Goal: Task Accomplishment & Management: Use online tool/utility

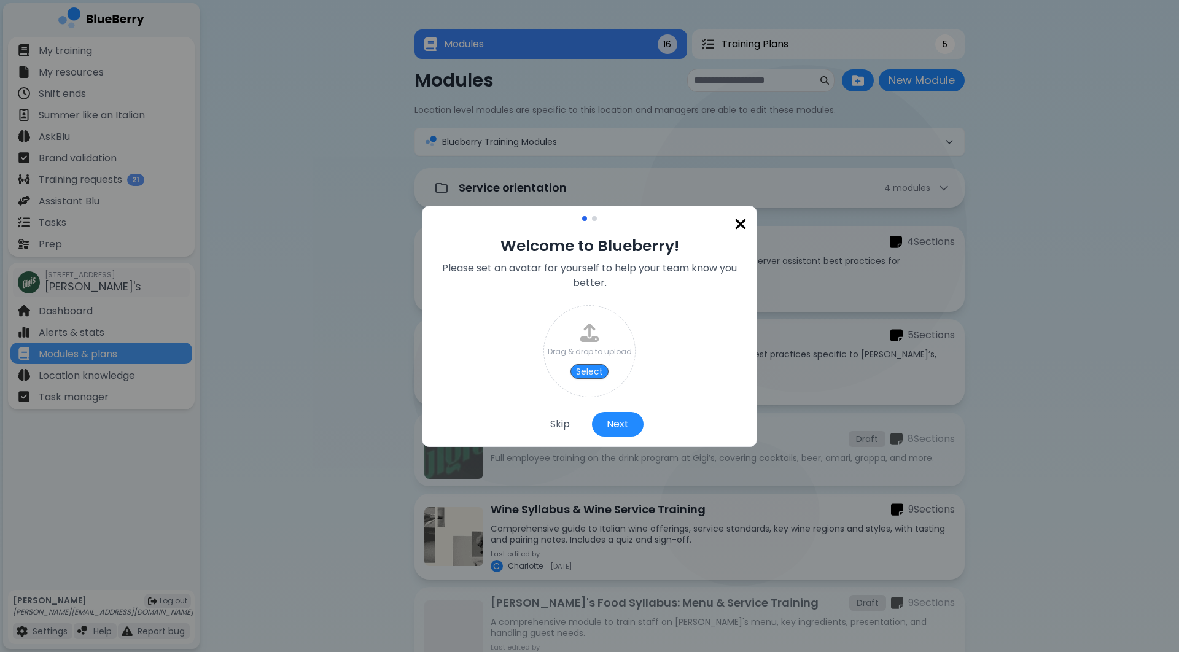
click at [741, 224] on img at bounding box center [741, 224] width 12 height 17
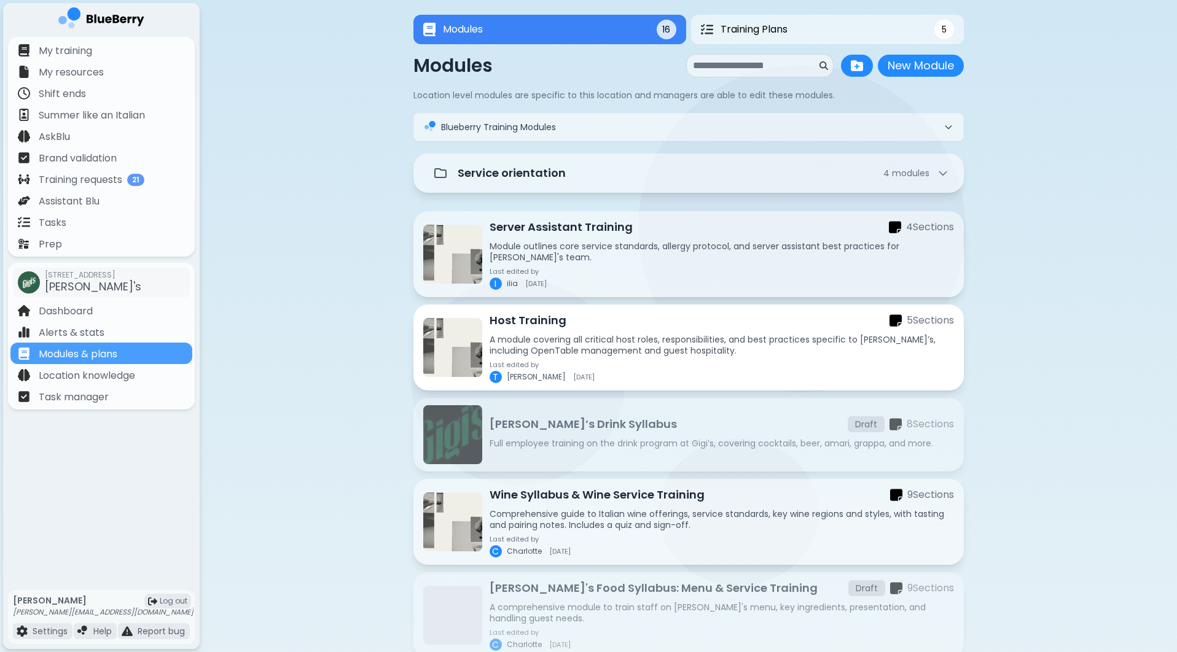
scroll to position [15, 0]
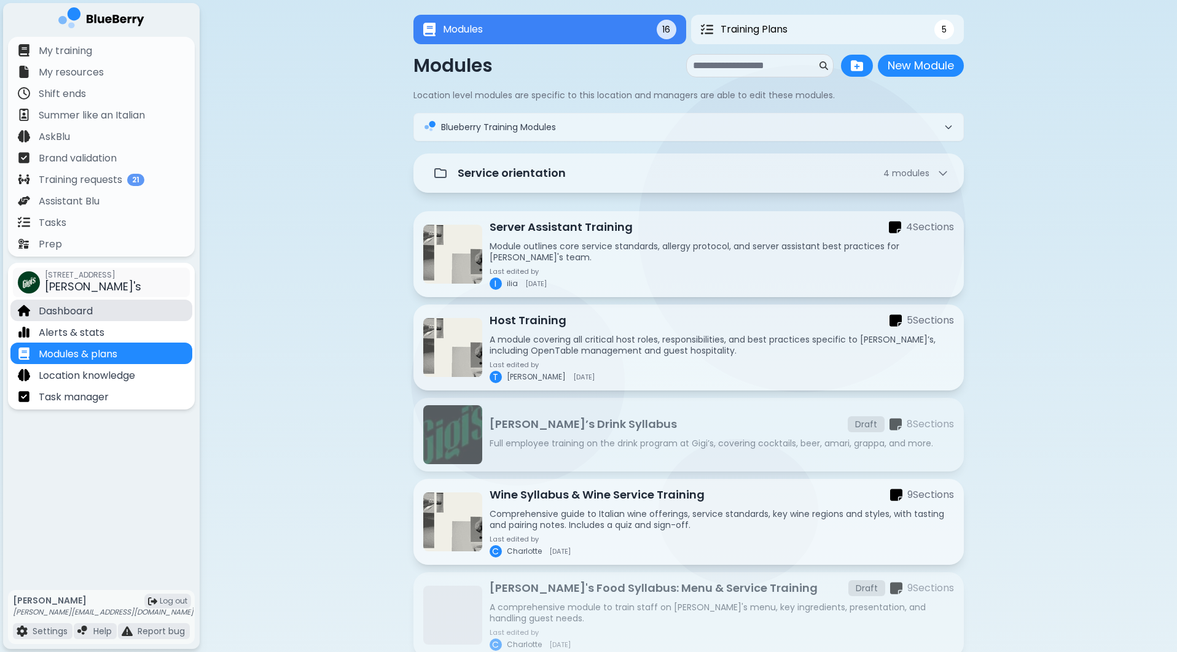
click at [69, 313] on p "Dashboard" at bounding box center [66, 311] width 54 height 15
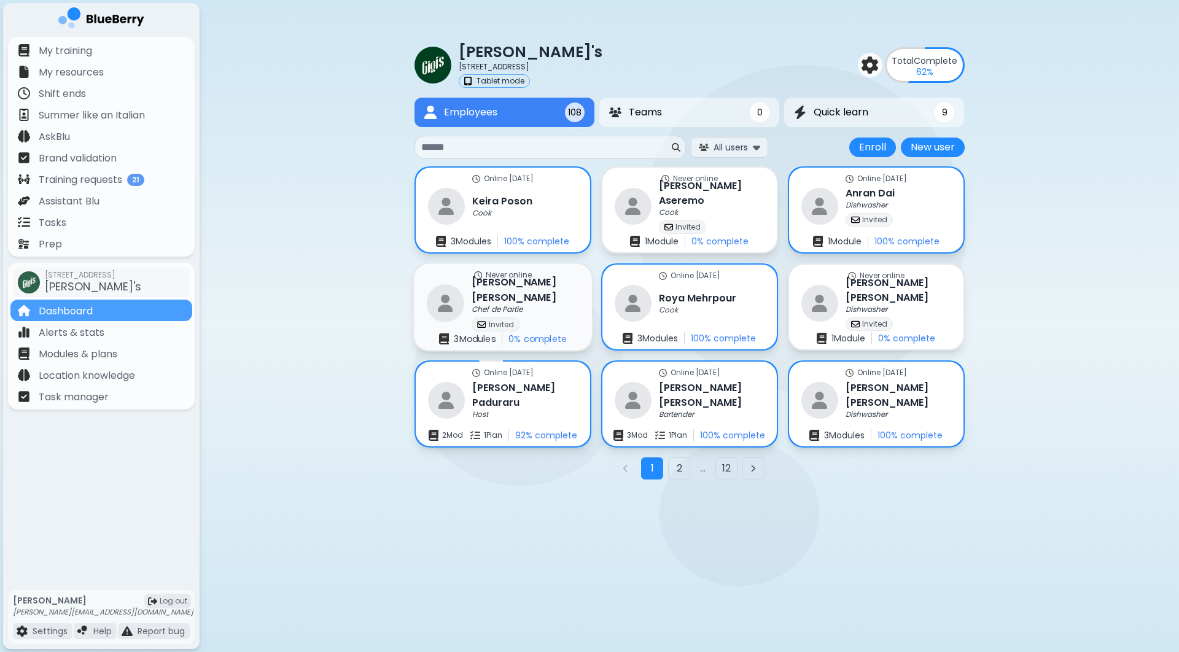
click at [547, 294] on div "Never online [PERSON_NAME] Chef de Partie Invited 3 Module s 0 % complete" at bounding box center [503, 307] width 178 height 87
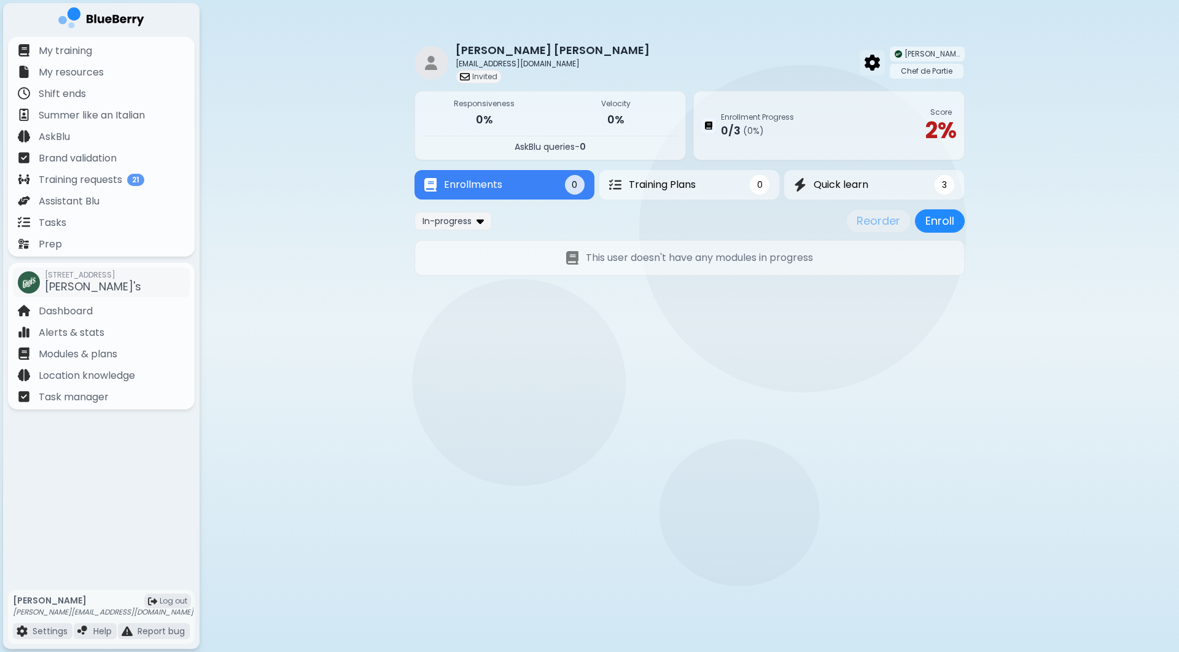
click at [880, 64] on img at bounding box center [872, 63] width 15 height 16
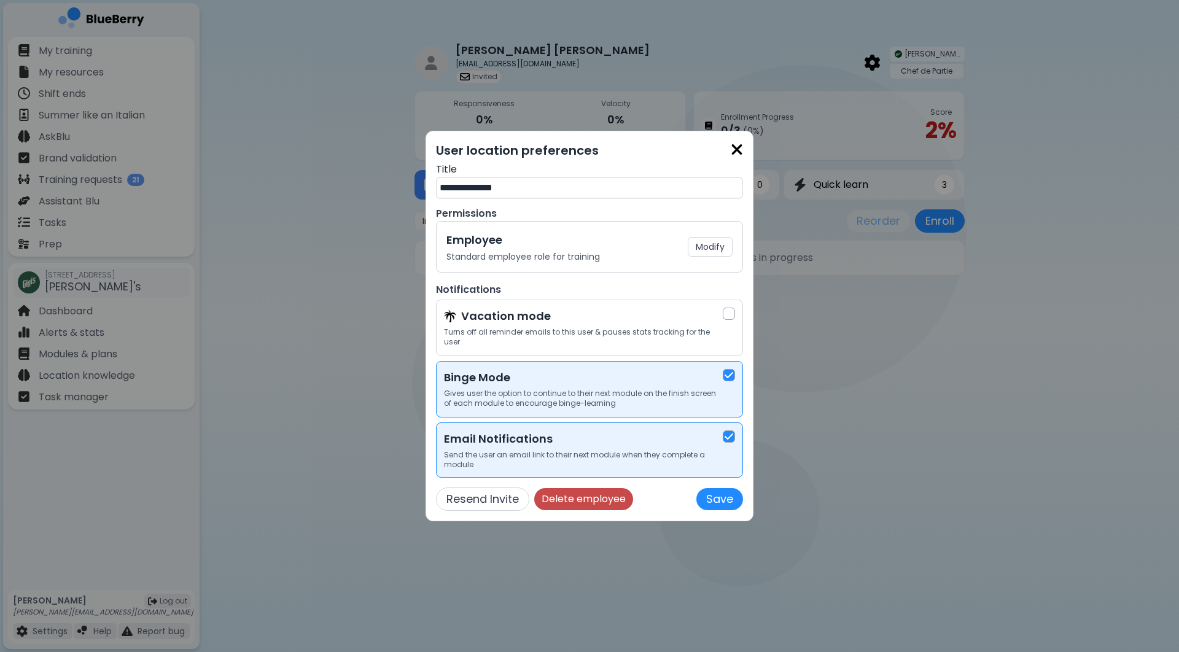
click at [590, 501] on button "Delete employee" at bounding box center [583, 499] width 99 height 22
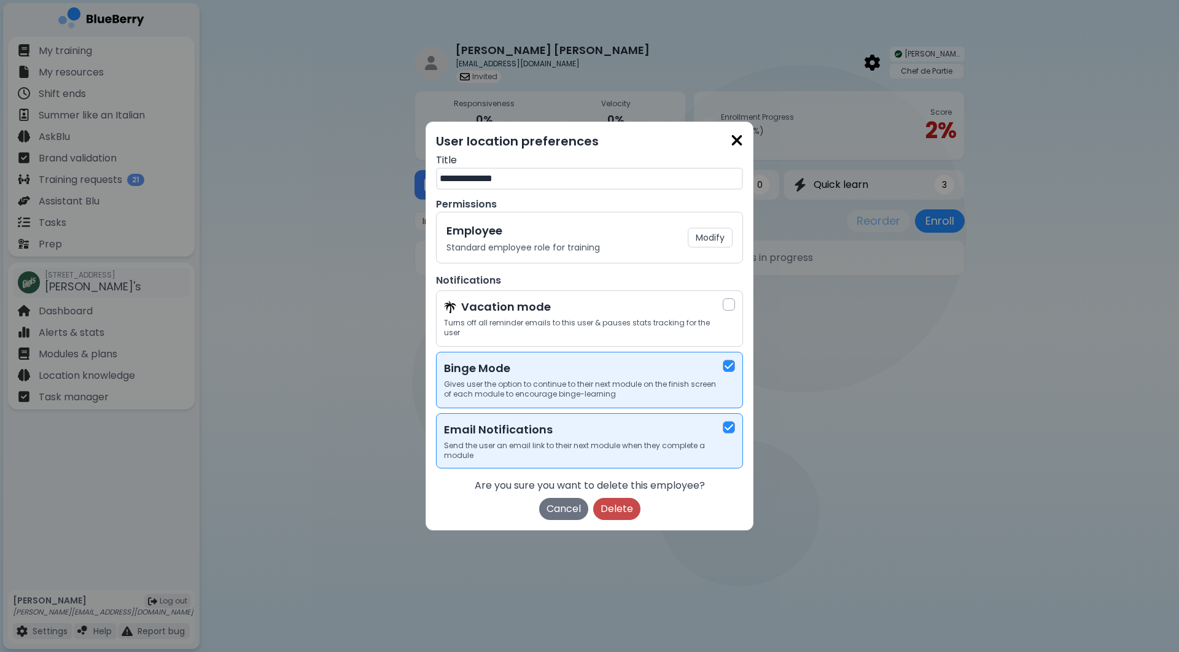
click at [609, 511] on button "Delete" at bounding box center [616, 509] width 47 height 22
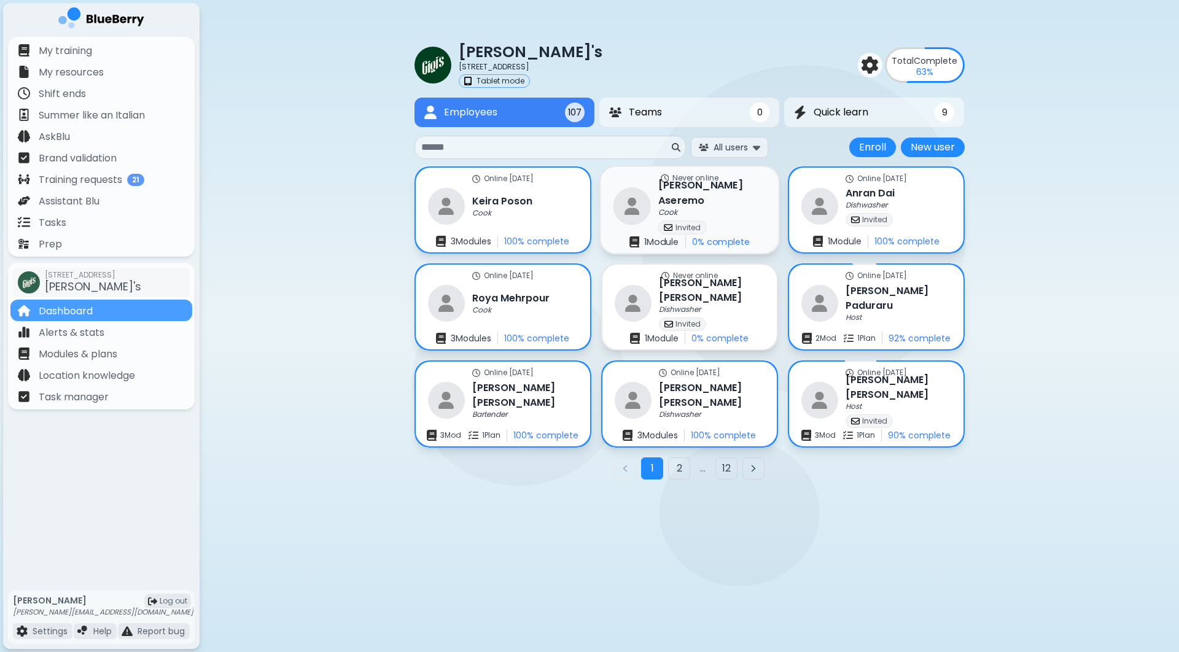
click at [718, 208] on div "Cook" at bounding box center [711, 213] width 107 height 10
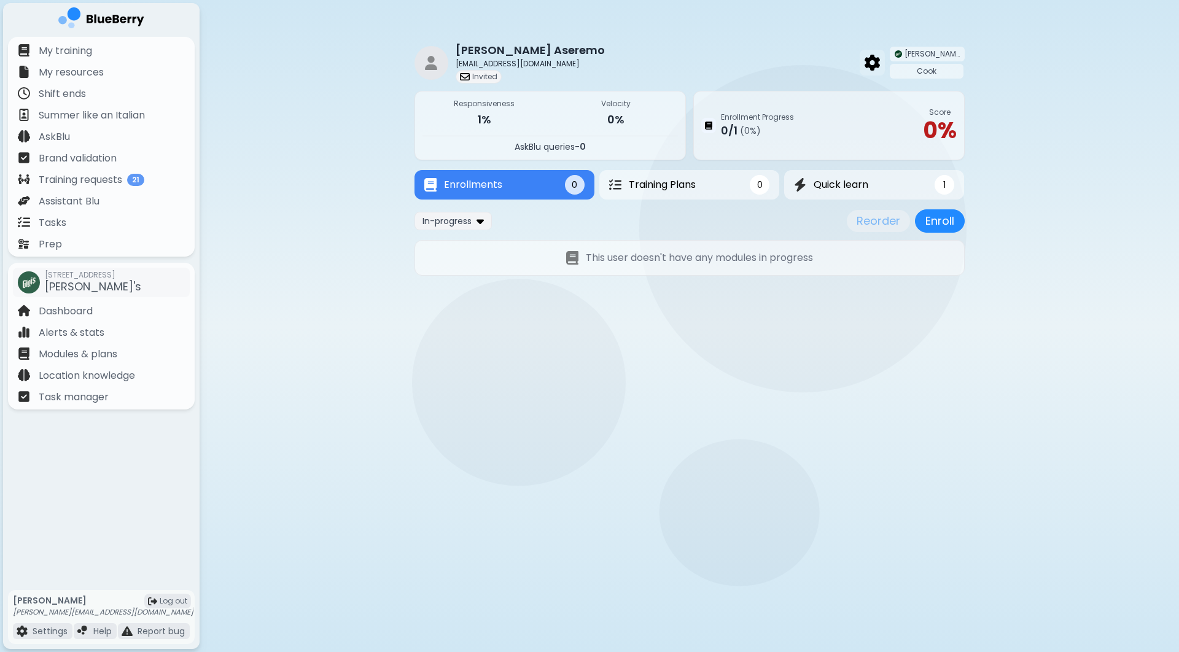
click at [880, 60] on img at bounding box center [872, 63] width 15 height 16
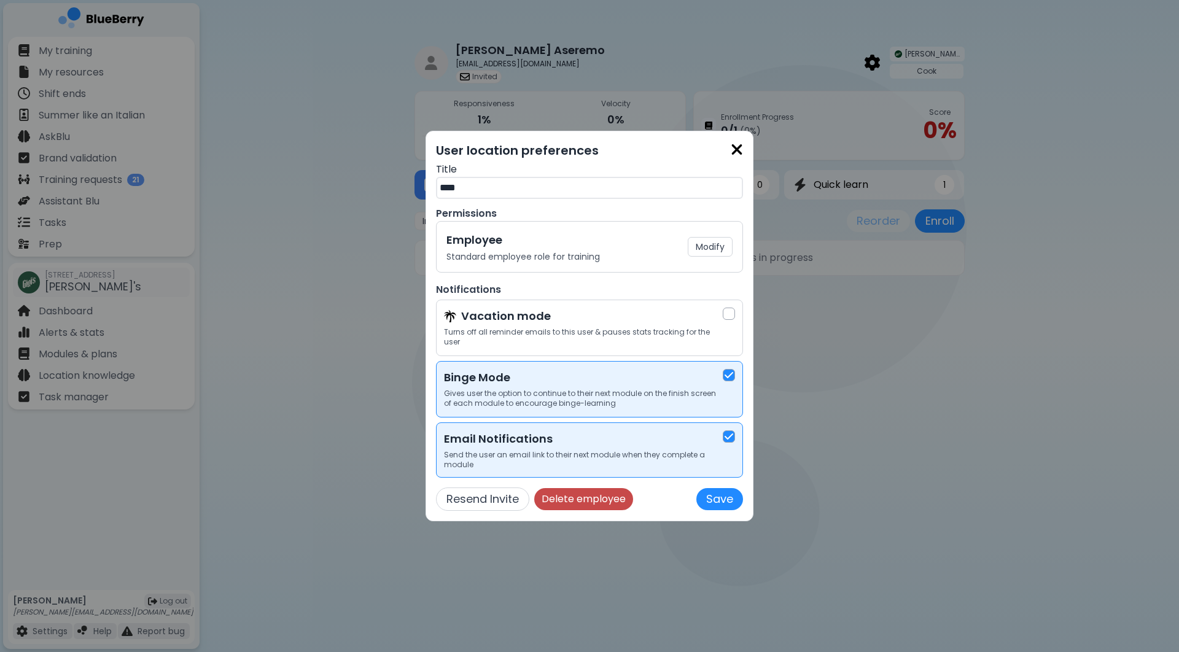
click at [602, 504] on button "Delete employee" at bounding box center [583, 499] width 99 height 22
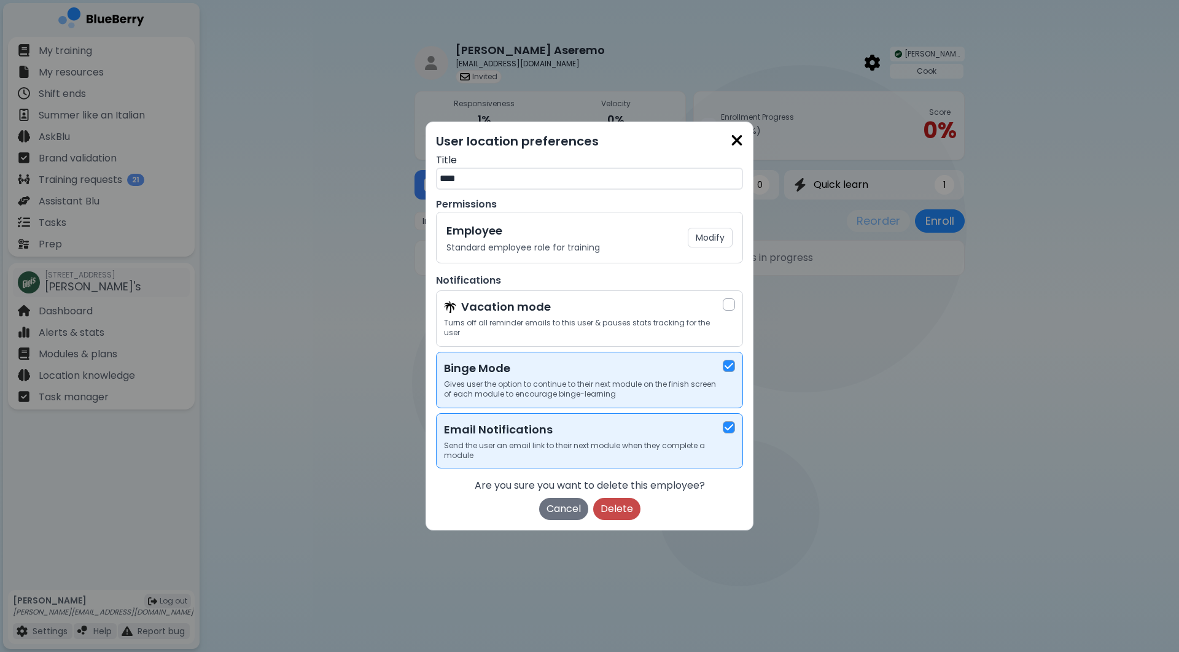
click at [612, 512] on button "Delete" at bounding box center [616, 509] width 47 height 22
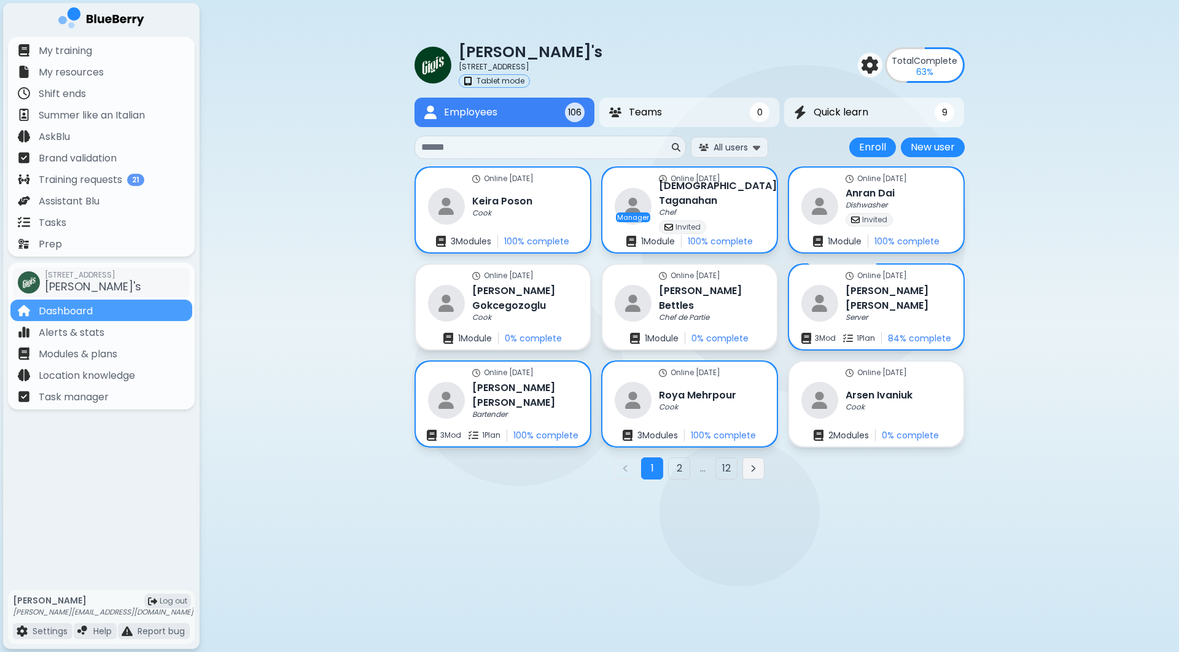
click at [760, 474] on button "Next page" at bounding box center [754, 469] width 22 height 22
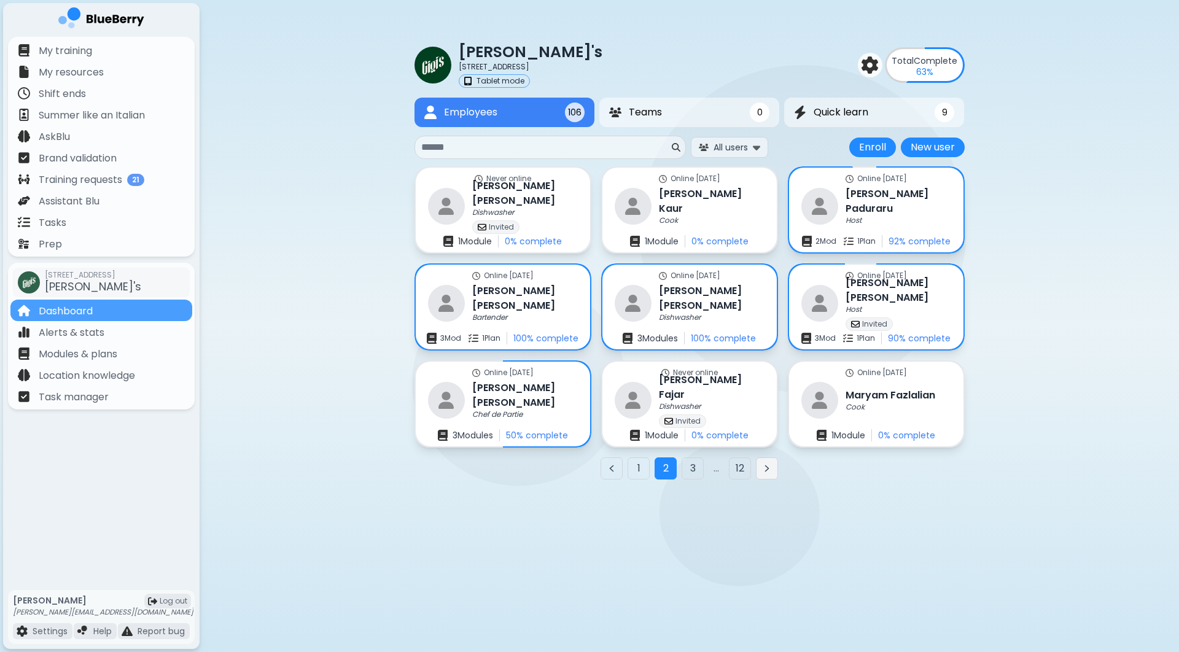
click at [765, 474] on button "Next page" at bounding box center [767, 469] width 22 height 22
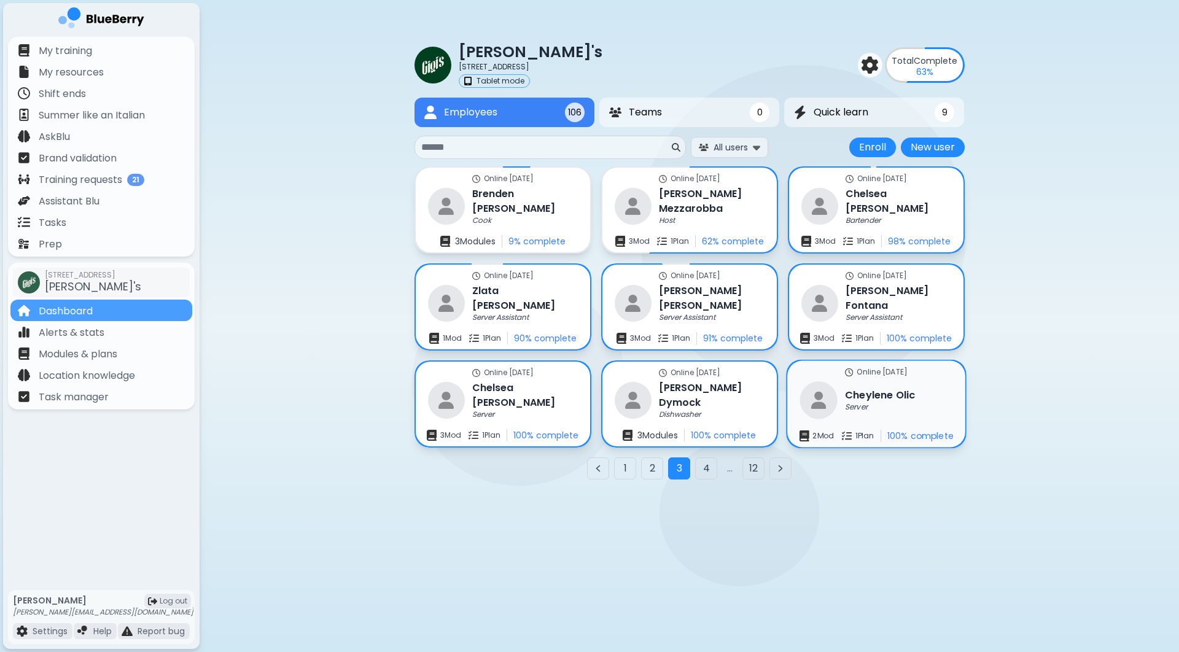
click at [901, 399] on h3 "[PERSON_NAME]" at bounding box center [880, 395] width 70 height 15
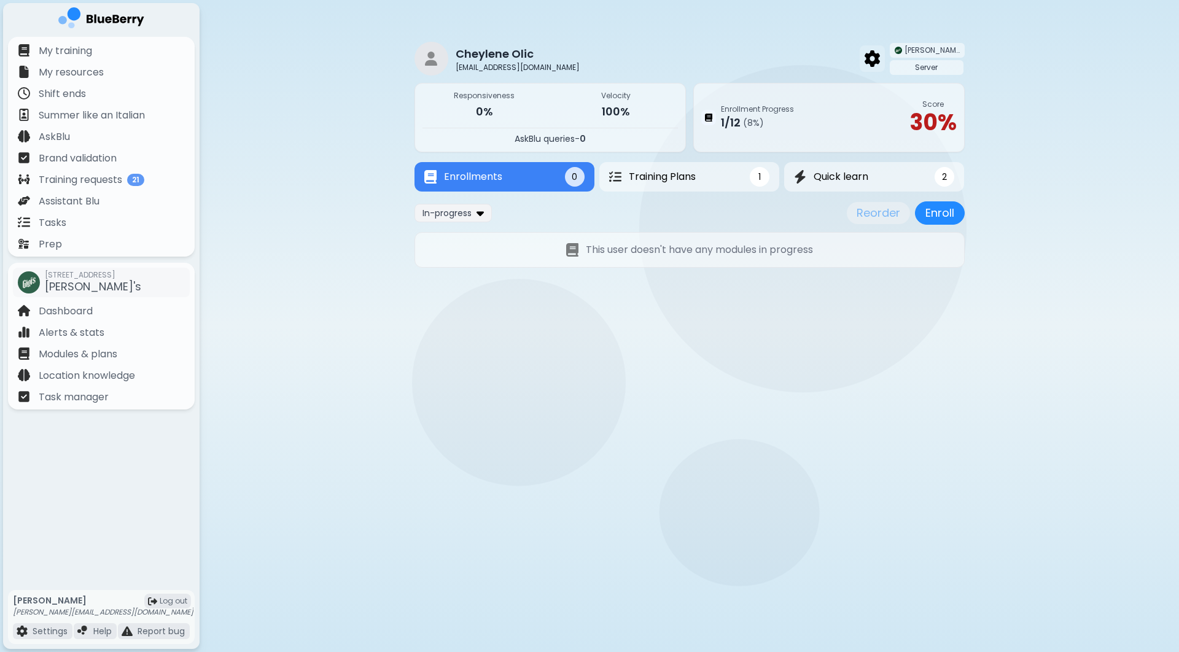
click at [880, 59] on img at bounding box center [872, 58] width 15 height 16
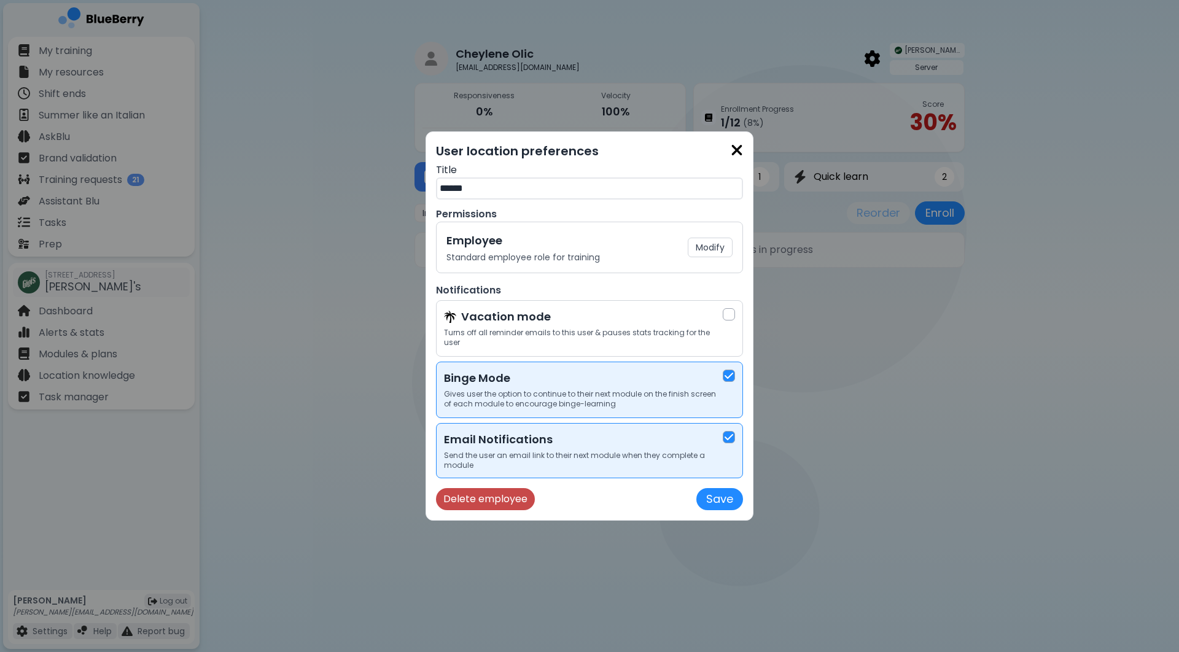
click at [482, 509] on button "Delete employee" at bounding box center [485, 499] width 99 height 22
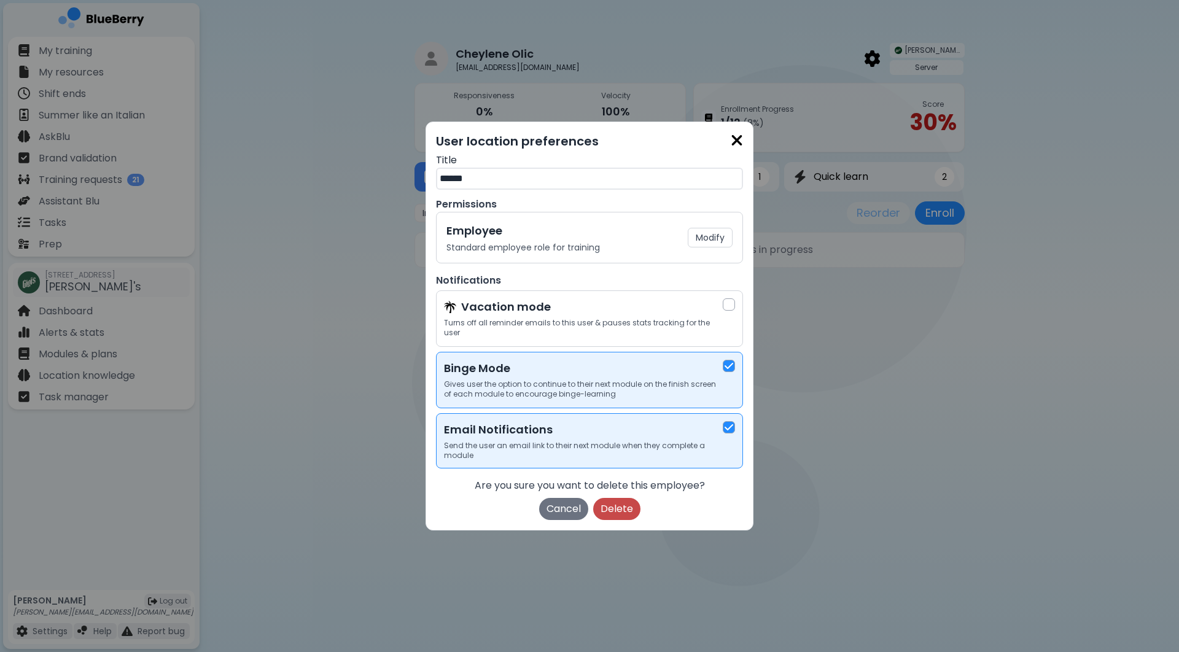
click at [606, 509] on button "Delete" at bounding box center [616, 509] width 47 height 22
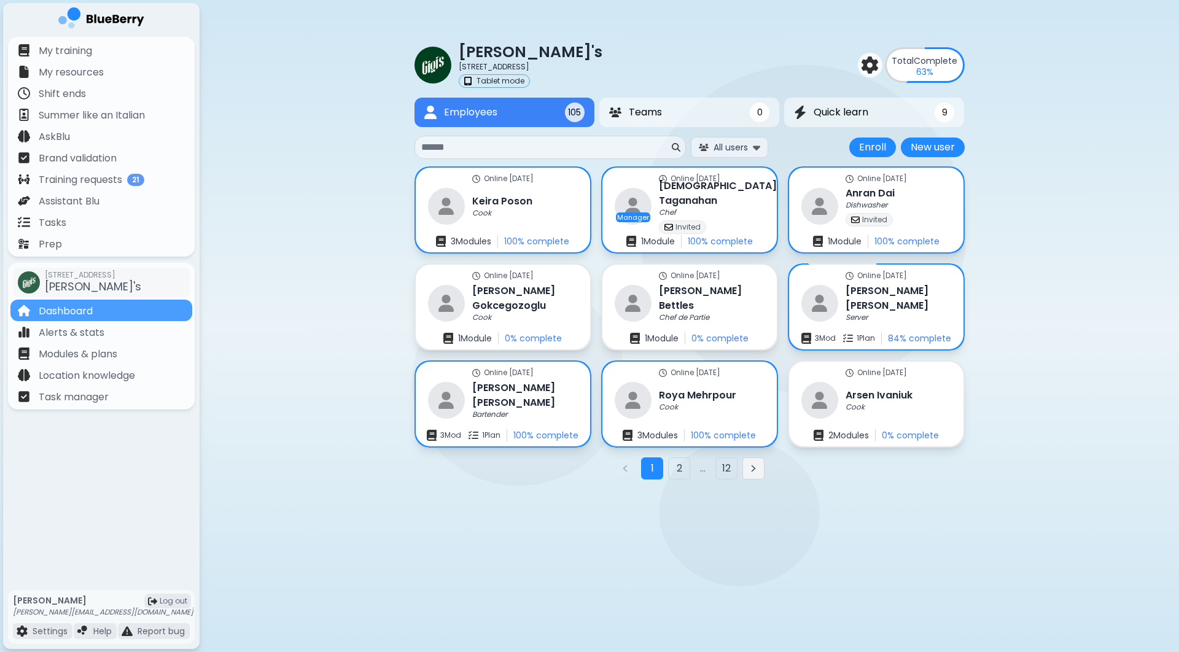
click at [749, 474] on button "Next page" at bounding box center [754, 469] width 22 height 22
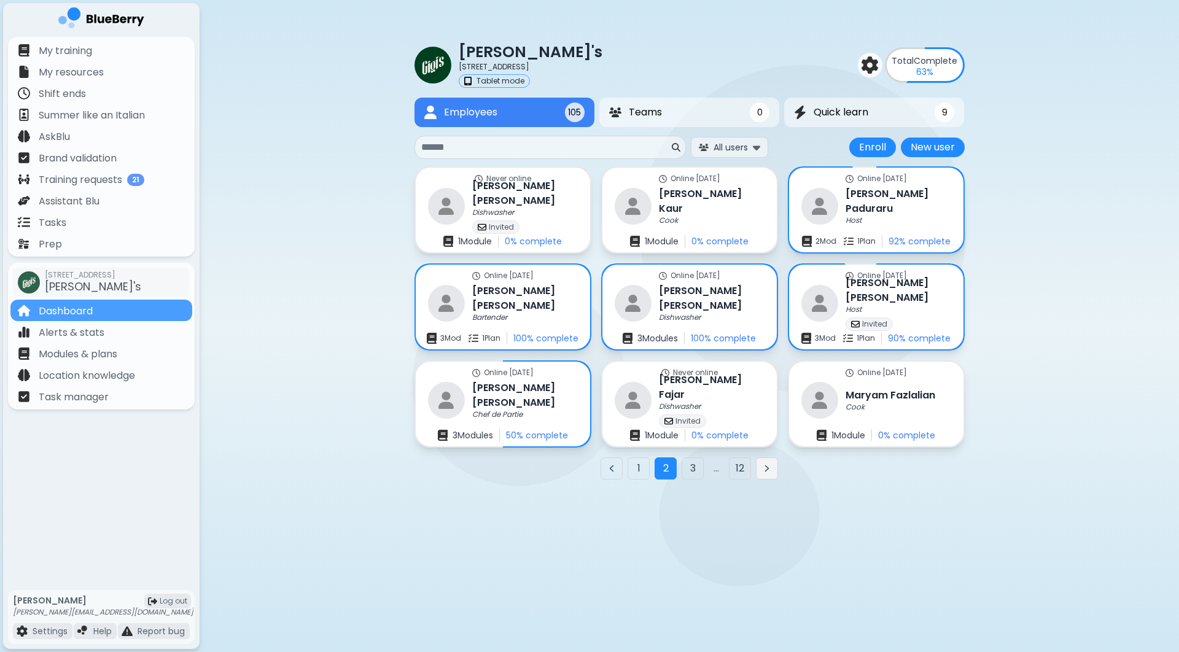
click at [775, 470] on button "Next page" at bounding box center [767, 469] width 22 height 22
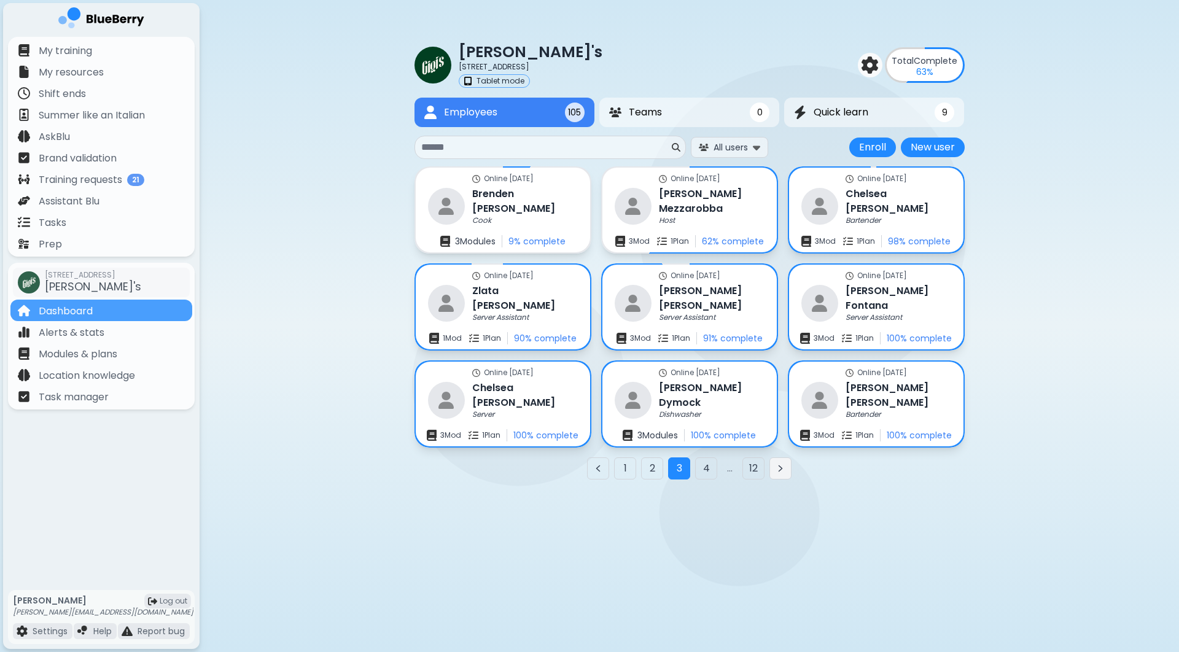
click at [780, 473] on icon "Next page" at bounding box center [781, 469] width 10 height 10
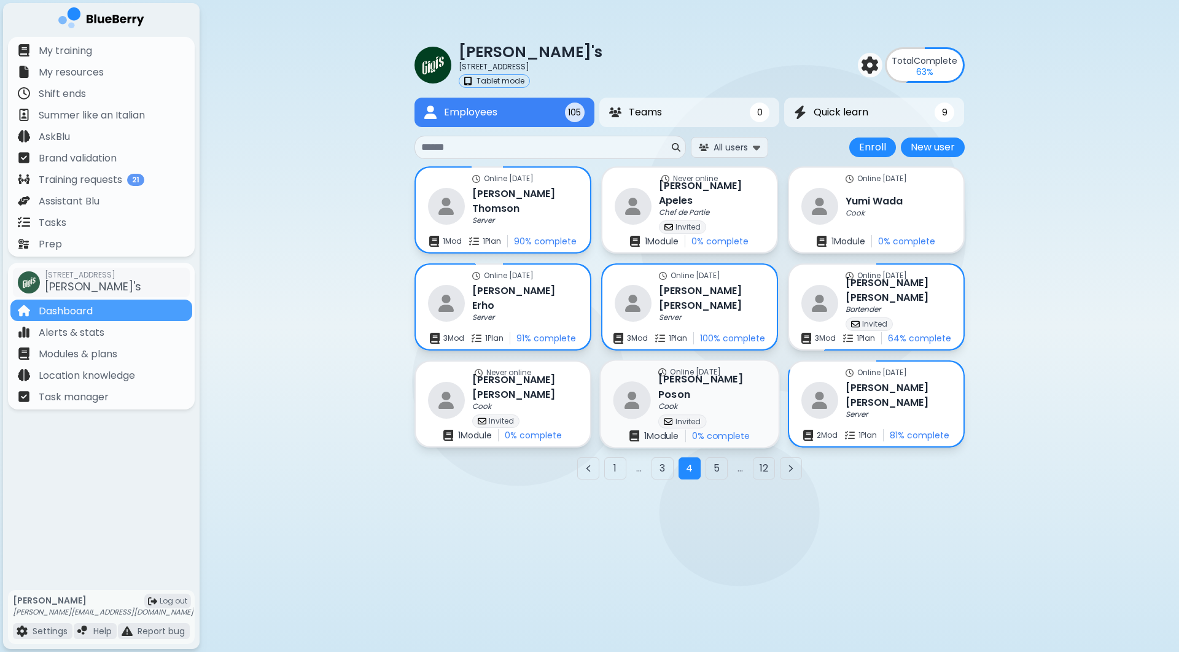
click at [735, 394] on div "Online [DATE] [PERSON_NAME] Cook Invited 1 Module 0 % complete" at bounding box center [690, 404] width 178 height 87
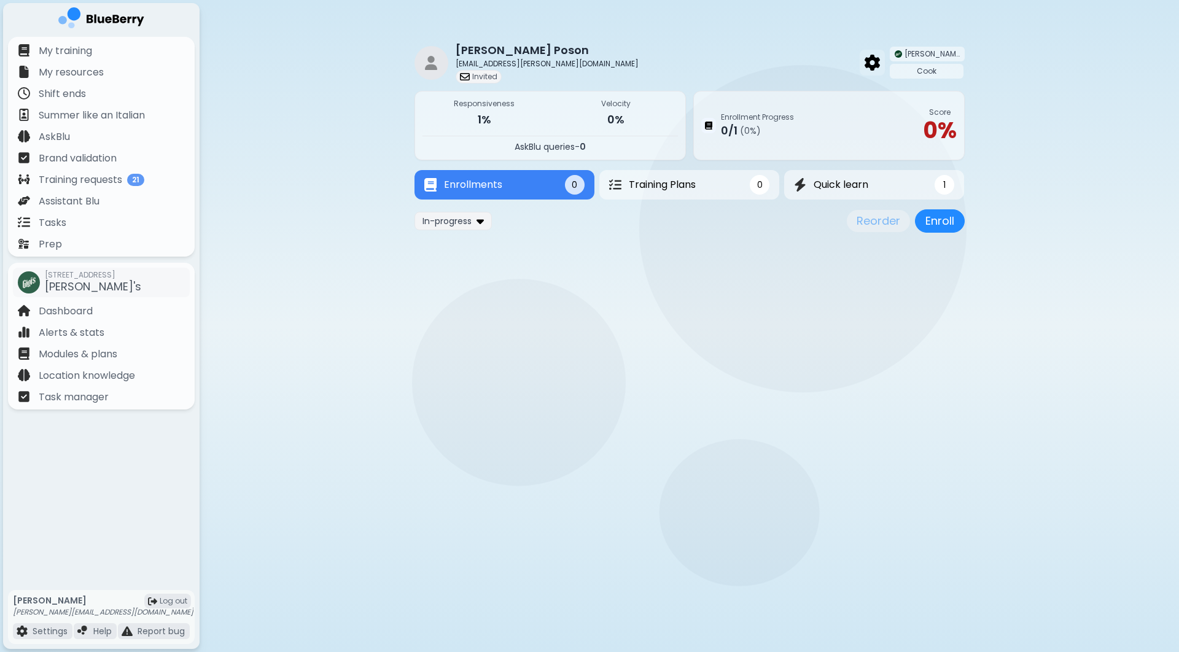
click at [885, 72] on div at bounding box center [872, 63] width 25 height 26
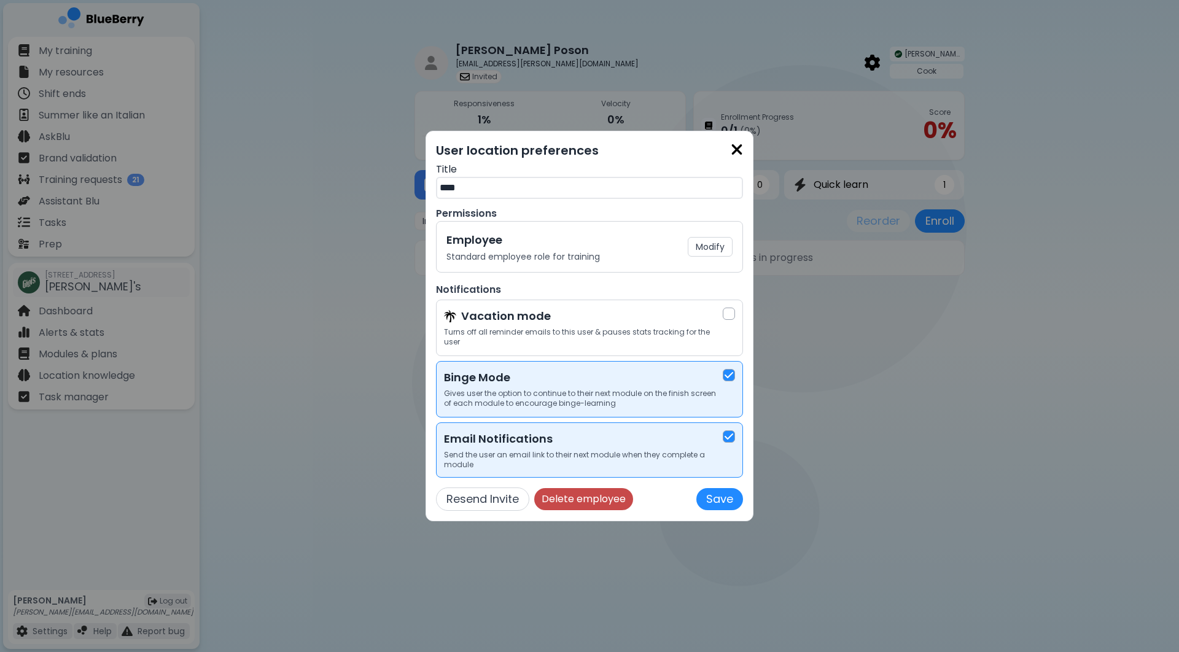
click at [561, 504] on button "Delete employee" at bounding box center [583, 499] width 99 height 22
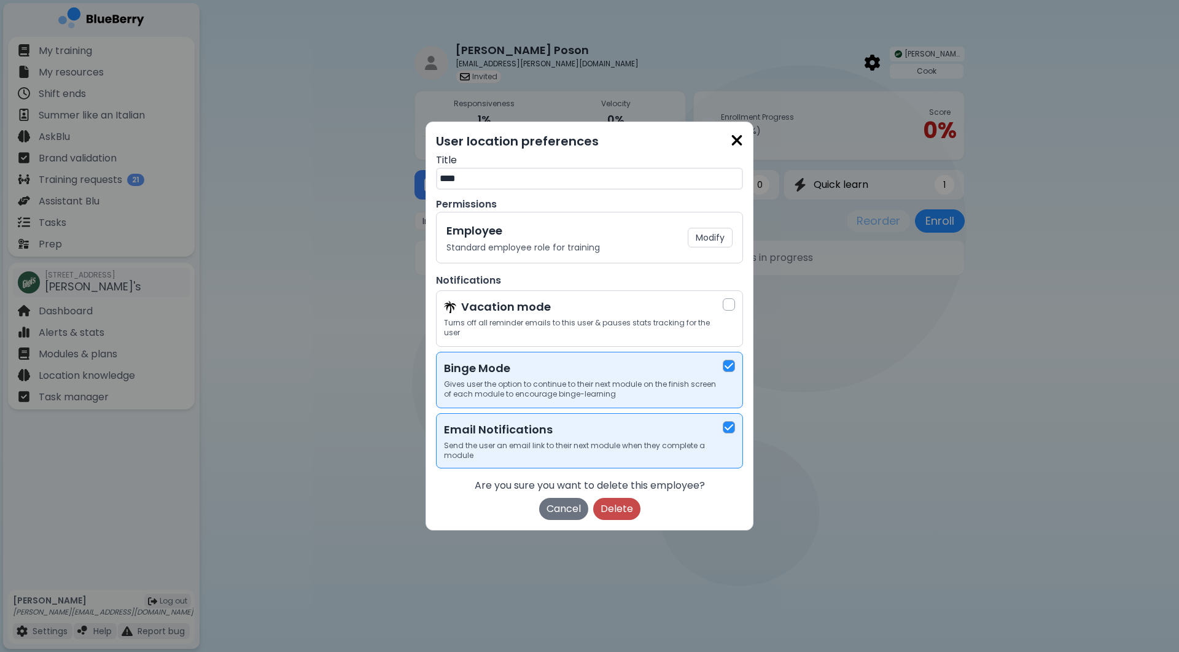
click at [605, 509] on button "Delete" at bounding box center [616, 509] width 47 height 22
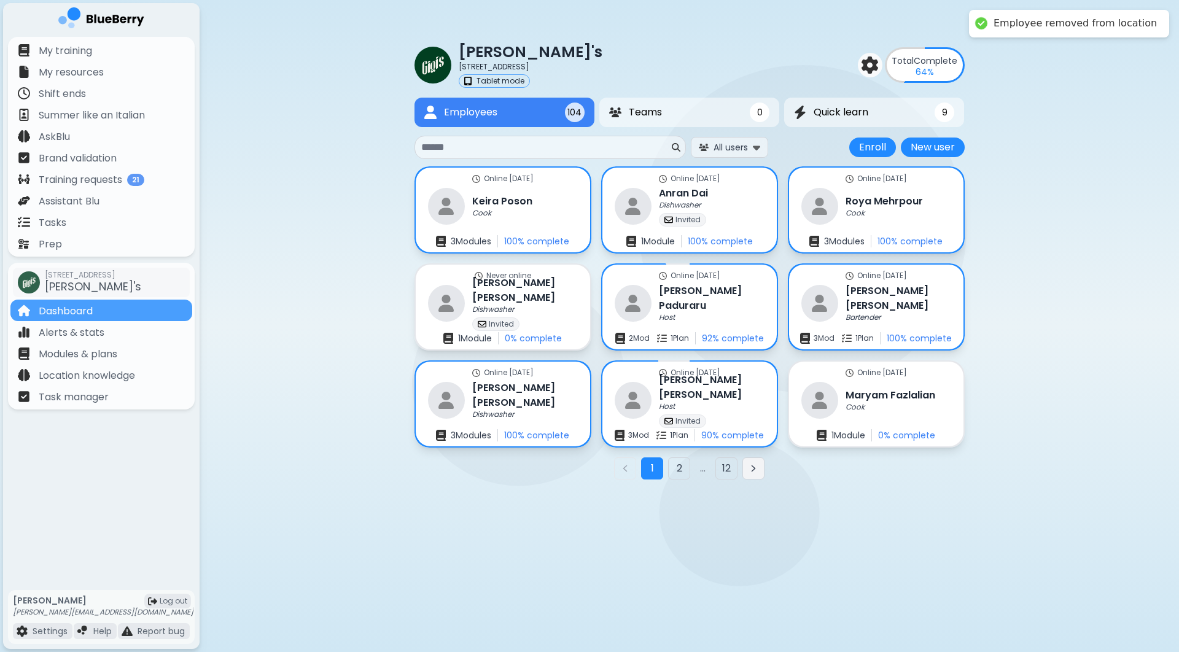
click at [754, 475] on button "Next page" at bounding box center [754, 469] width 22 height 22
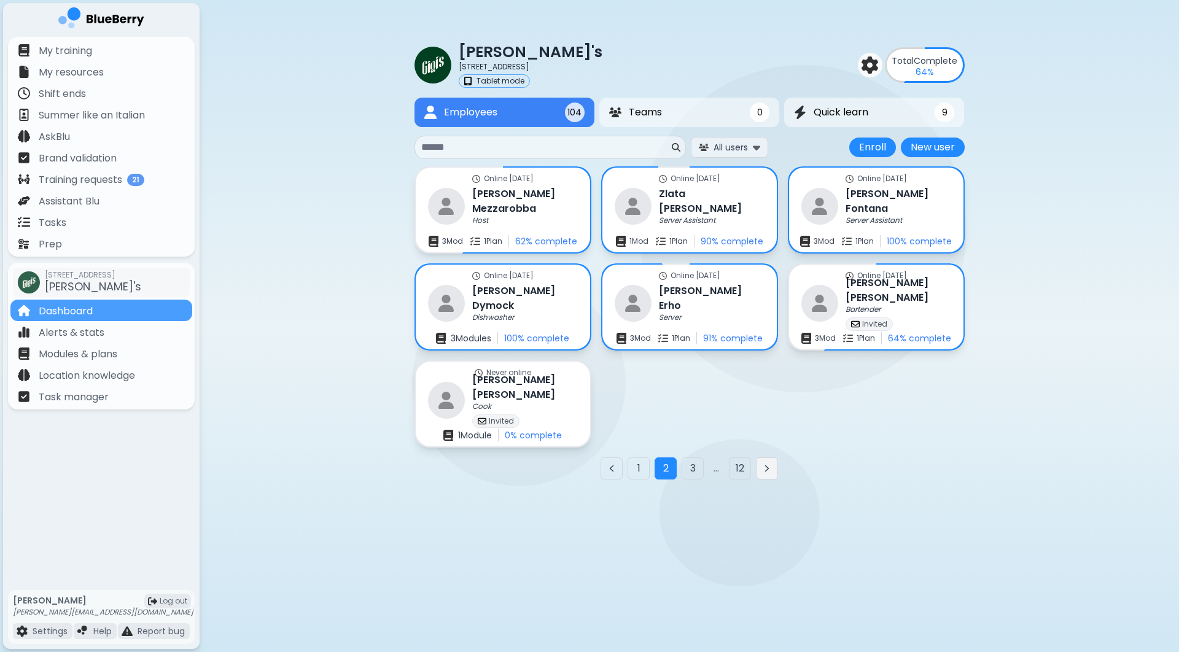
click at [768, 471] on icon "Next page" at bounding box center [767, 469] width 3 height 6
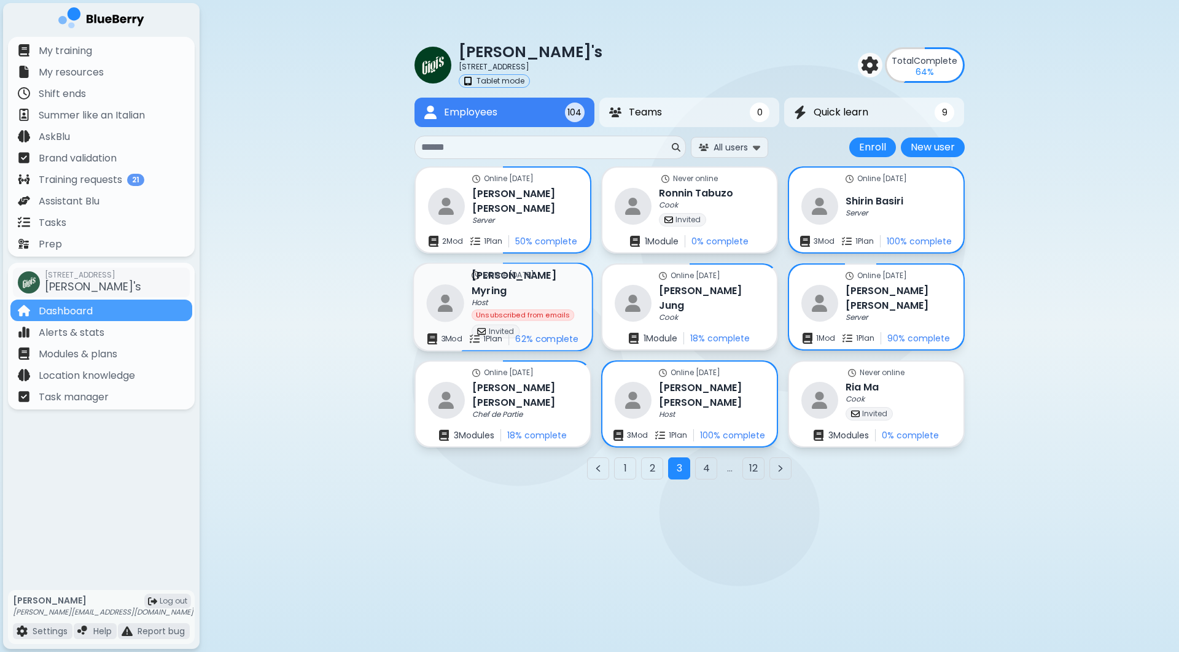
click at [543, 299] on div "Host" at bounding box center [525, 304] width 107 height 10
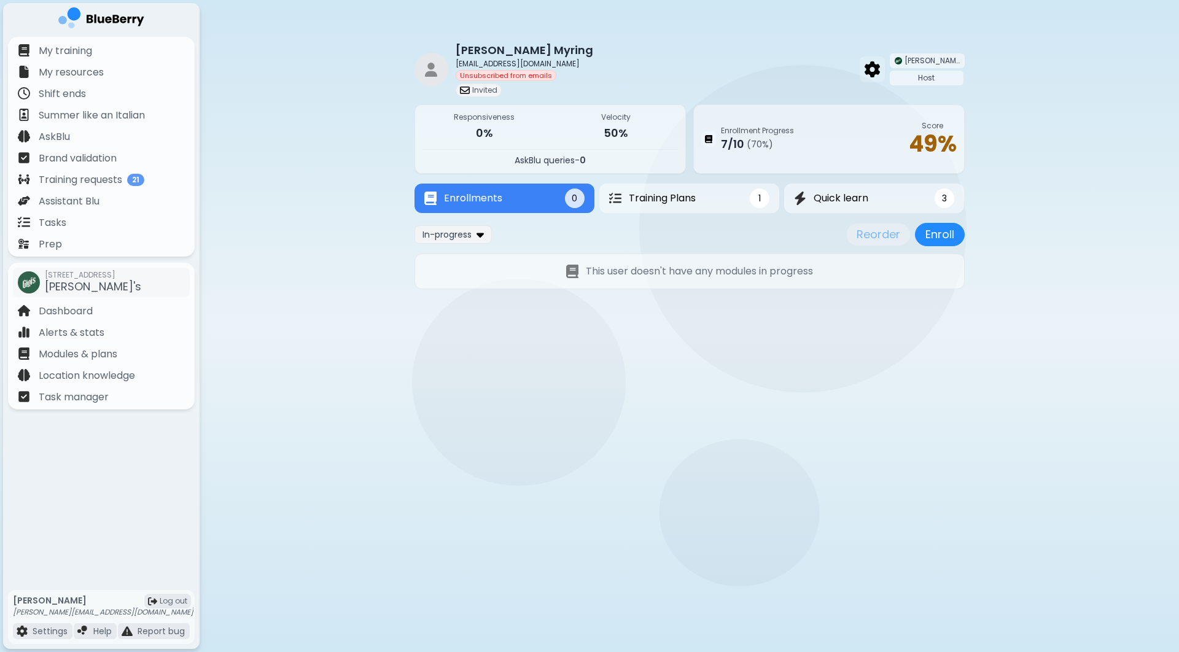
click at [885, 79] on div at bounding box center [872, 70] width 25 height 26
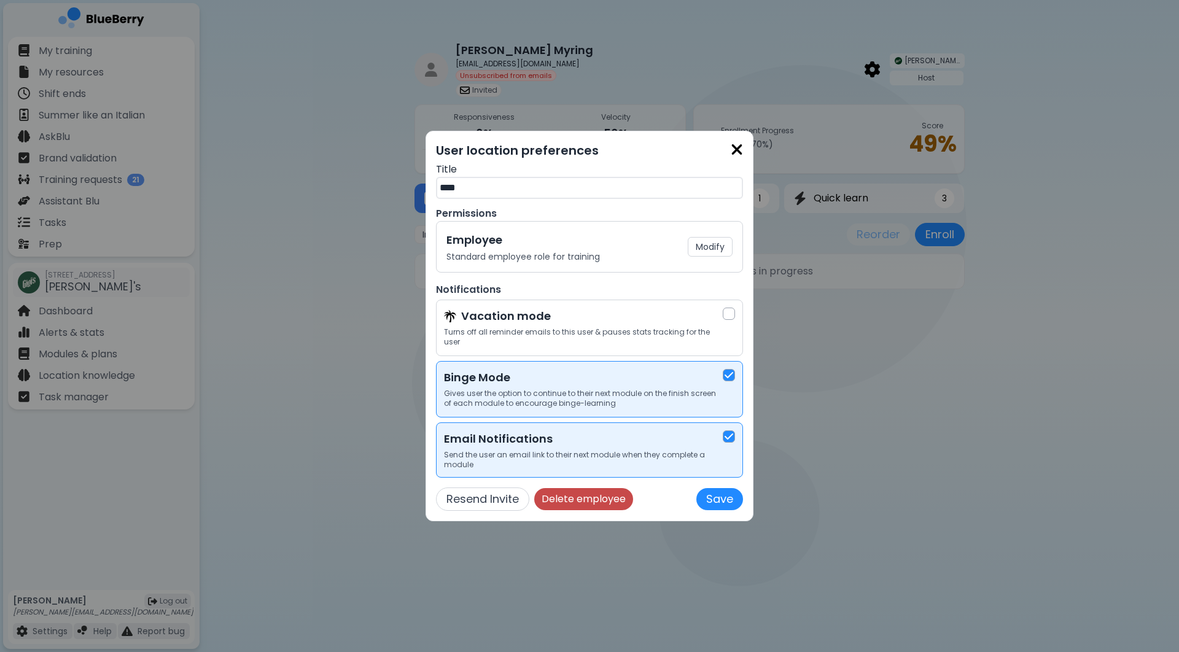
click at [601, 496] on button "Delete employee" at bounding box center [583, 499] width 99 height 22
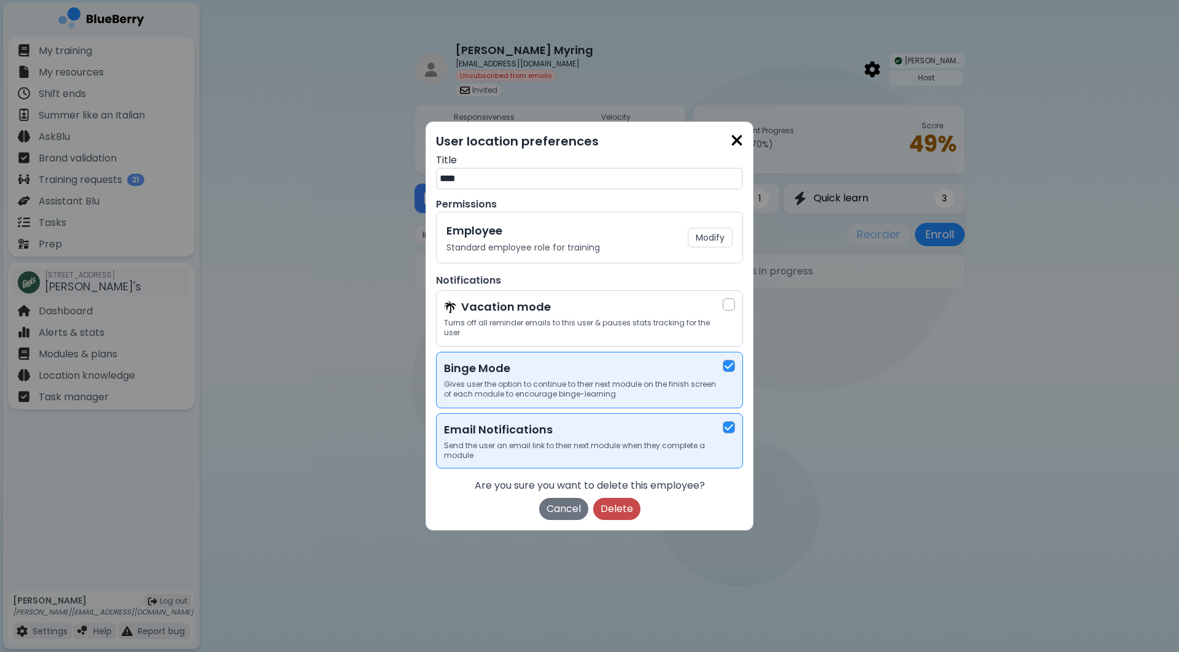
click at [622, 505] on button "Delete" at bounding box center [616, 509] width 47 height 22
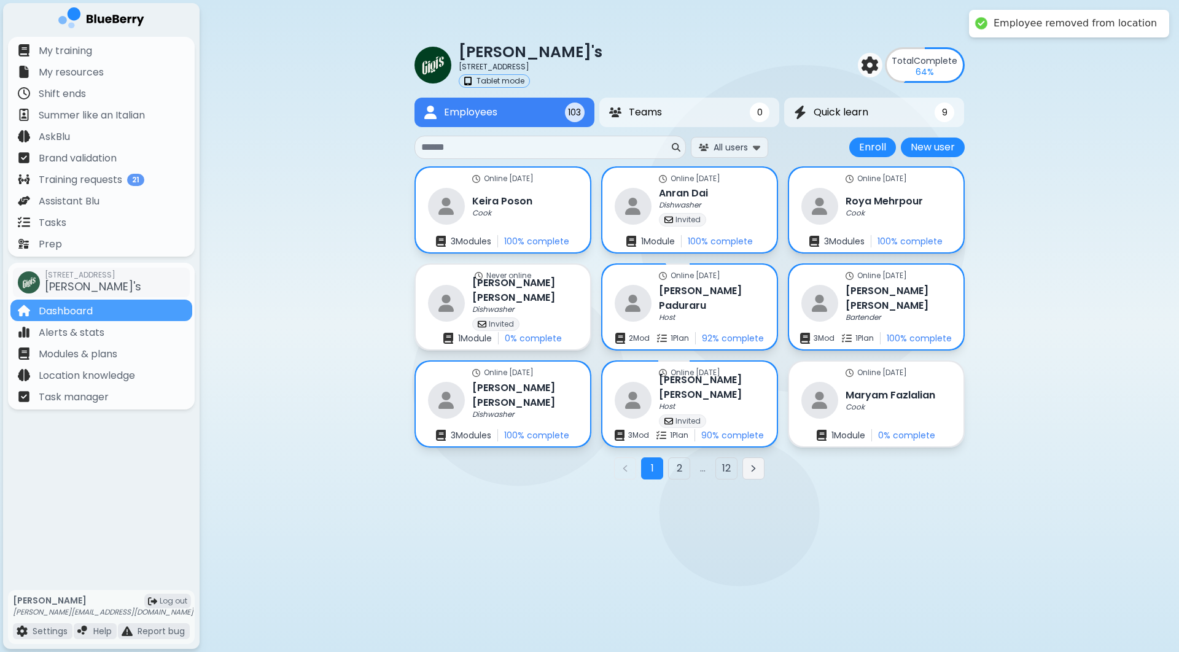
click at [754, 467] on icon "Next page" at bounding box center [753, 469] width 3 height 6
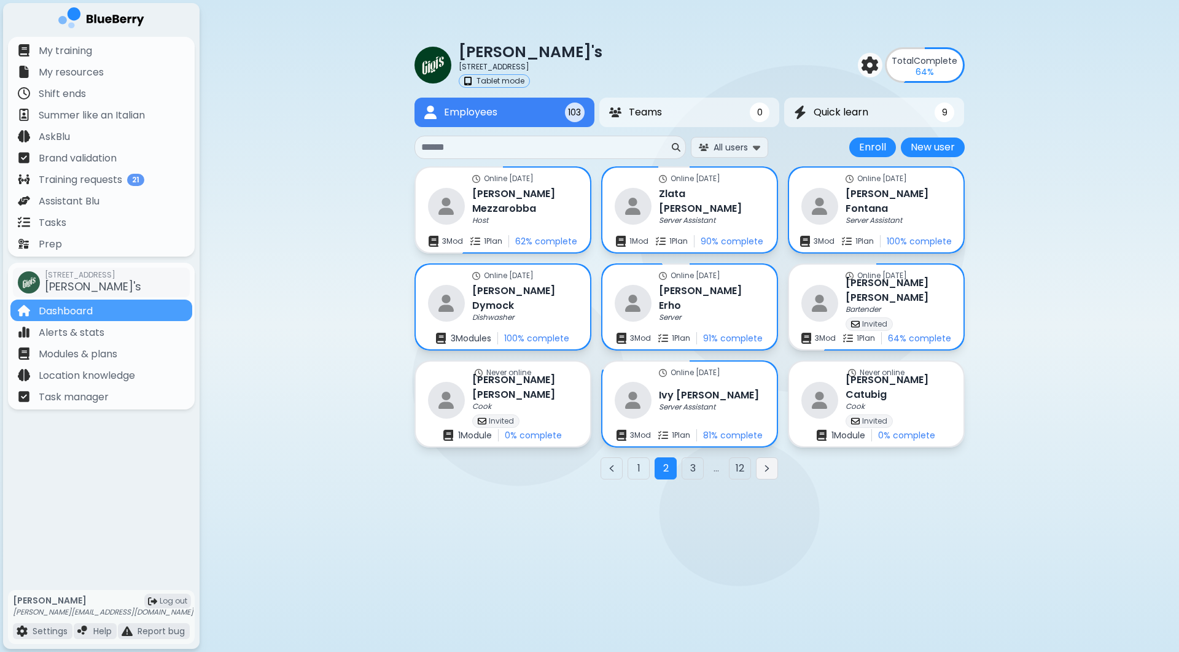
click at [767, 473] on icon "Next page" at bounding box center [767, 469] width 10 height 10
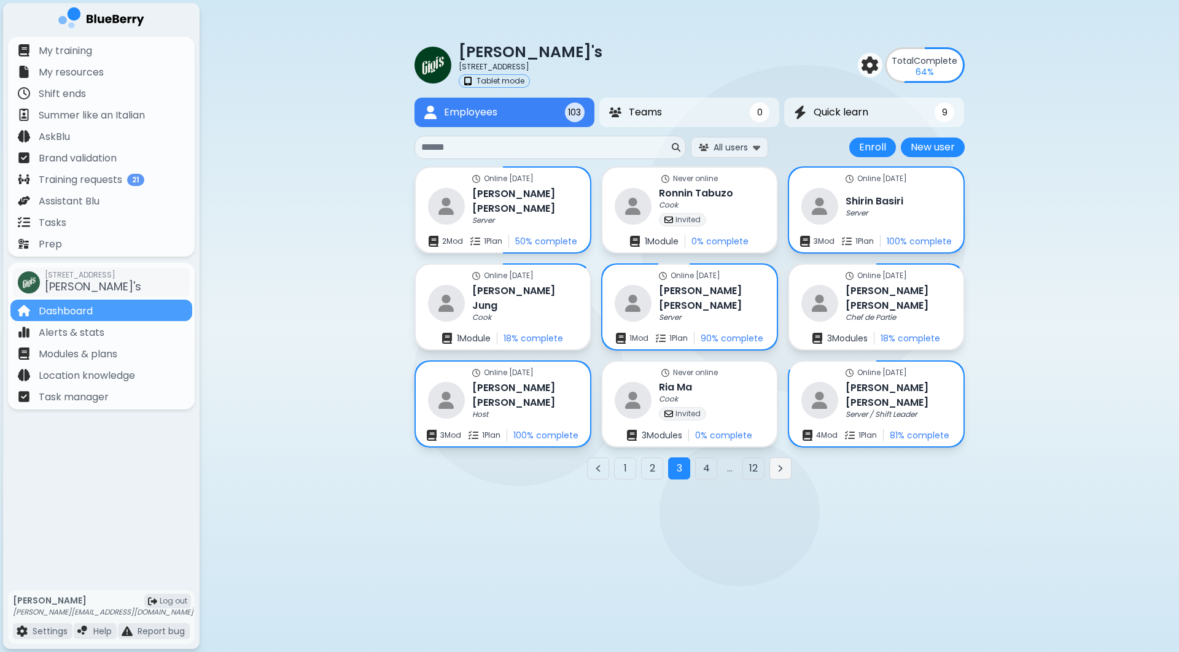
click at [783, 472] on icon "Next page" at bounding box center [781, 469] width 10 height 10
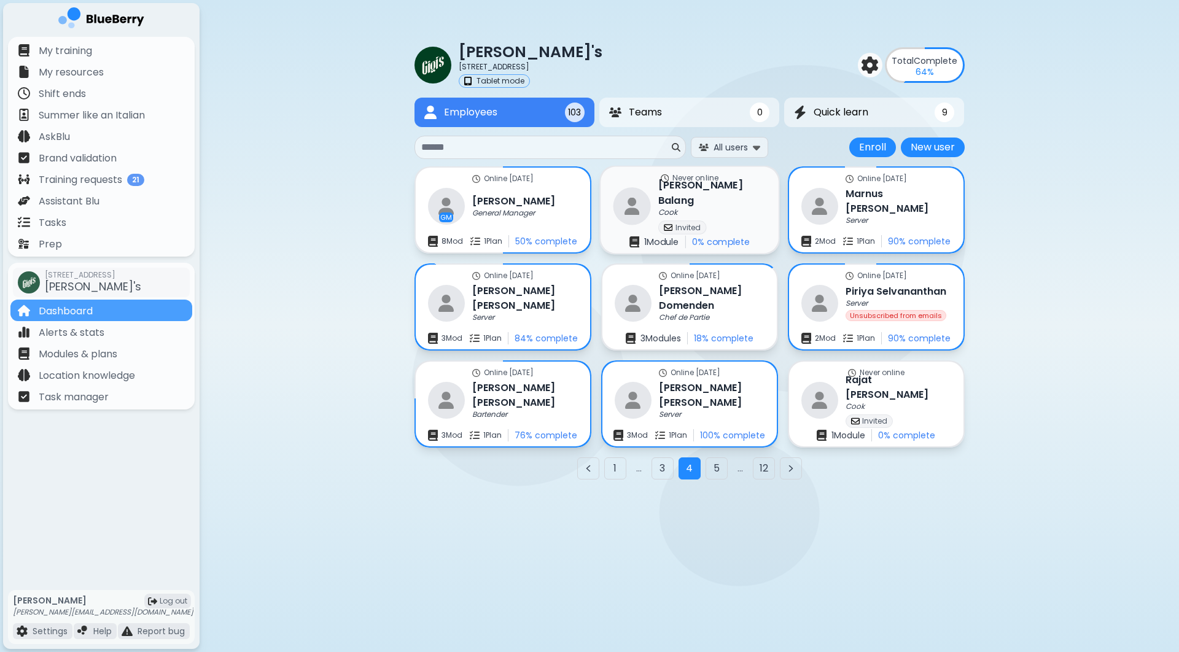
click at [744, 221] on div "Invited" at bounding box center [711, 228] width 107 height 14
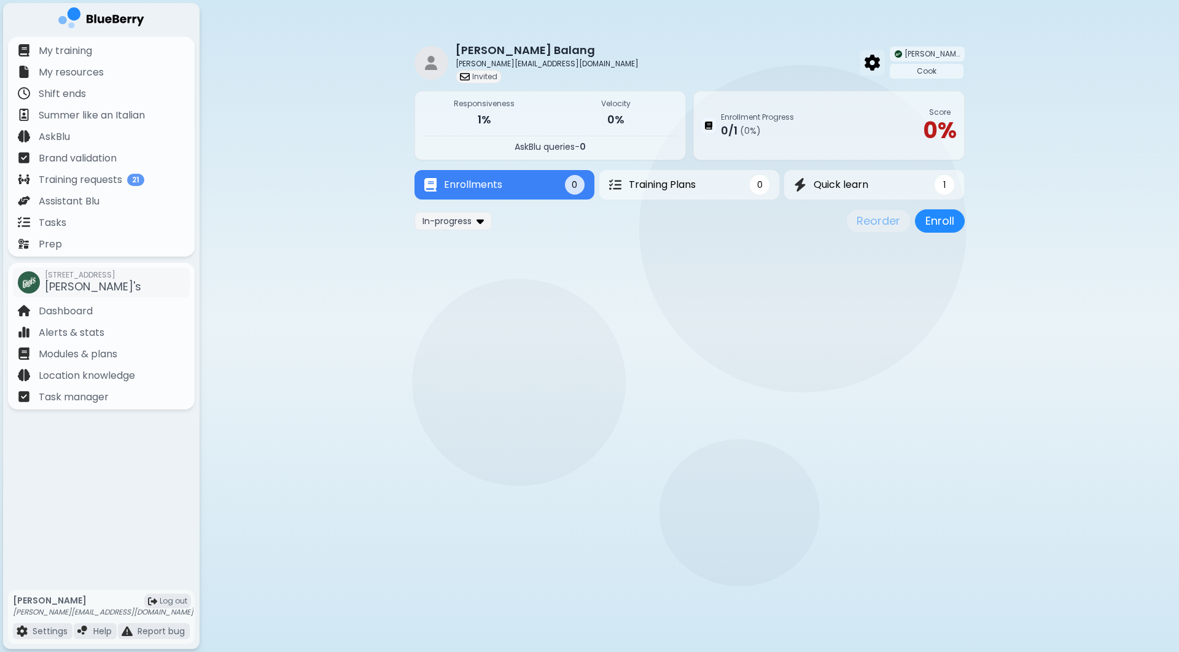
click at [880, 57] on img at bounding box center [872, 63] width 15 height 16
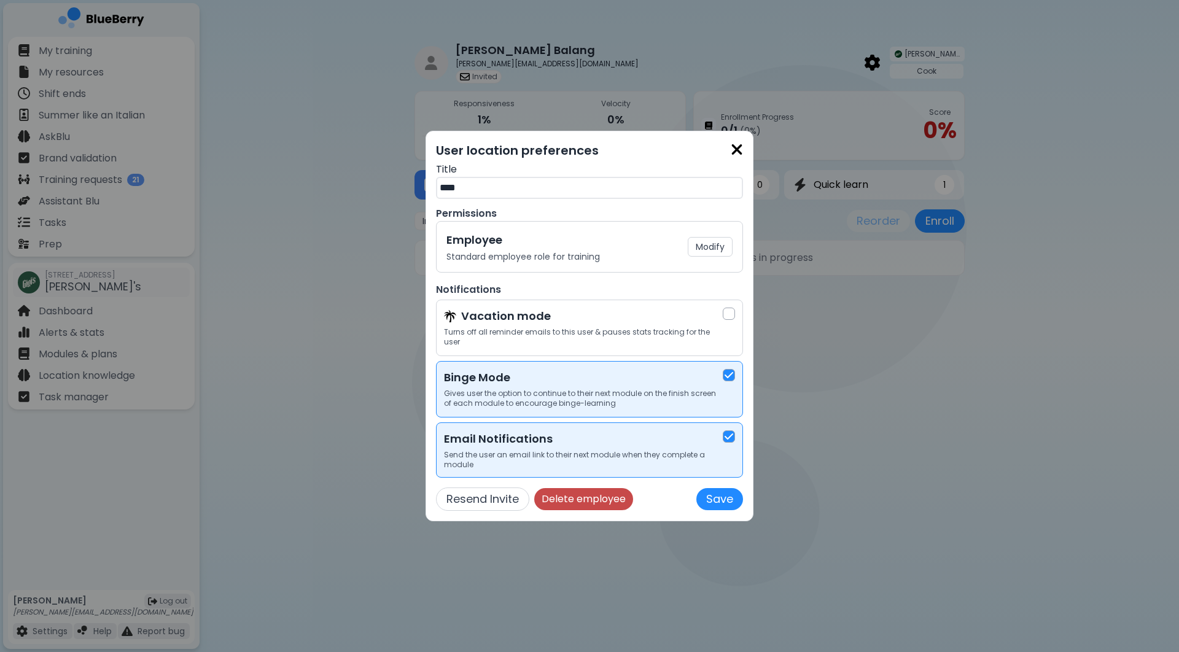
click at [578, 506] on button "Delete employee" at bounding box center [583, 499] width 99 height 22
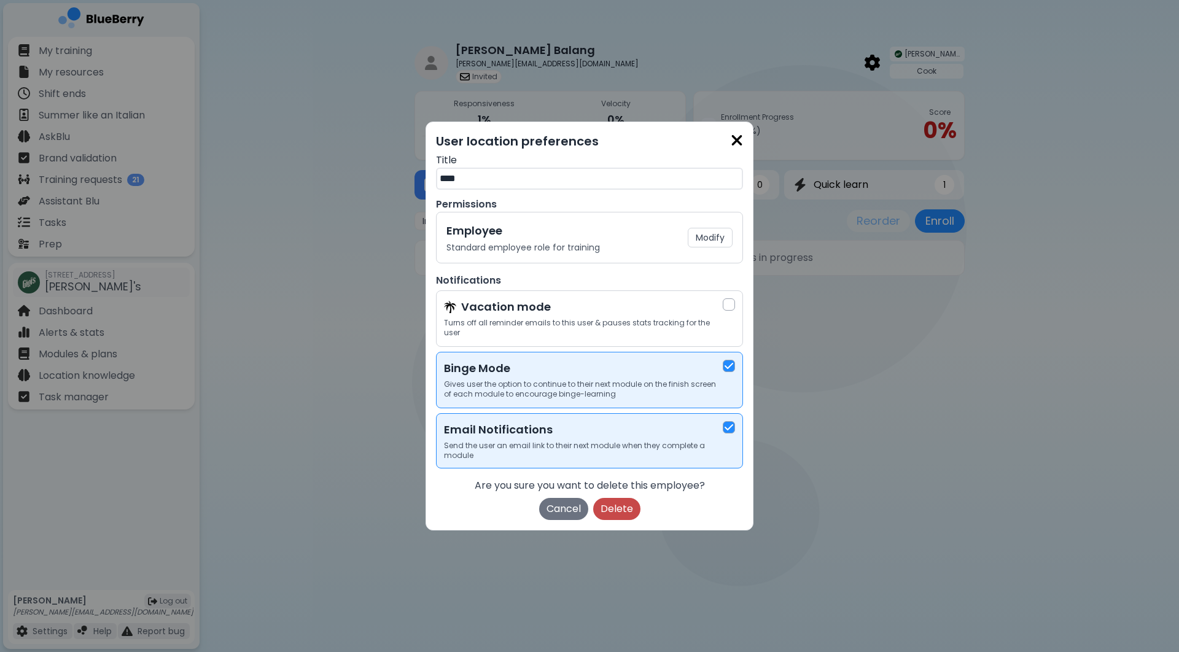
click at [610, 511] on button "Delete" at bounding box center [616, 509] width 47 height 22
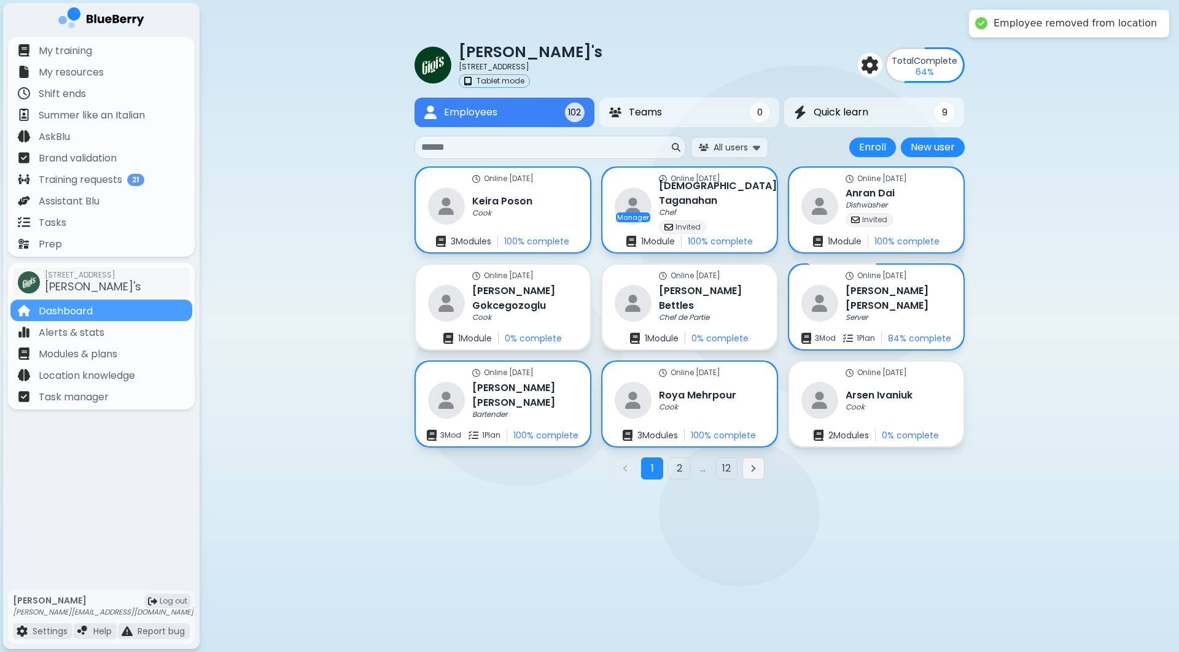
click at [757, 467] on icon "Next page" at bounding box center [754, 469] width 10 height 10
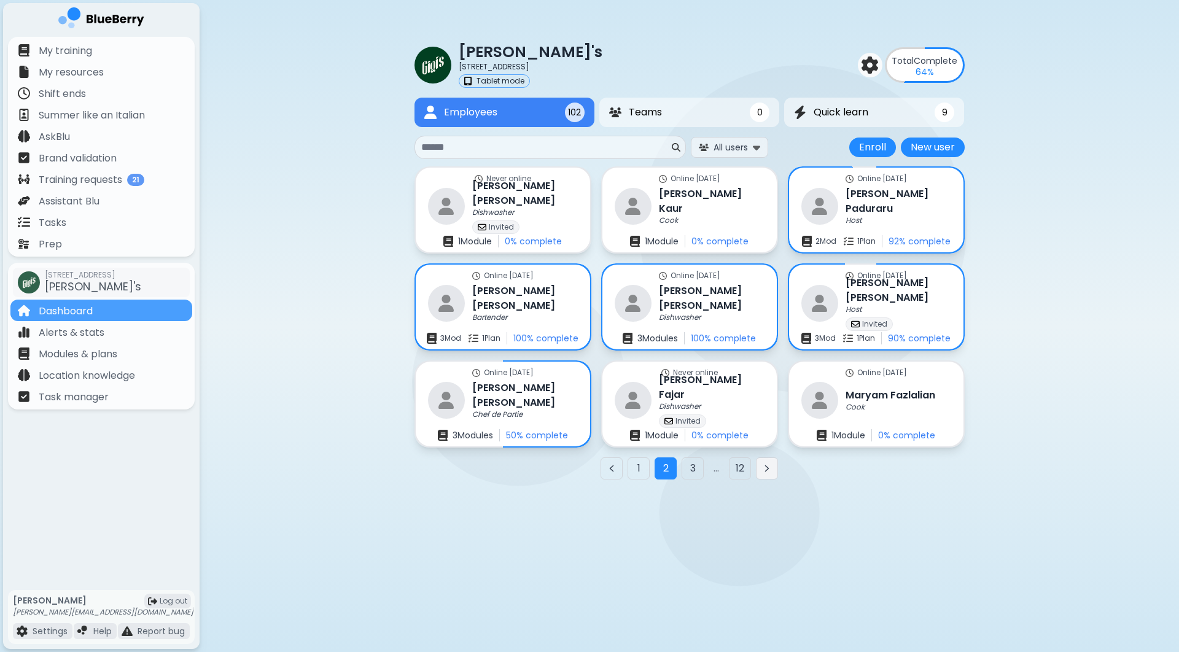
click at [765, 468] on icon "Next page" at bounding box center [767, 469] width 10 height 10
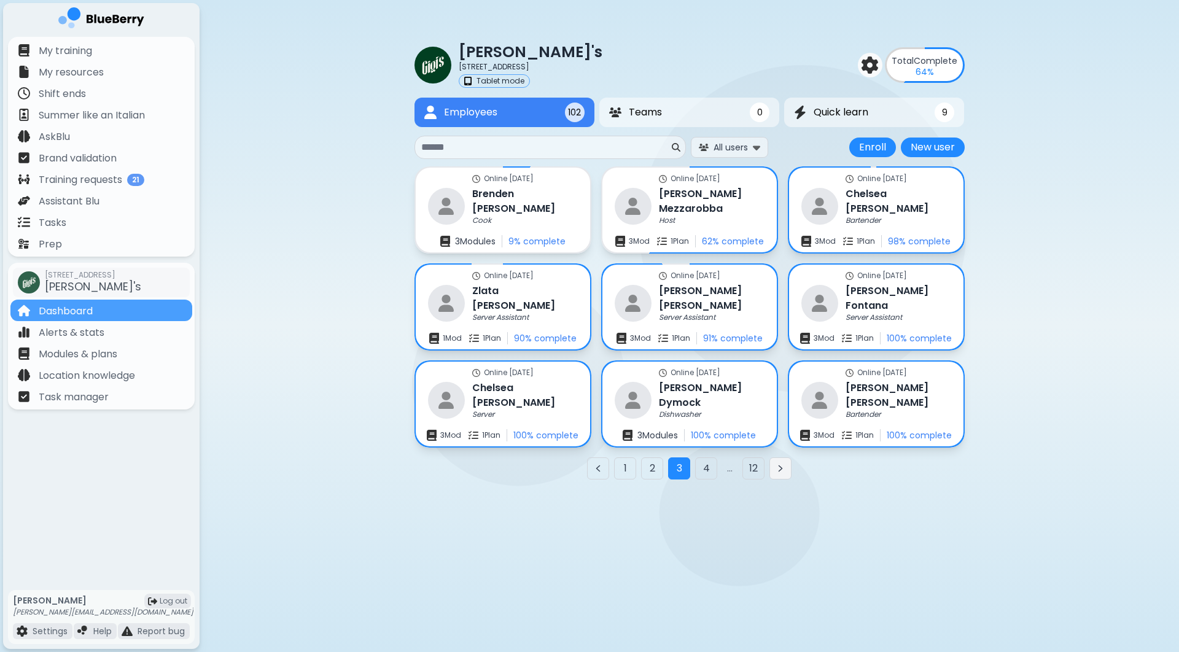
click at [782, 471] on icon "Next page" at bounding box center [781, 469] width 10 height 10
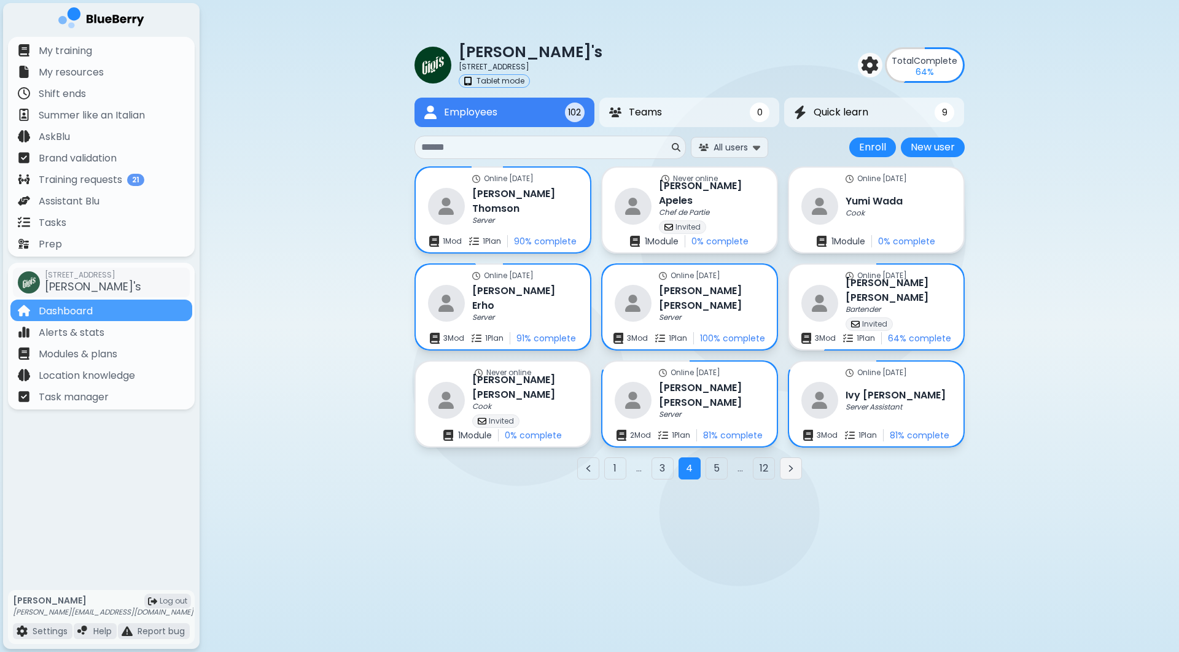
click at [794, 469] on icon "Next page" at bounding box center [791, 469] width 10 height 10
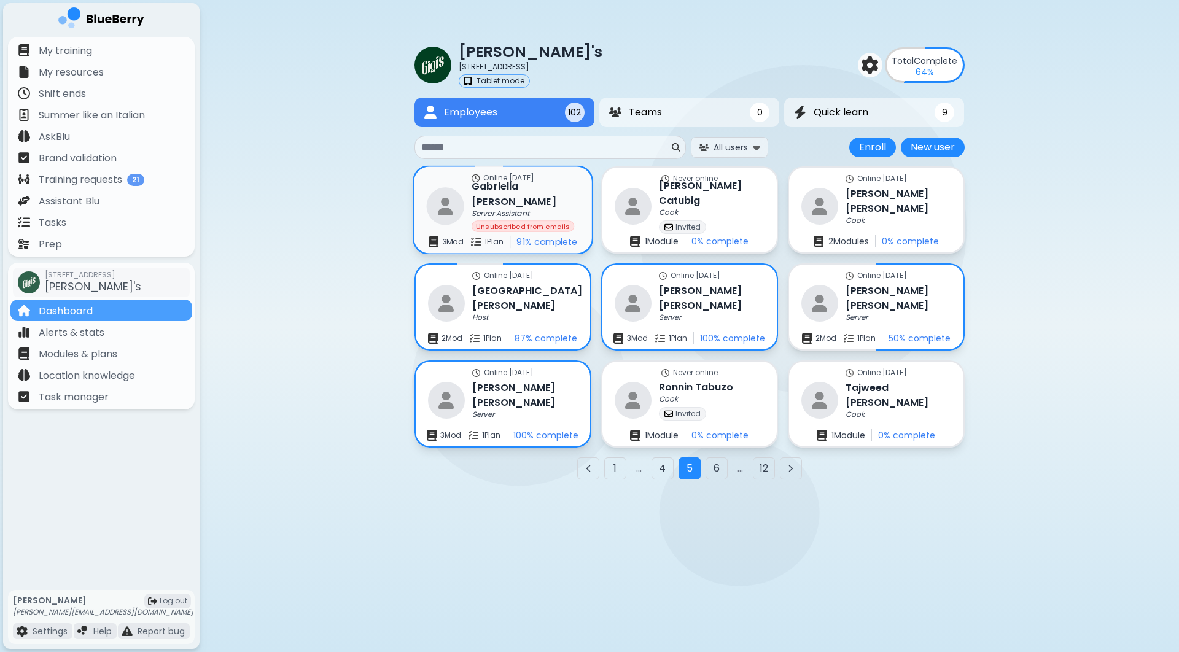
click at [512, 209] on p "Server Assistant" at bounding box center [501, 214] width 58 height 10
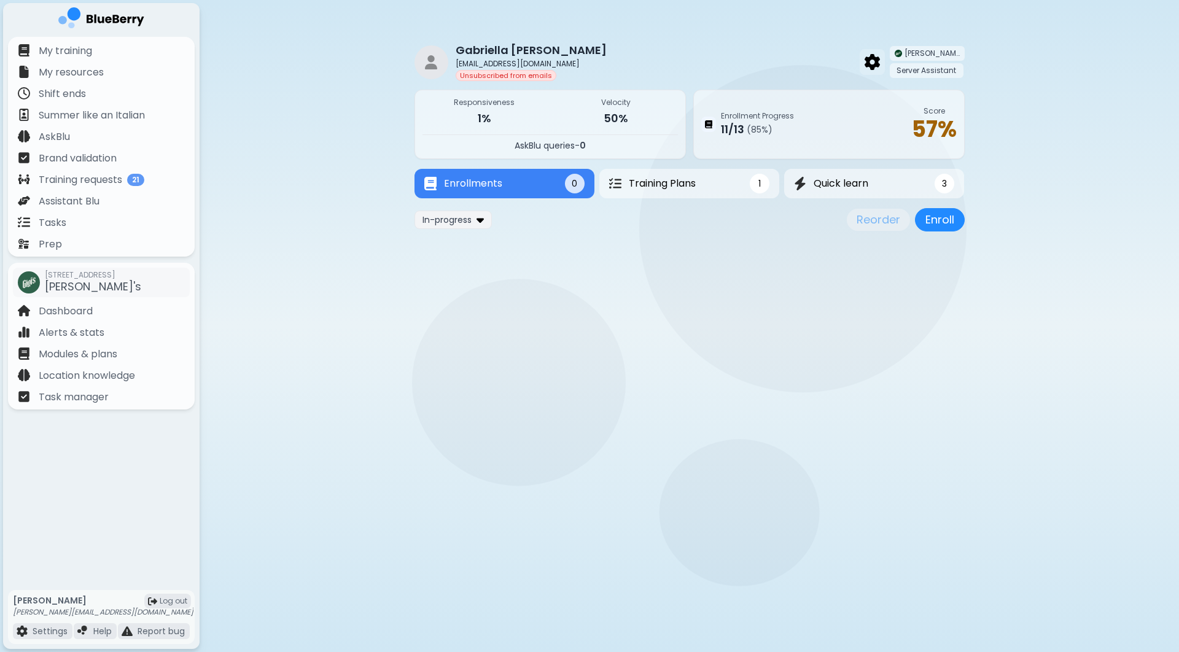
click at [878, 64] on img at bounding box center [872, 62] width 15 height 16
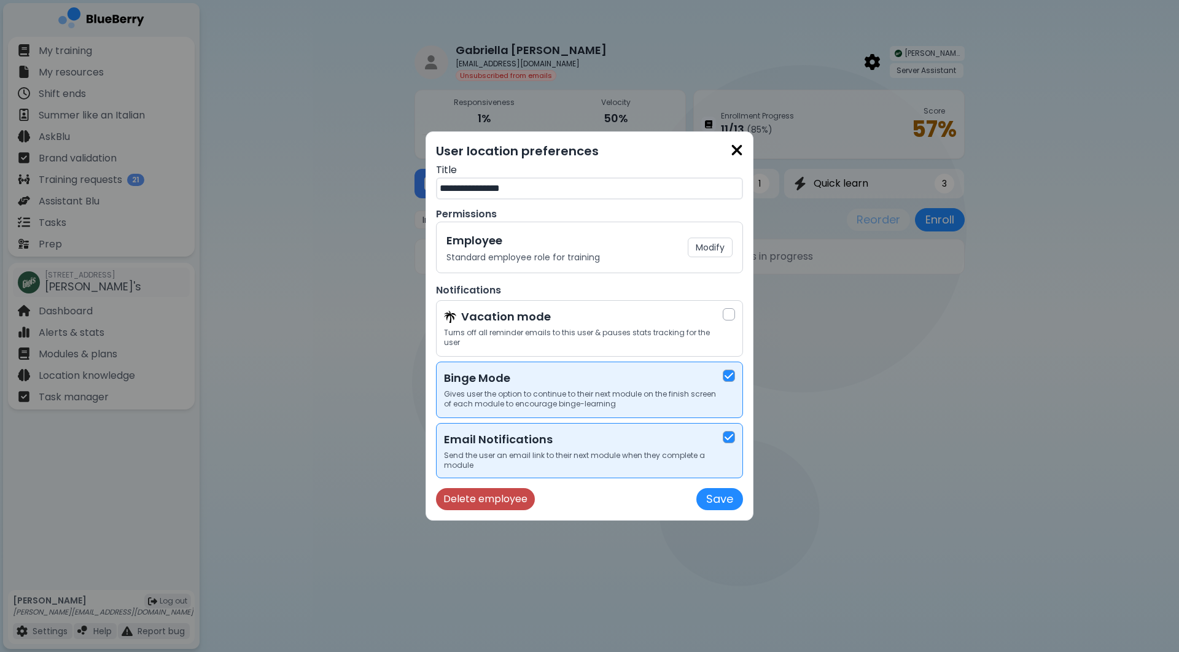
click at [467, 504] on button "Delete employee" at bounding box center [485, 499] width 99 height 22
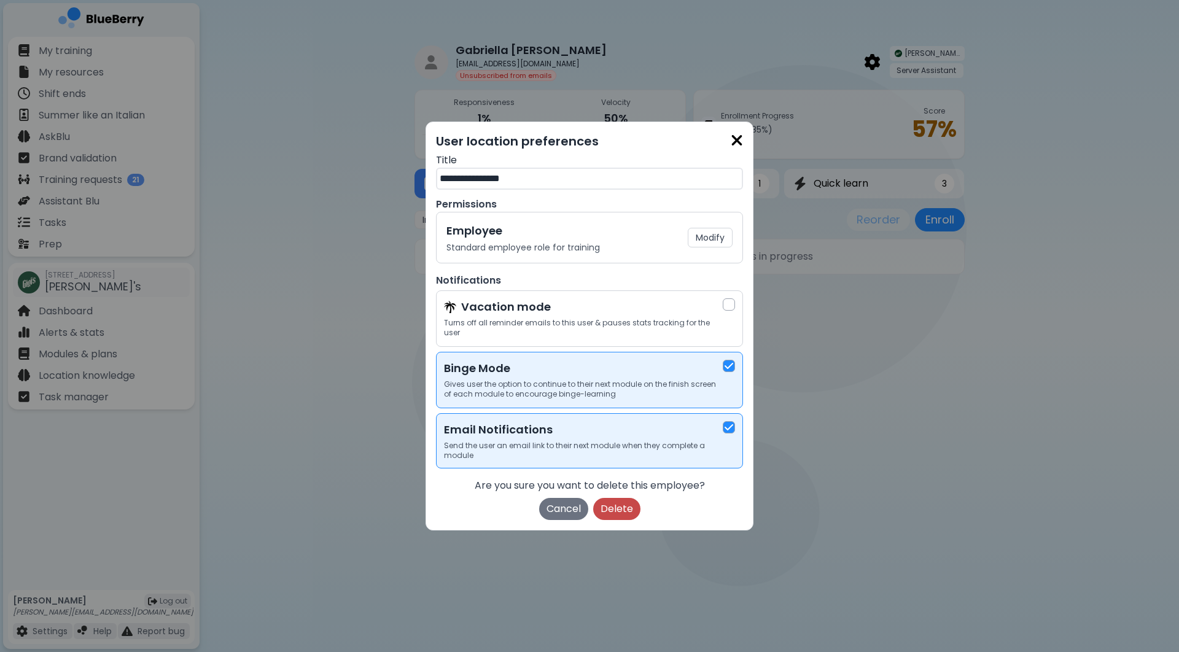
click at [600, 511] on button "Delete" at bounding box center [616, 509] width 47 height 22
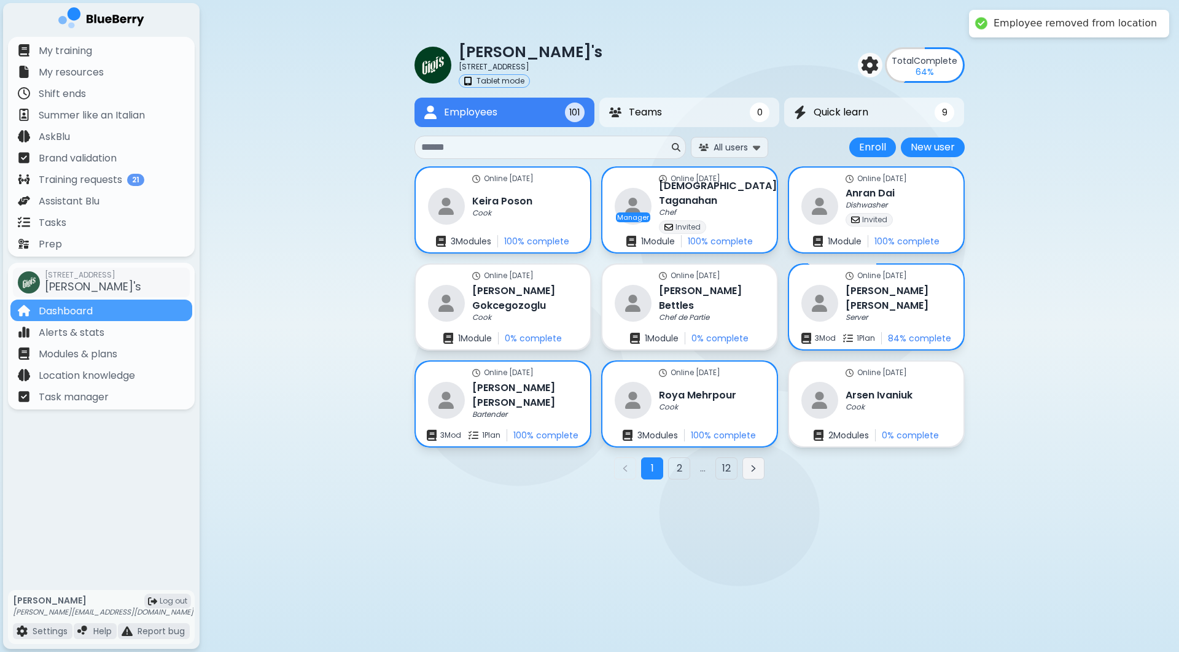
click at [758, 472] on icon "Next page" at bounding box center [754, 469] width 10 height 10
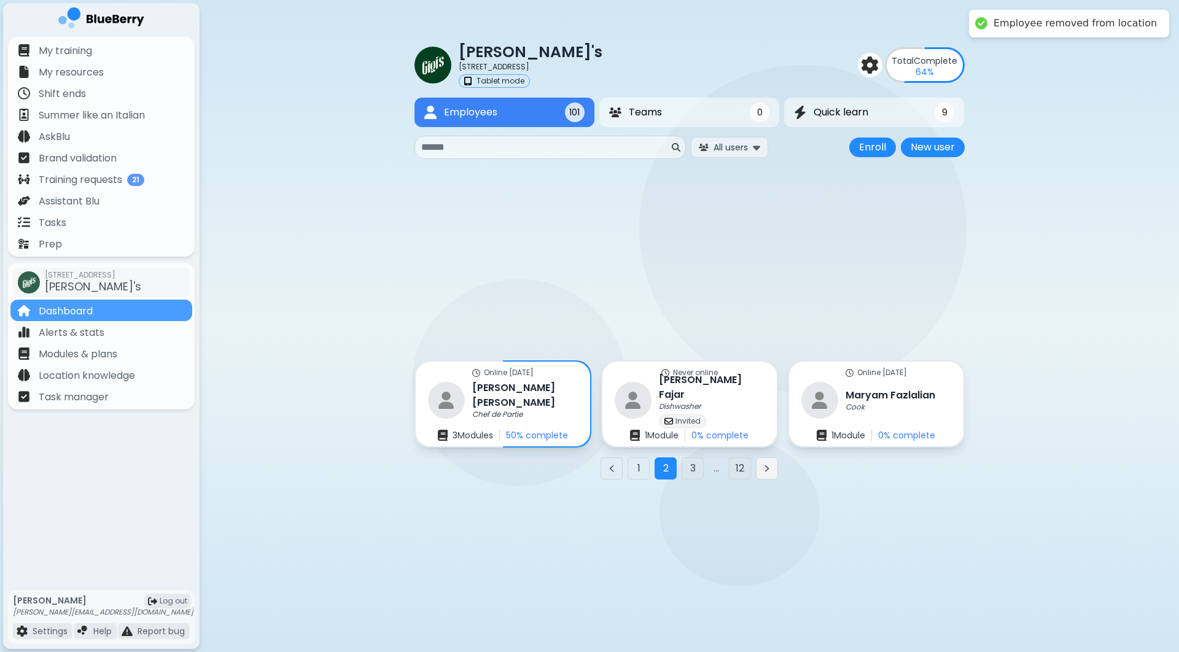
click at [758, 472] on button "Next page" at bounding box center [767, 469] width 22 height 22
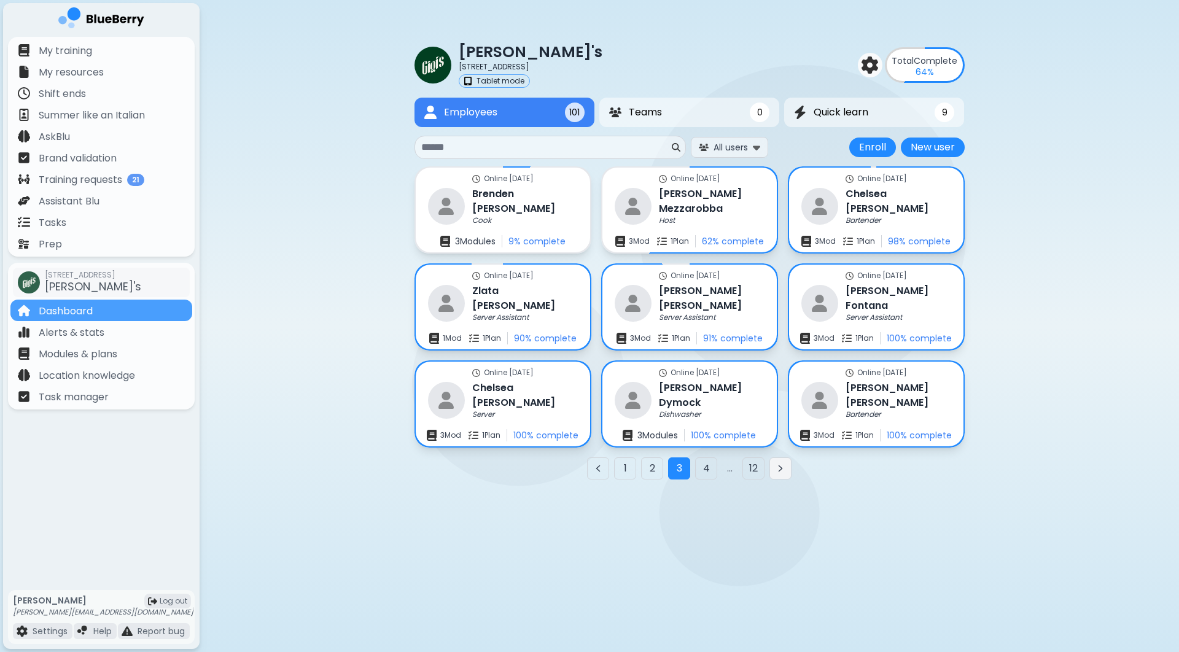
click at [786, 470] on button "Next page" at bounding box center [781, 469] width 22 height 22
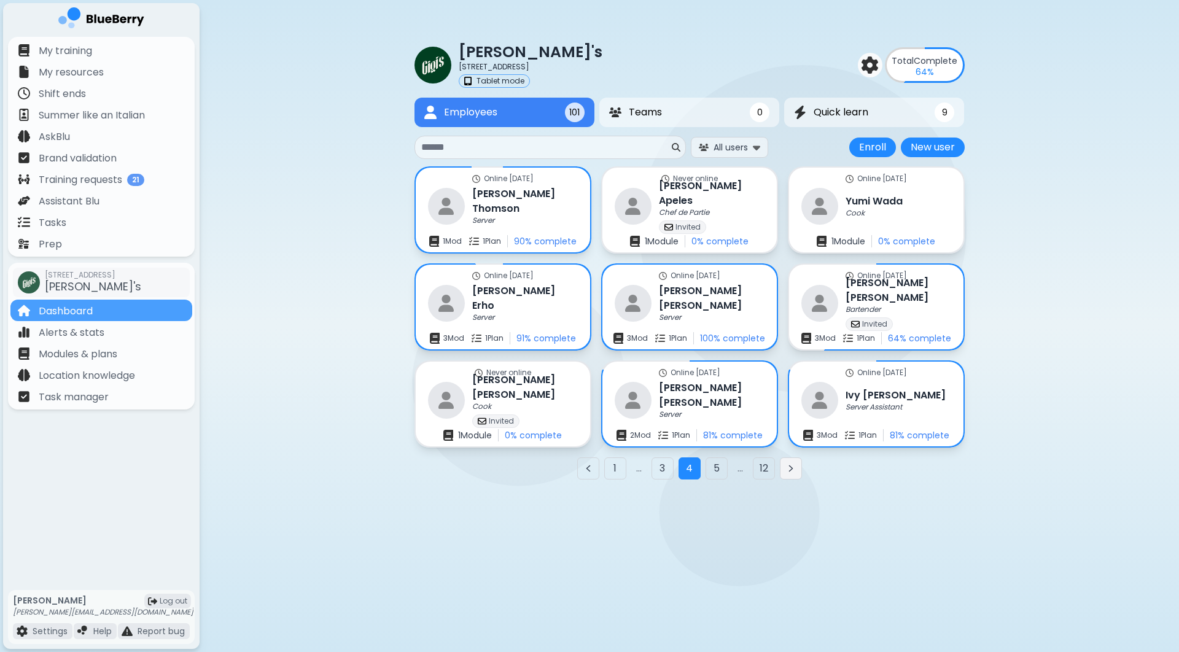
click at [786, 470] on icon "Next page" at bounding box center [791, 469] width 10 height 10
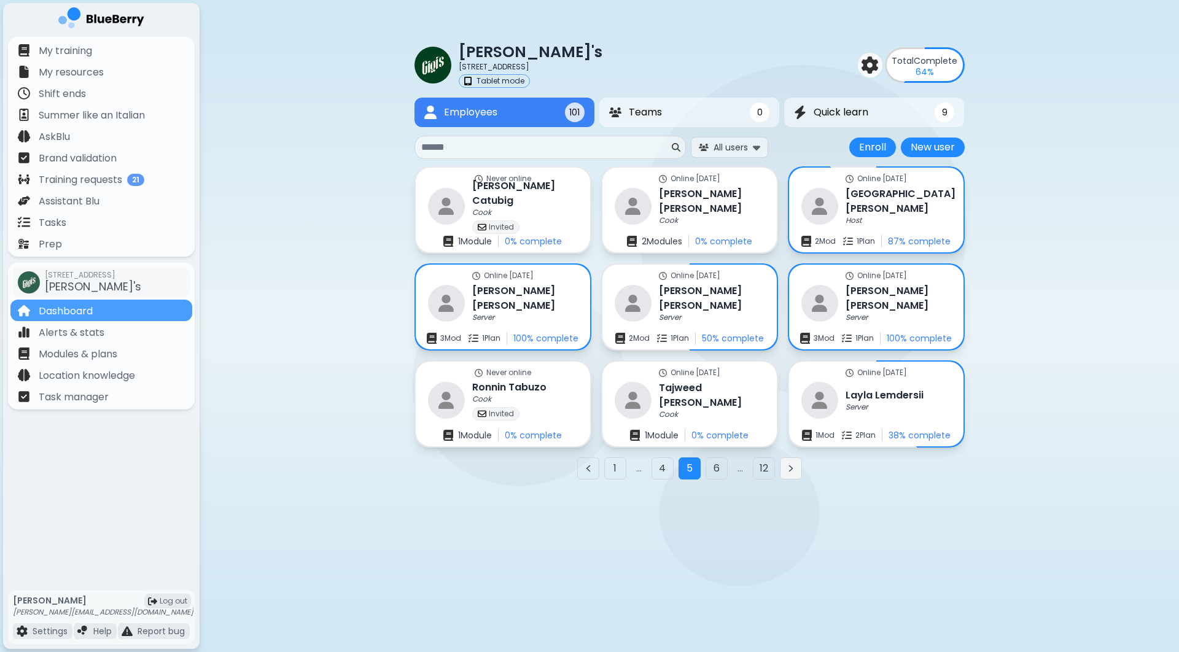
click at [799, 467] on button "Next page" at bounding box center [791, 469] width 22 height 22
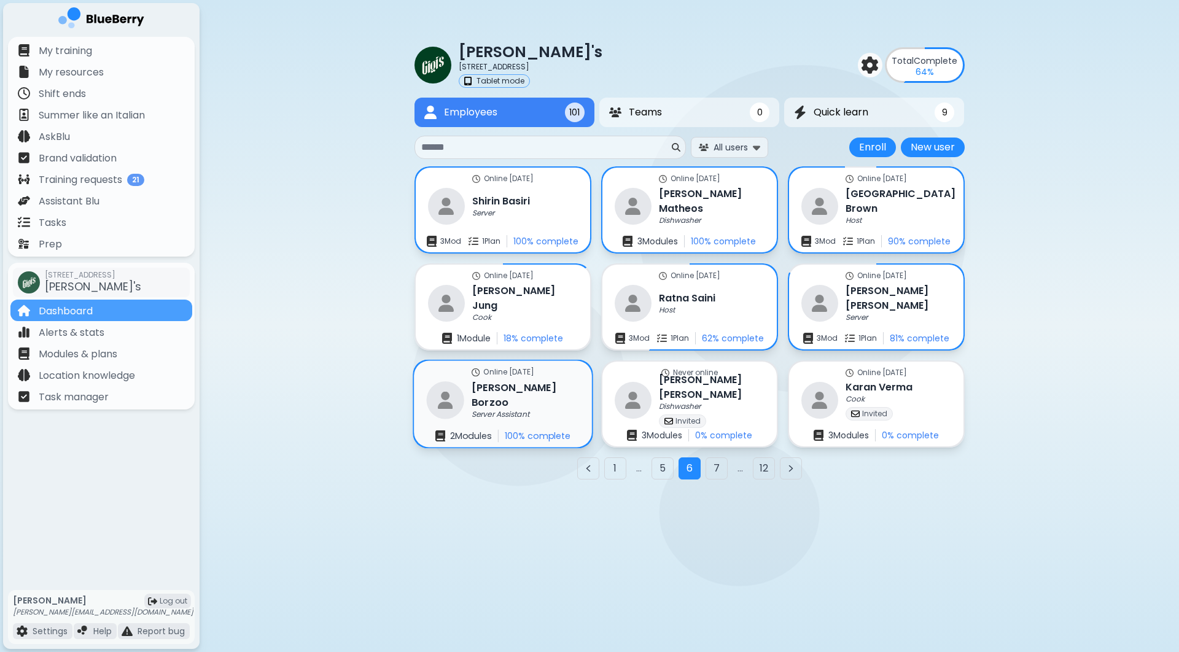
click at [533, 410] on div "Server Assistant" at bounding box center [525, 415] width 107 height 10
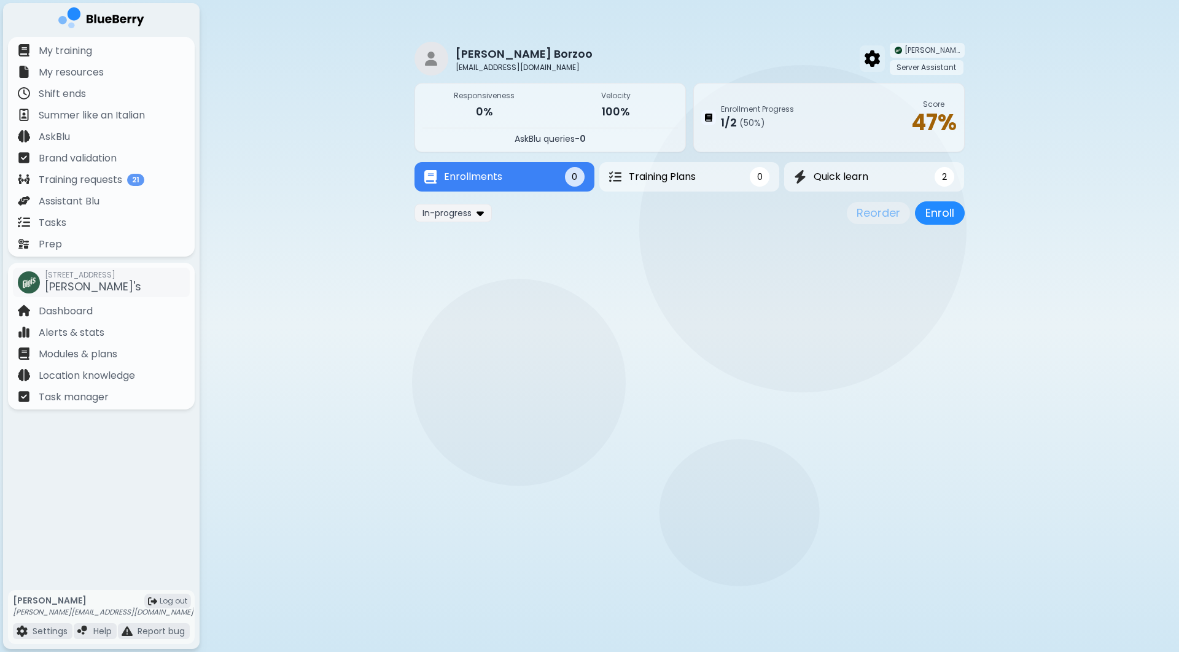
click at [866, 53] on div at bounding box center [872, 58] width 25 height 26
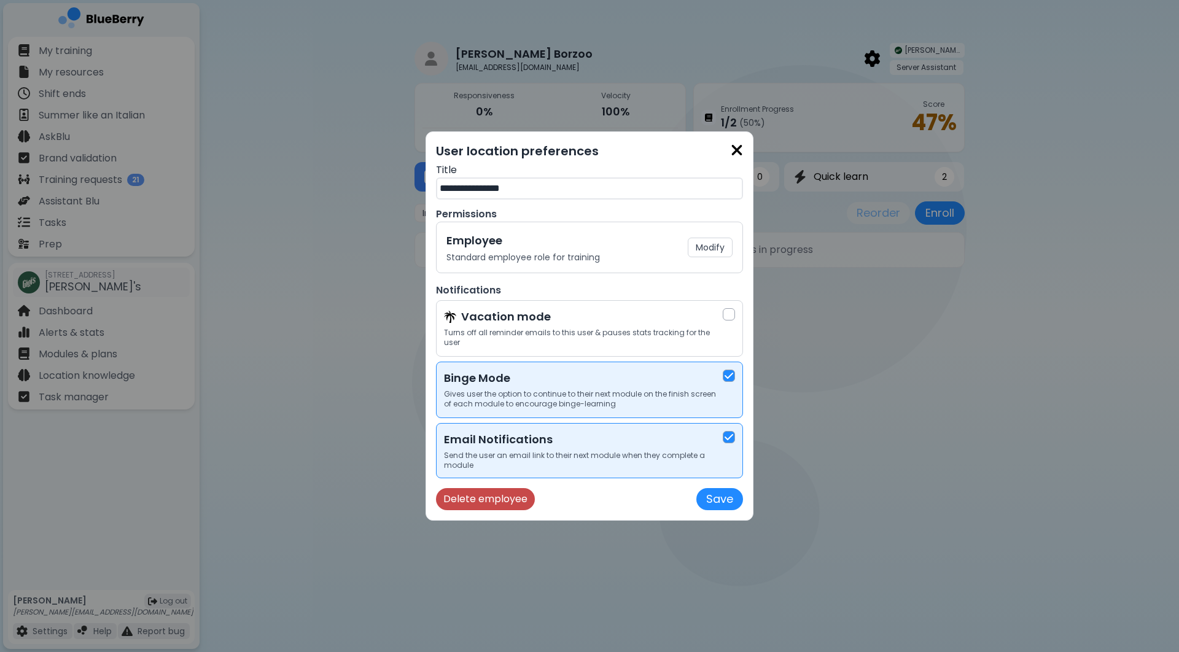
click at [495, 496] on button "Delete employee" at bounding box center [485, 499] width 99 height 22
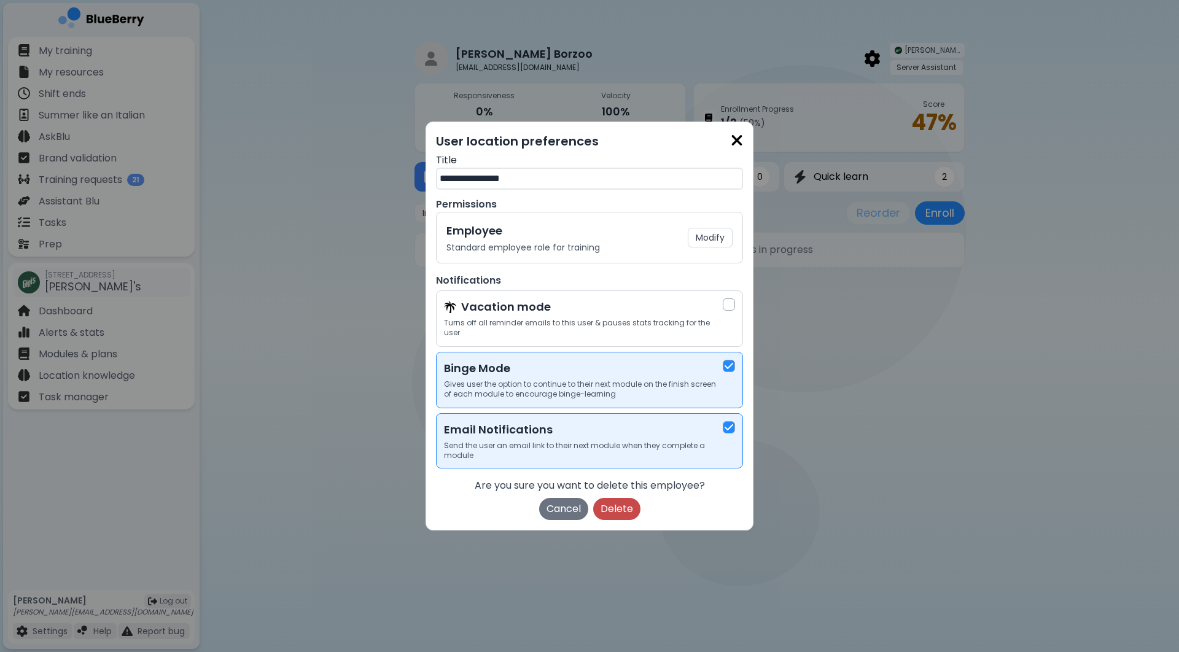
click at [612, 507] on button "Delete" at bounding box center [616, 509] width 47 height 22
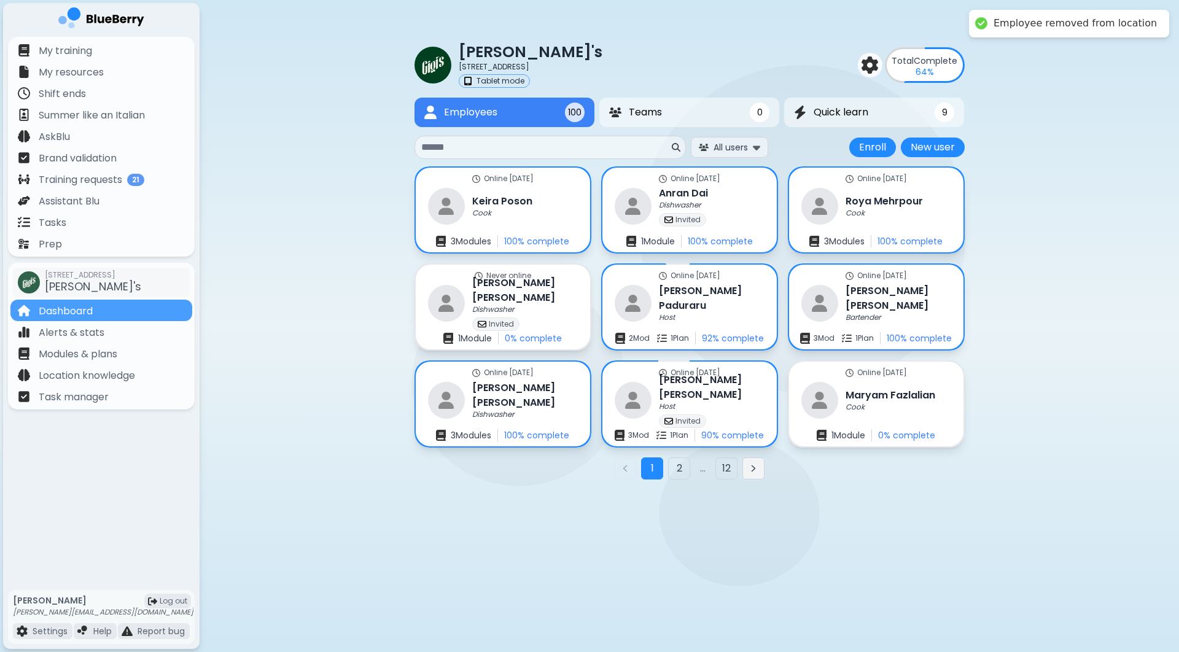
click at [755, 477] on button "Next page" at bounding box center [754, 469] width 22 height 22
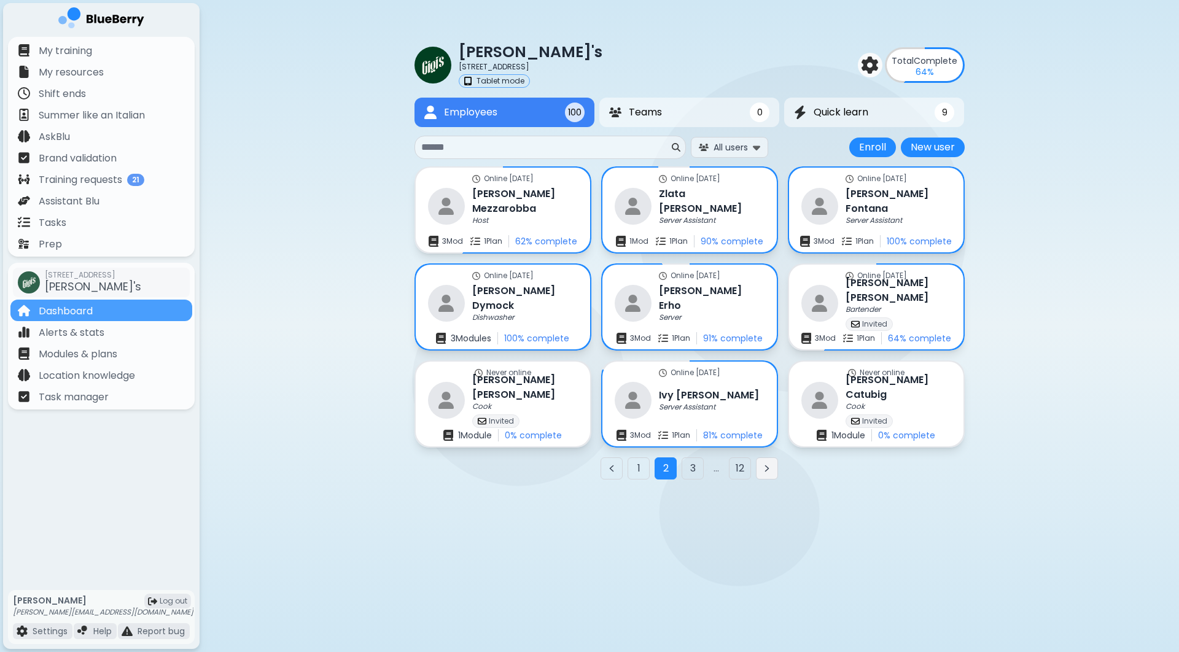
click at [762, 472] on icon "Next page" at bounding box center [767, 469] width 10 height 10
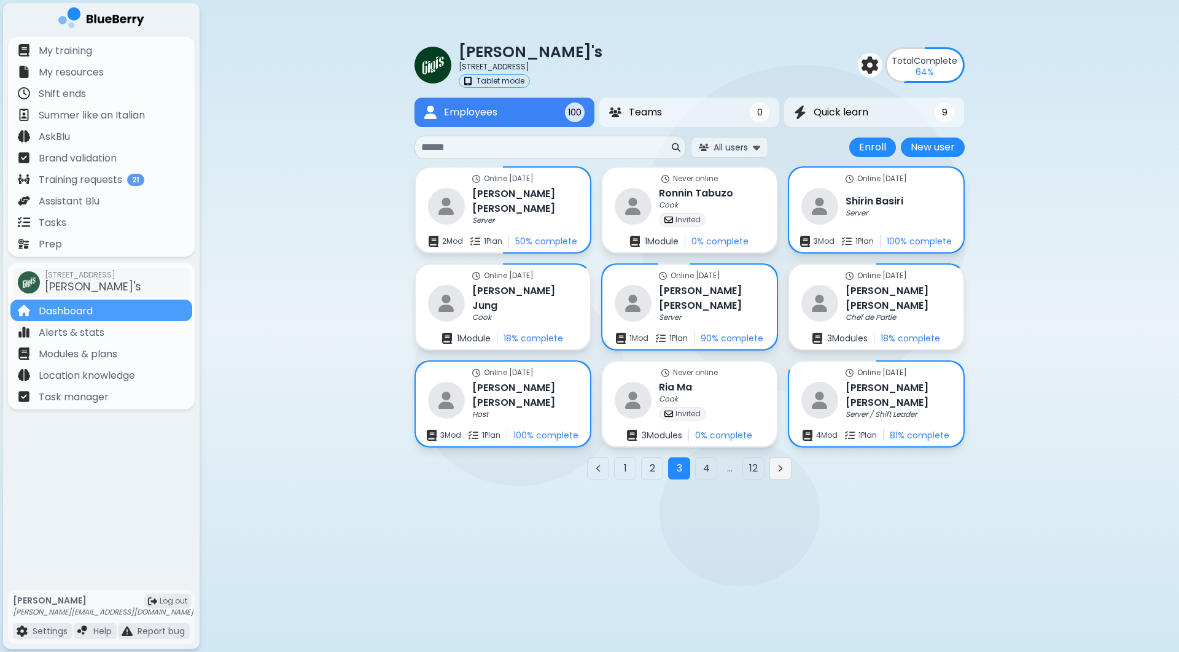
click at [781, 470] on icon "Next page" at bounding box center [781, 469] width 10 height 10
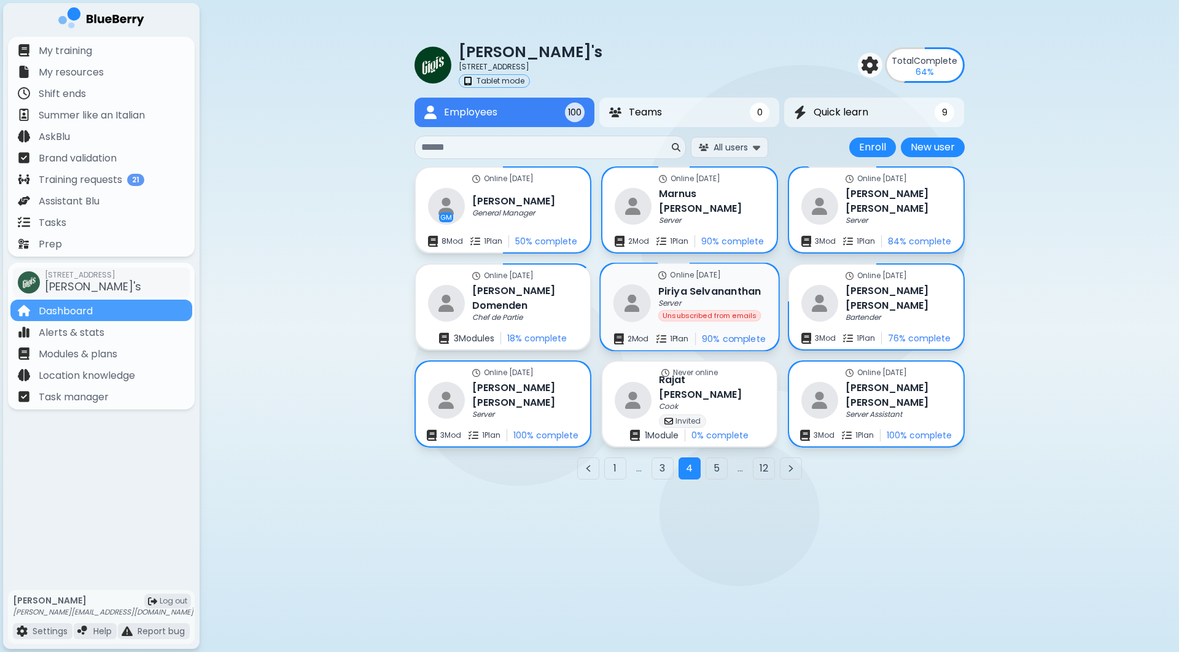
click at [684, 316] on p "Unsubscribed from emails" at bounding box center [710, 315] width 94 height 7
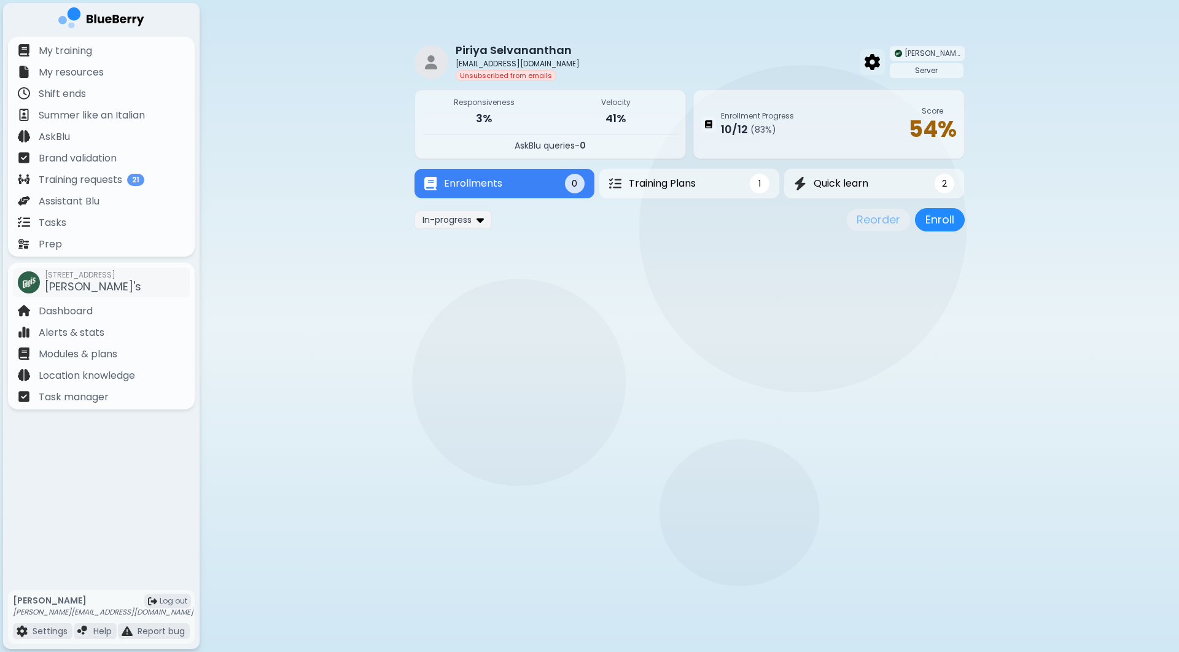
click at [880, 67] on img at bounding box center [872, 62] width 15 height 16
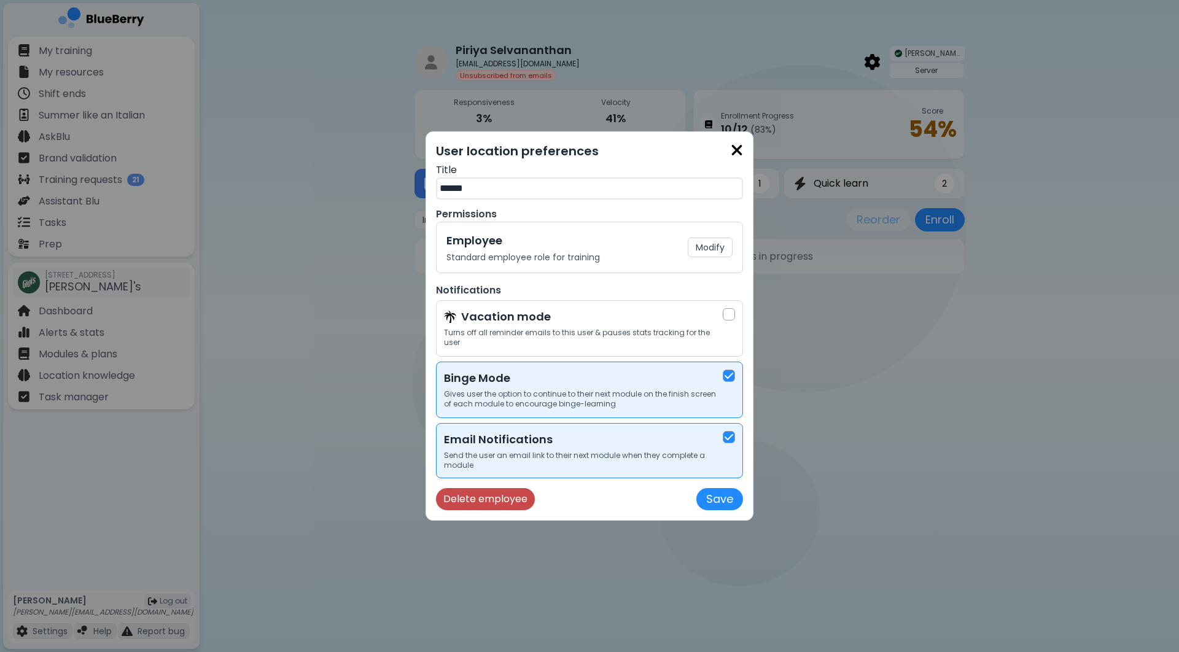
click at [489, 496] on button "Delete employee" at bounding box center [485, 499] width 99 height 22
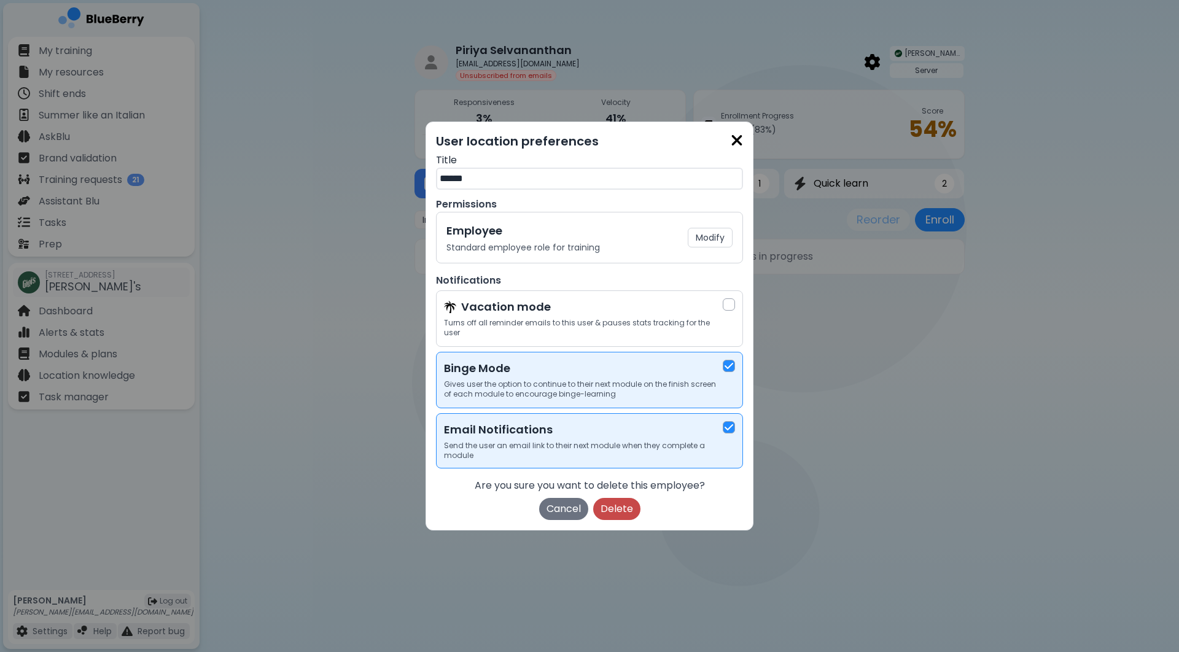
click at [608, 502] on button "Delete" at bounding box center [616, 509] width 47 height 22
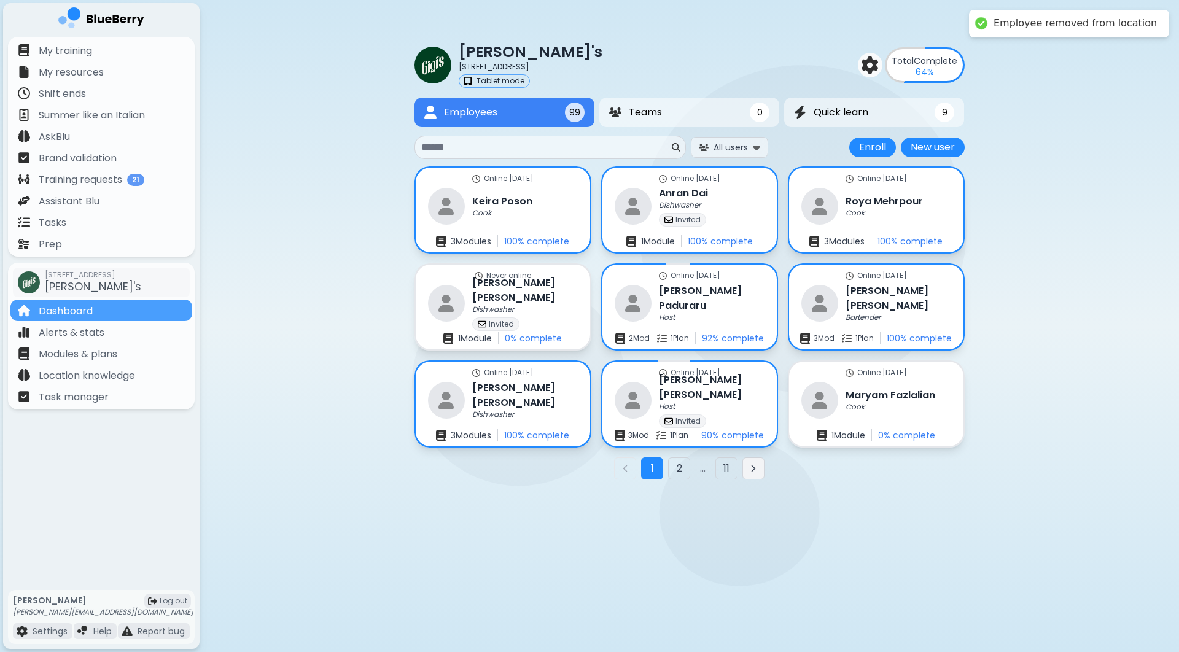
click at [762, 471] on button "Next page" at bounding box center [754, 469] width 22 height 22
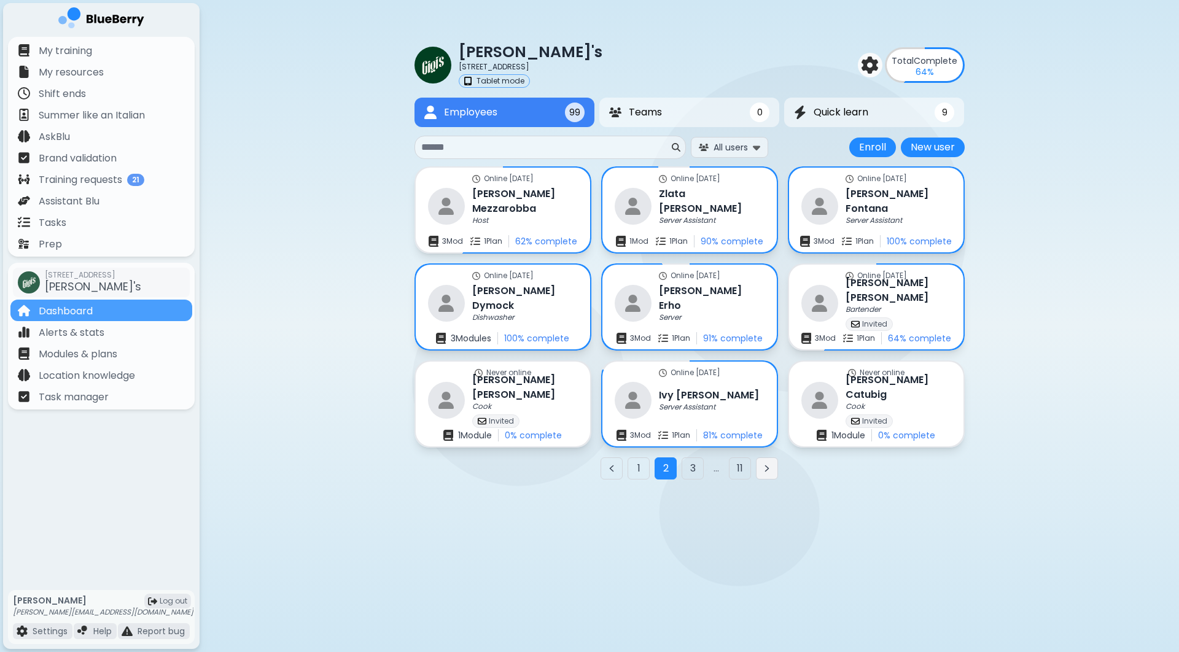
click at [762, 471] on icon "Next page" at bounding box center [767, 469] width 10 height 10
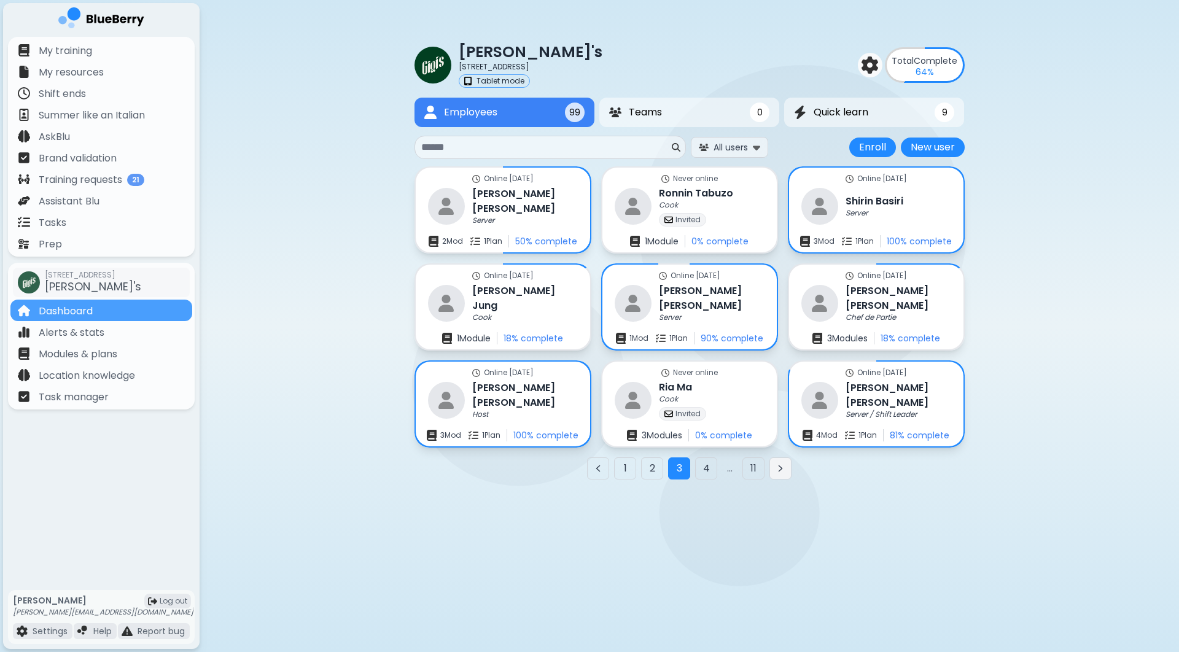
click at [782, 470] on icon "Next page" at bounding box center [781, 469] width 3 height 6
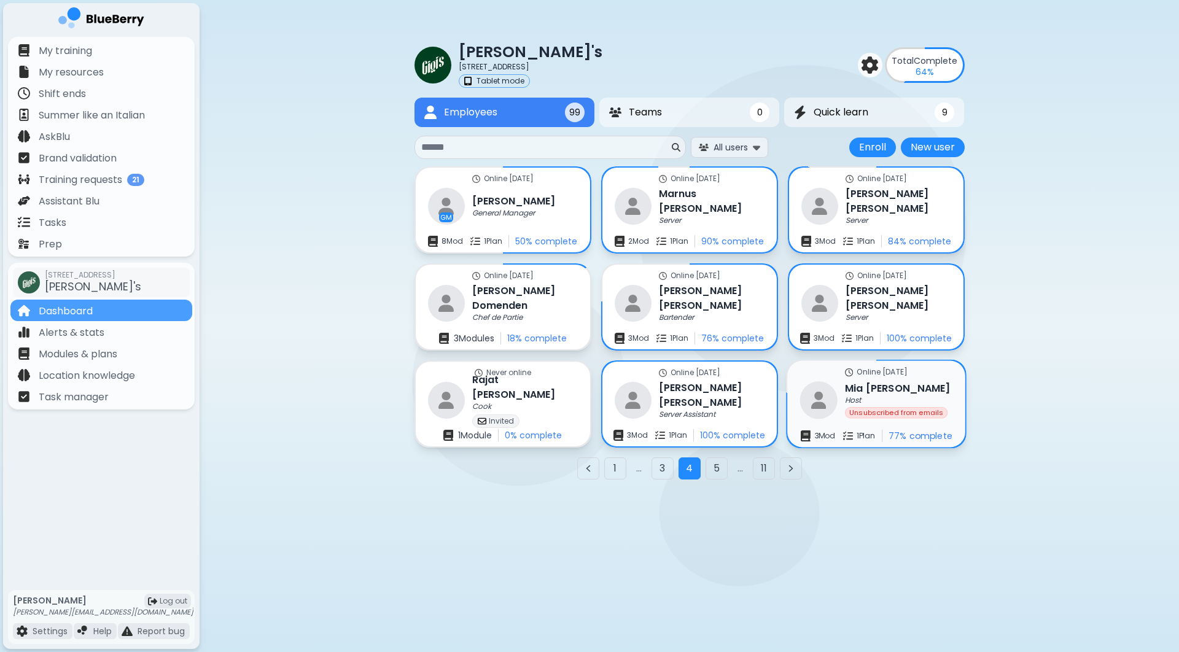
click at [849, 403] on div "[PERSON_NAME] Host Unsubscribed from emails" at bounding box center [897, 400] width 105 height 39
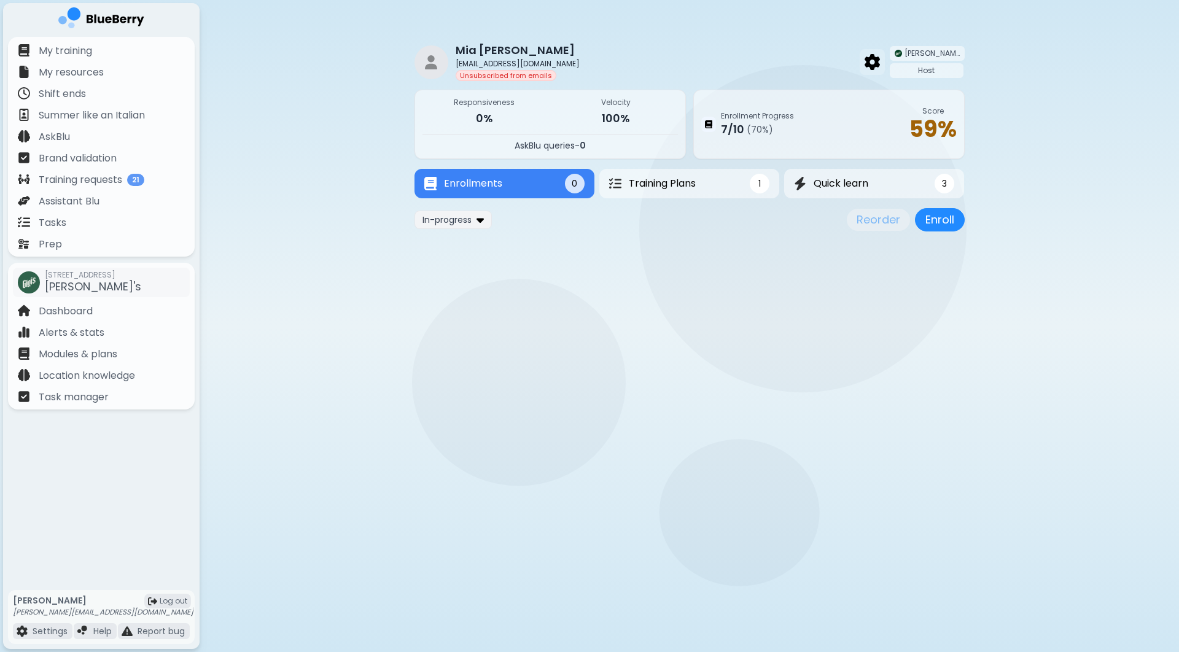
click at [880, 64] on img at bounding box center [872, 62] width 15 height 16
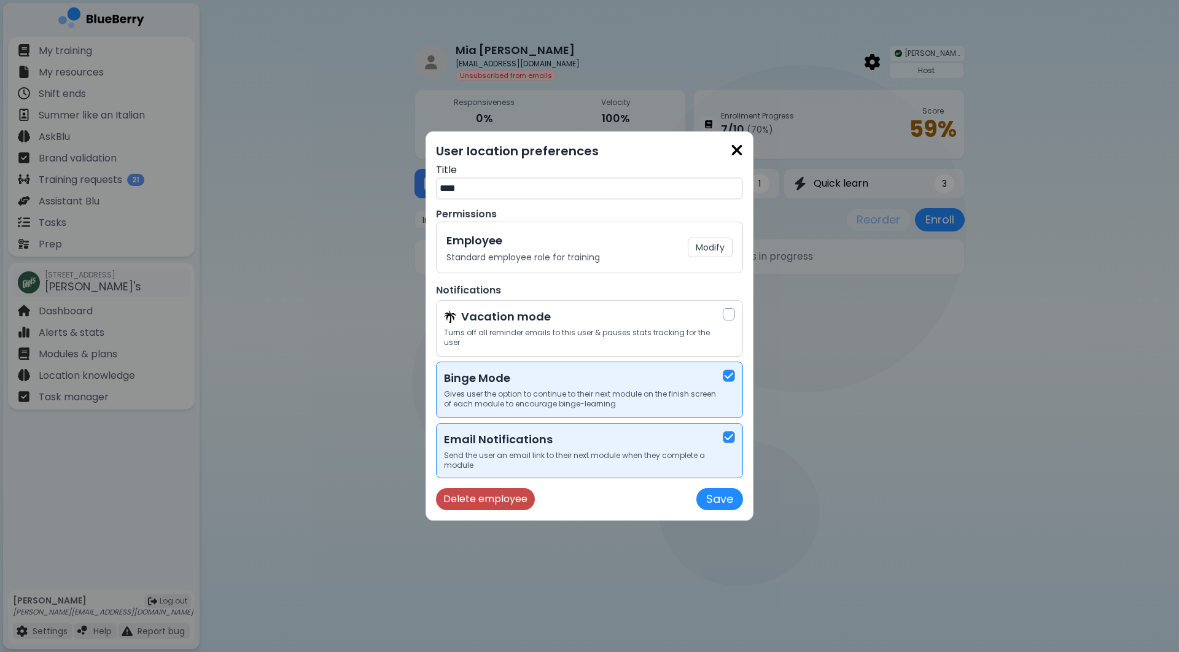
click at [507, 492] on button "Delete employee" at bounding box center [485, 499] width 99 height 22
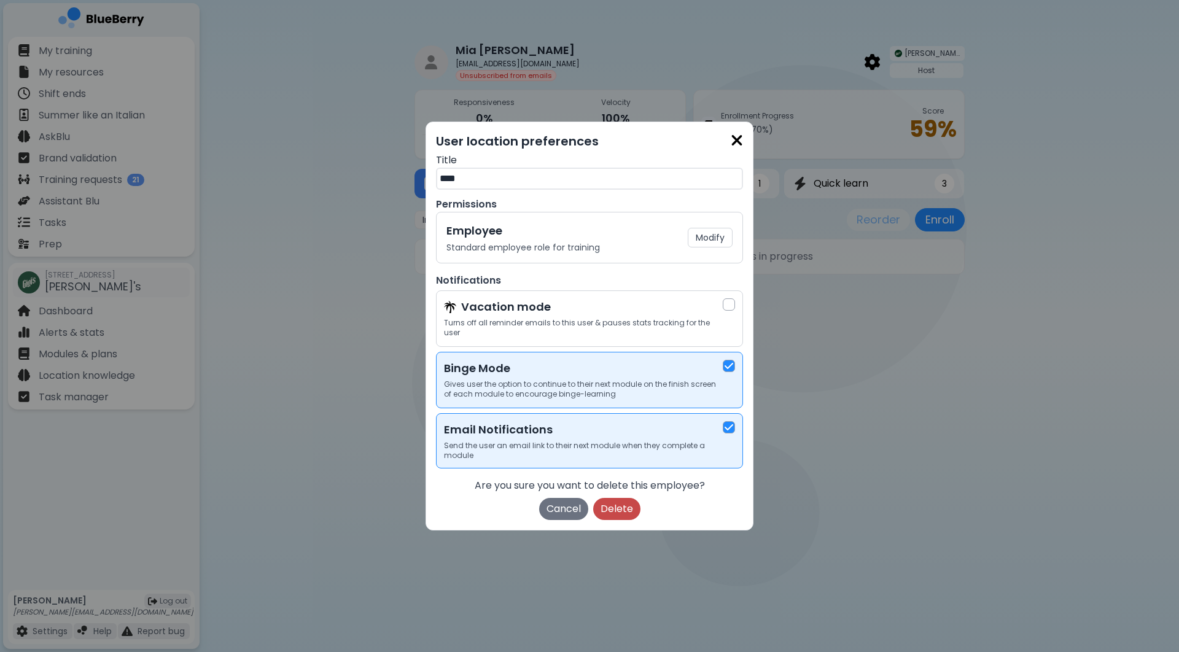
click at [600, 509] on button "Delete" at bounding box center [616, 509] width 47 height 22
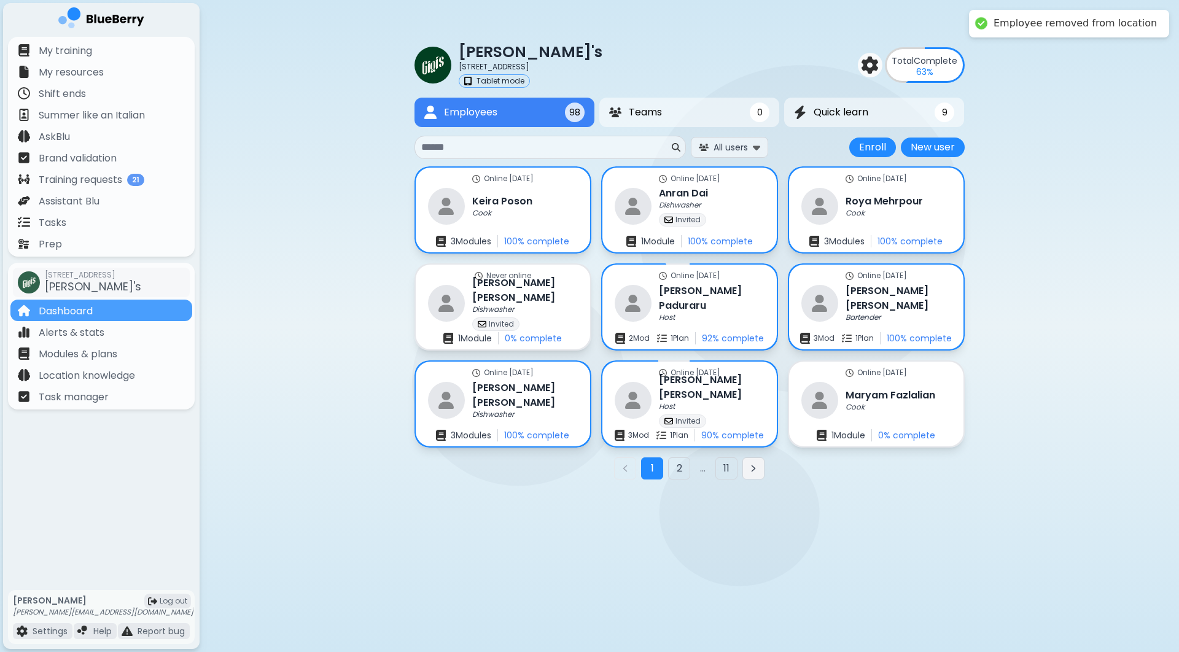
click at [758, 471] on icon "Next page" at bounding box center [754, 469] width 10 height 10
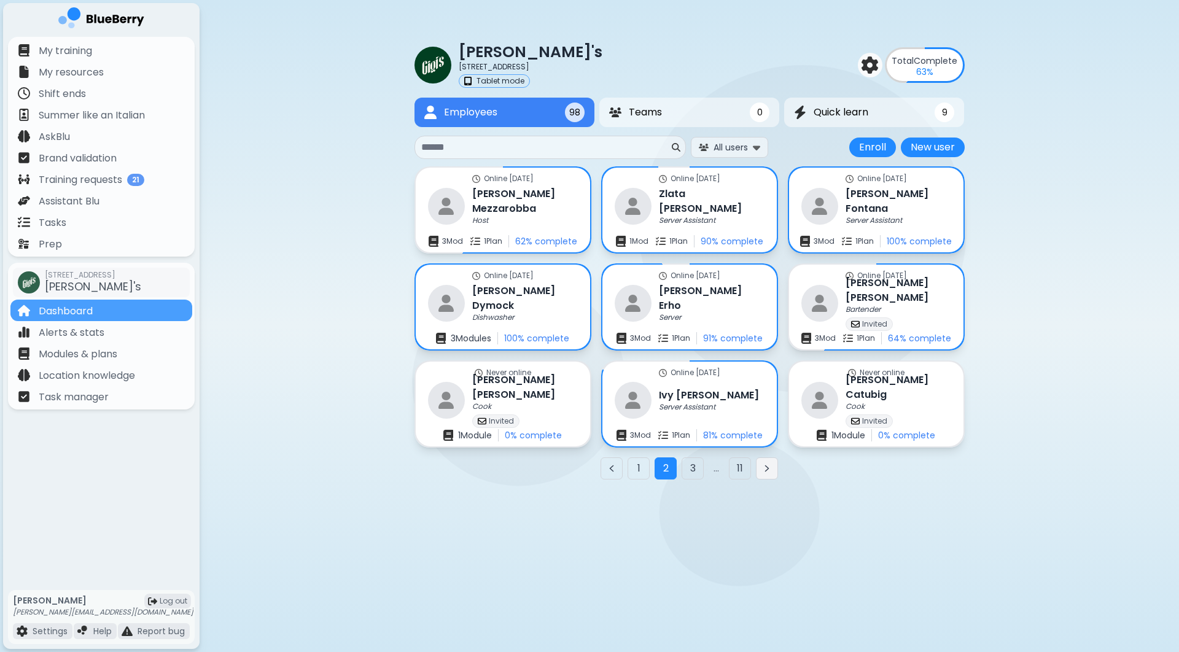
click at [762, 472] on icon "Next page" at bounding box center [767, 469] width 10 height 10
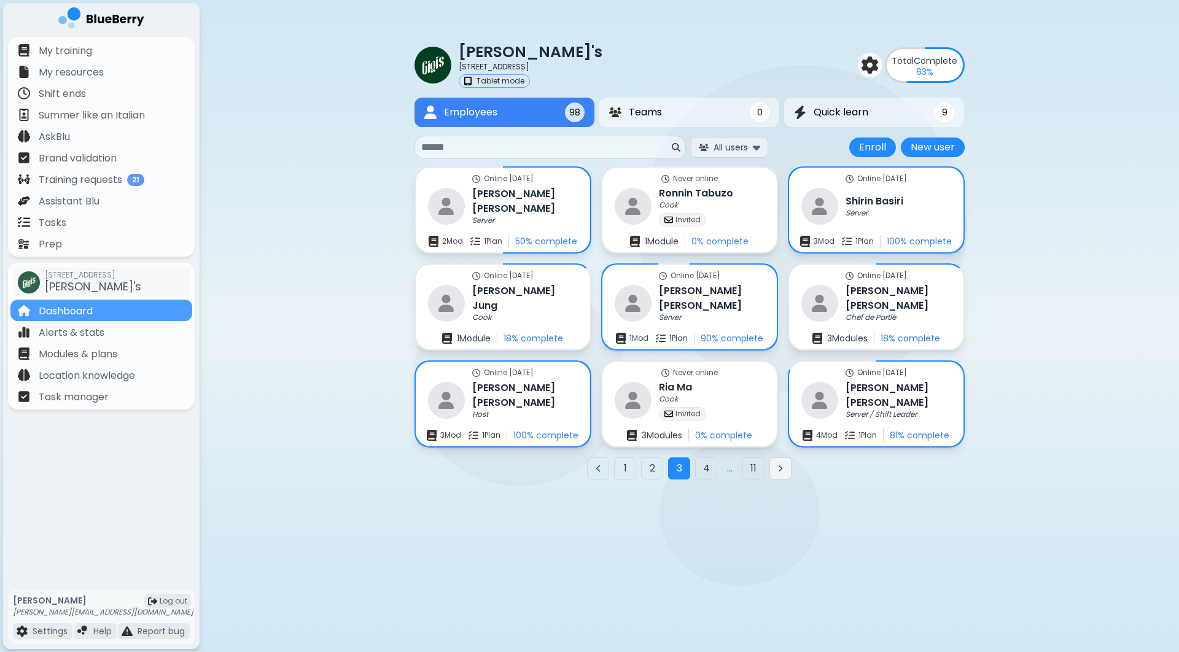
click at [780, 472] on icon "Next page" at bounding box center [781, 469] width 10 height 10
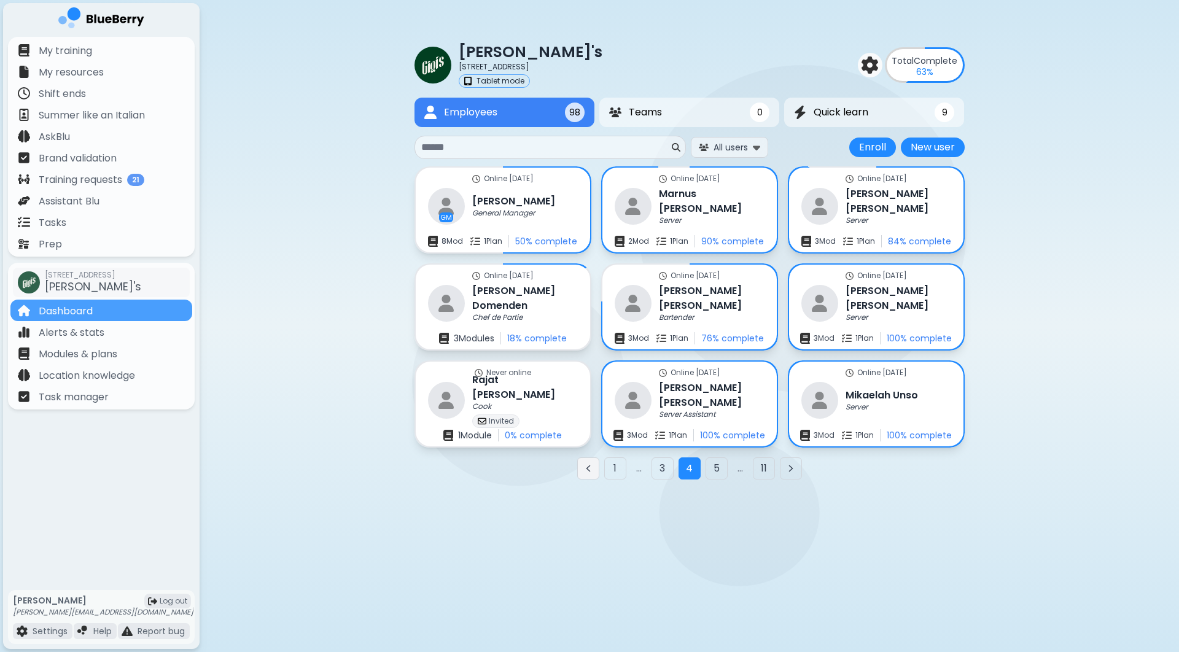
click at [590, 472] on icon "Previous page" at bounding box center [589, 469] width 10 height 10
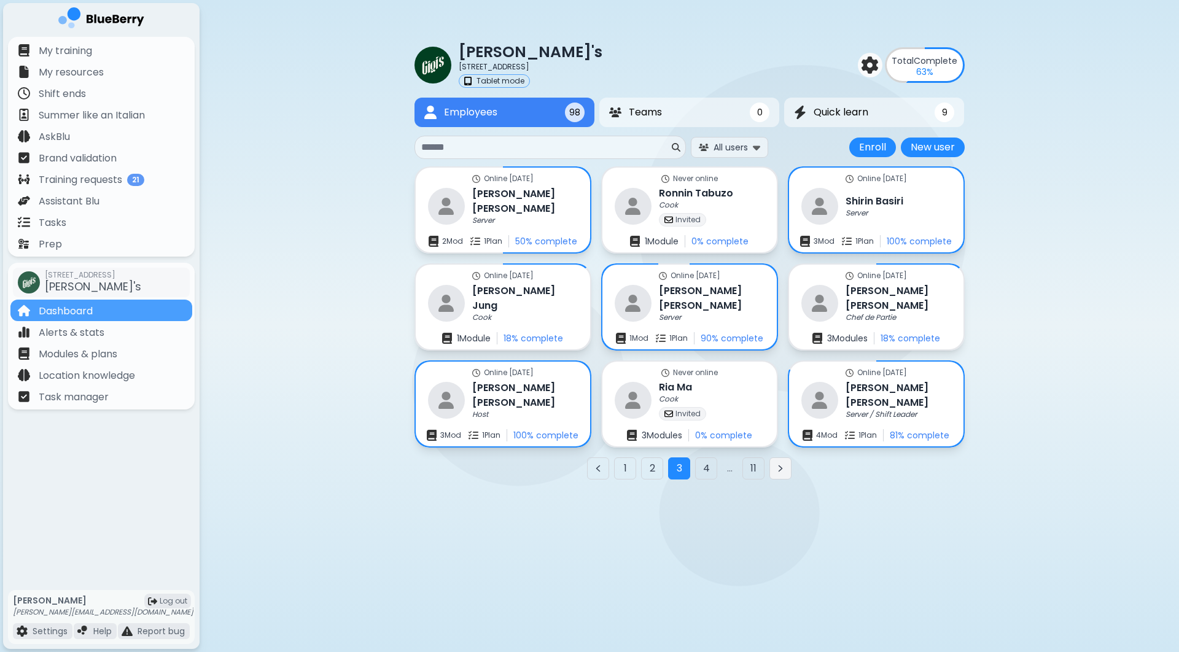
click at [784, 471] on icon "Next page" at bounding box center [781, 469] width 10 height 10
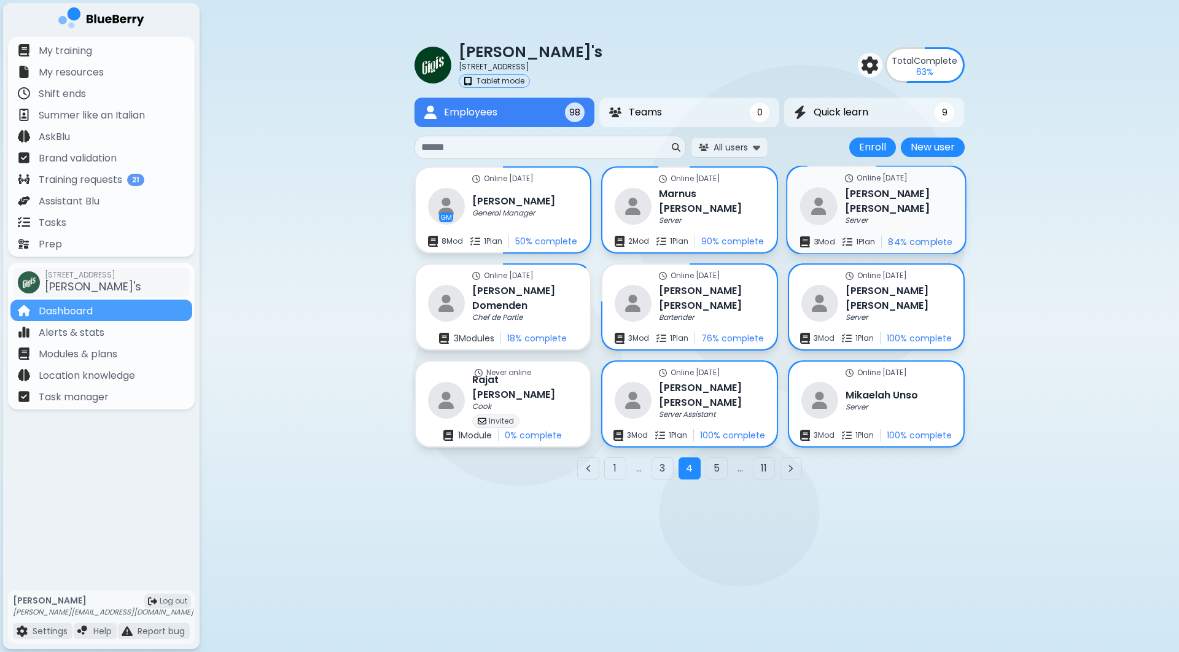
click at [909, 200] on div "Online [DATE] [PERSON_NAME] Server 3 Mod 1 Plan 84 % complete" at bounding box center [876, 210] width 178 height 87
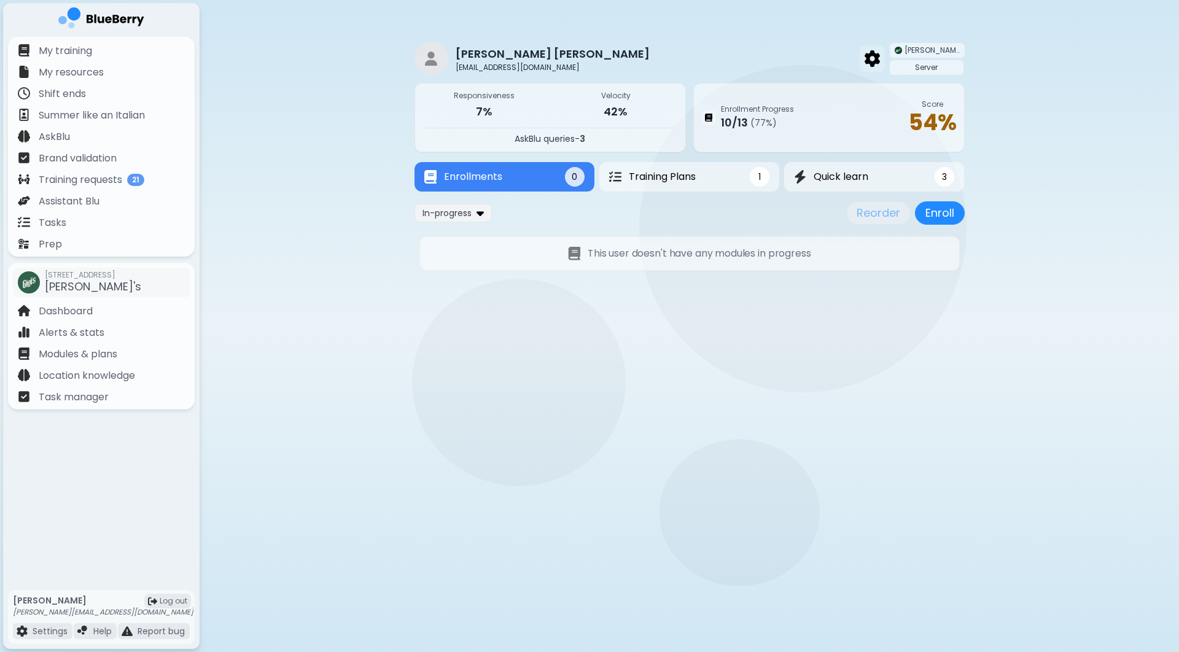
click at [880, 55] on img at bounding box center [872, 58] width 15 height 16
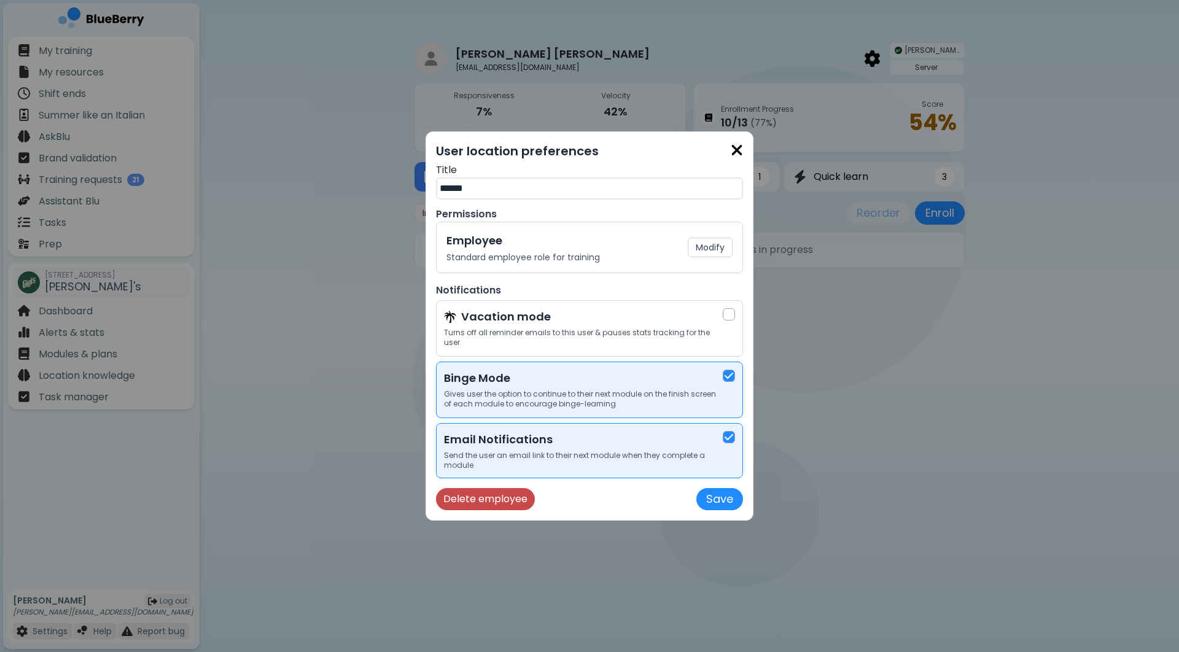
click at [499, 500] on button "Delete employee" at bounding box center [485, 499] width 99 height 22
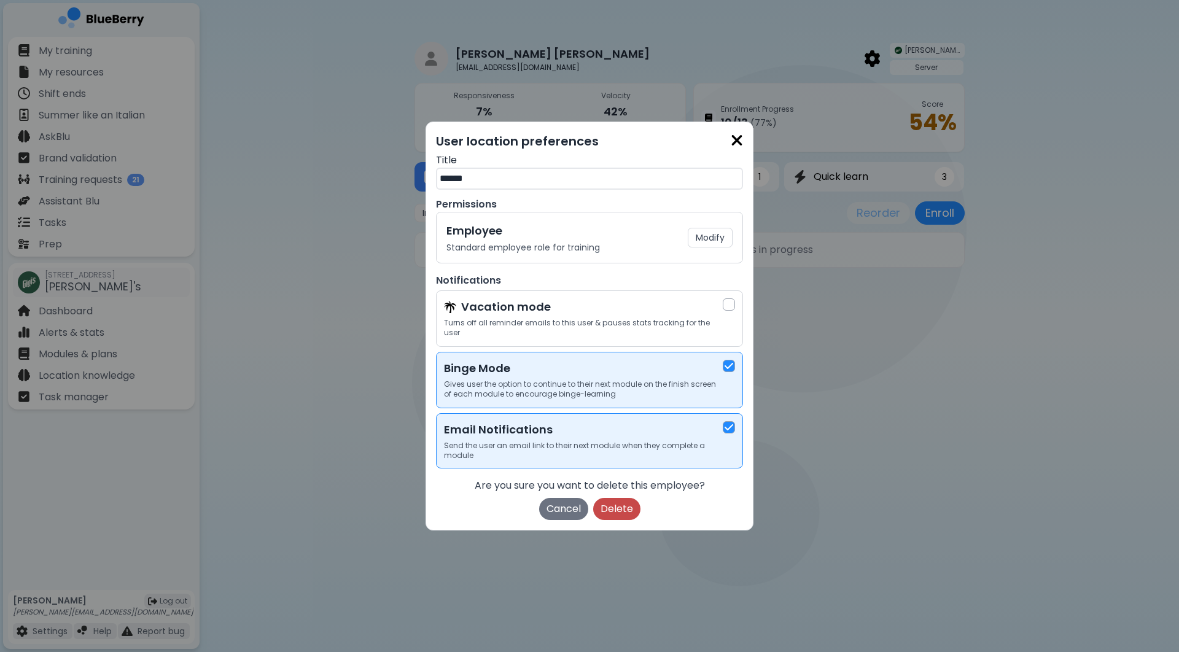
click at [615, 504] on button "Delete" at bounding box center [616, 509] width 47 height 22
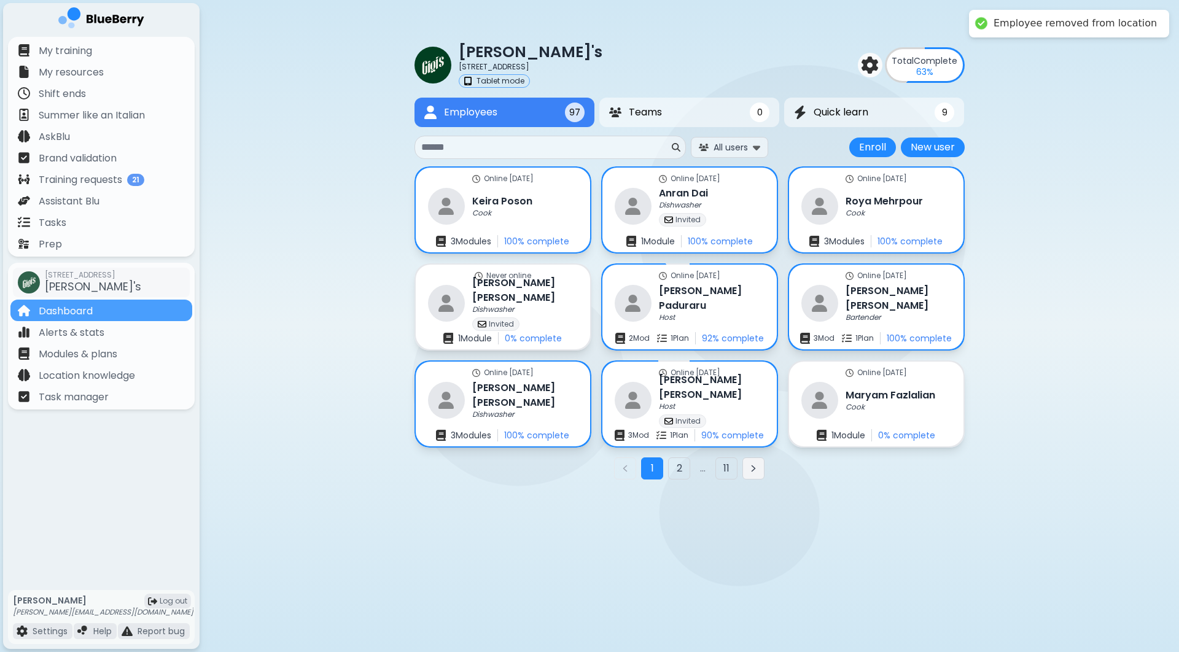
click at [763, 473] on button "Next page" at bounding box center [754, 469] width 22 height 22
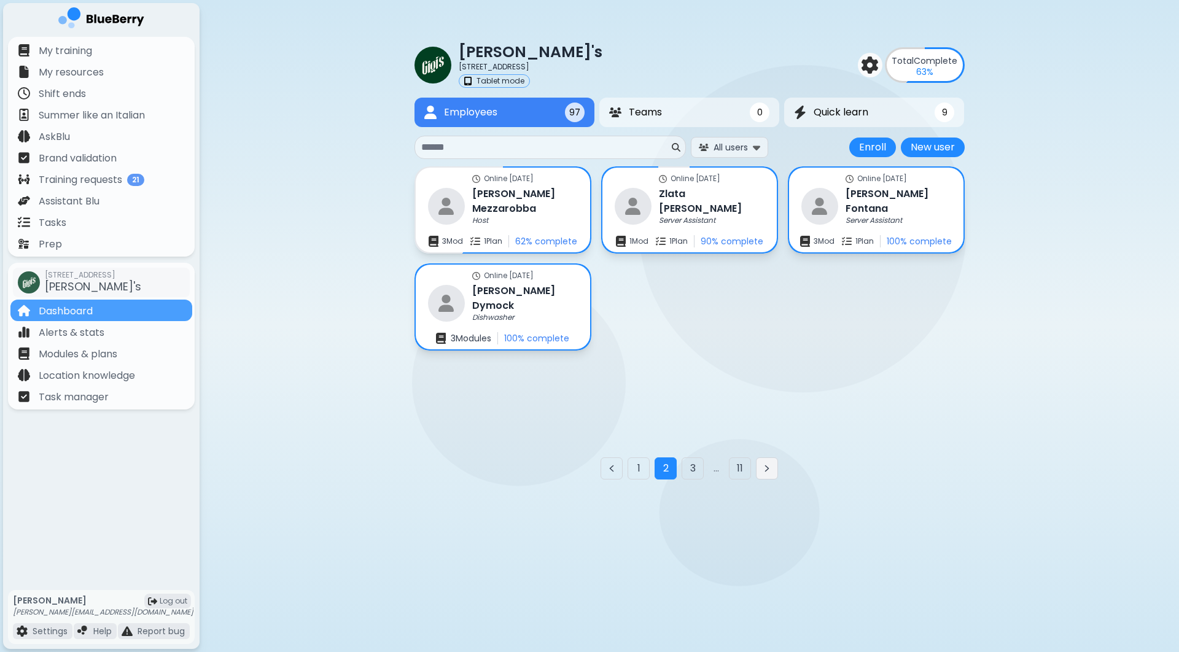
click at [767, 473] on icon "Next page" at bounding box center [767, 469] width 10 height 10
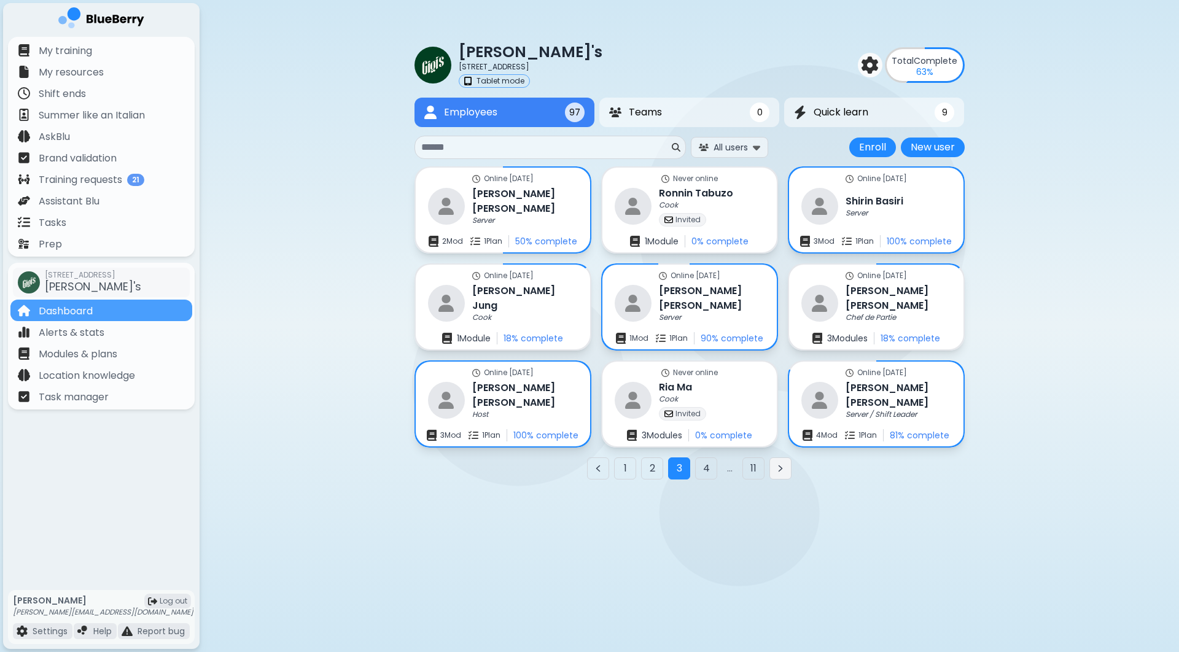
click at [781, 471] on icon "Next page" at bounding box center [781, 469] width 3 height 6
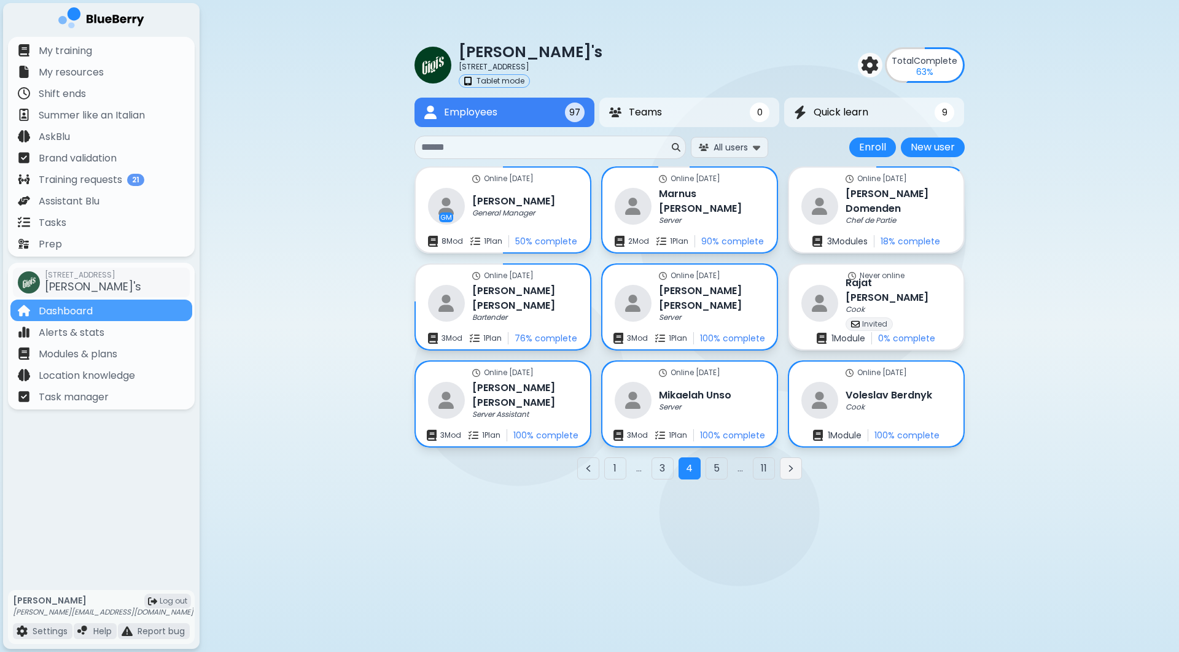
click at [797, 472] on button "Next page" at bounding box center [791, 469] width 22 height 22
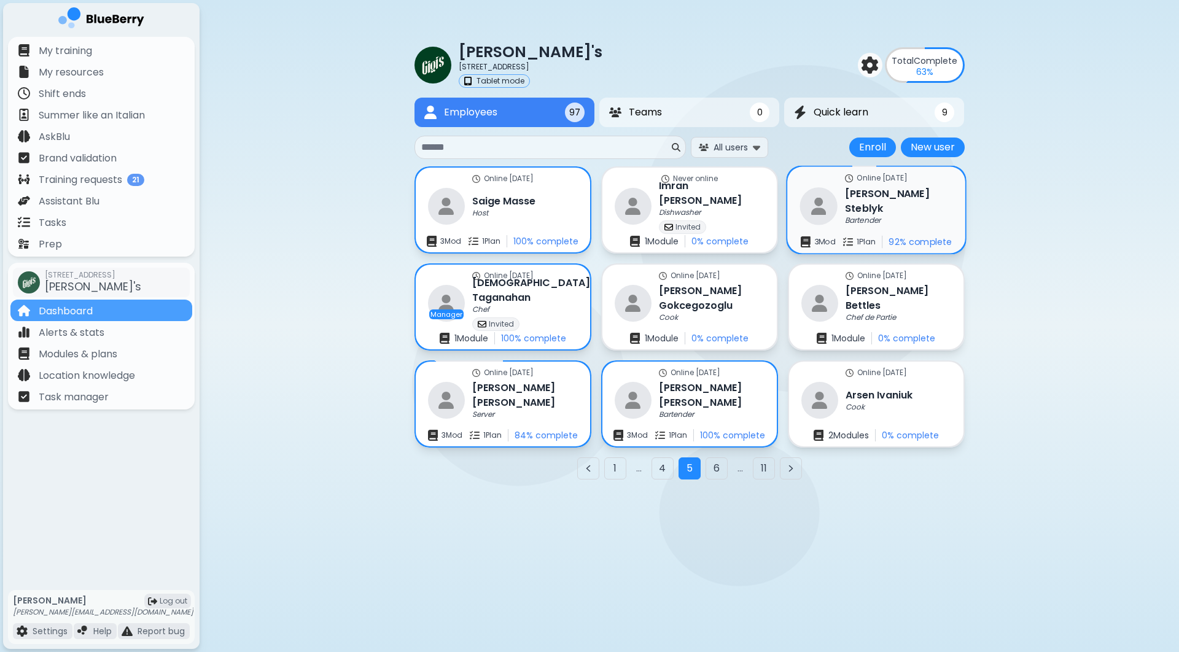
click at [881, 216] on p "Bartender" at bounding box center [863, 221] width 36 height 10
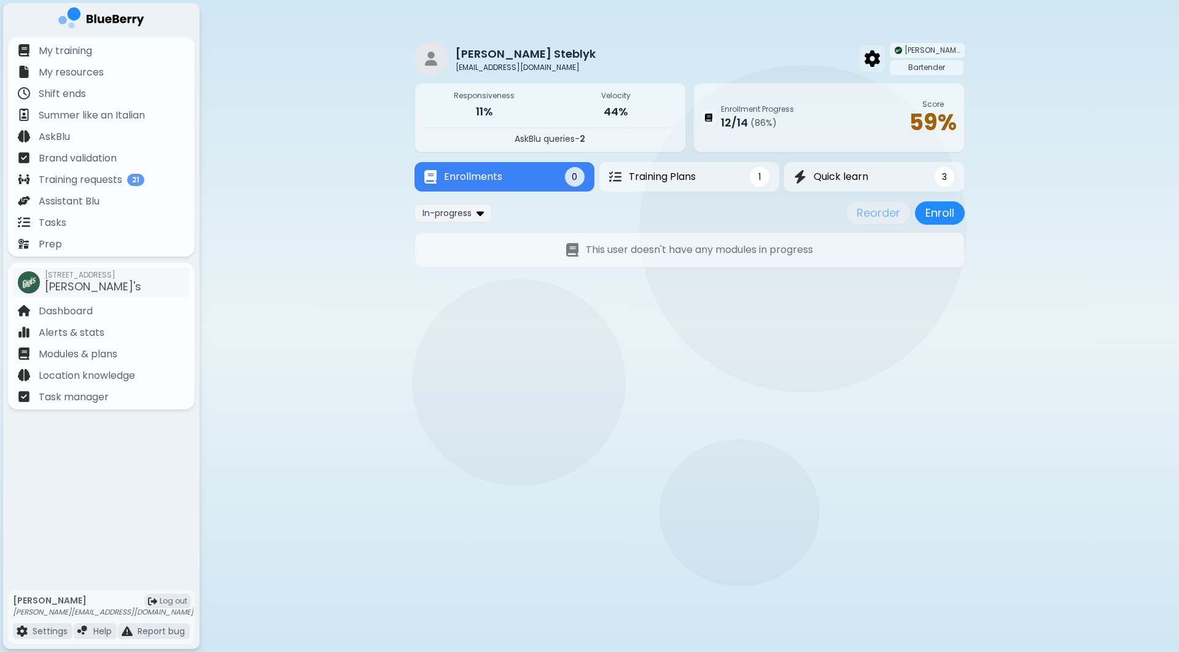
click at [880, 65] on img at bounding box center [872, 58] width 15 height 16
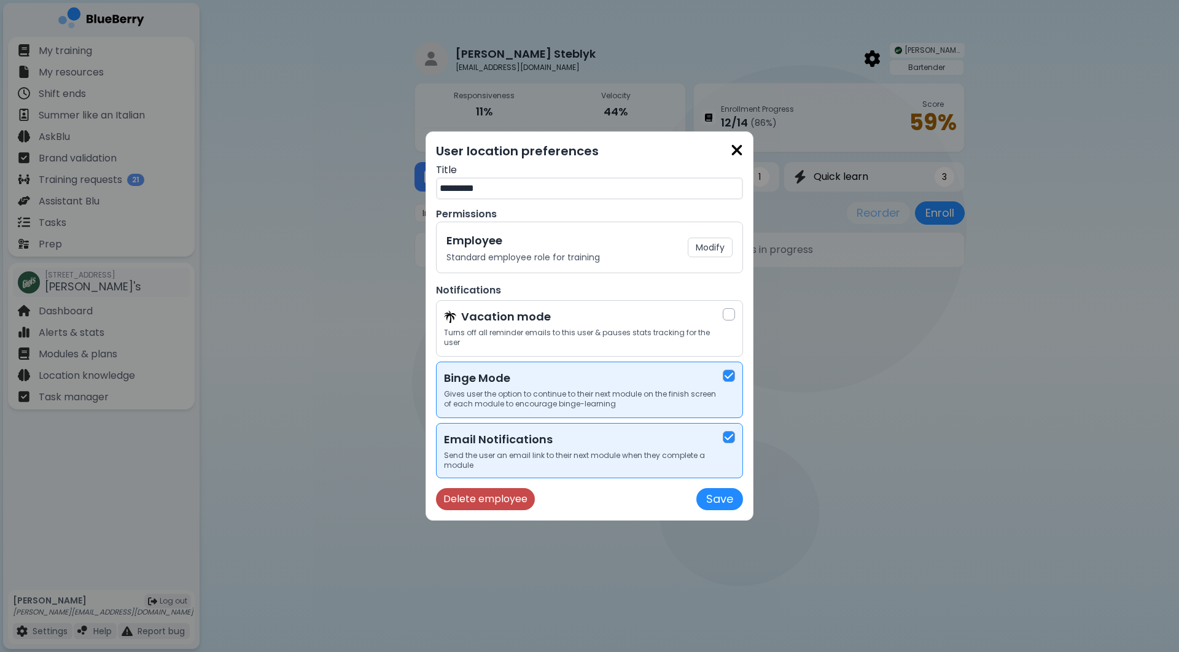
click at [484, 507] on button "Delete employee" at bounding box center [485, 499] width 99 height 22
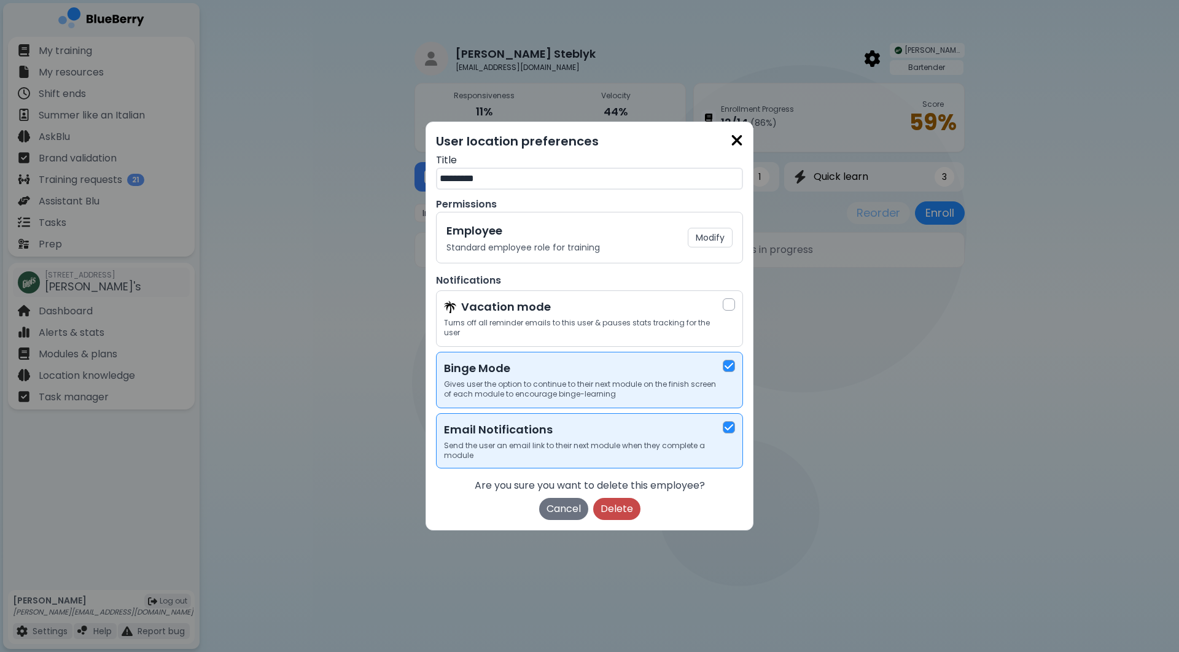
click at [602, 512] on button "Delete" at bounding box center [616, 509] width 47 height 22
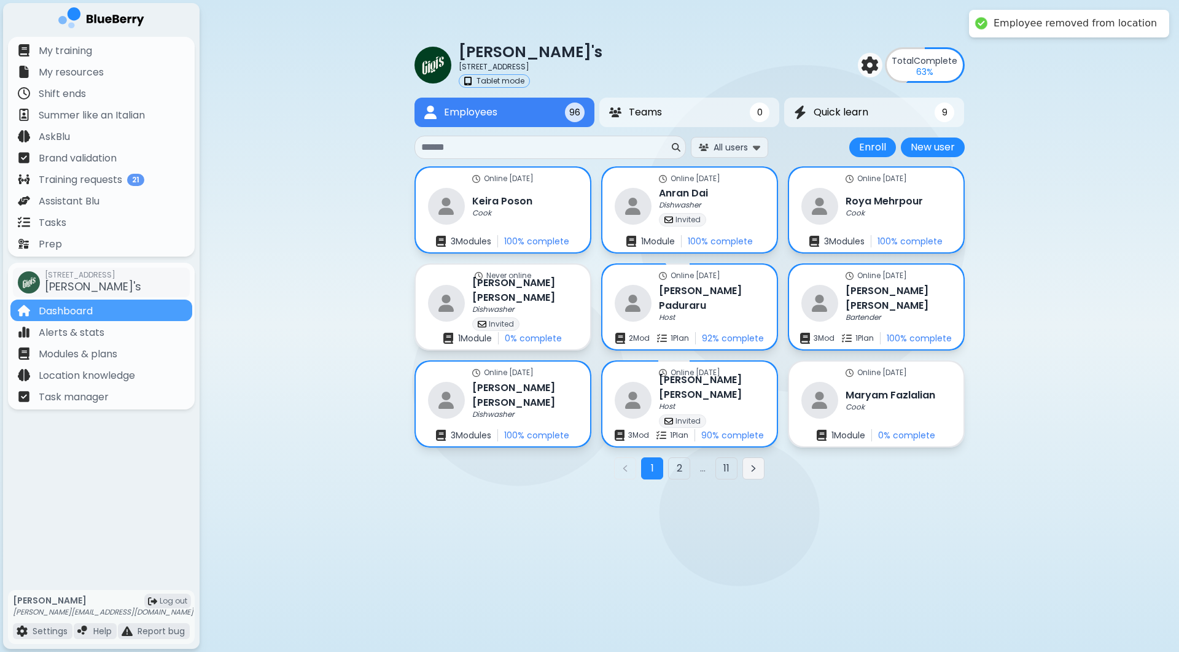
click at [762, 478] on button "Next page" at bounding box center [754, 469] width 22 height 22
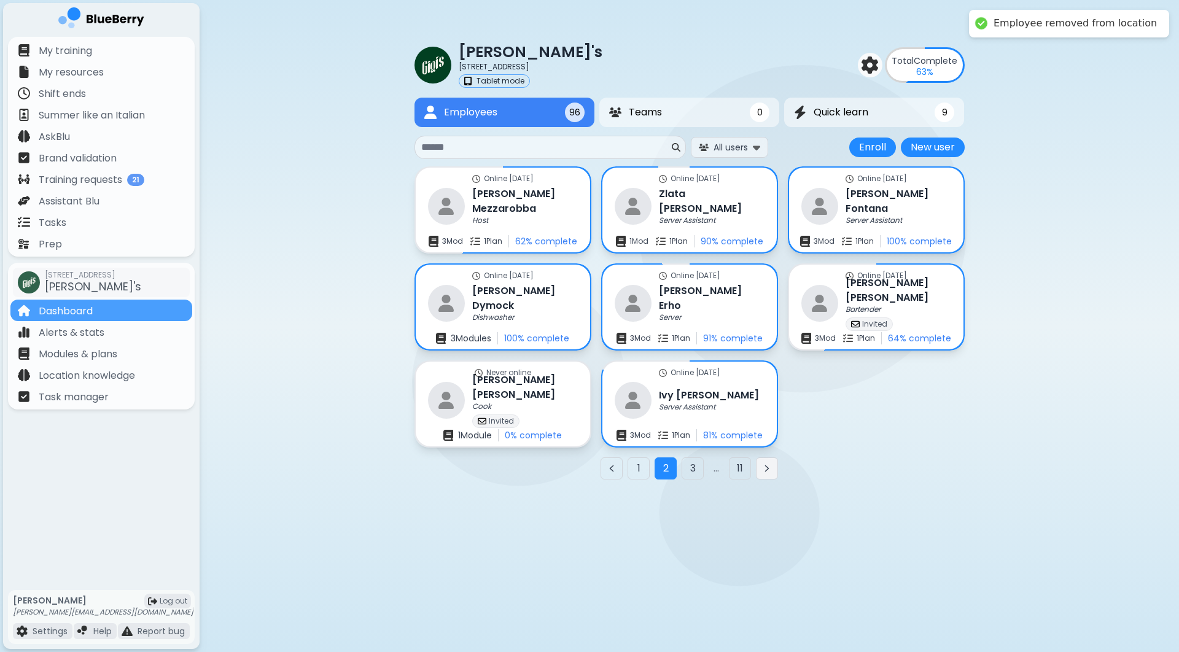
click at [776, 467] on button "Next page" at bounding box center [767, 469] width 22 height 22
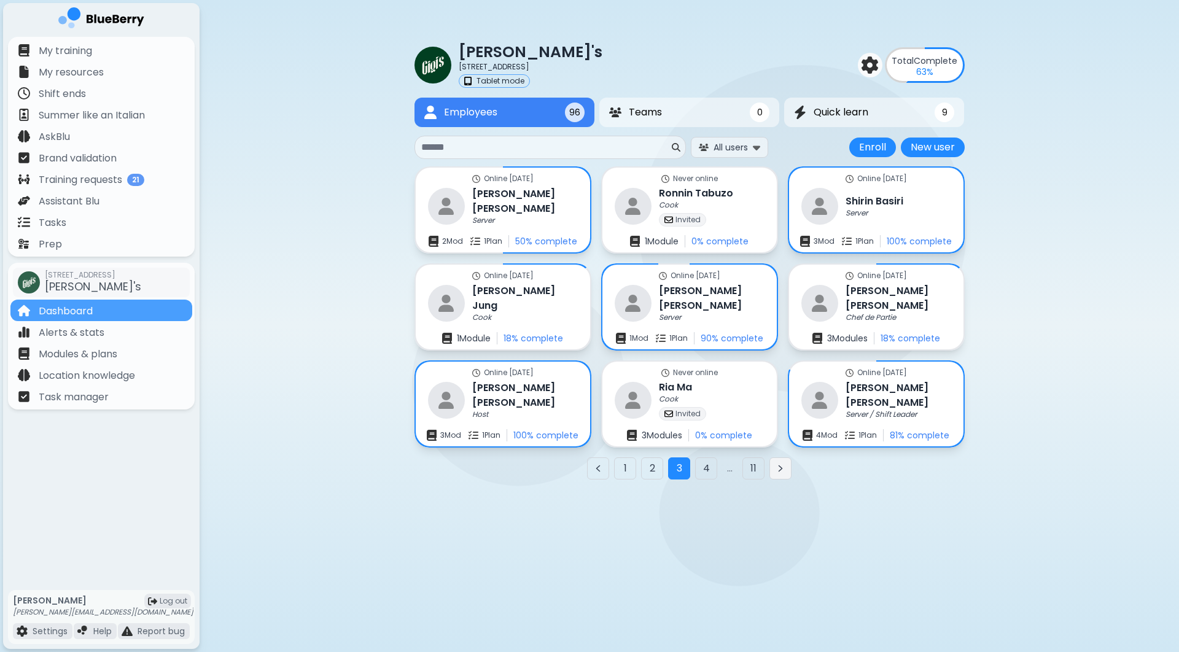
click at [778, 470] on icon "Next page" at bounding box center [781, 469] width 10 height 10
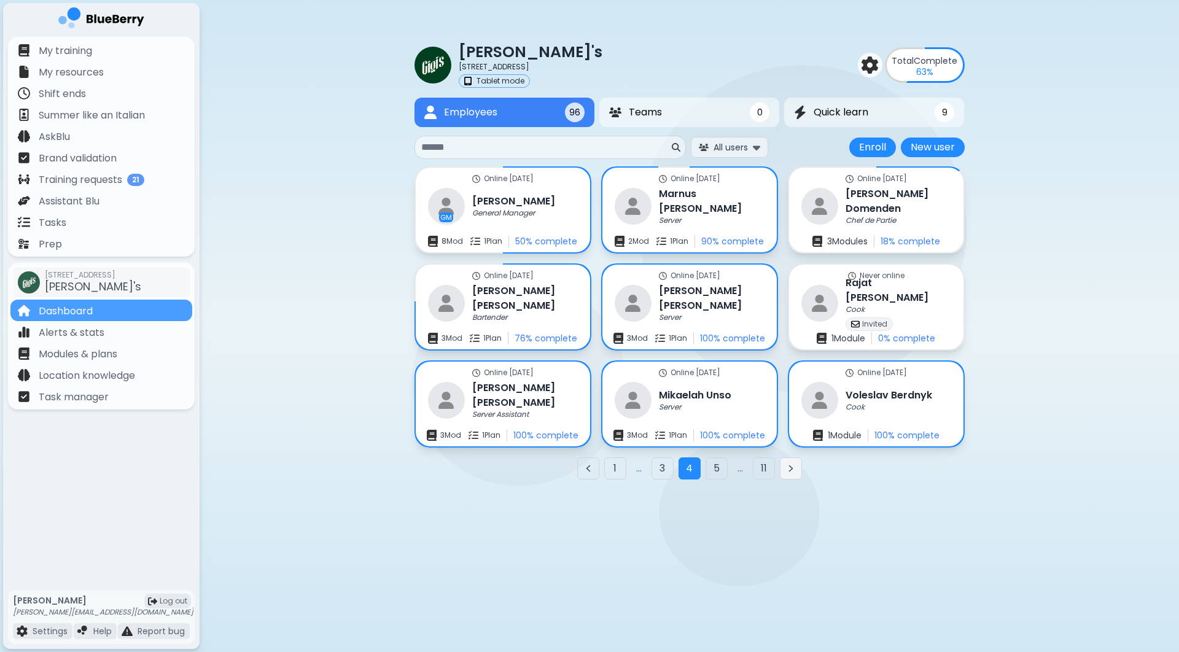
click at [782, 473] on button "Next page" at bounding box center [791, 469] width 22 height 22
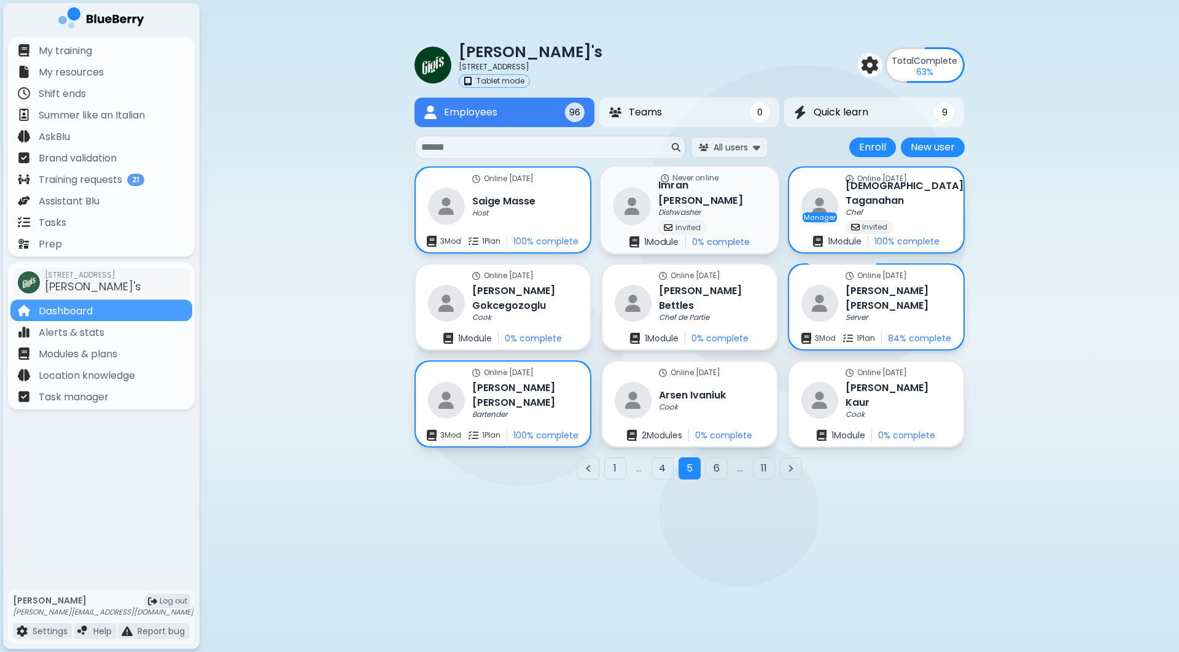
click at [709, 208] on div "Dishwasher" at bounding box center [711, 213] width 107 height 10
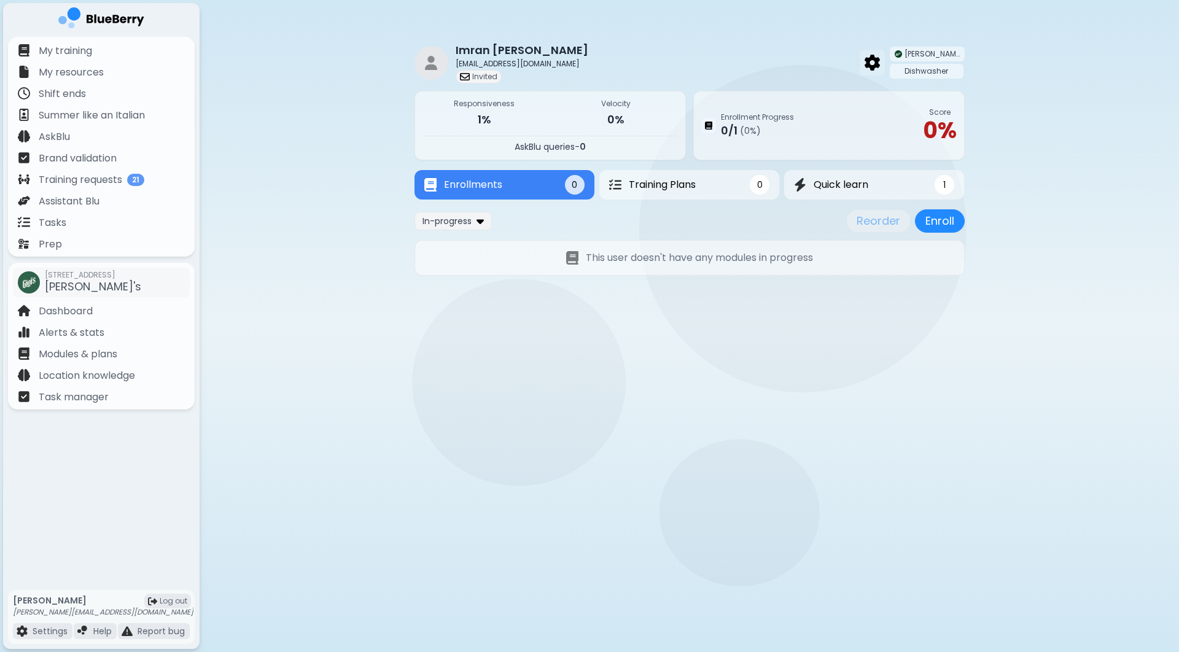
click at [880, 63] on img at bounding box center [872, 63] width 15 height 16
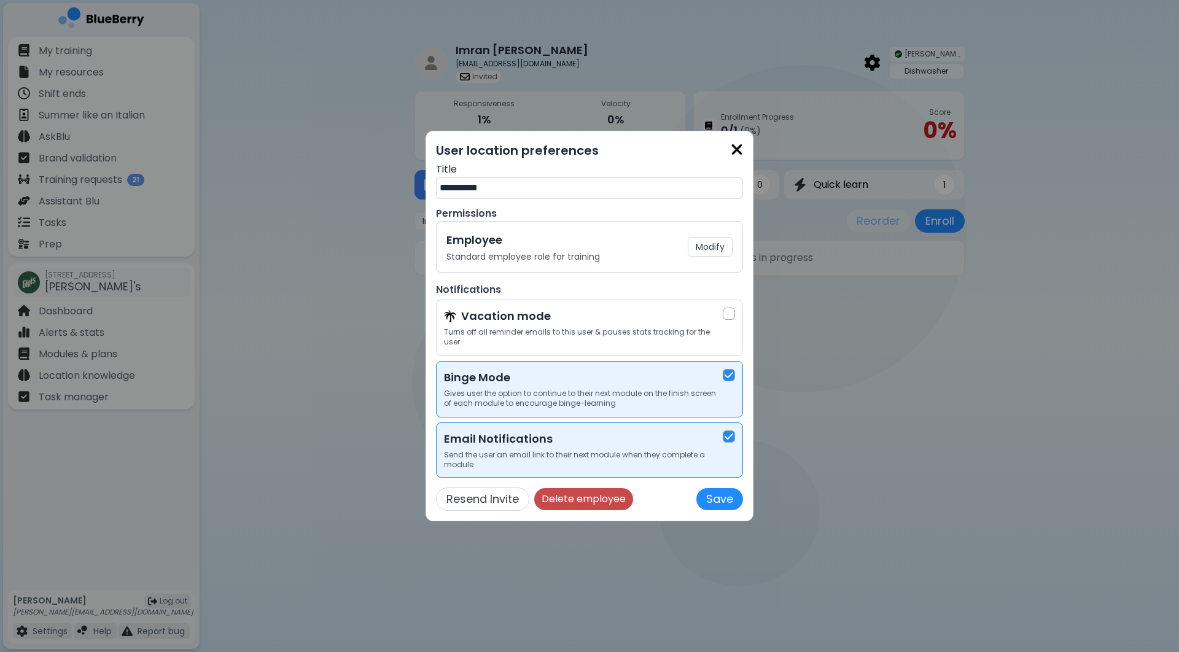
click at [585, 504] on button "Delete employee" at bounding box center [583, 499] width 99 height 22
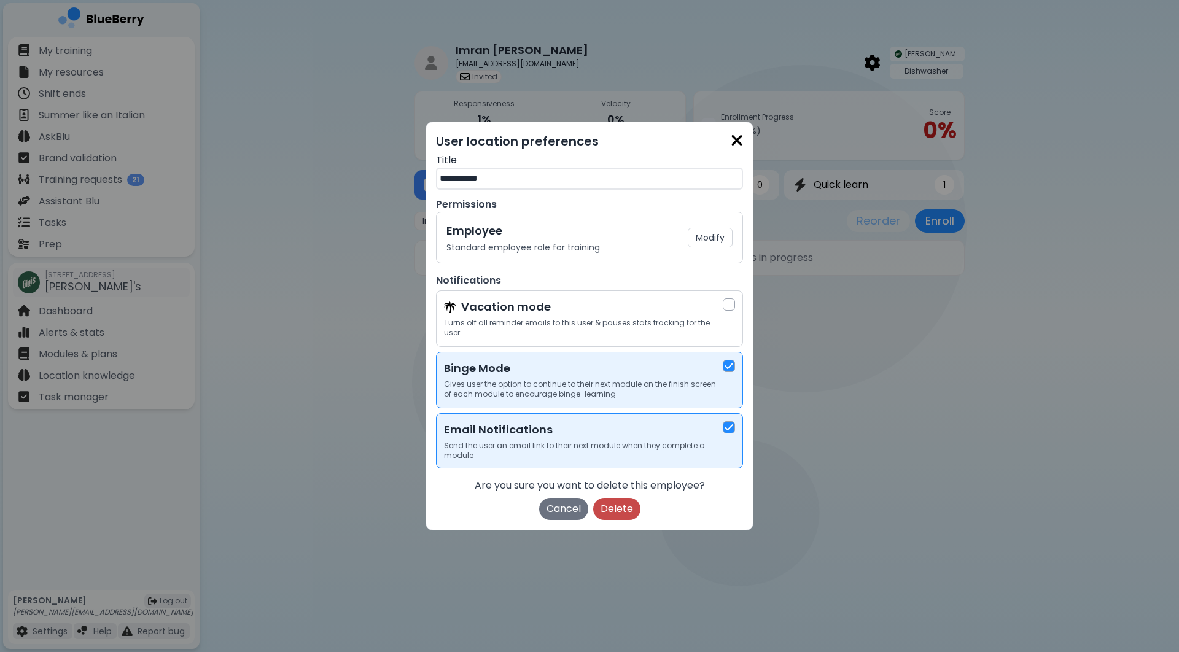
click at [625, 512] on button "Delete" at bounding box center [616, 509] width 47 height 22
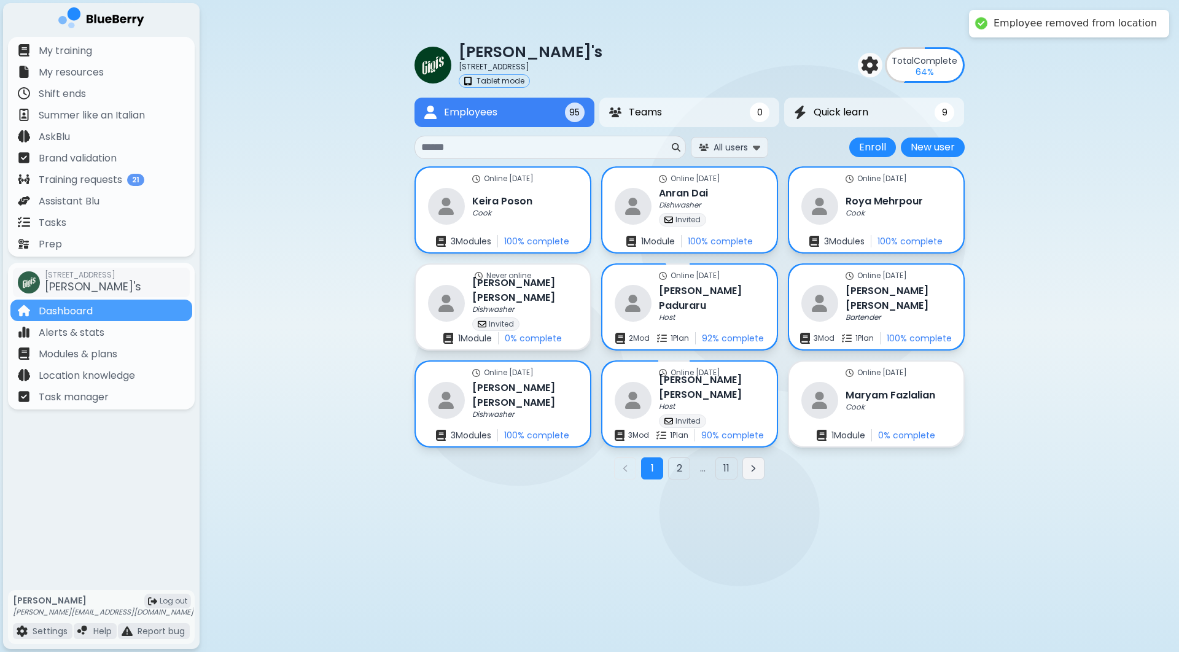
click at [757, 474] on button "Next page" at bounding box center [754, 469] width 22 height 22
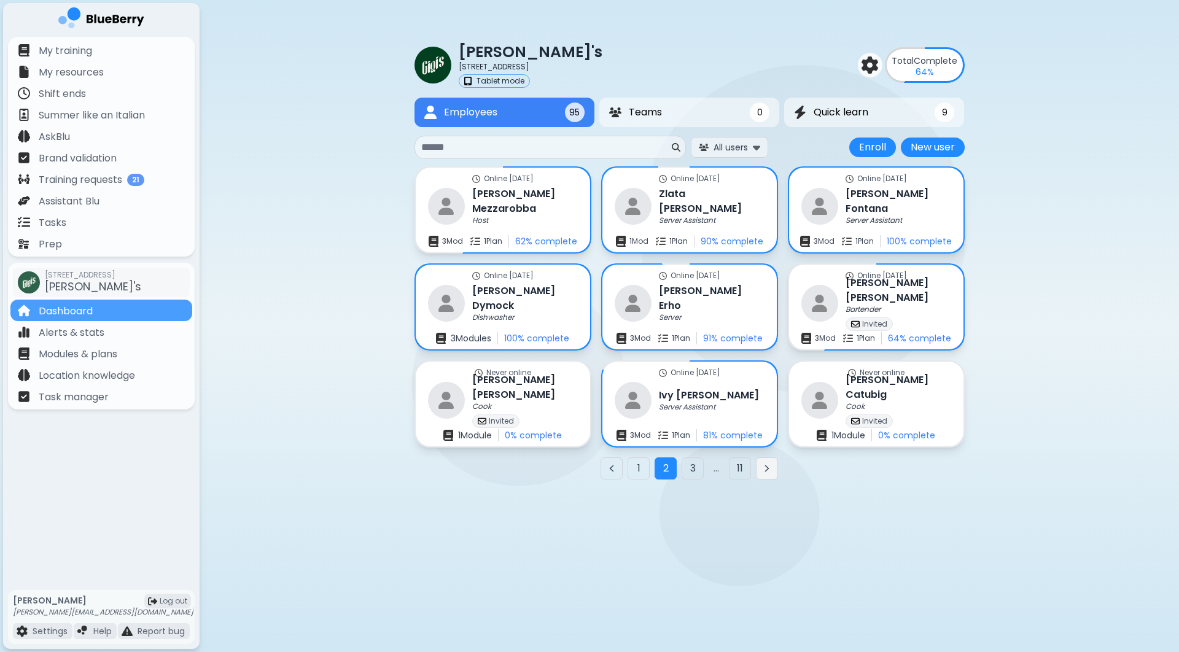
click at [765, 474] on button "Next page" at bounding box center [767, 469] width 22 height 22
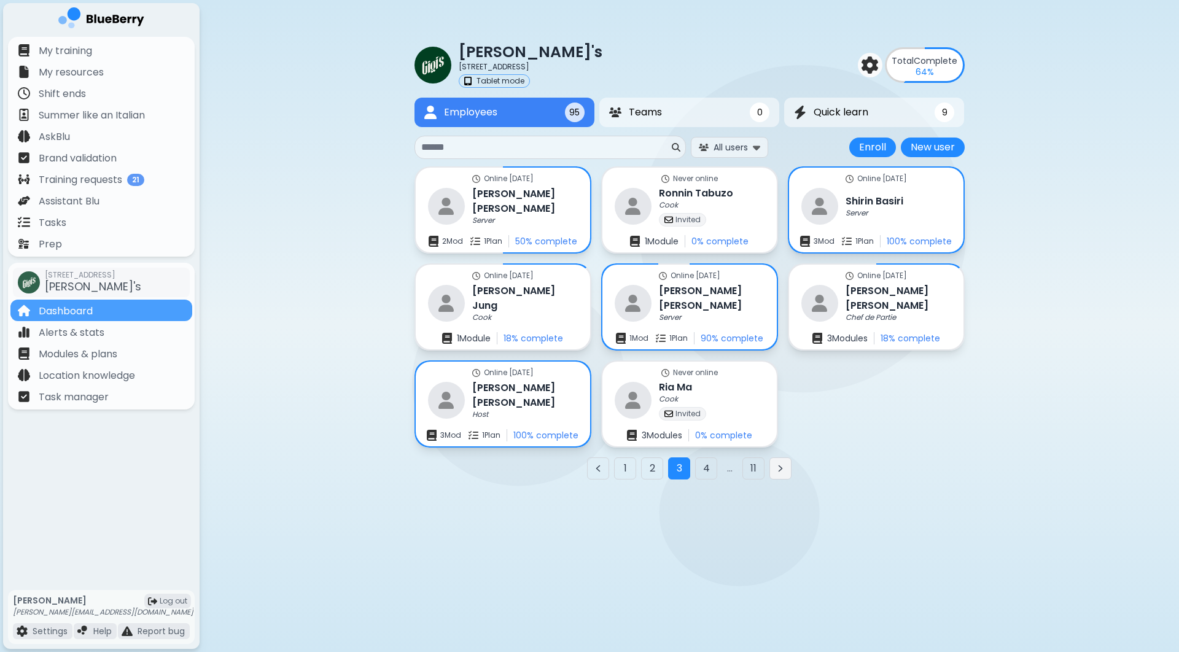
click at [780, 472] on icon "Next page" at bounding box center [781, 469] width 3 height 6
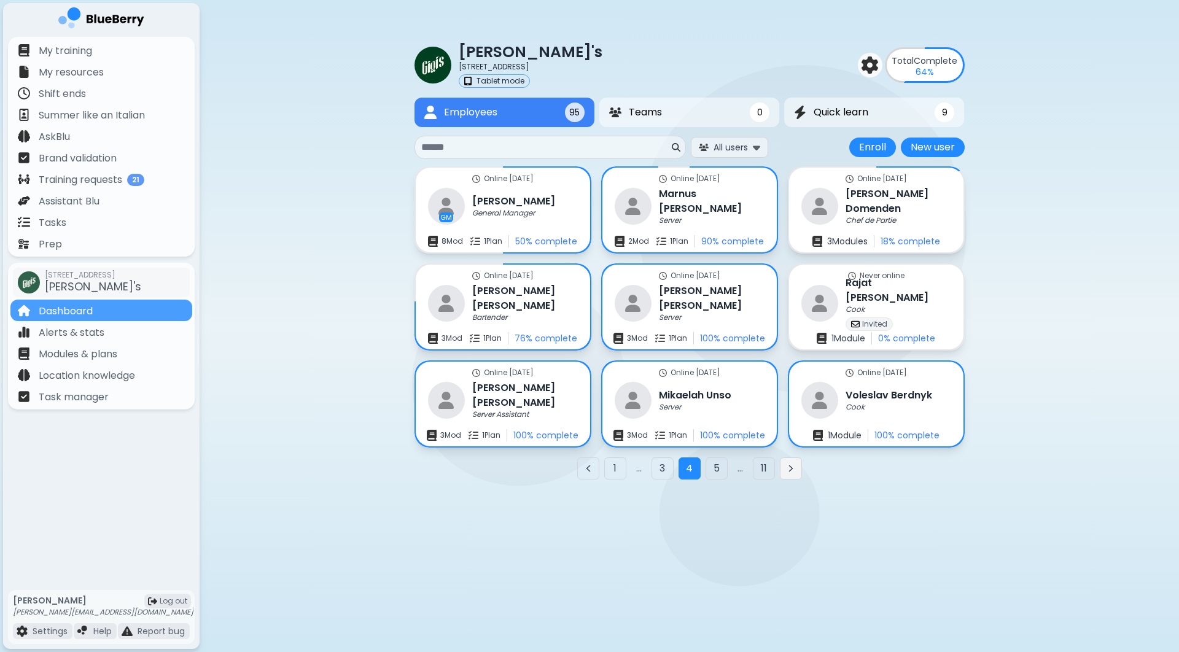
click at [792, 471] on icon "Next page" at bounding box center [791, 469] width 10 height 10
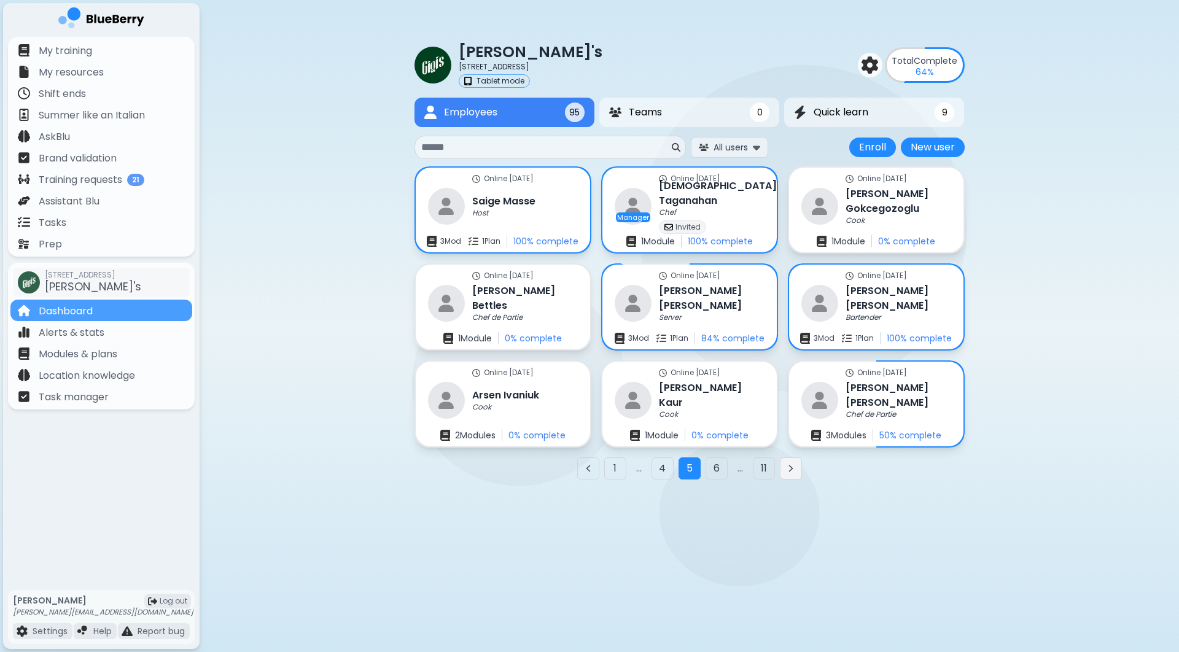
click at [794, 468] on icon "Next page" at bounding box center [791, 469] width 10 height 10
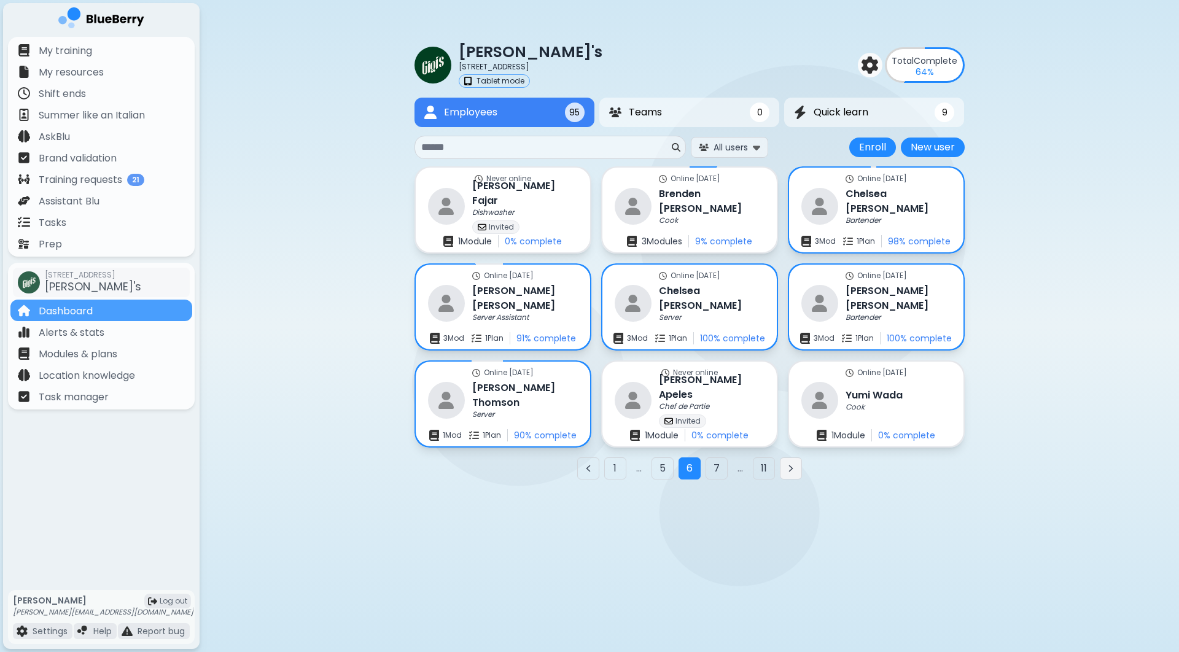
click at [801, 471] on button "Next page" at bounding box center [791, 469] width 22 height 22
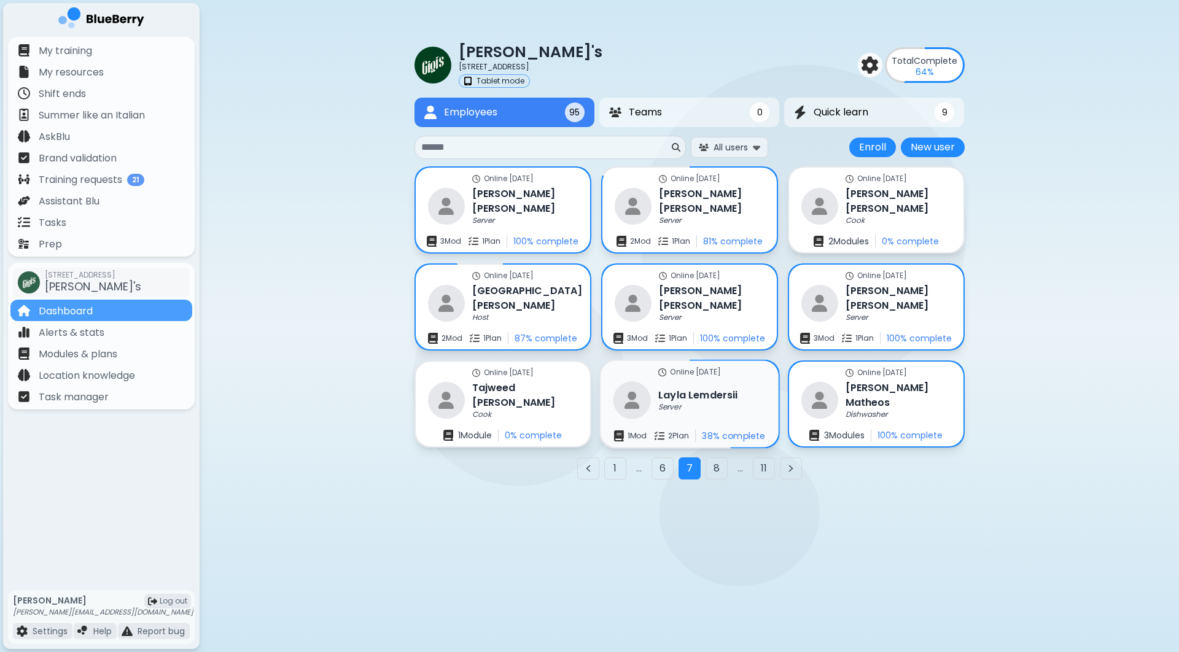
click at [711, 405] on div "Server" at bounding box center [698, 408] width 80 height 10
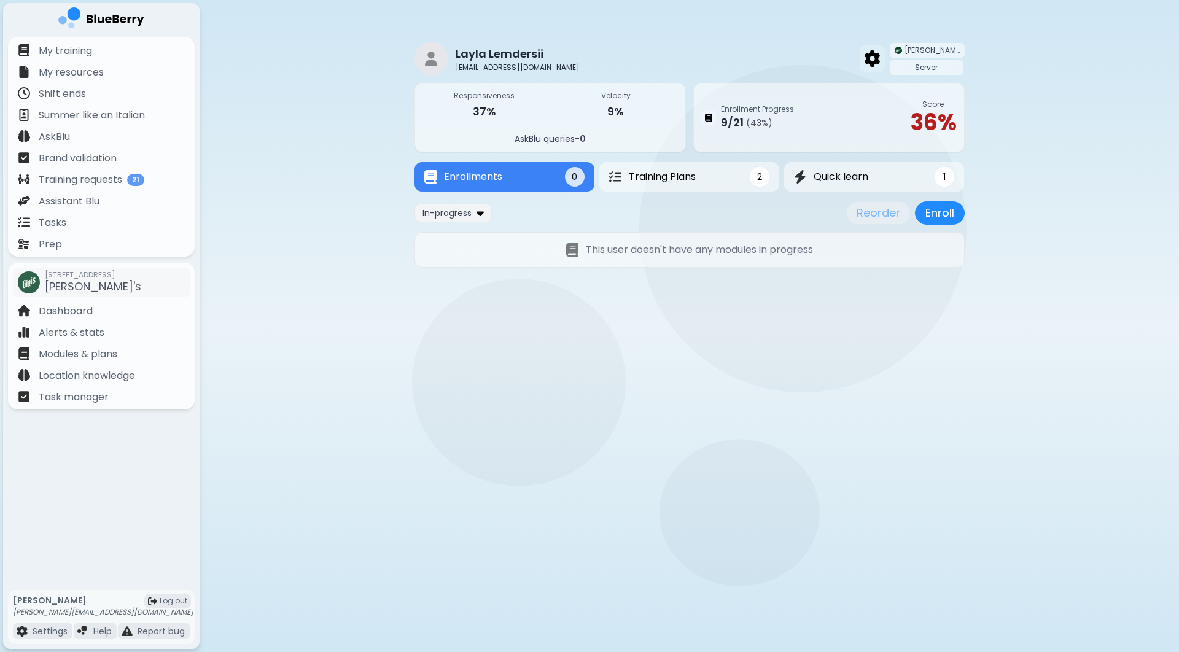
click at [880, 62] on img at bounding box center [872, 58] width 15 height 16
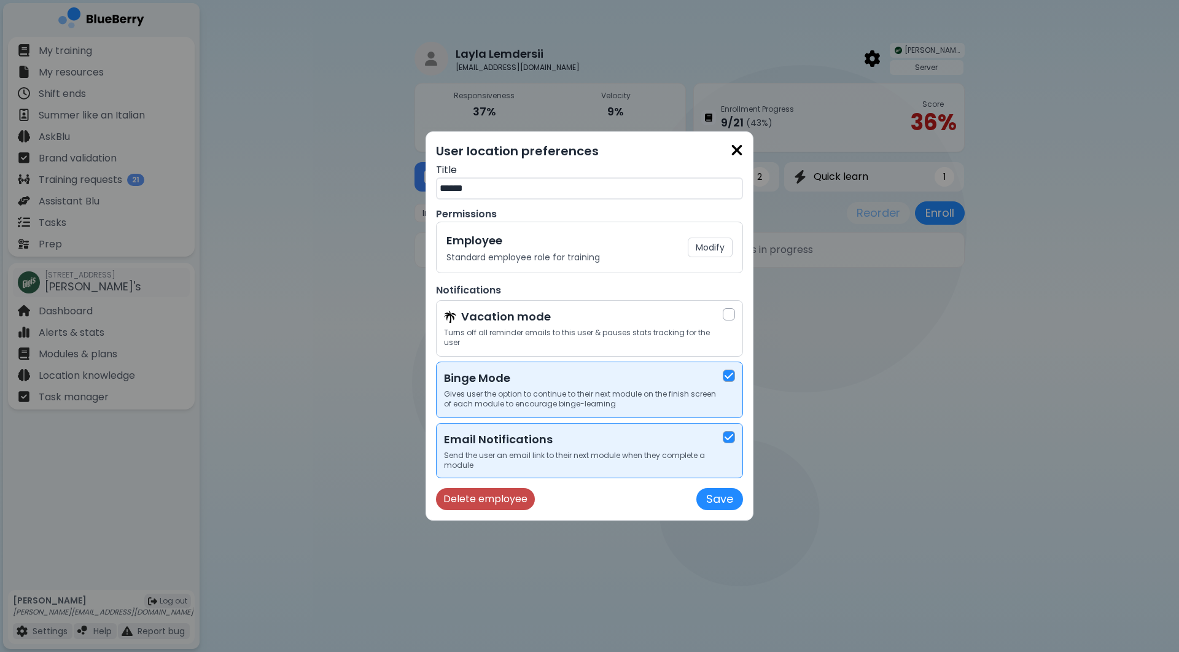
click at [500, 509] on button "Delete employee" at bounding box center [485, 499] width 99 height 22
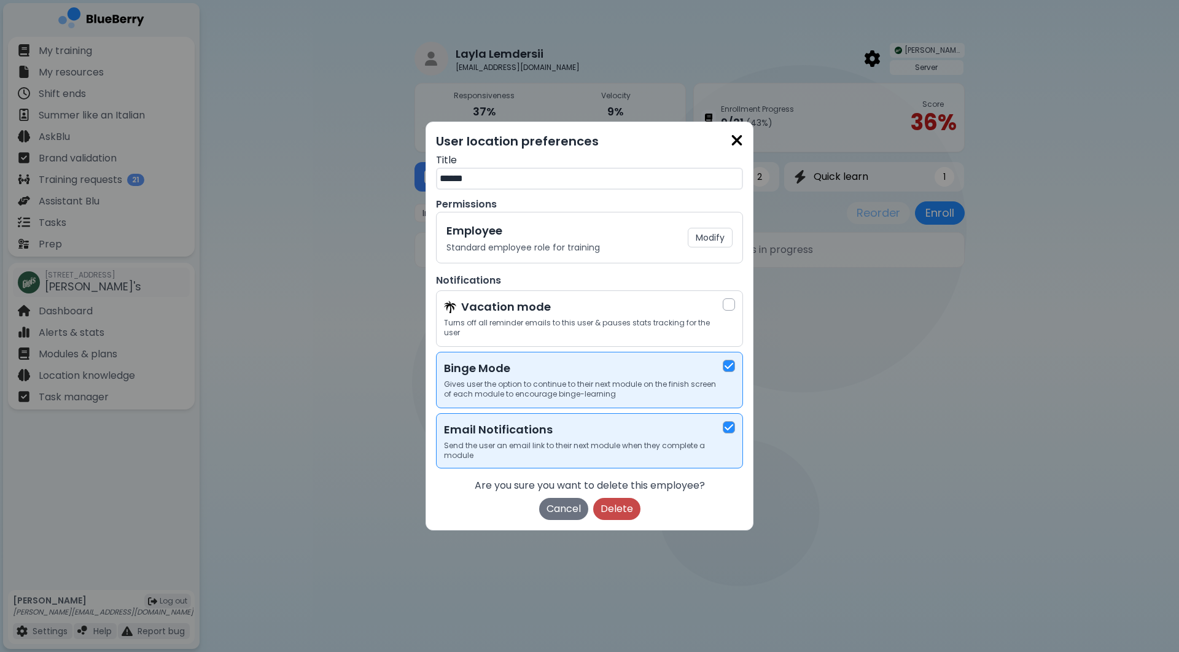
click at [610, 507] on button "Delete" at bounding box center [616, 509] width 47 height 22
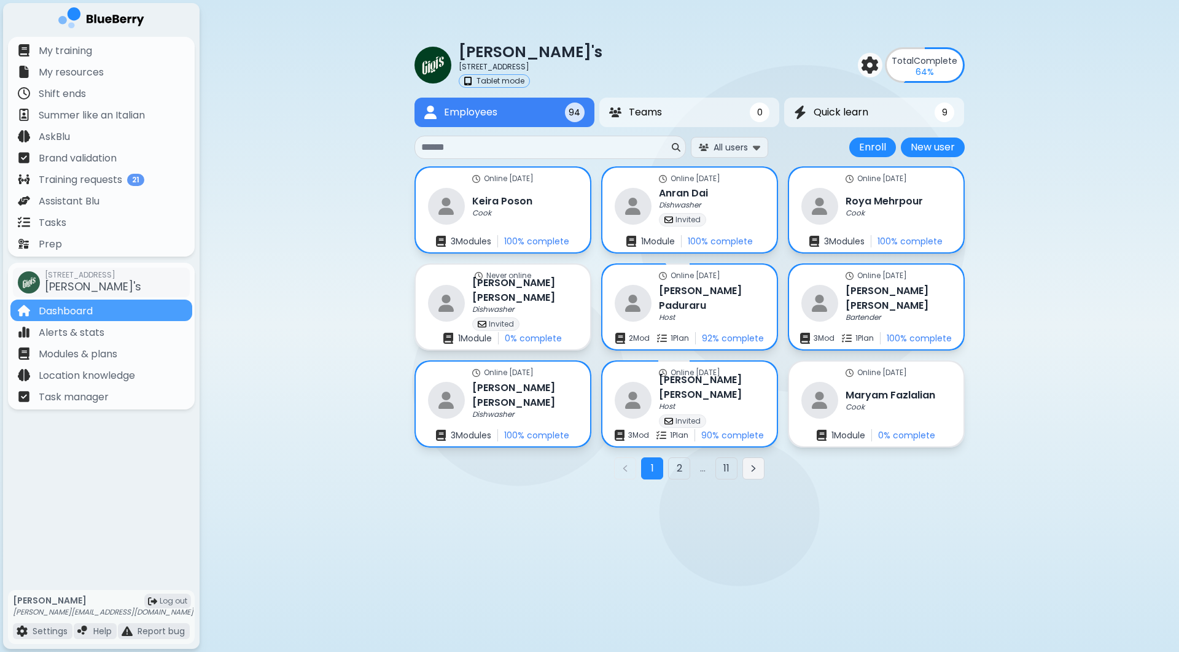
click at [755, 472] on icon "Next page" at bounding box center [754, 469] width 10 height 10
click at [755, 472] on div "1 2 ... 11" at bounding box center [690, 469] width 550 height 22
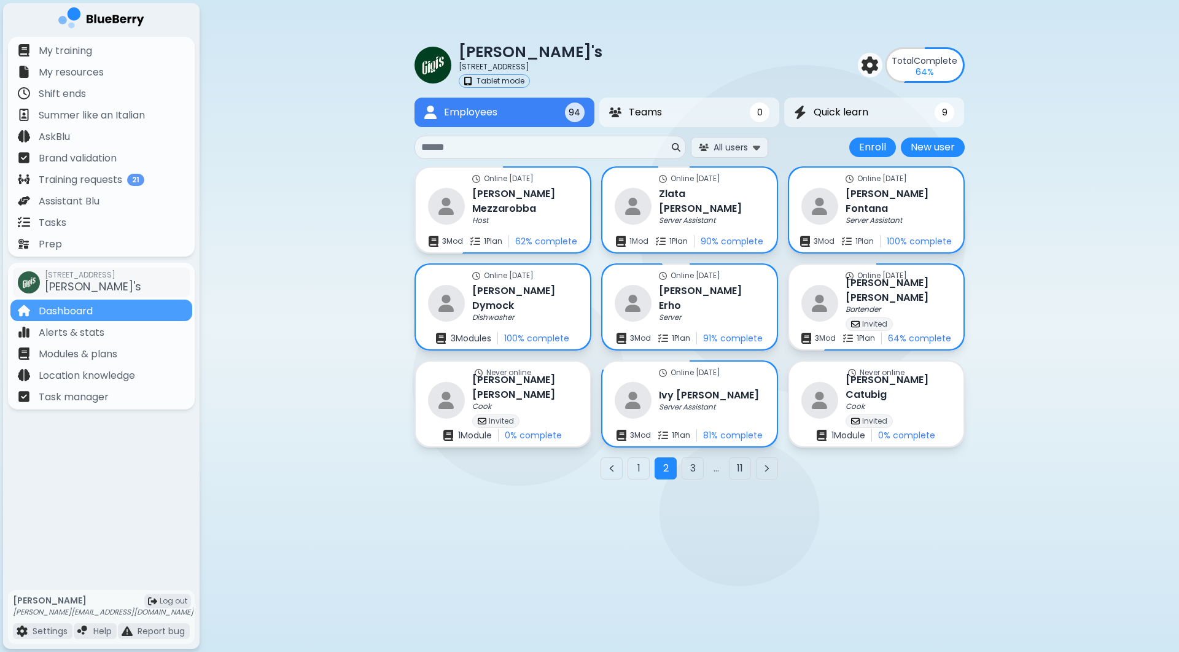
click at [781, 475] on div "1 2 3 ... 11" at bounding box center [690, 469] width 550 height 22
click at [783, 539] on main "Gigi's 2968 Christmas Way Tablet mode Total Complete 64 % Employees 94 Teams 0 …" at bounding box center [589, 326] width 1179 height 652
click at [777, 480] on div "Gigi's 2968 Christmas Way Tablet mode Total Complete 64 % Employees 94 Teams 0 …" at bounding box center [690, 261] width 550 height 438
click at [705, 36] on div "Gigi's 2968 Christmas Way Tablet mode Total Complete 64 % Employees 94 Teams 0 …" at bounding box center [690, 254] width 550 height 450
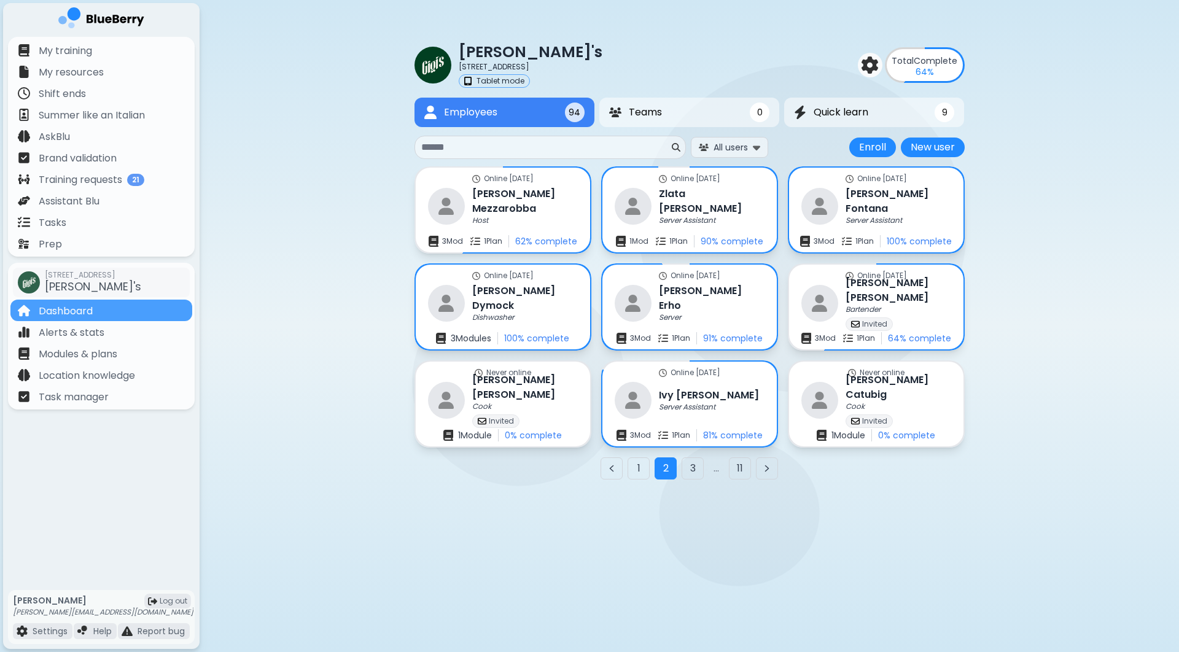
click at [705, 36] on div "Gigi's 2968 Christmas Way Tablet mode Total Complete 64 % Employees 94 Teams 0 …" at bounding box center [690, 254] width 550 height 450
click at [765, 473] on icon "Next page" at bounding box center [767, 469] width 10 height 10
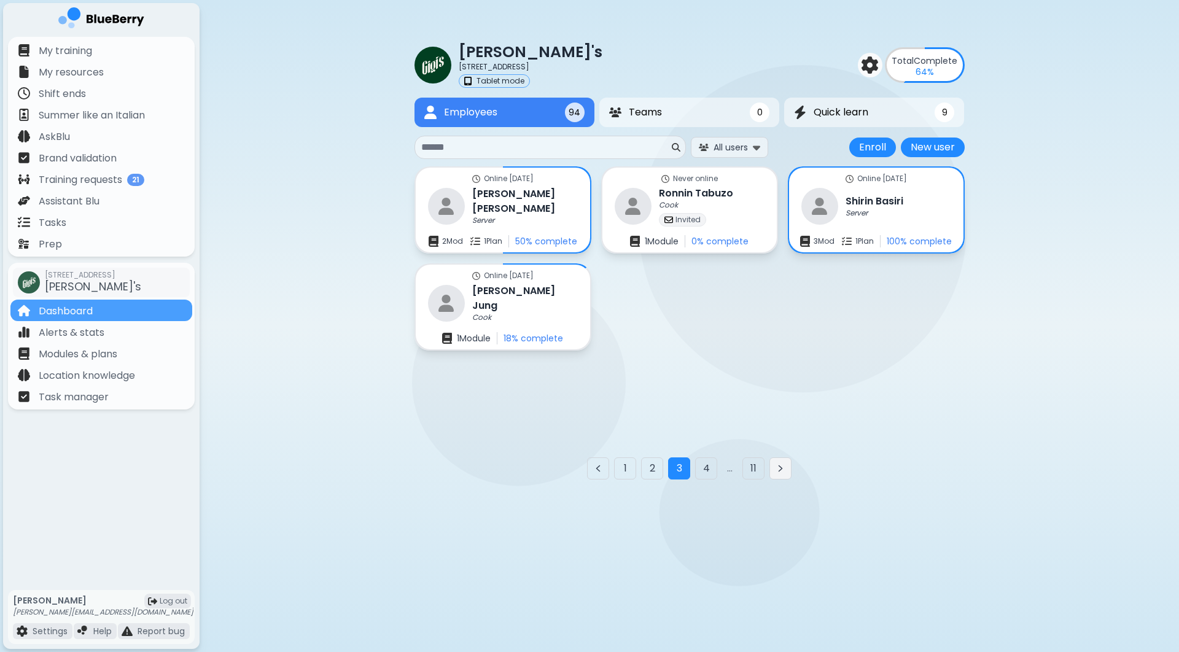
click at [787, 473] on button "Next page" at bounding box center [781, 469] width 22 height 22
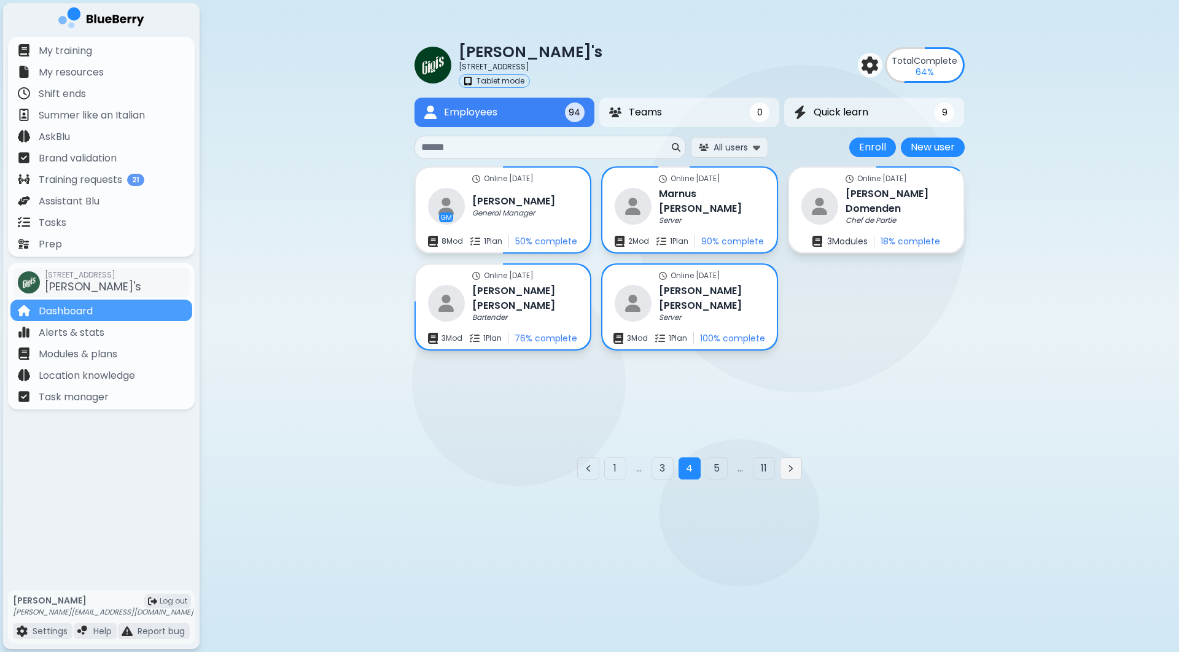
click at [797, 473] on button "Next page" at bounding box center [791, 469] width 22 height 22
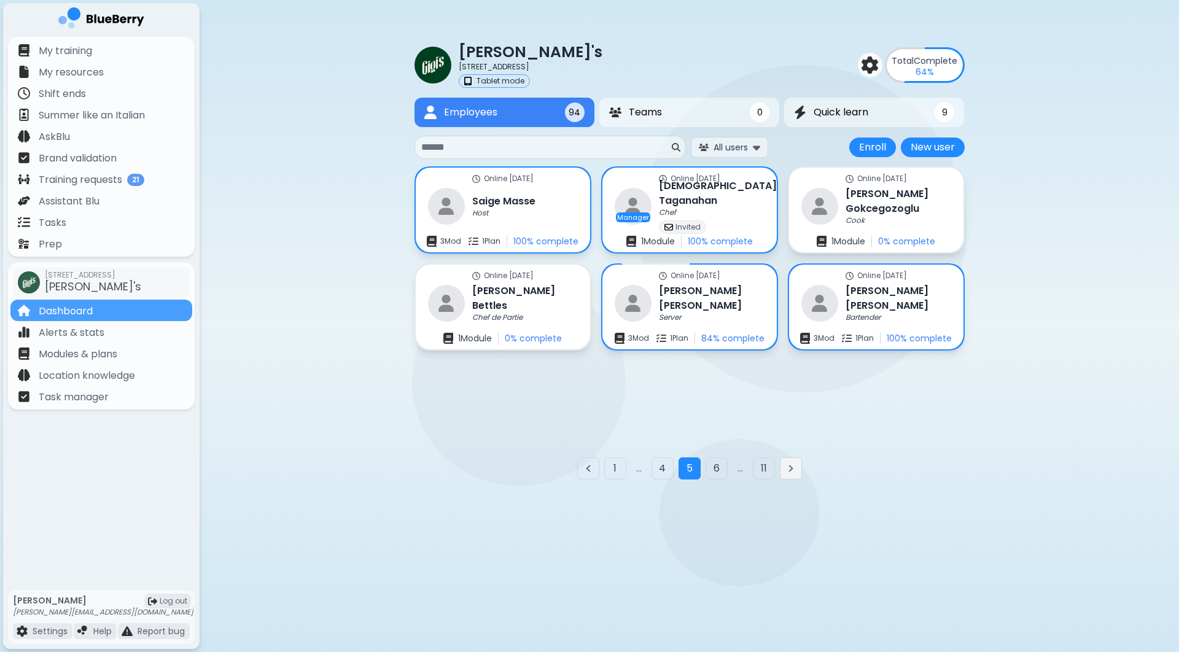
click at [797, 473] on button "Next page" at bounding box center [791, 469] width 22 height 22
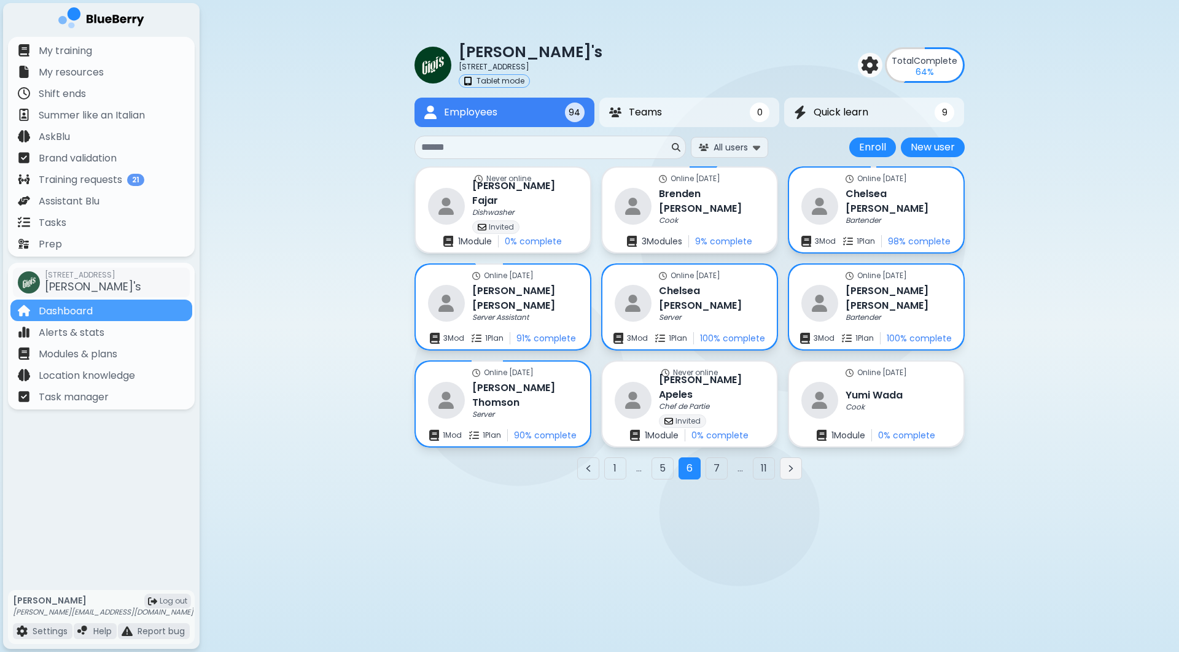
click at [797, 473] on button "Next page" at bounding box center [791, 469] width 22 height 22
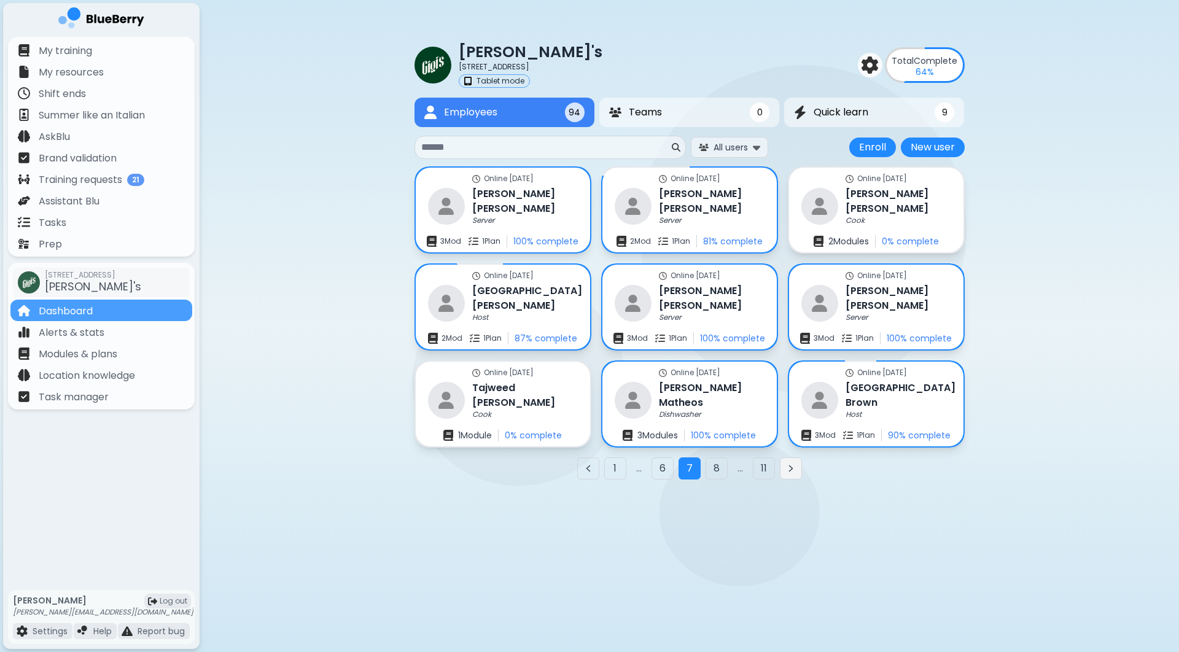
click at [797, 473] on button "Next page" at bounding box center [791, 469] width 22 height 22
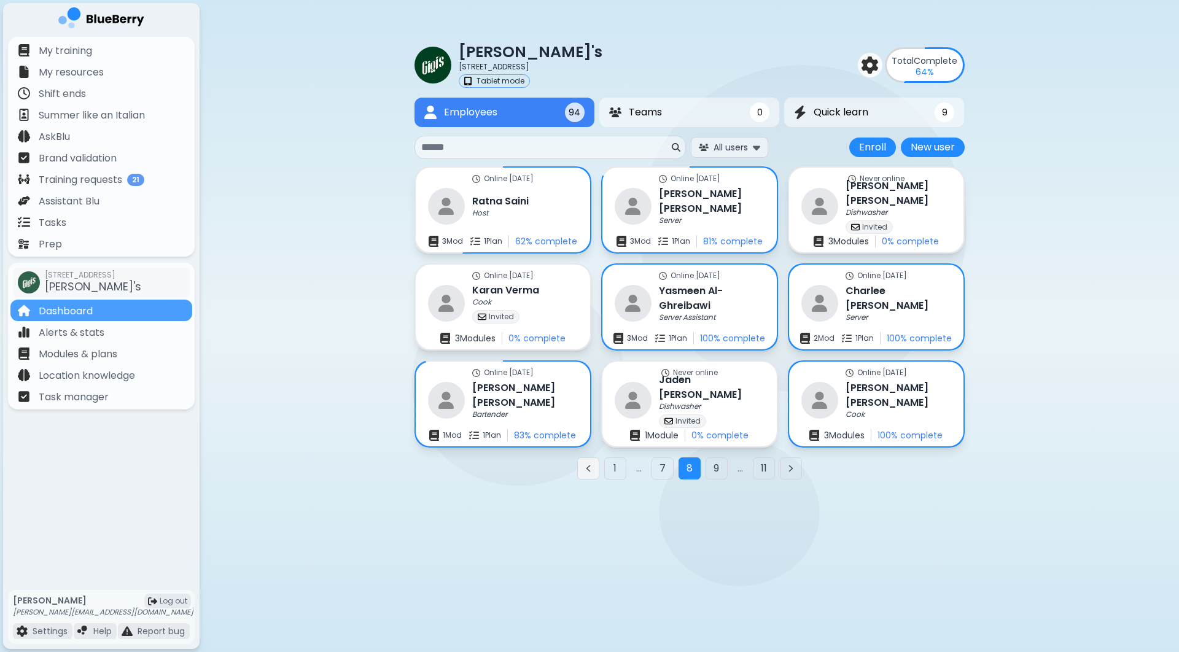
click at [584, 466] on icon "Previous page" at bounding box center [589, 469] width 10 height 10
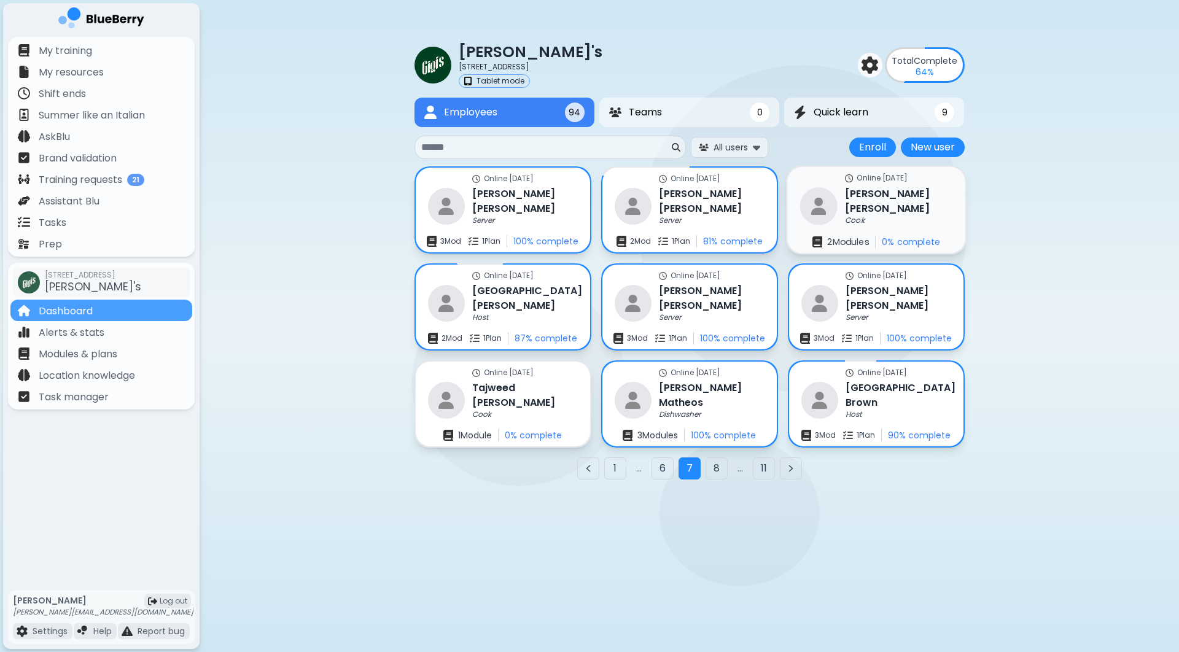
click at [891, 200] on h3 "[PERSON_NAME]" at bounding box center [898, 201] width 107 height 30
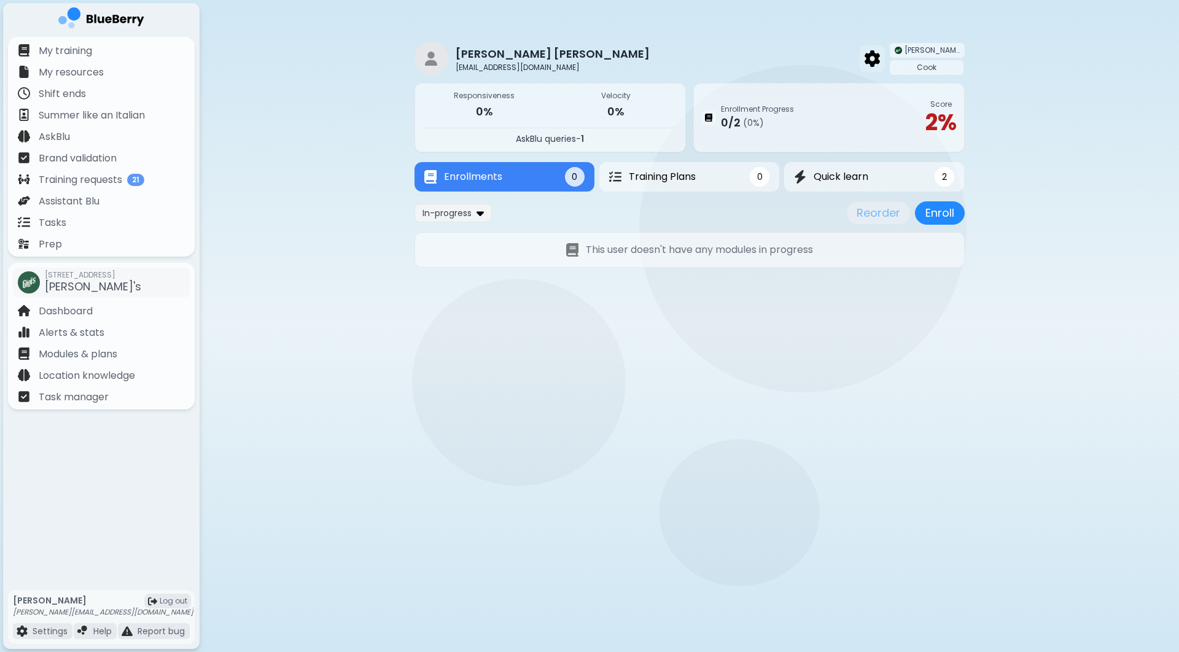
click at [880, 57] on img at bounding box center [872, 58] width 15 height 16
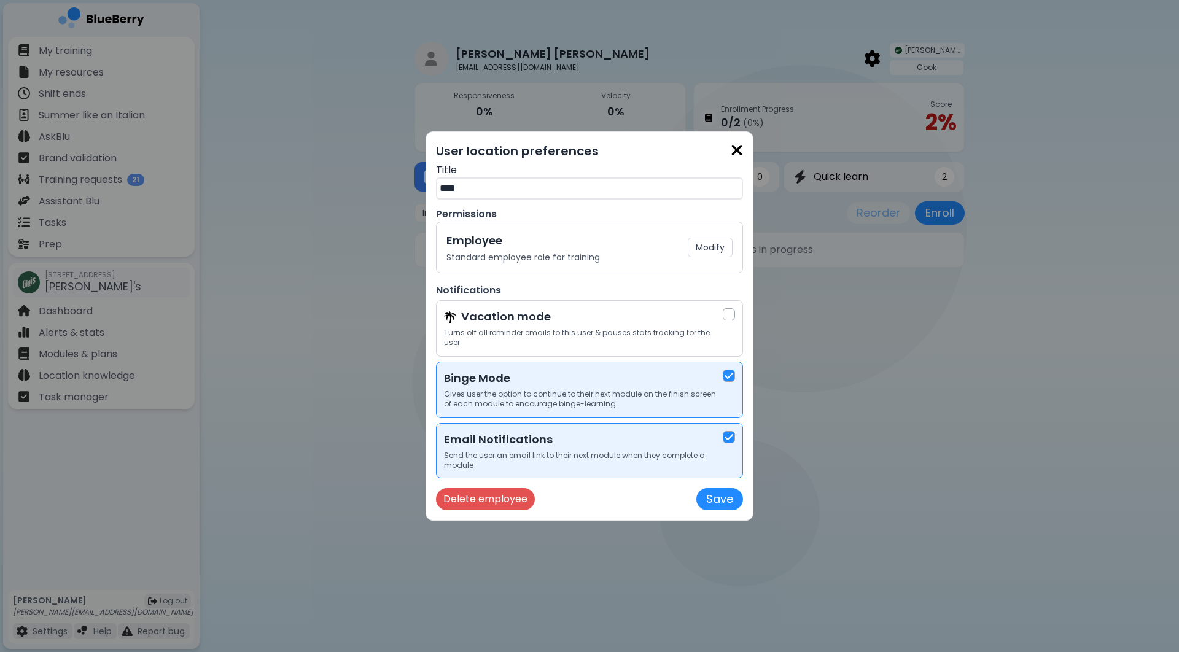
click at [484, 512] on div "User location preferences Title **** Permissions Employee Standard employee rol…" at bounding box center [590, 325] width 328 height 389
click at [492, 502] on button "Delete employee" at bounding box center [485, 499] width 99 height 22
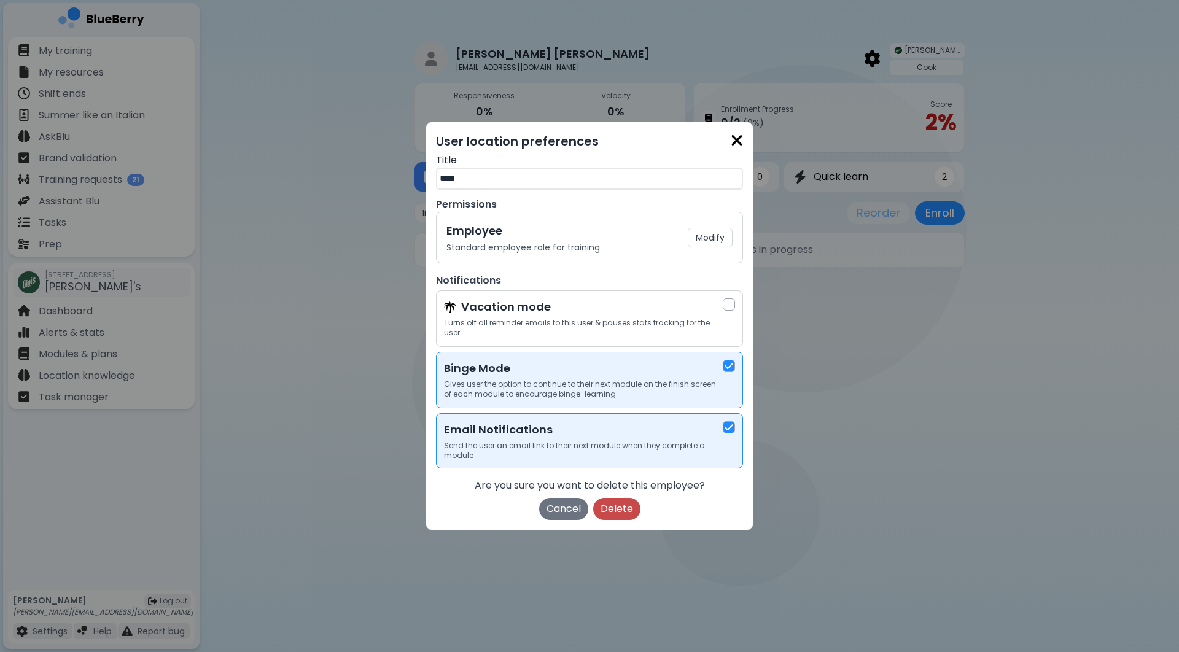
click at [615, 514] on button "Delete" at bounding box center [616, 509] width 47 height 22
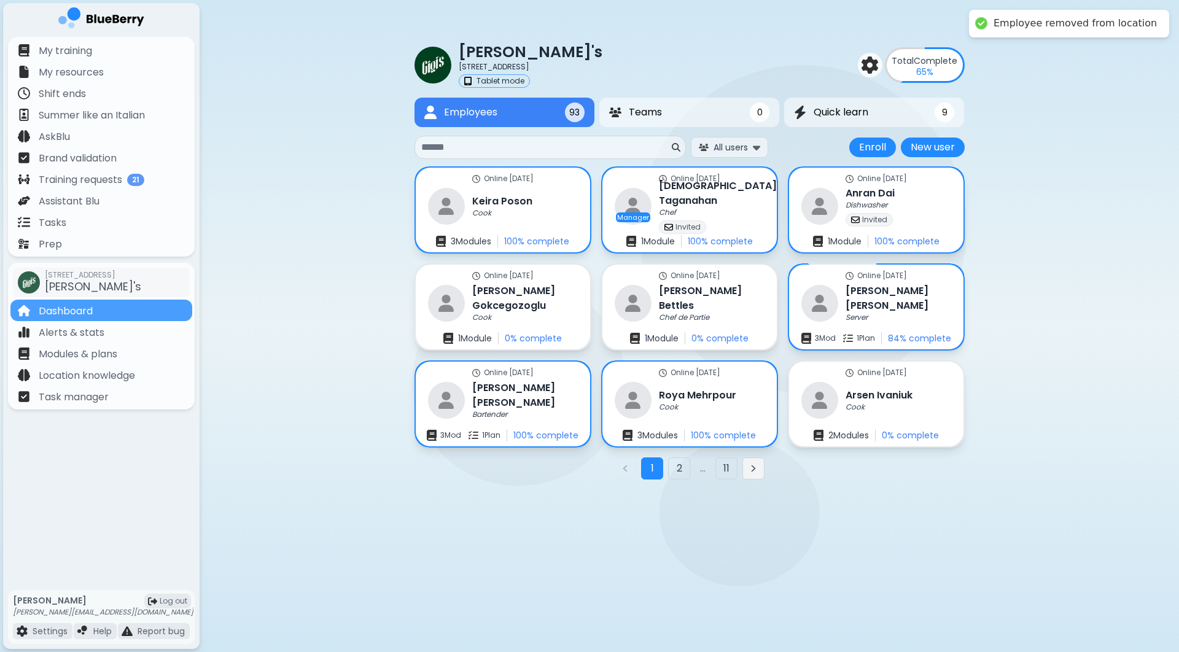
click at [753, 472] on icon "Next page" at bounding box center [753, 469] width 3 height 6
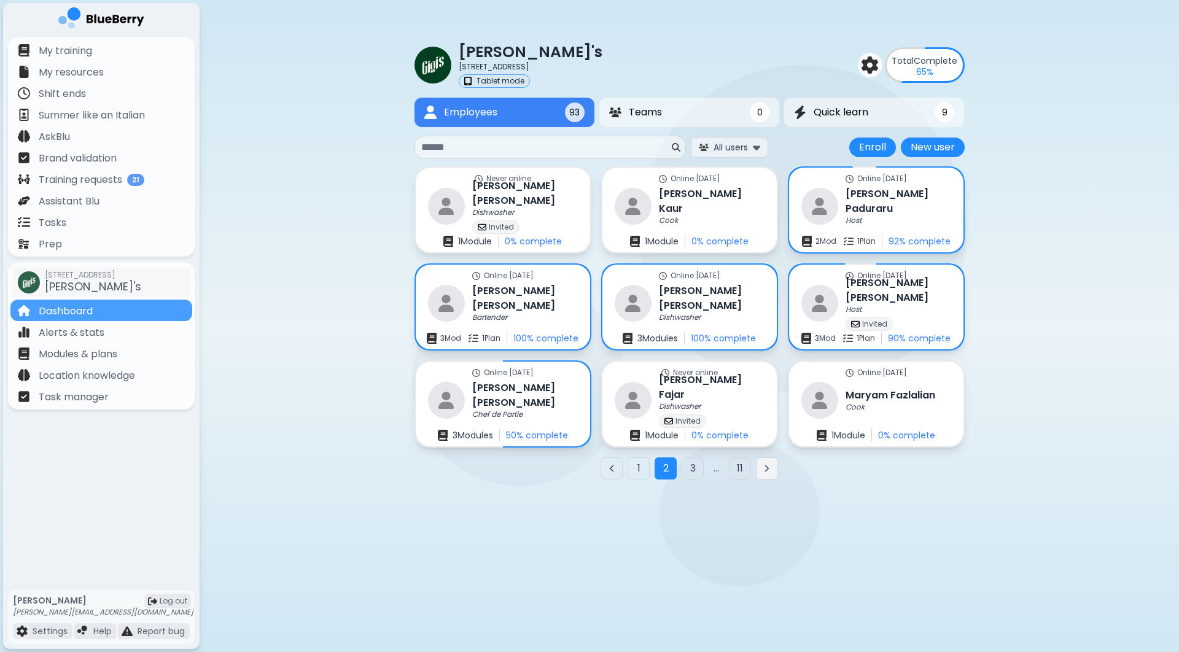
click at [757, 472] on button "Next page" at bounding box center [767, 469] width 22 height 22
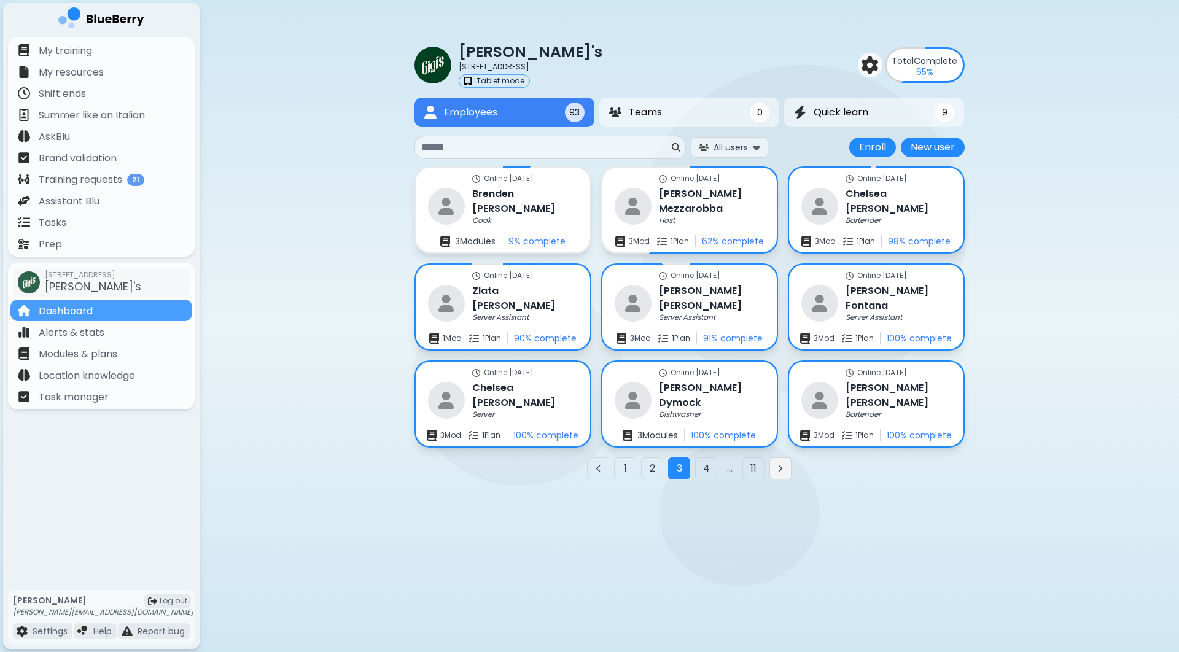
click at [784, 472] on icon "Next page" at bounding box center [781, 469] width 10 height 10
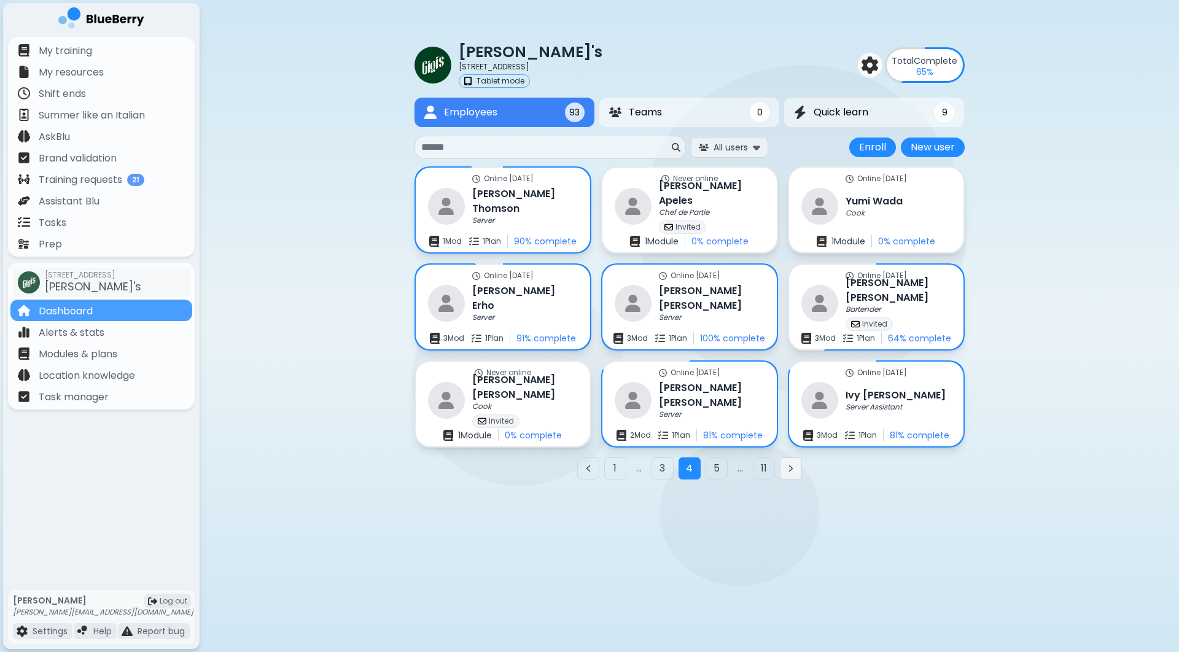
click at [794, 472] on icon "Next page" at bounding box center [791, 469] width 10 height 10
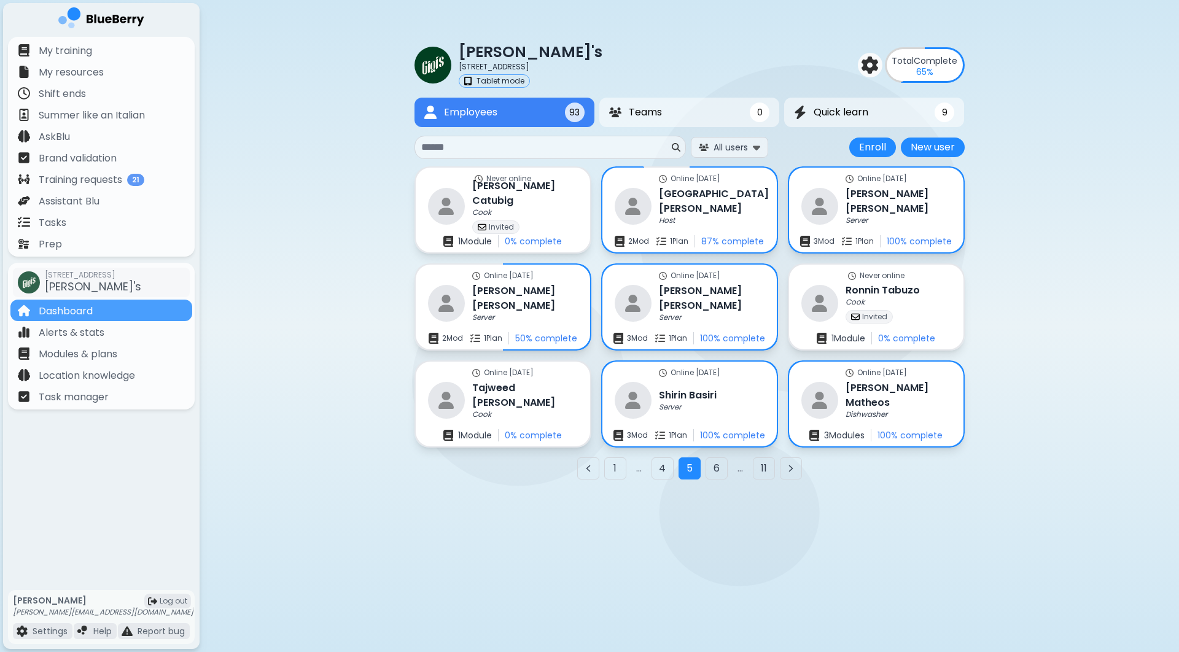
click at [802, 472] on div "1 ... 4 5 6 ... 11" at bounding box center [690, 469] width 550 height 22
click at [795, 472] on icon "Next page" at bounding box center [791, 469] width 10 height 10
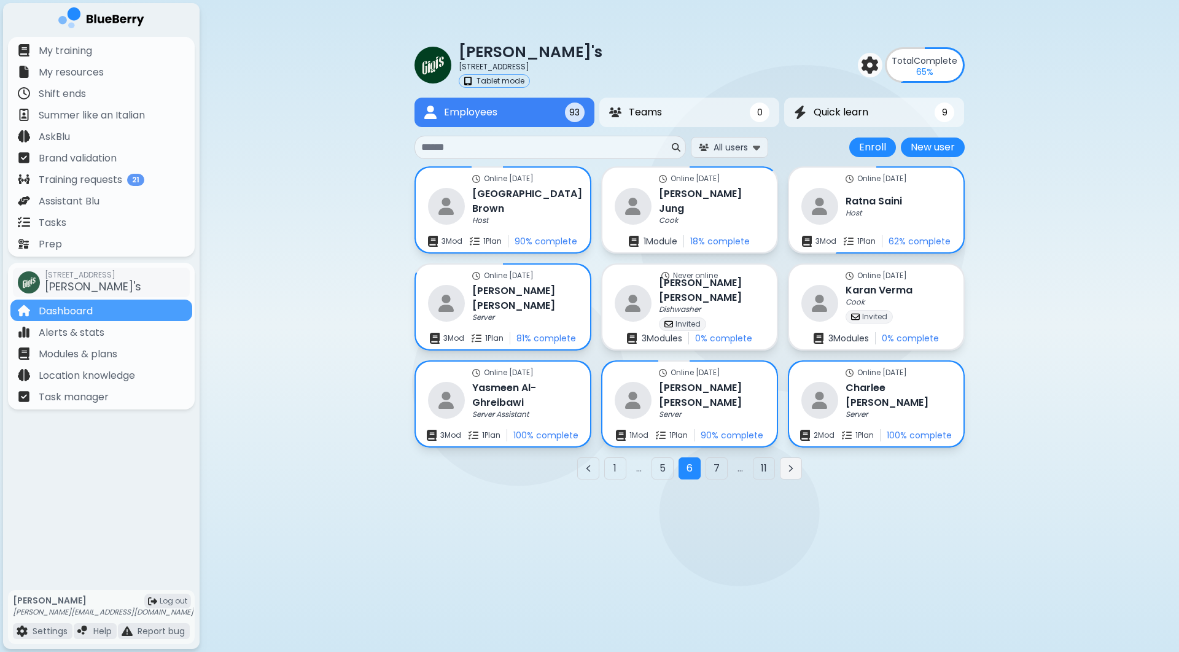
click at [792, 472] on icon "Next page" at bounding box center [791, 469] width 10 height 10
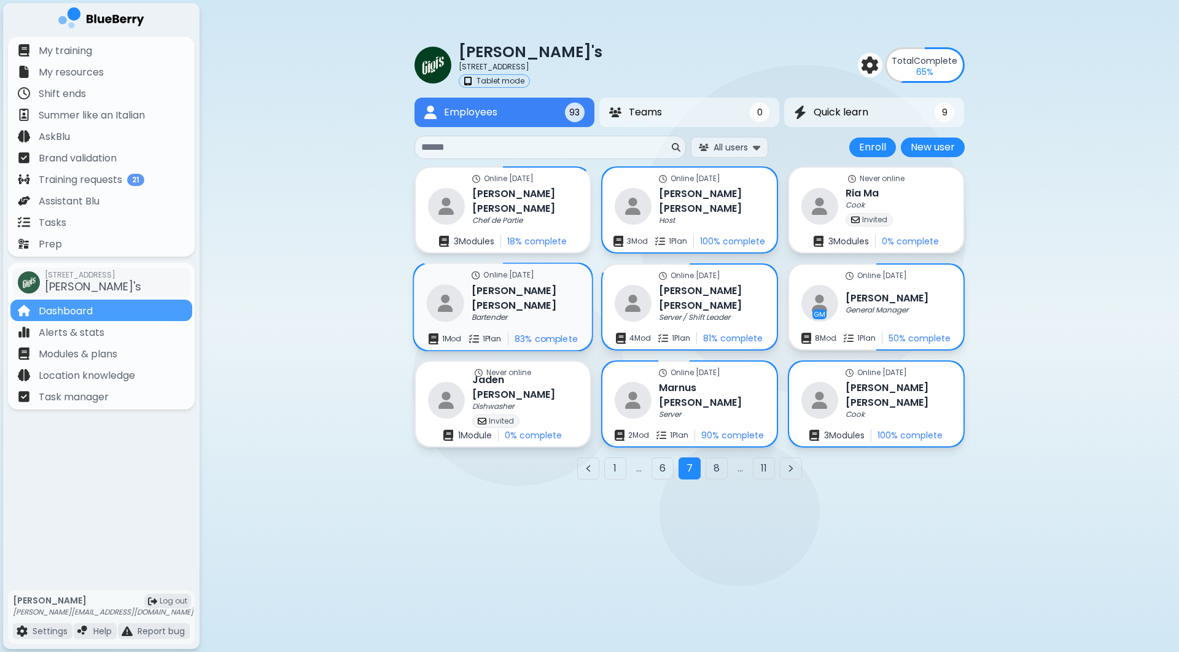
click at [509, 299] on h3 "[PERSON_NAME]" at bounding box center [525, 298] width 107 height 30
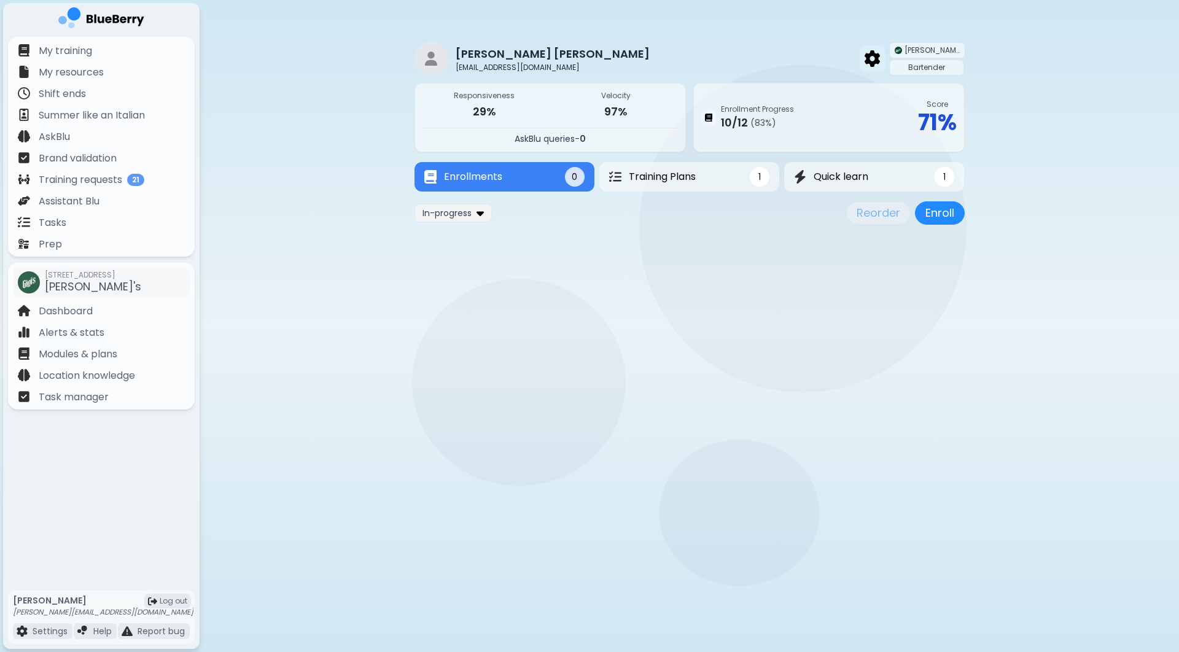
click at [880, 60] on img at bounding box center [872, 58] width 15 height 16
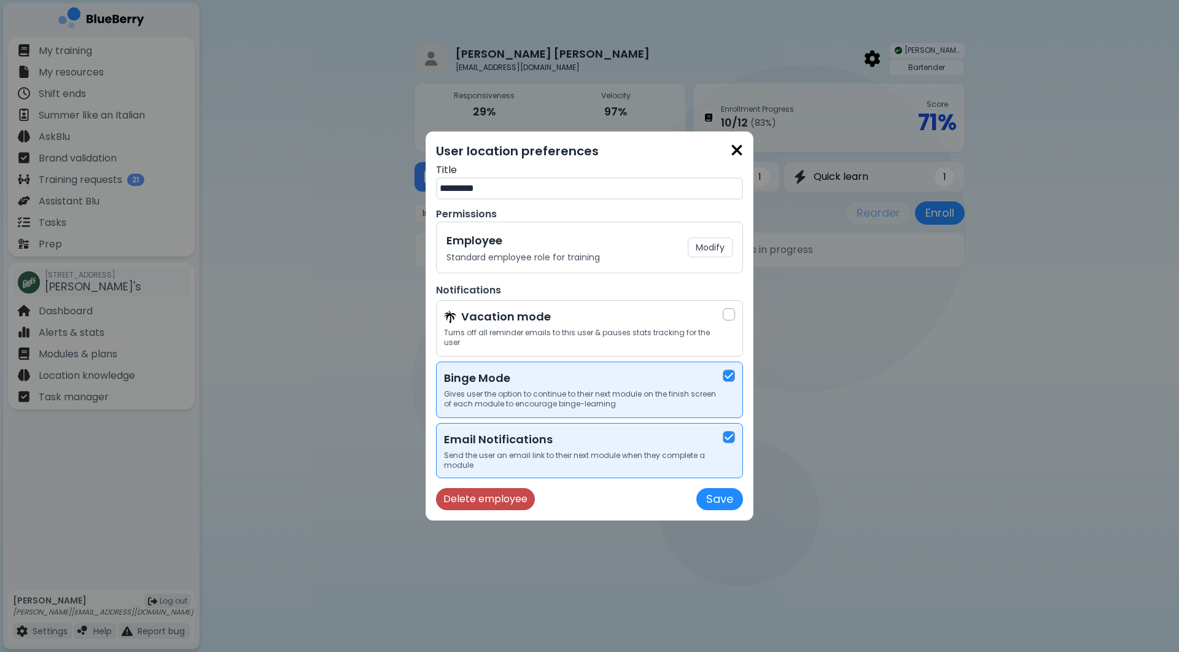
click at [501, 504] on button "Delete employee" at bounding box center [485, 499] width 99 height 22
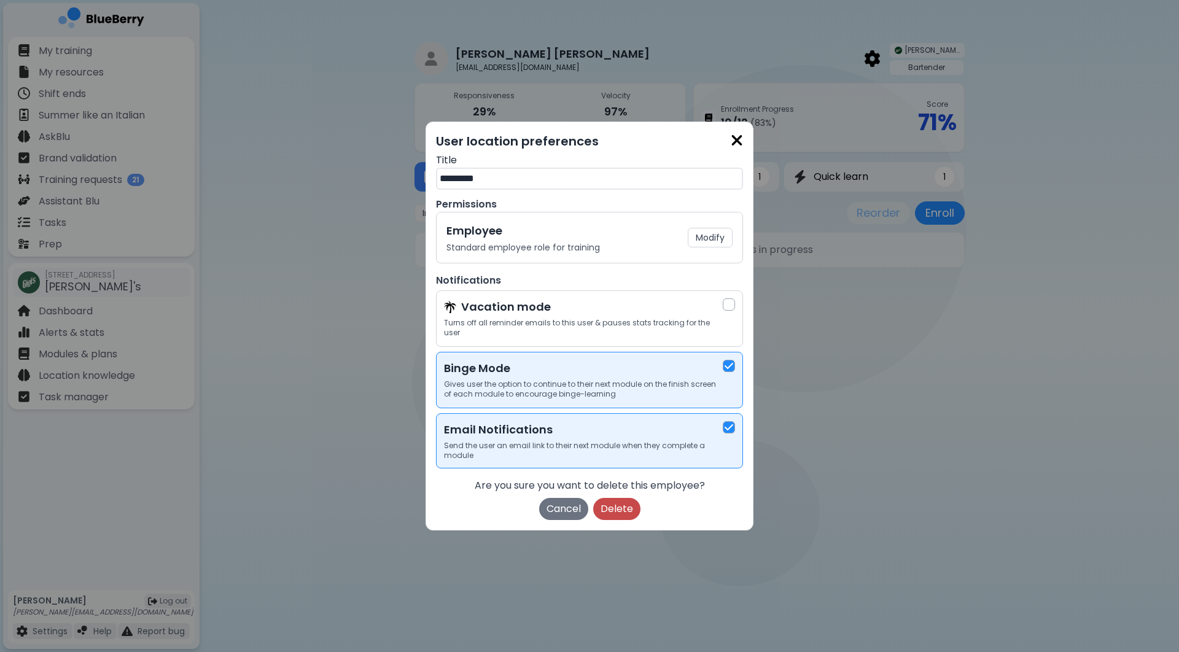
click at [597, 509] on button "Delete" at bounding box center [616, 509] width 47 height 22
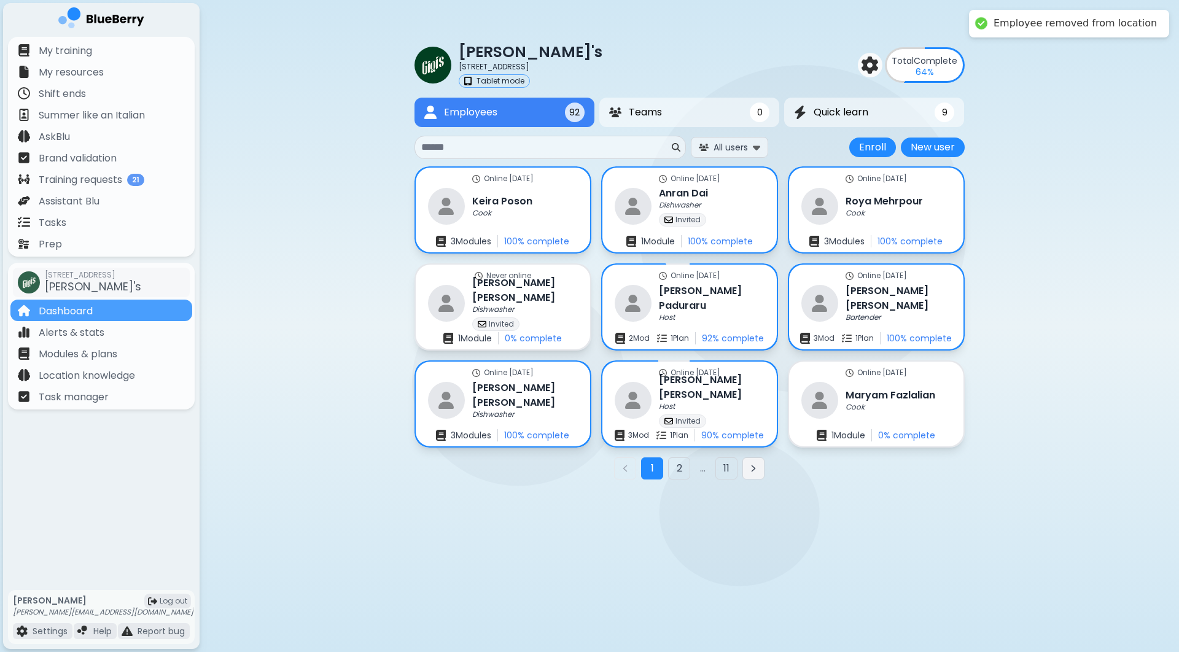
click at [757, 467] on icon "Next page" at bounding box center [754, 469] width 10 height 10
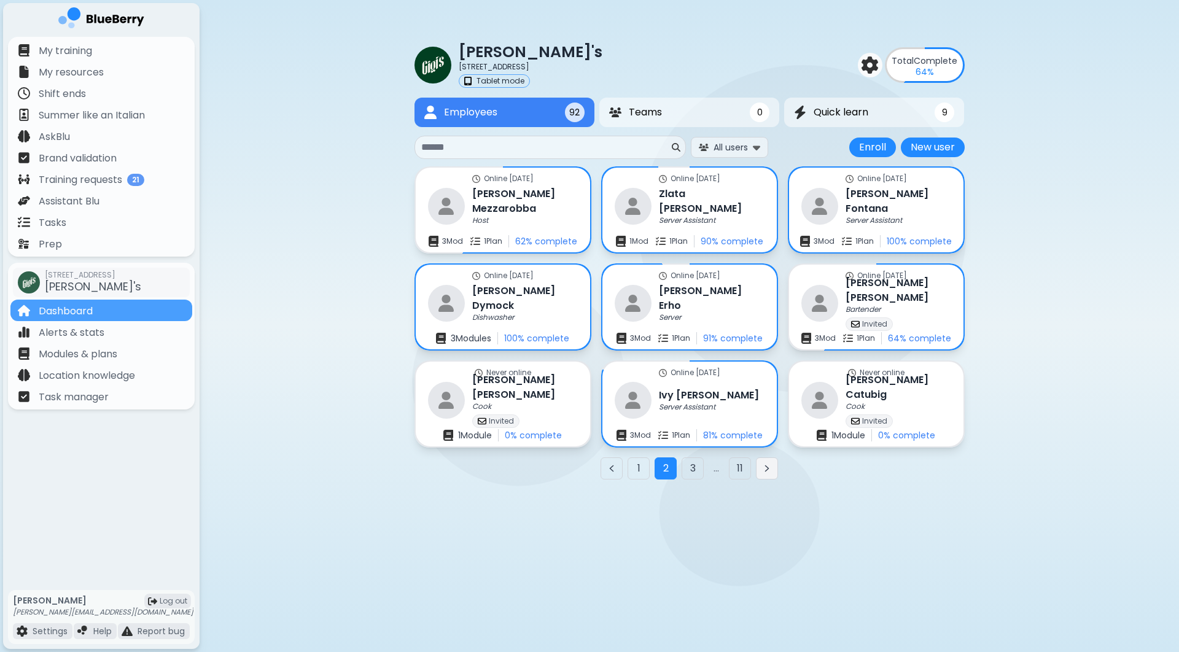
click at [762, 471] on button "Next page" at bounding box center [767, 469] width 22 height 22
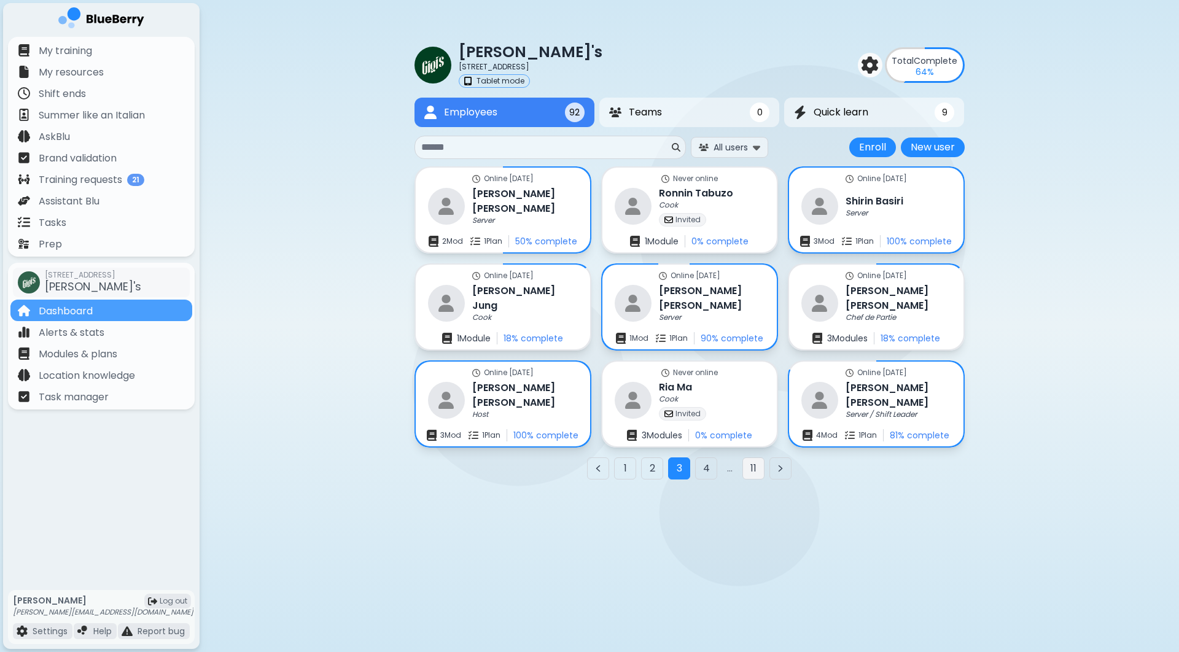
click at [763, 471] on button "11" at bounding box center [754, 469] width 22 height 22
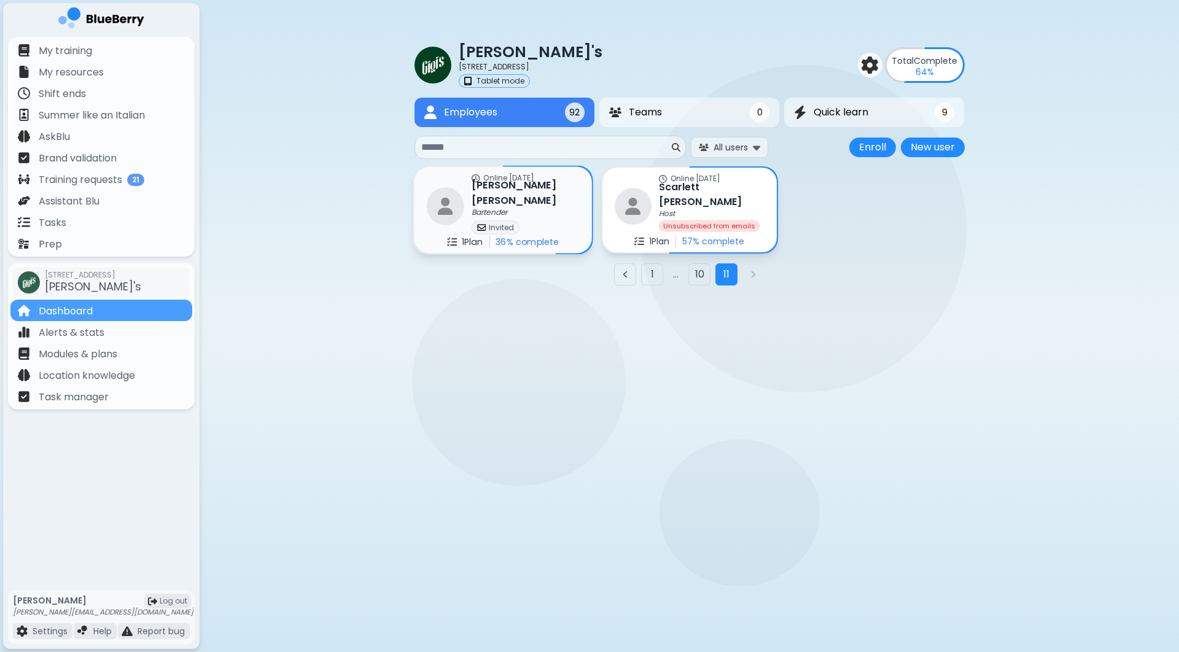
click at [512, 209] on div "Bartender" at bounding box center [525, 213] width 107 height 10
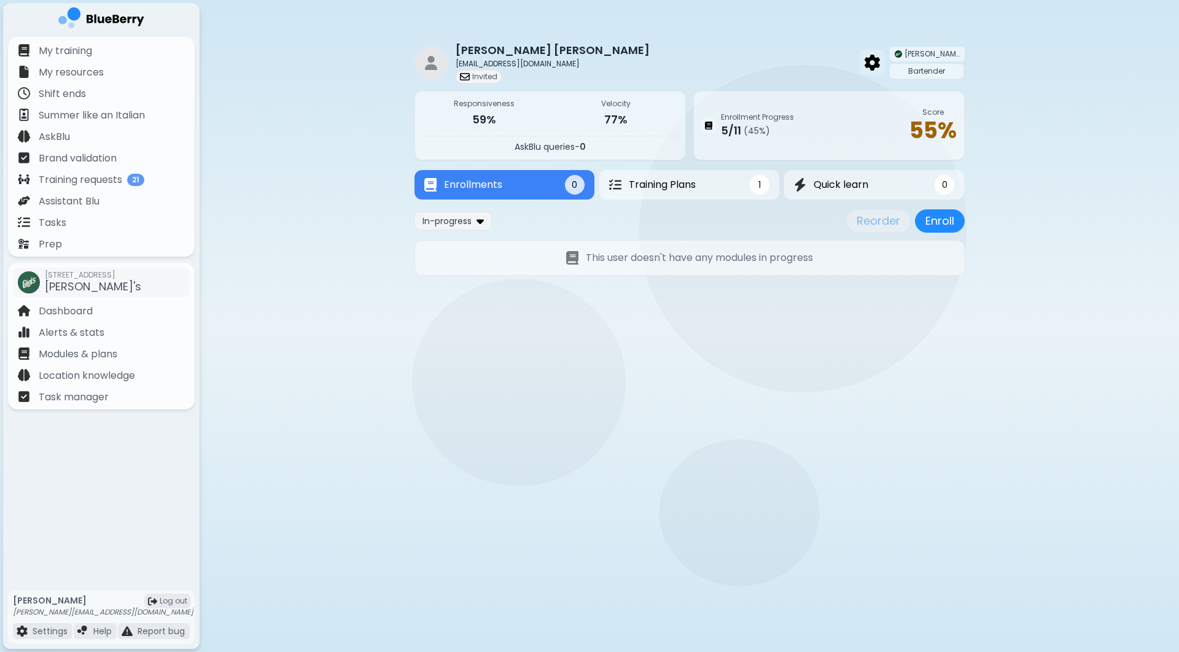
click at [880, 66] on img at bounding box center [872, 63] width 15 height 16
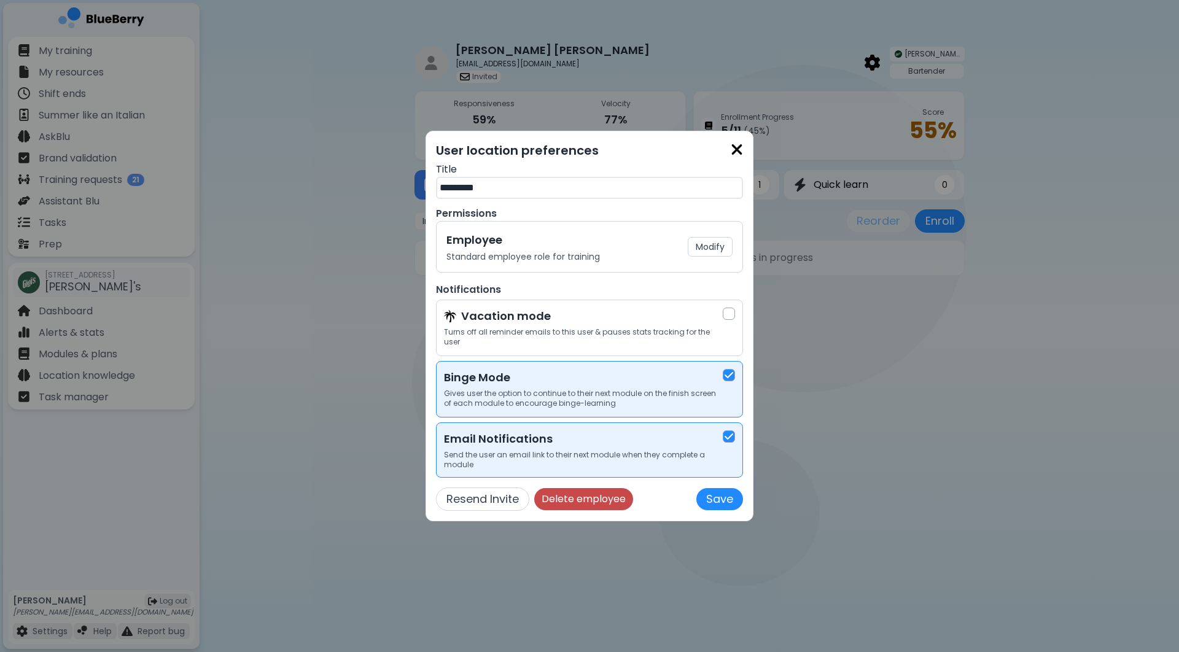
click at [577, 497] on button "Delete employee" at bounding box center [583, 499] width 99 height 22
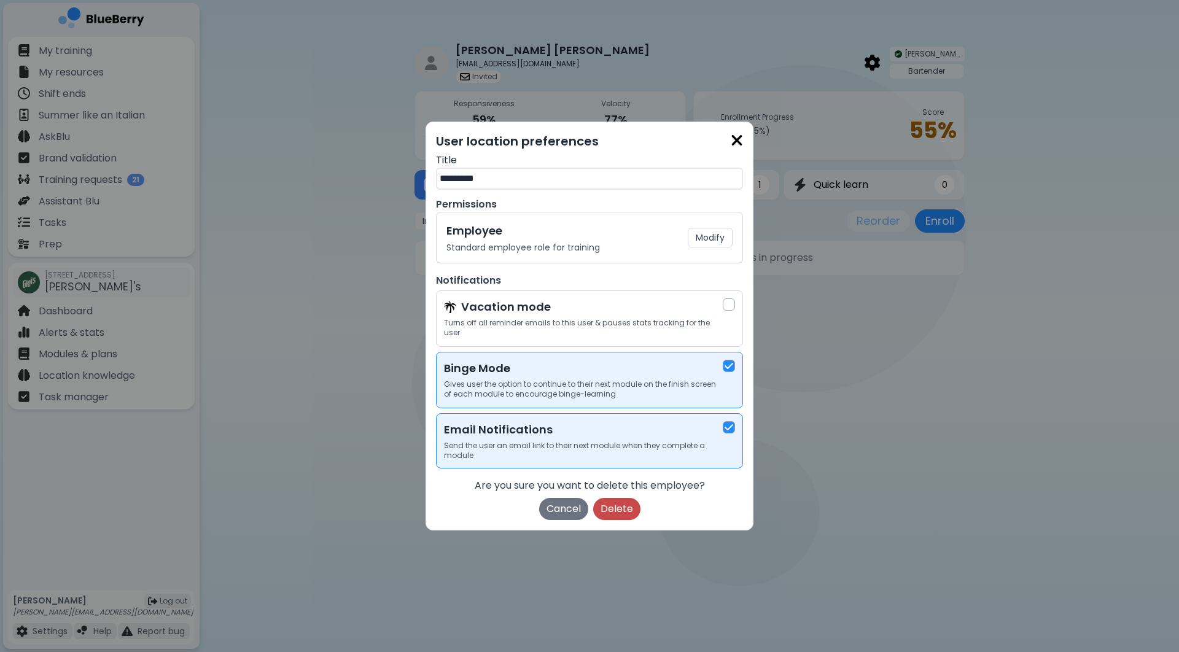
click at [617, 509] on button "Delete" at bounding box center [616, 509] width 47 height 22
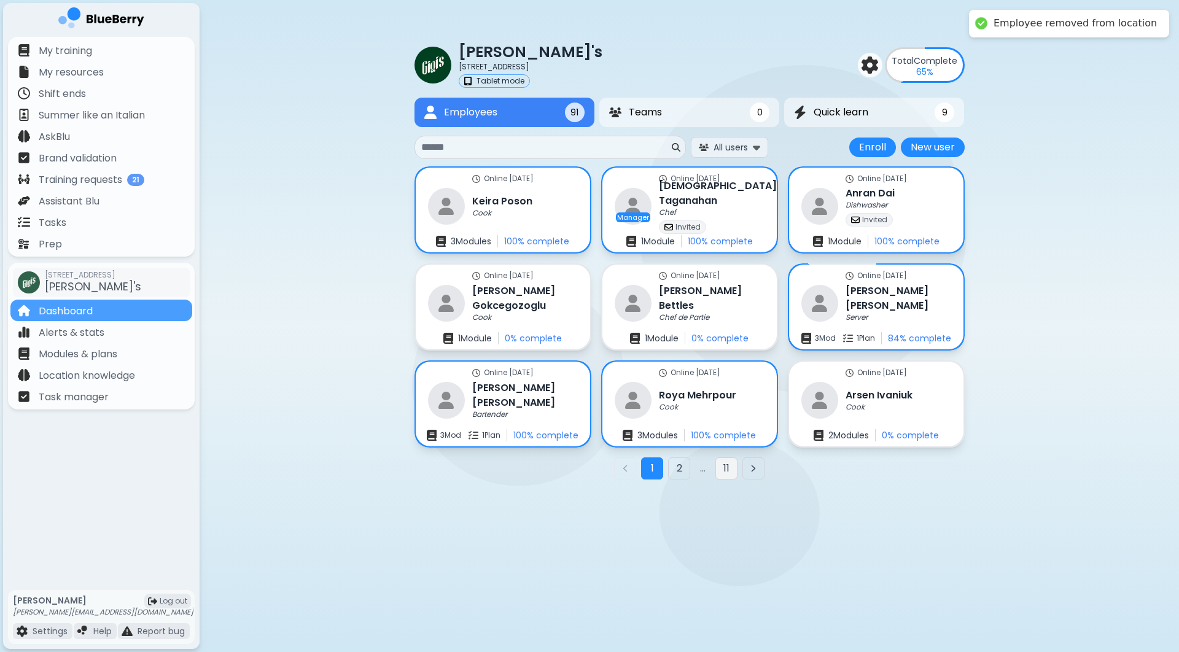
click at [719, 465] on button "11" at bounding box center [727, 469] width 22 height 22
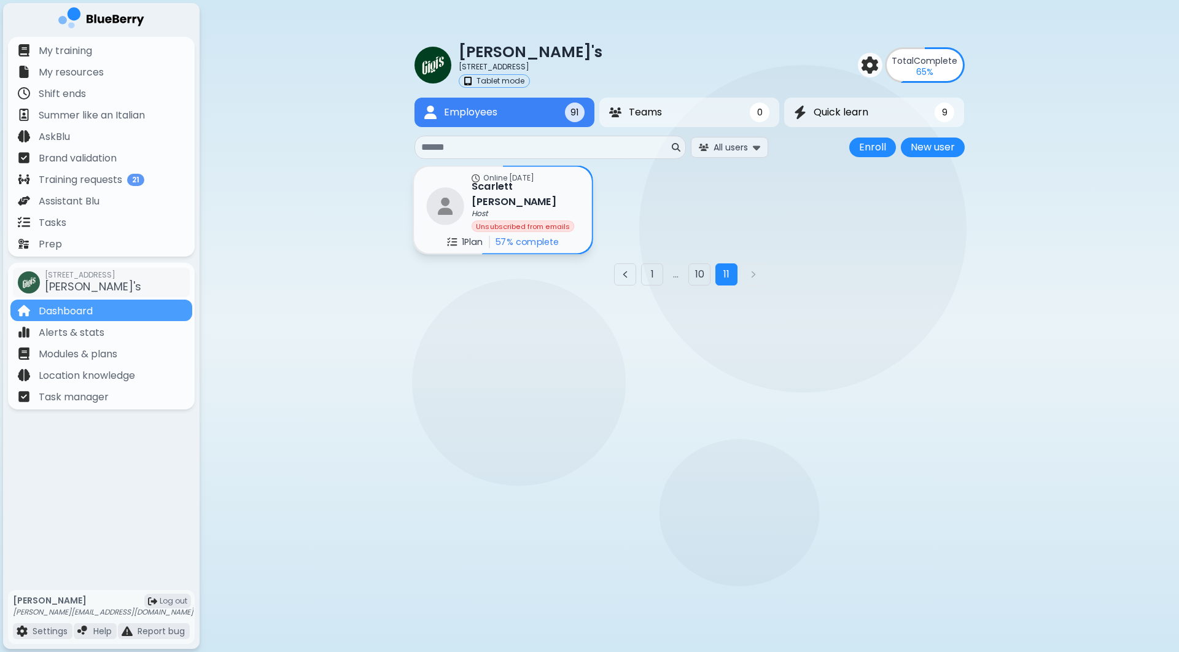
click at [530, 186] on h3 "[PERSON_NAME]" at bounding box center [525, 194] width 107 height 30
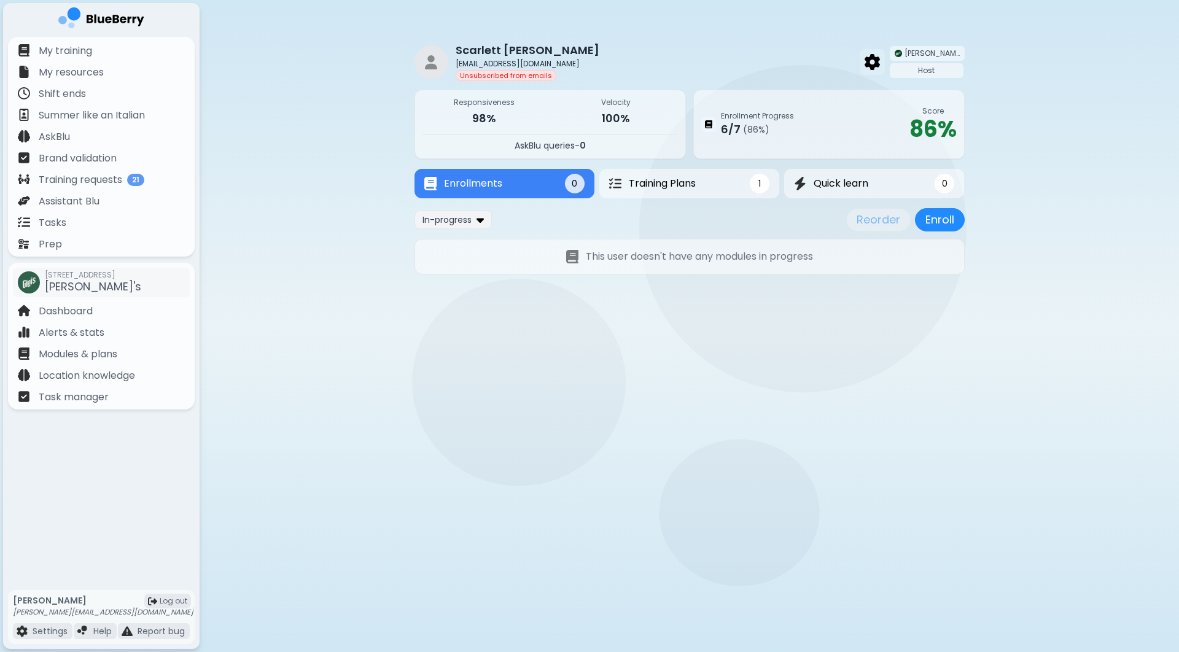
click at [880, 63] on img at bounding box center [872, 62] width 15 height 16
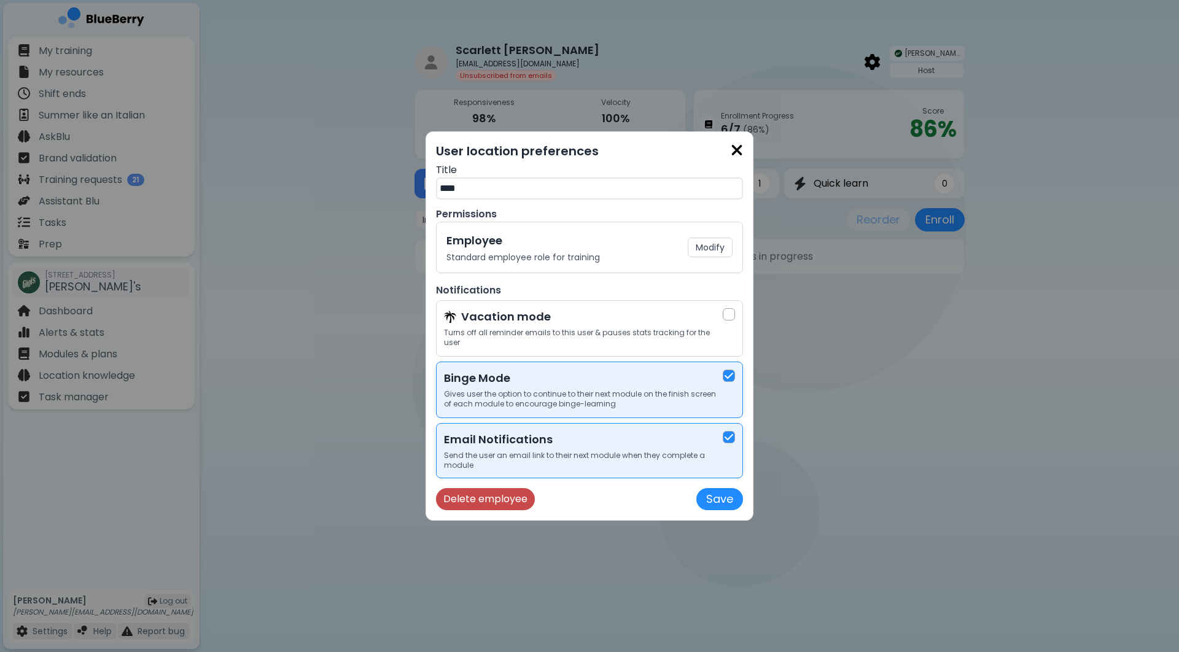
click at [475, 497] on button "Delete employee" at bounding box center [485, 499] width 99 height 22
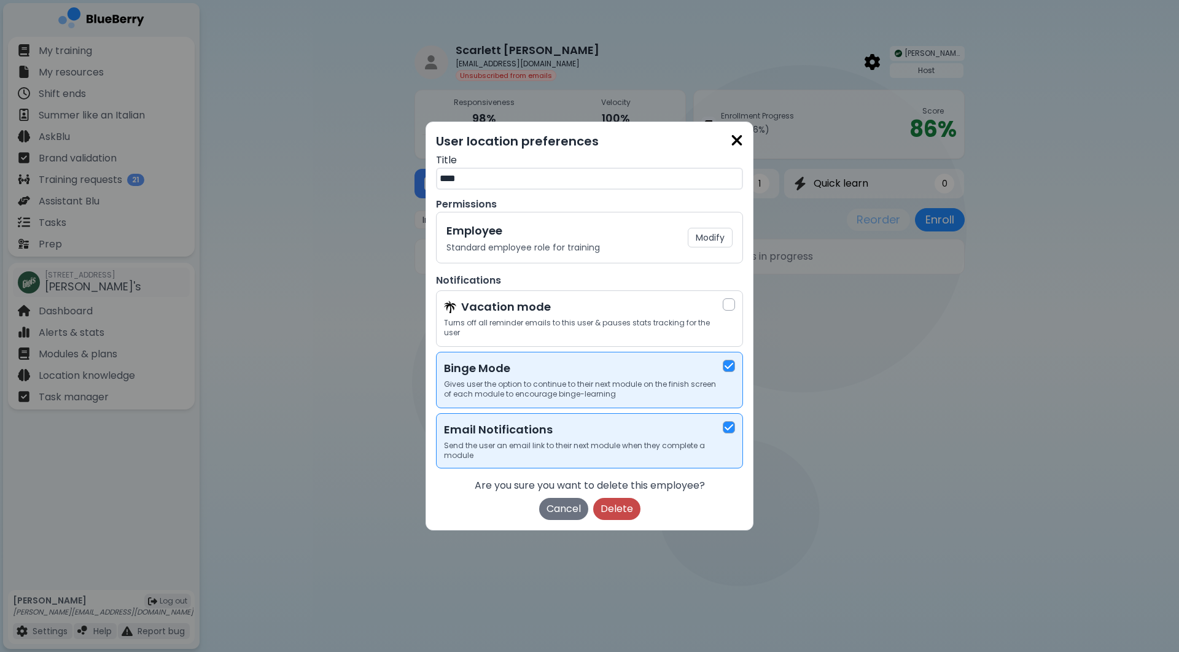
click at [607, 505] on button "Delete" at bounding box center [616, 509] width 47 height 22
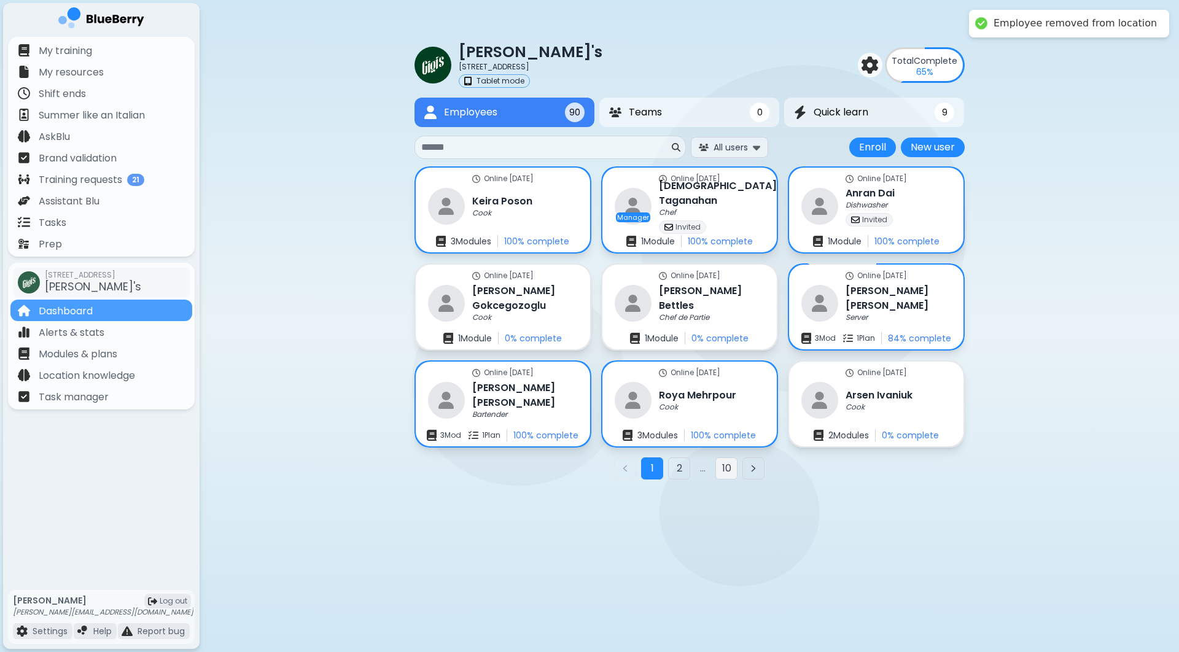
click at [724, 467] on button "10" at bounding box center [727, 469] width 22 height 22
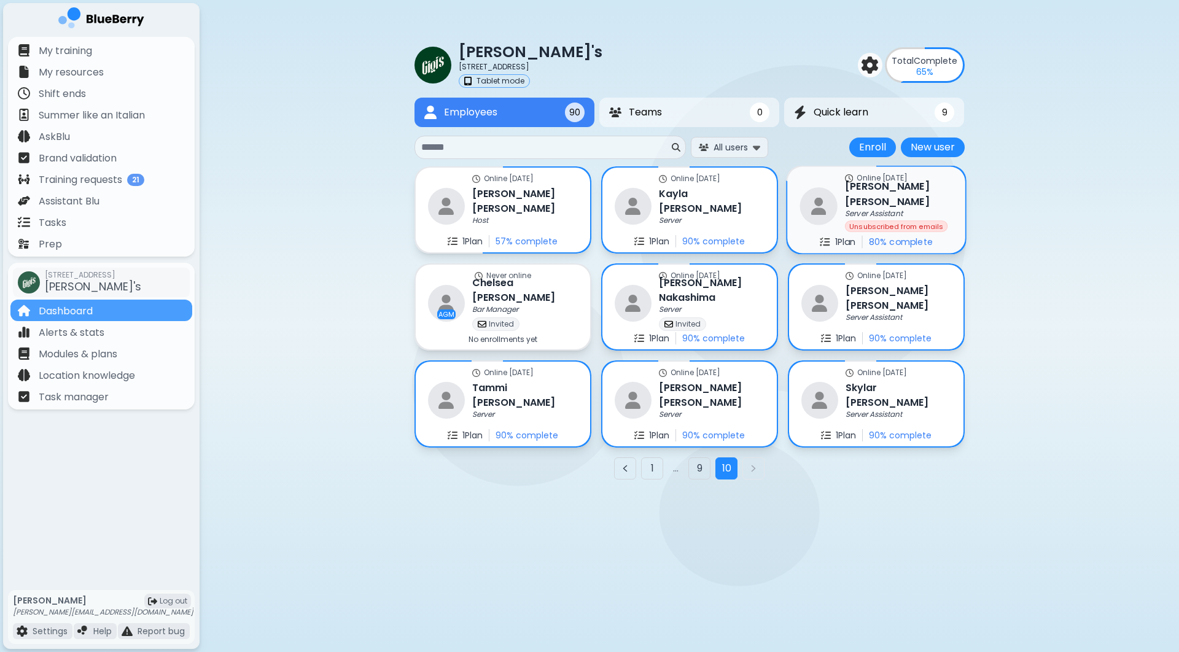
click at [875, 222] on p "Unsubscribed from emails" at bounding box center [897, 225] width 94 height 7
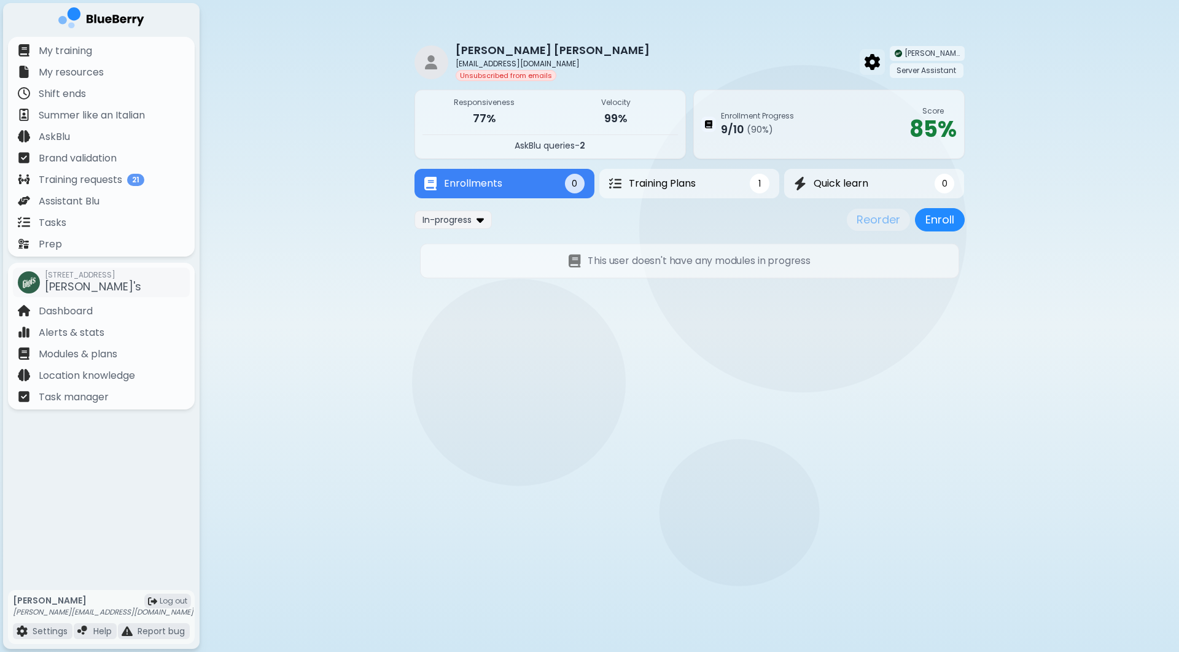
click at [870, 65] on img at bounding box center [872, 62] width 15 height 16
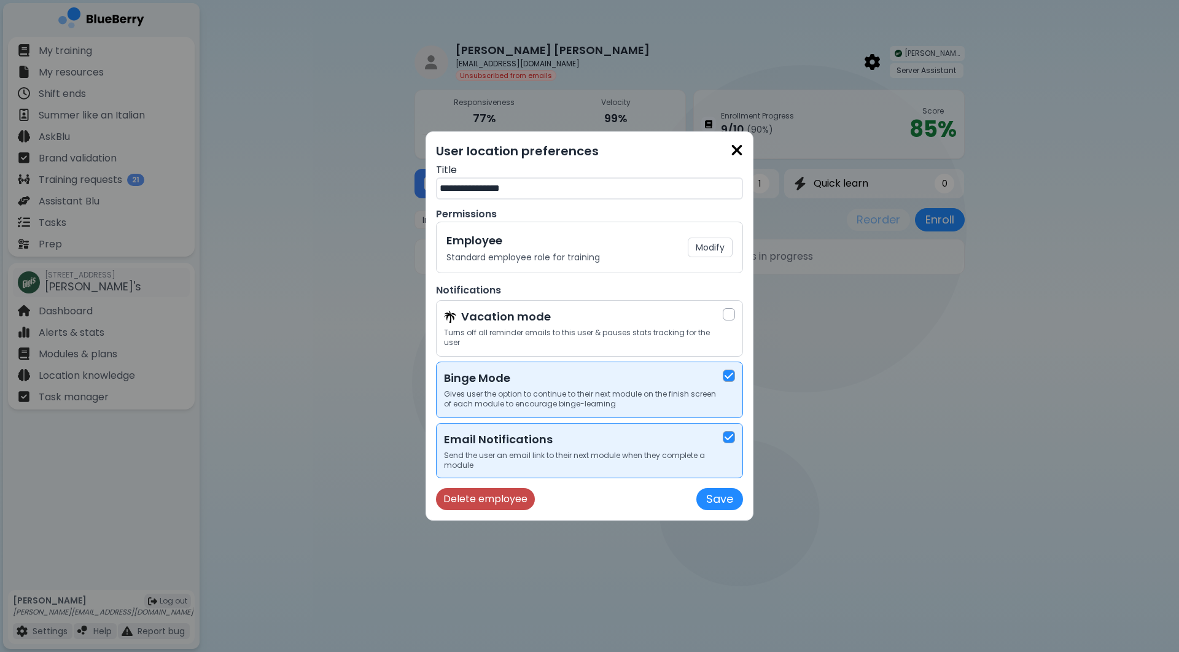
click at [491, 502] on button "Delete employee" at bounding box center [485, 499] width 99 height 22
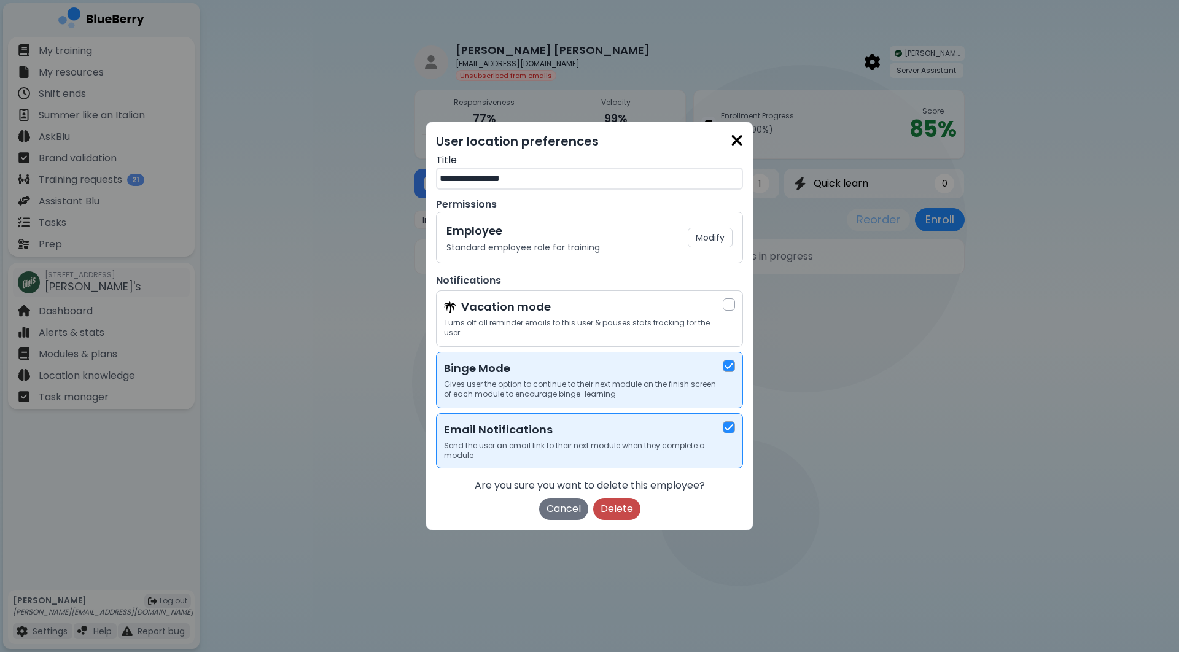
click at [608, 506] on button "Delete" at bounding box center [616, 509] width 47 height 22
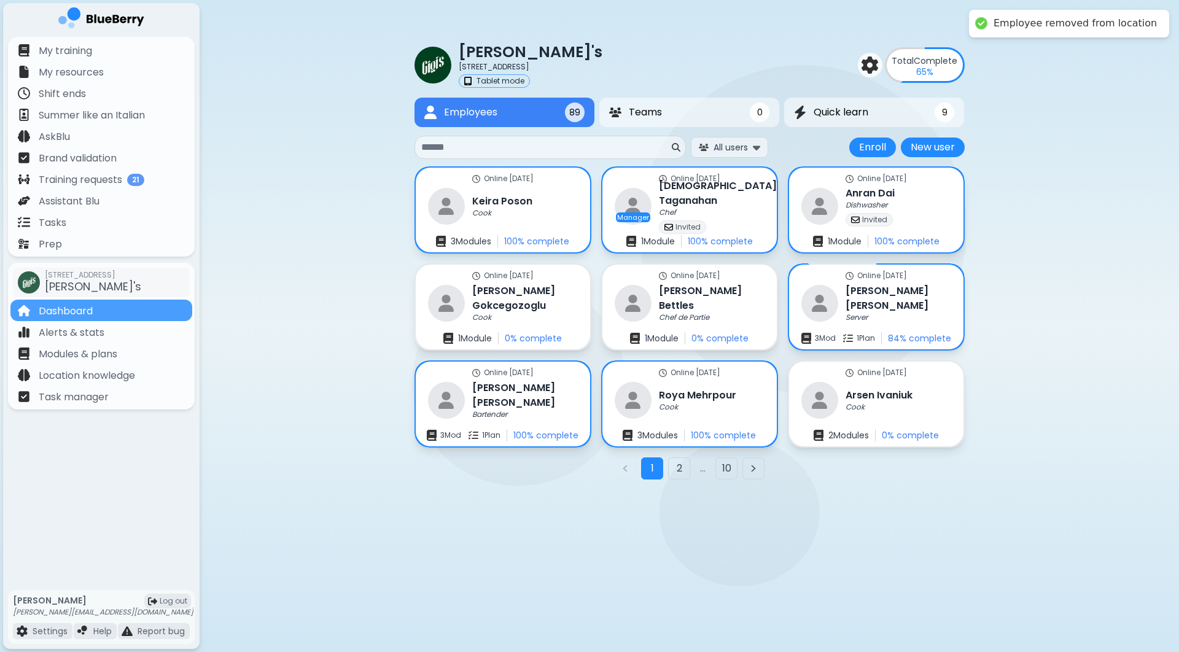
click at [738, 479] on div "1 2 ... 10" at bounding box center [690, 469] width 550 height 22
click at [731, 475] on button "10" at bounding box center [727, 469] width 22 height 22
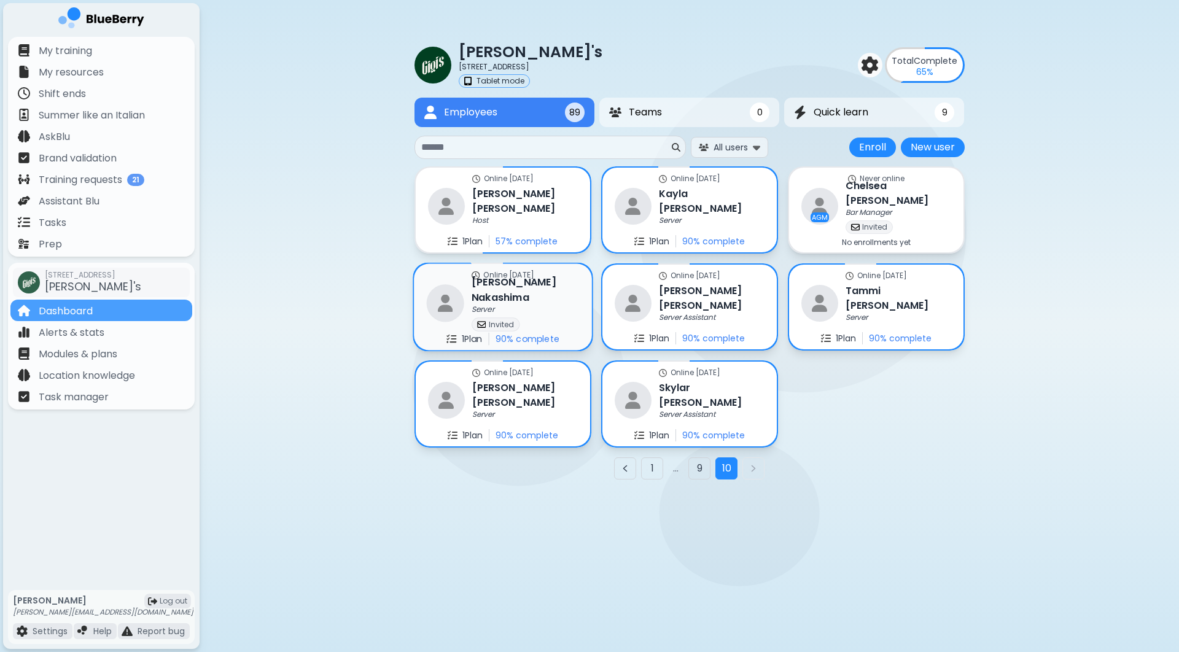
click at [528, 318] on div "Invited" at bounding box center [525, 325] width 107 height 14
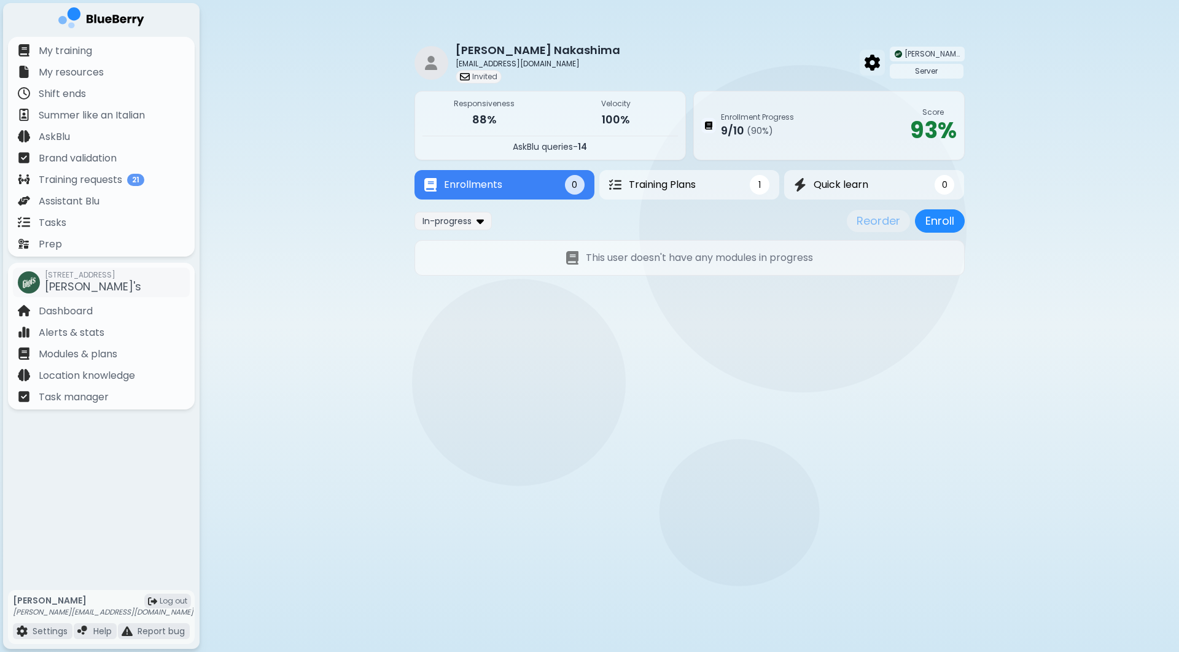
click at [880, 67] on img at bounding box center [872, 63] width 15 height 16
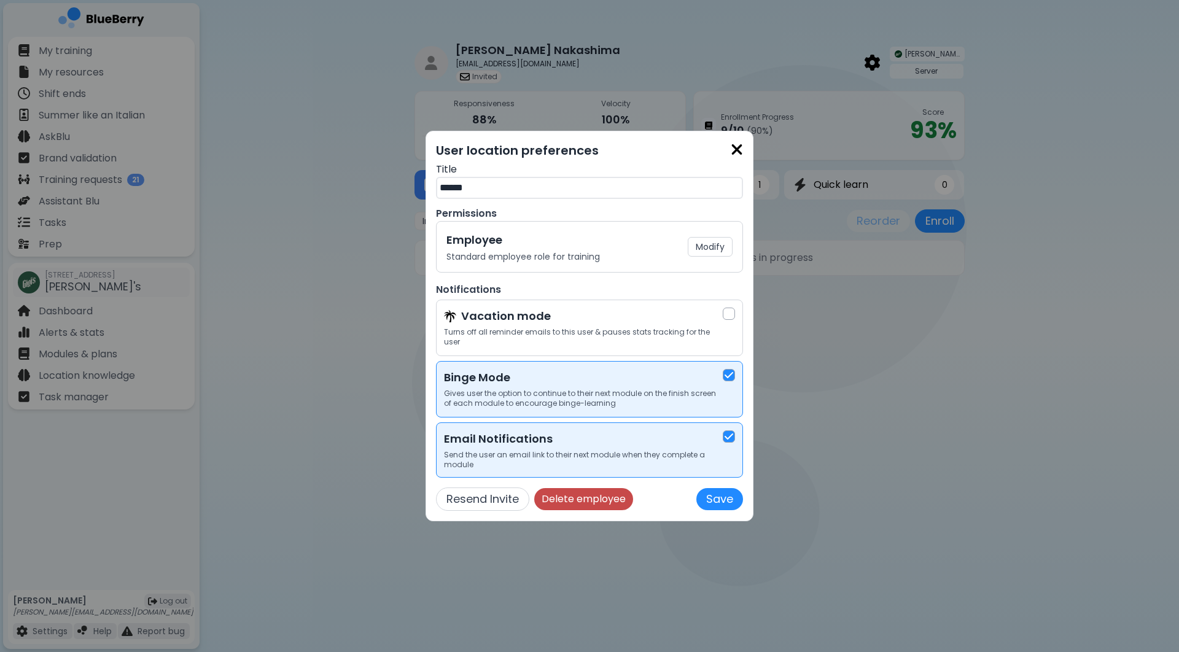
click at [571, 505] on button "Delete employee" at bounding box center [583, 499] width 99 height 22
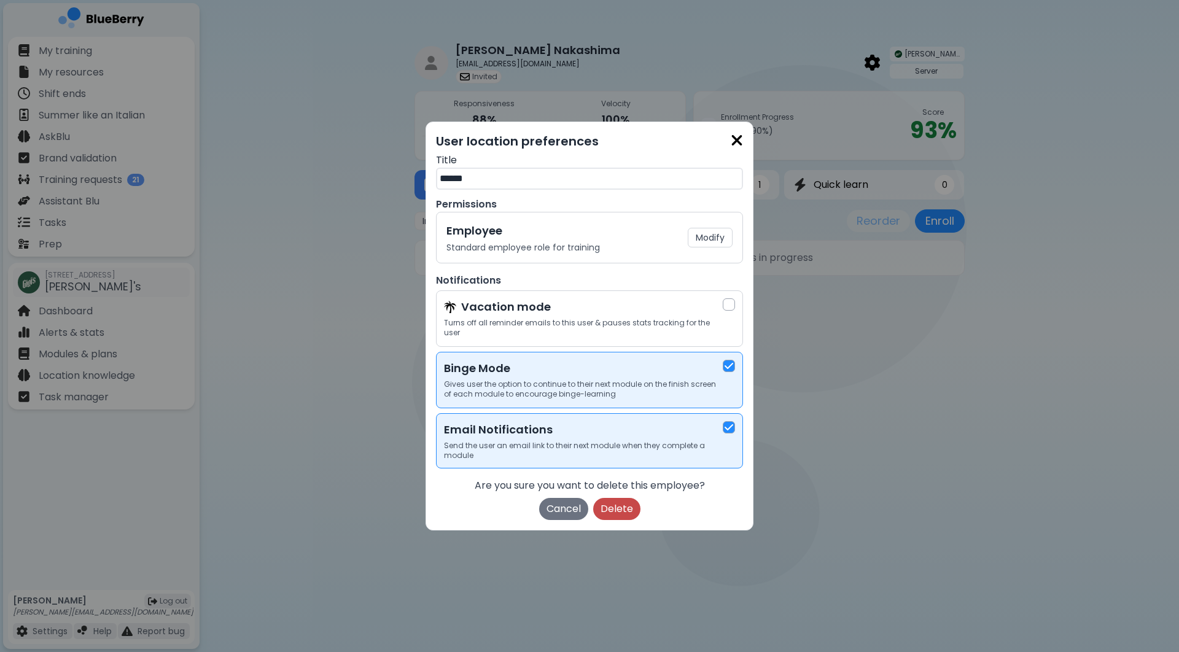
click at [623, 509] on button "Delete" at bounding box center [616, 509] width 47 height 22
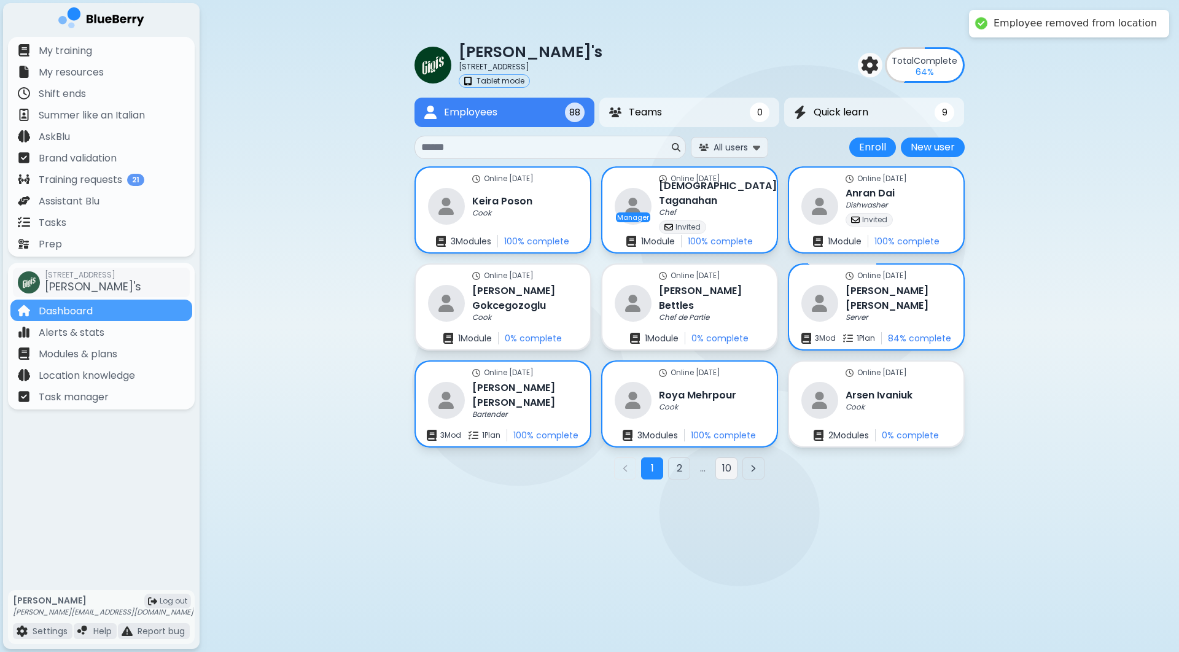
click at [726, 461] on button "10" at bounding box center [727, 469] width 22 height 22
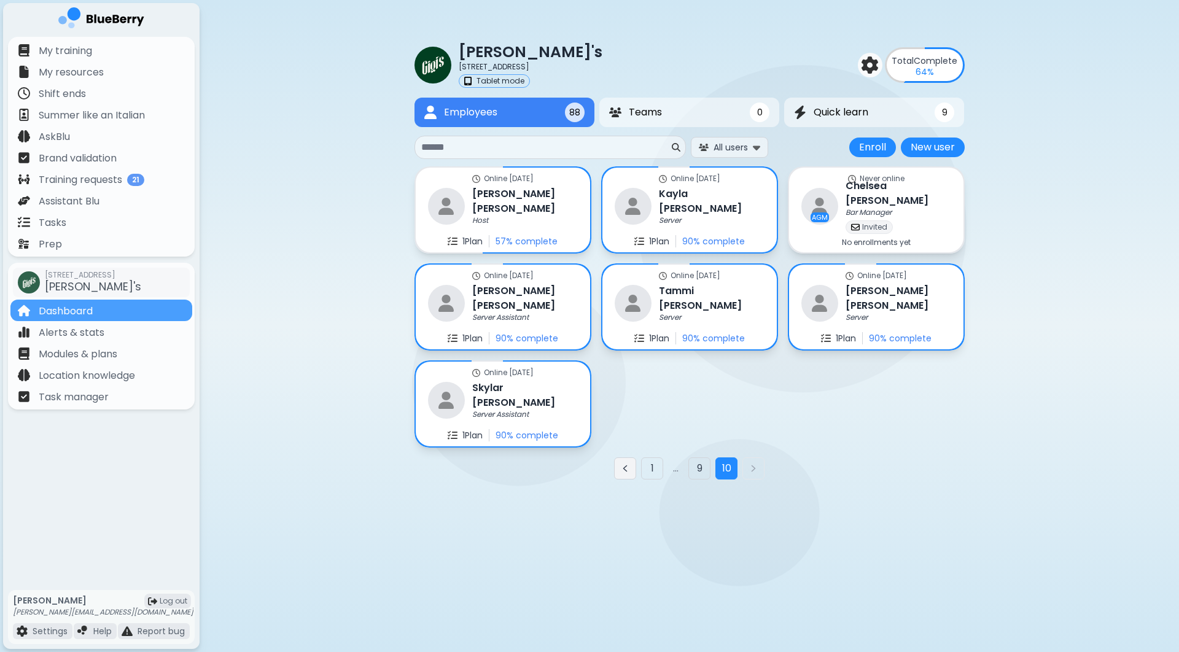
click at [630, 475] on button "Previous page" at bounding box center [625, 469] width 22 height 22
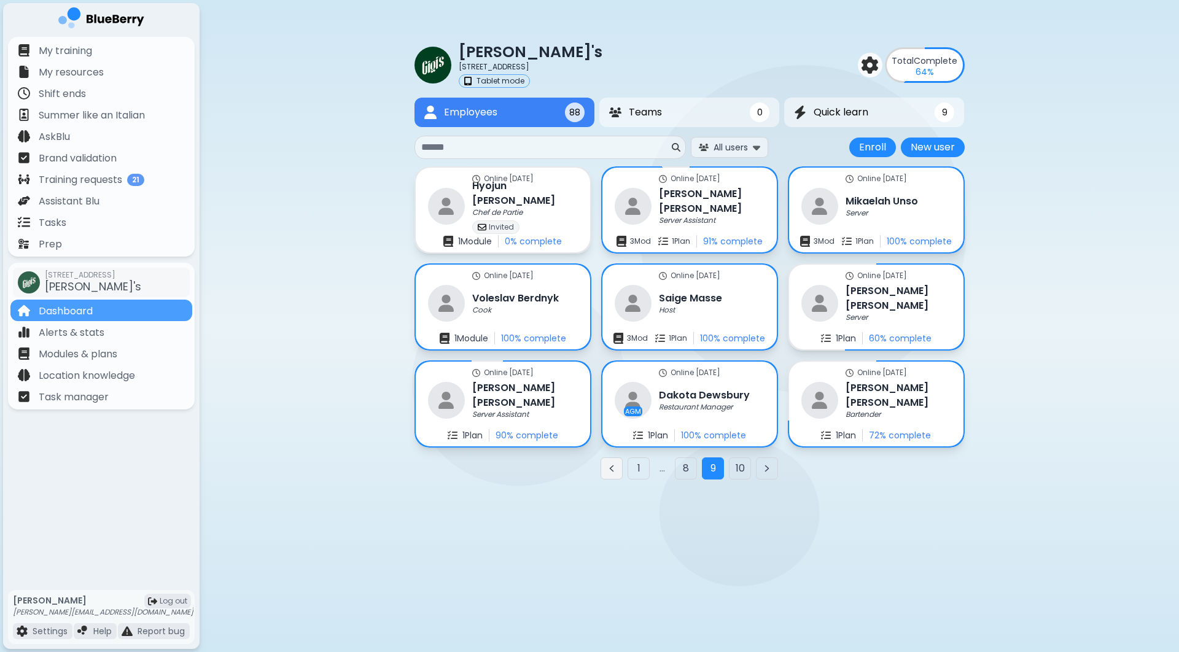
click at [613, 472] on icon "Previous page" at bounding box center [612, 469] width 10 height 10
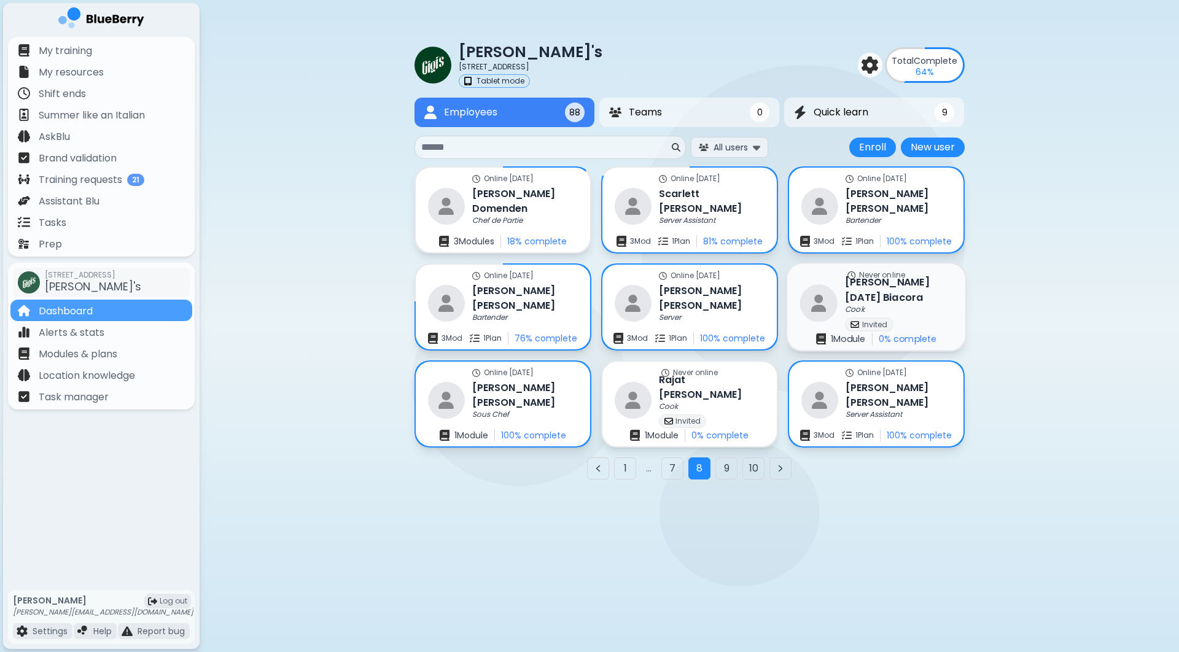
click at [930, 301] on h3 "[PERSON_NAME][DATE]" at bounding box center [898, 290] width 107 height 30
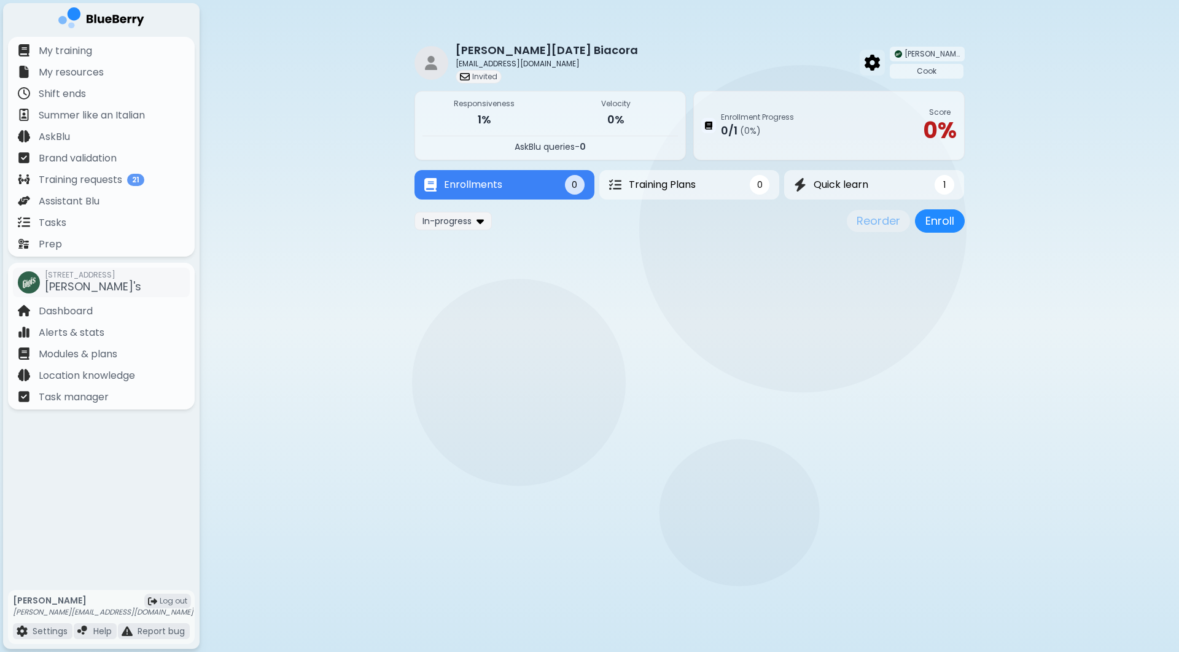
click at [880, 60] on img at bounding box center [872, 63] width 15 height 16
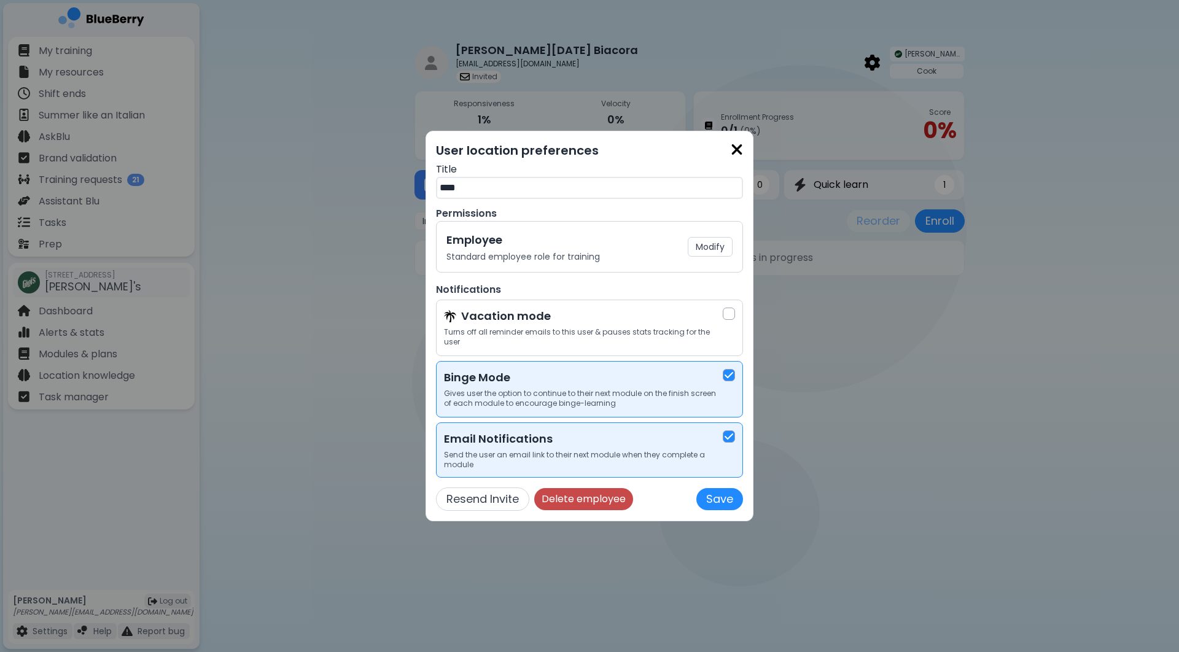
click at [583, 494] on button "Delete employee" at bounding box center [583, 499] width 99 height 22
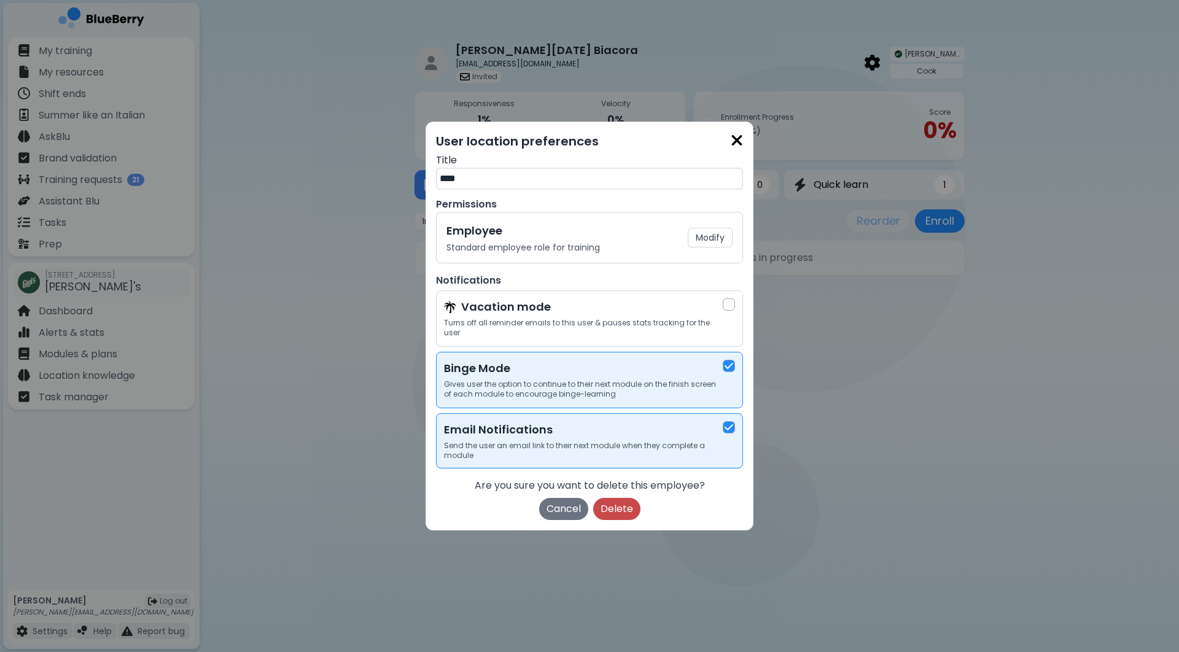
click at [617, 515] on button "Delete" at bounding box center [616, 509] width 47 height 22
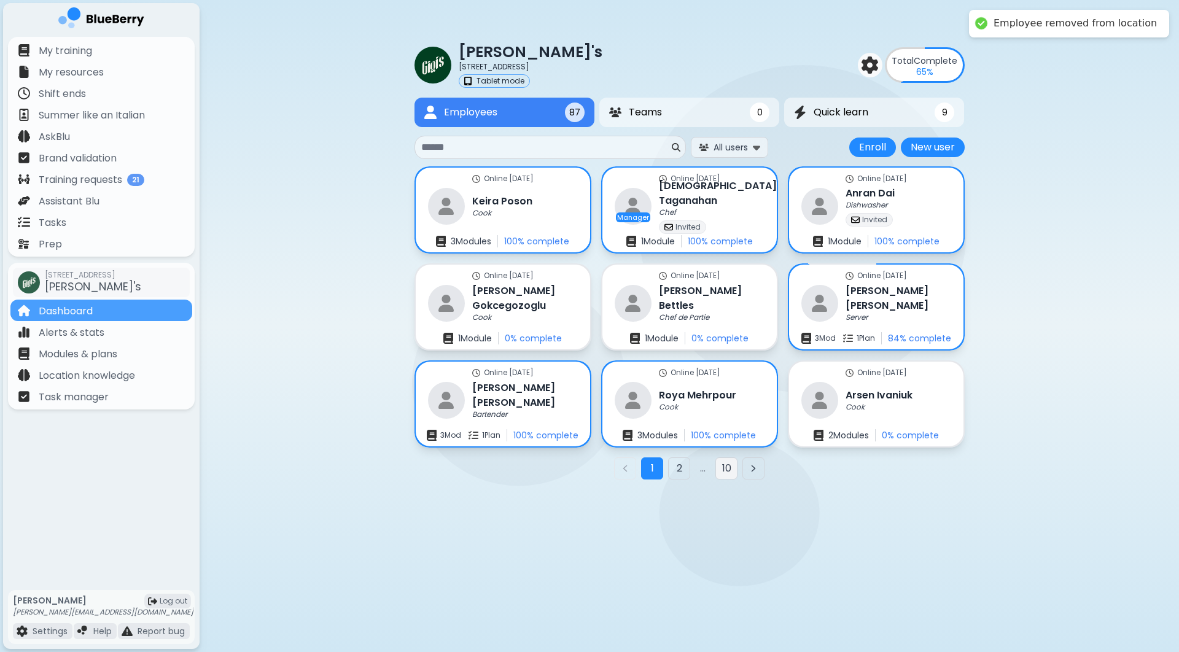
click at [727, 469] on button "10" at bounding box center [727, 469] width 22 height 22
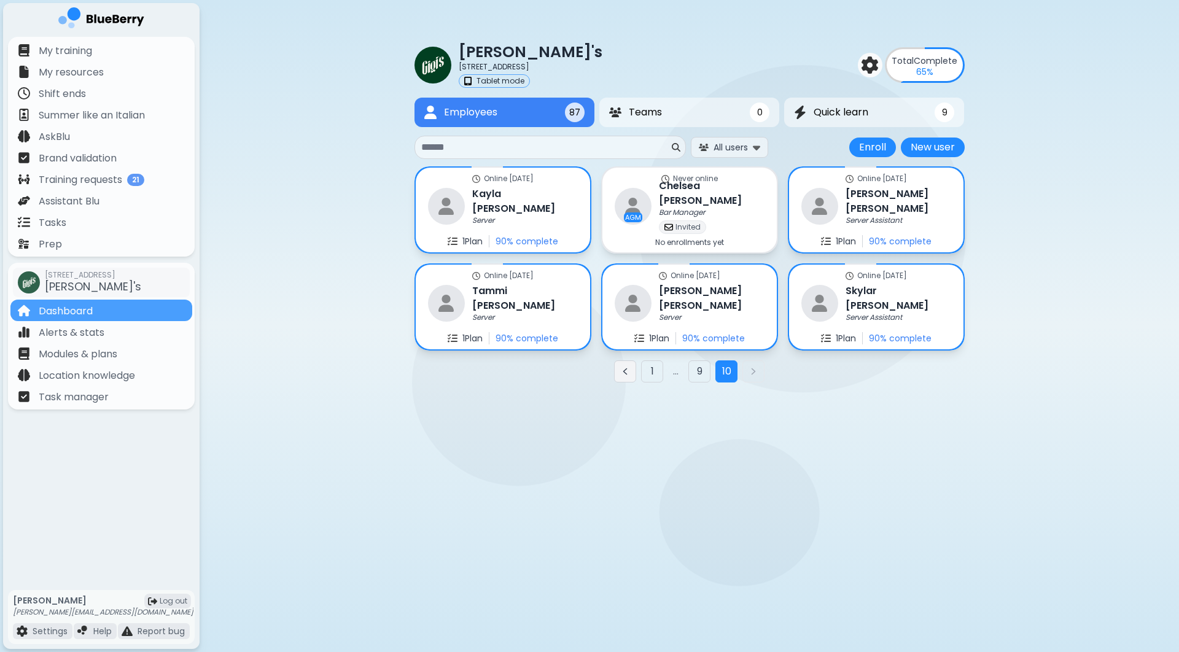
click at [628, 377] on button "Previous page" at bounding box center [625, 372] width 22 height 22
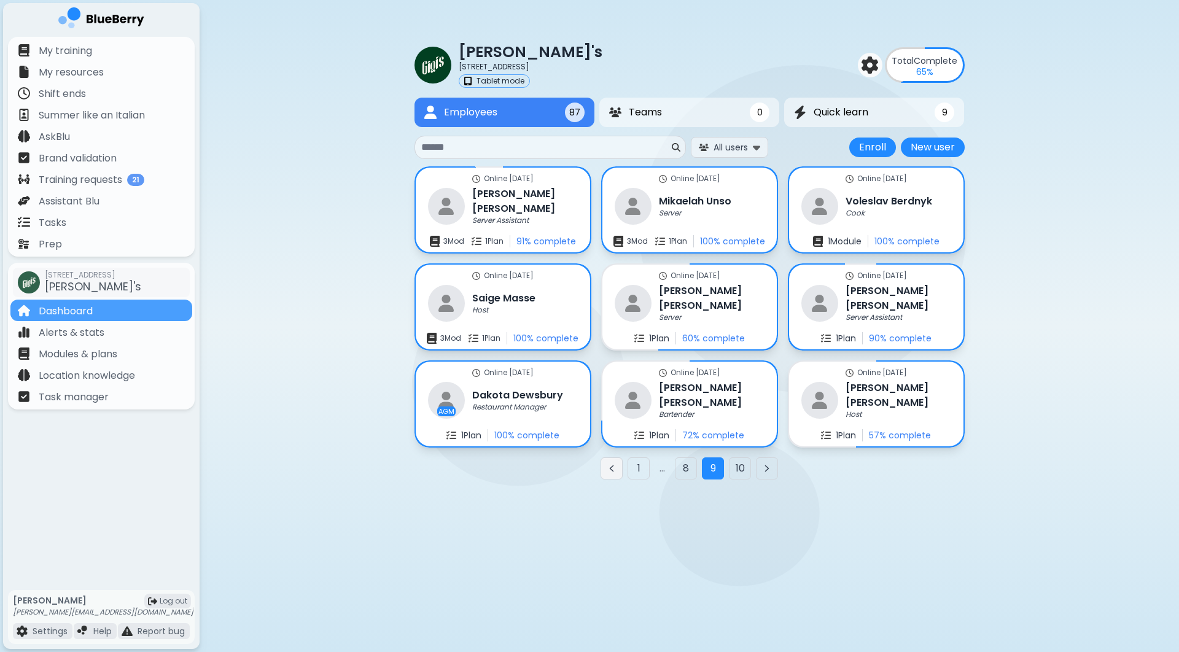
click at [608, 470] on icon "Previous page" at bounding box center [612, 469] width 10 height 10
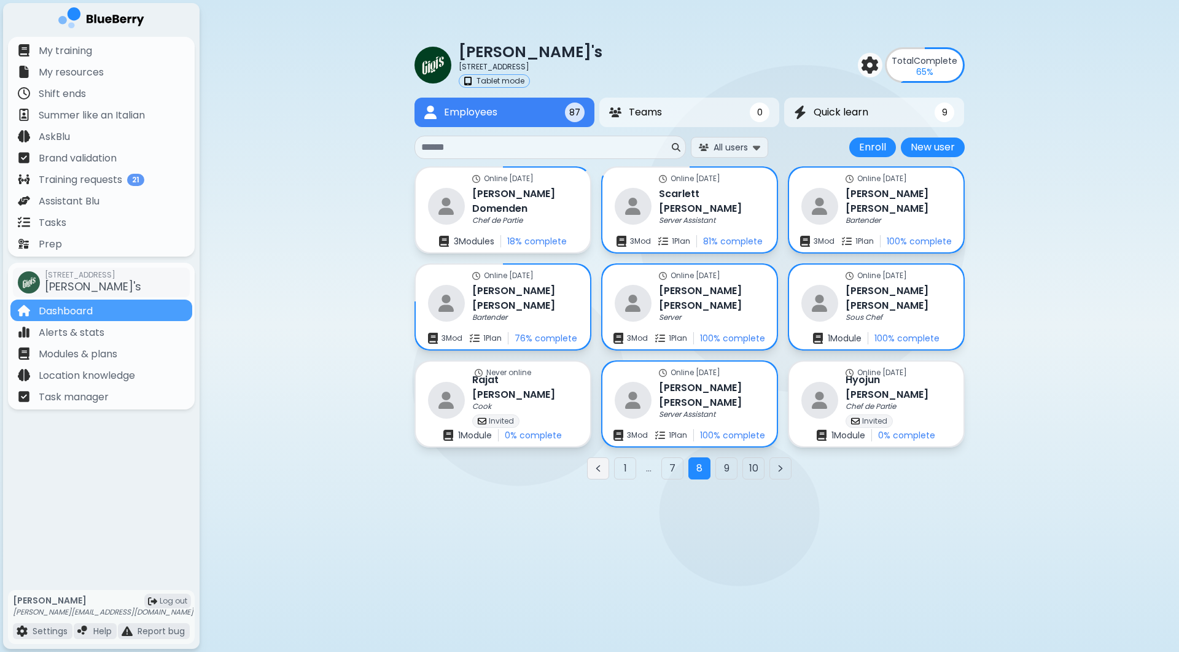
click at [604, 473] on button "Previous page" at bounding box center [598, 469] width 22 height 22
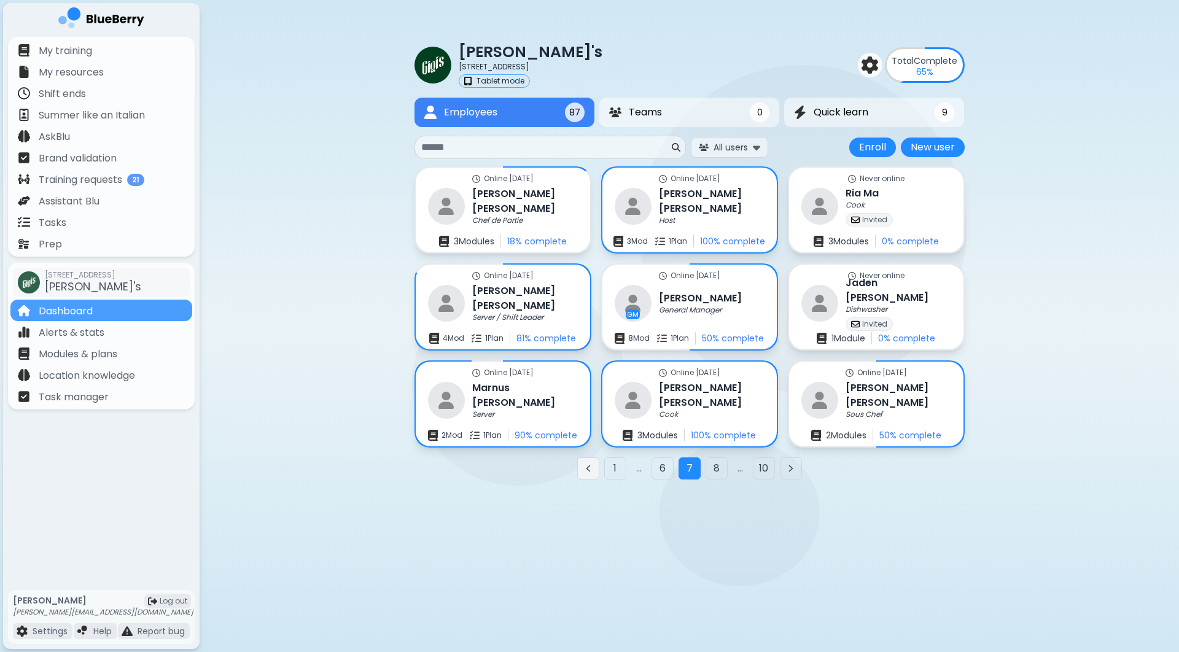
click at [592, 471] on icon "Previous page" at bounding box center [589, 469] width 10 height 10
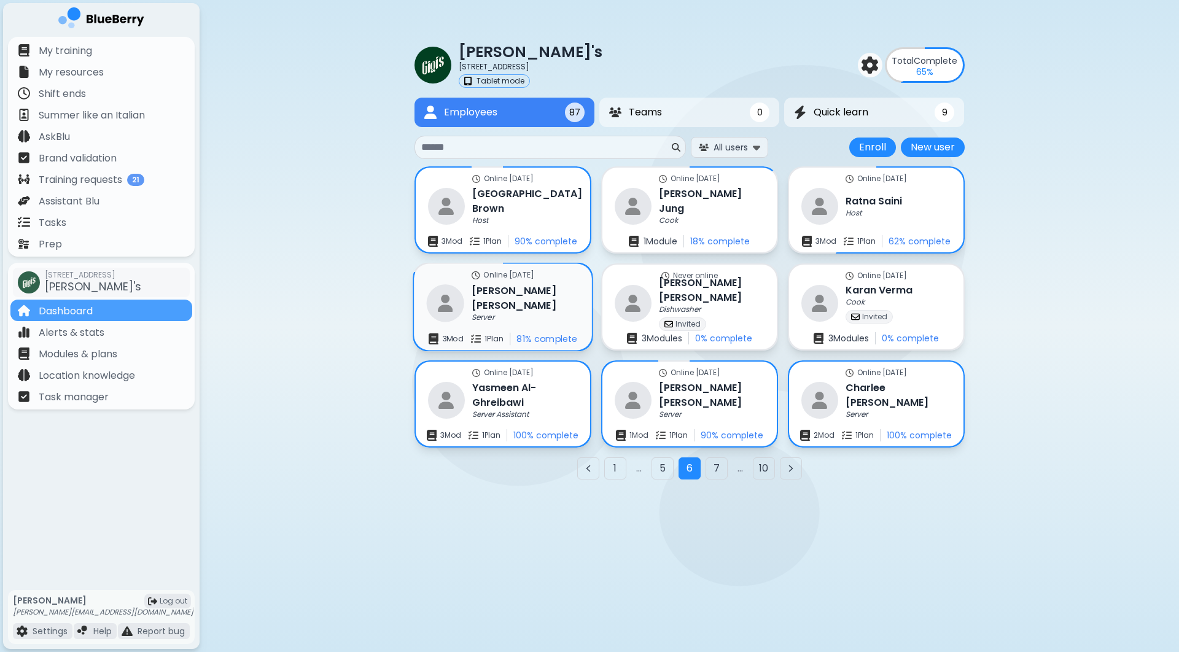
click at [510, 305] on h3 "[PERSON_NAME]" at bounding box center [525, 298] width 107 height 30
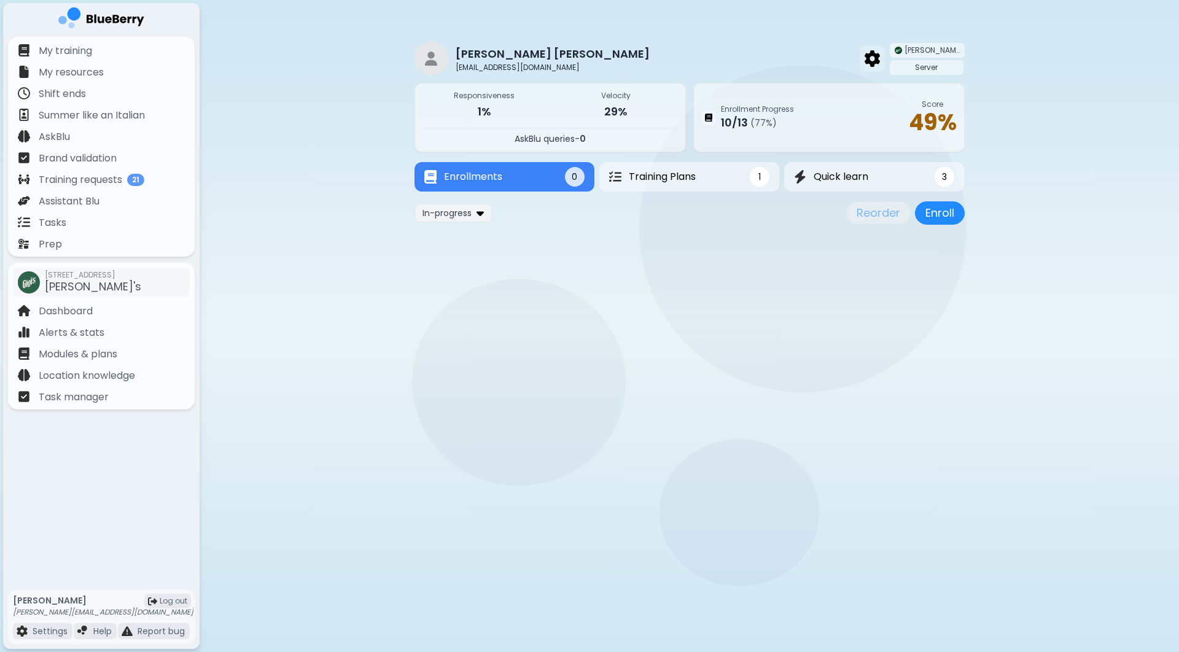
click at [880, 62] on img at bounding box center [872, 58] width 15 height 16
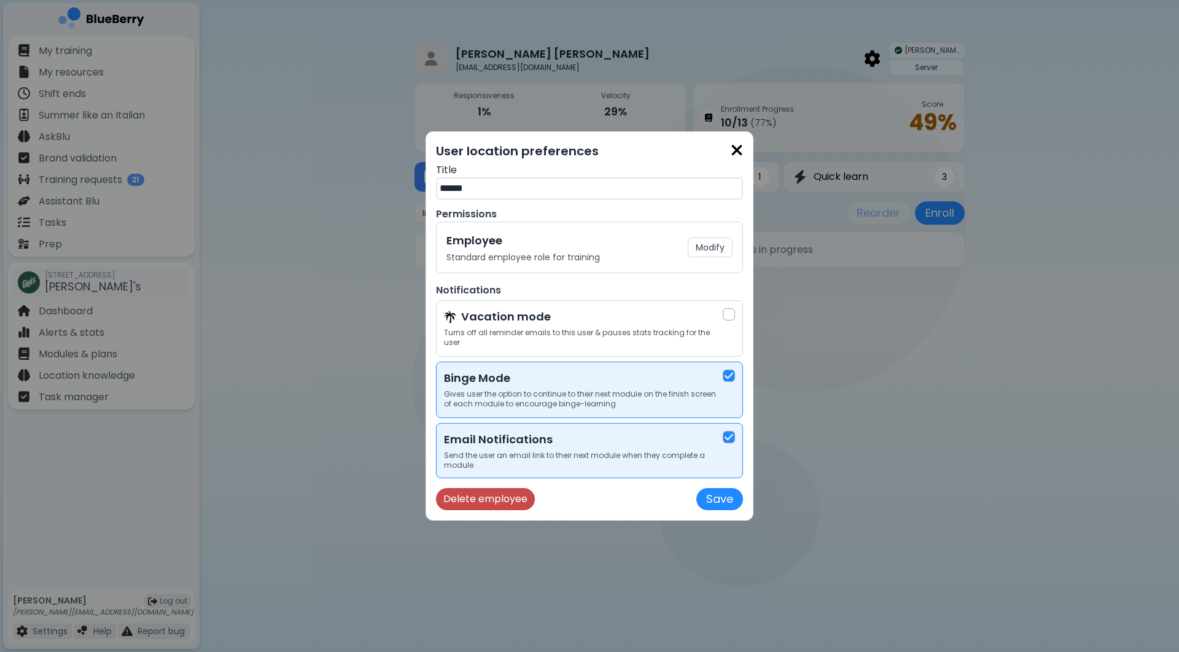
click at [515, 502] on button "Delete employee" at bounding box center [485, 499] width 99 height 22
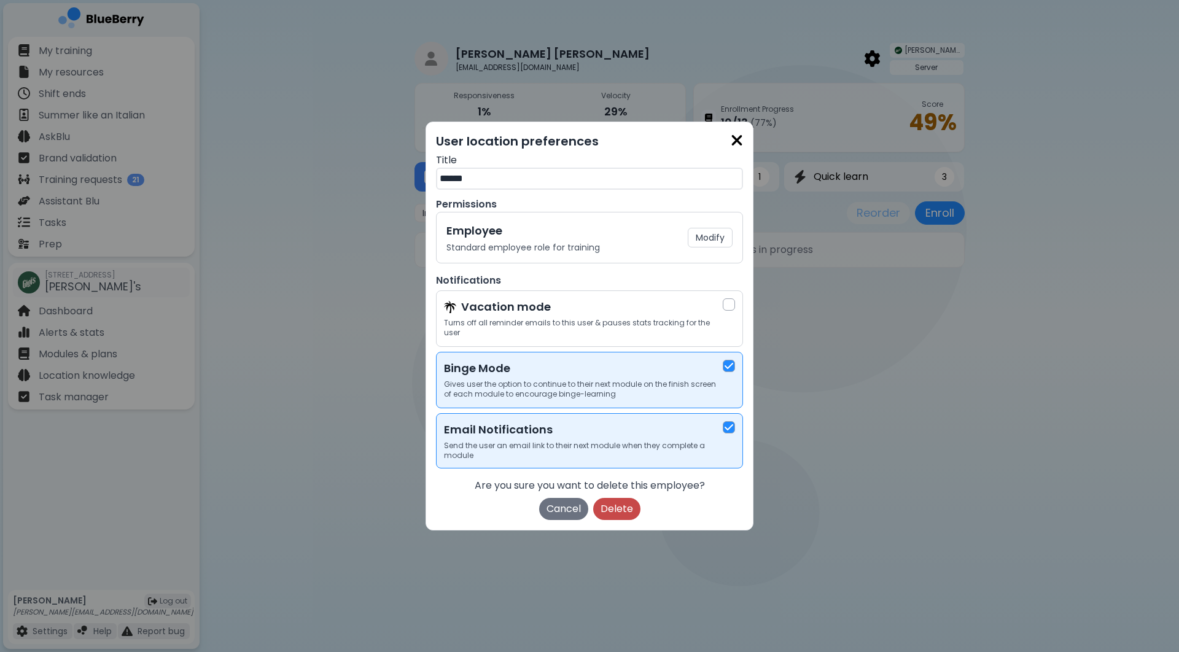
click at [595, 512] on button "Delete" at bounding box center [616, 509] width 47 height 22
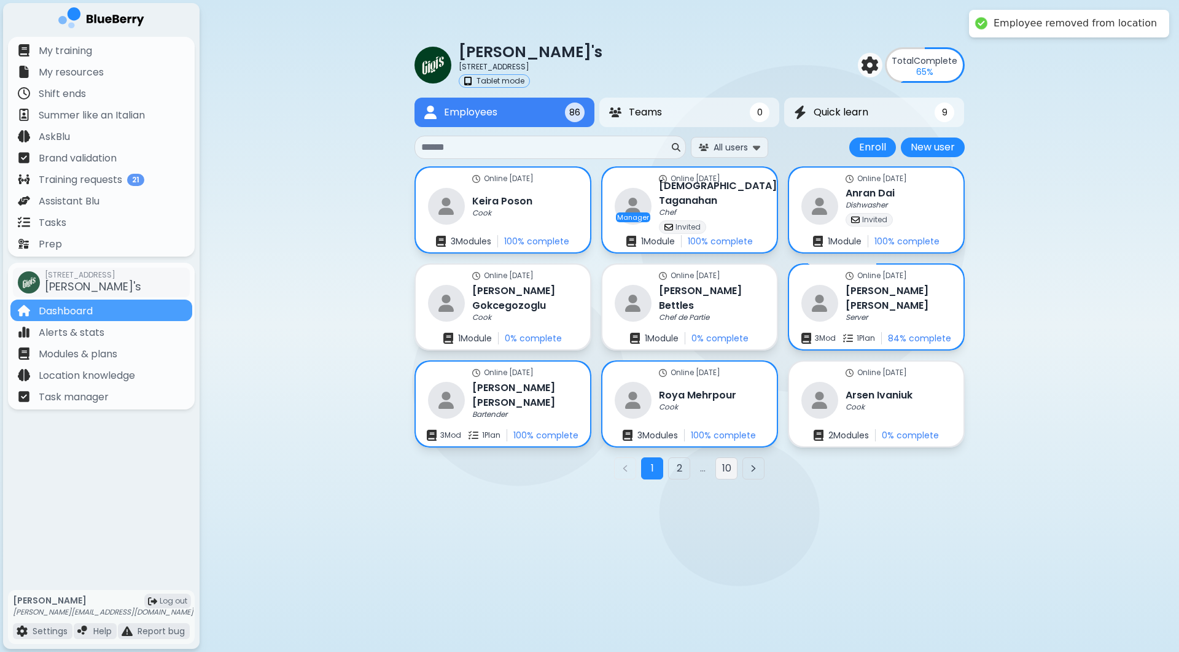
click at [725, 469] on button "10" at bounding box center [727, 469] width 22 height 22
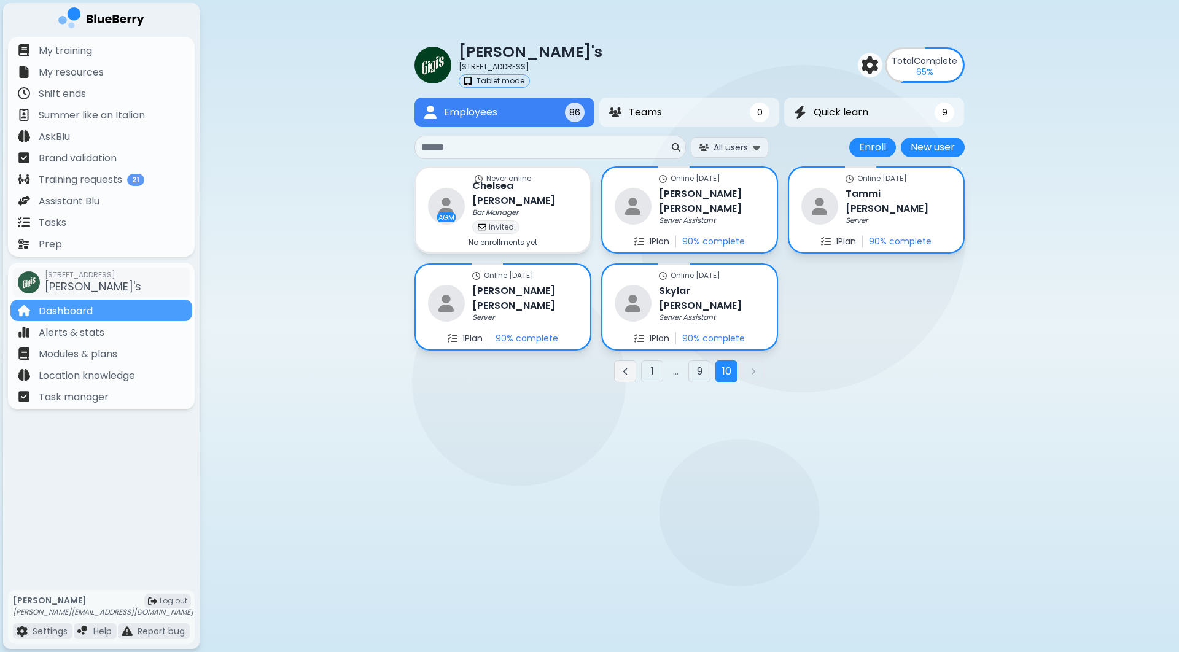
click at [624, 372] on icon "Previous page" at bounding box center [625, 372] width 3 height 6
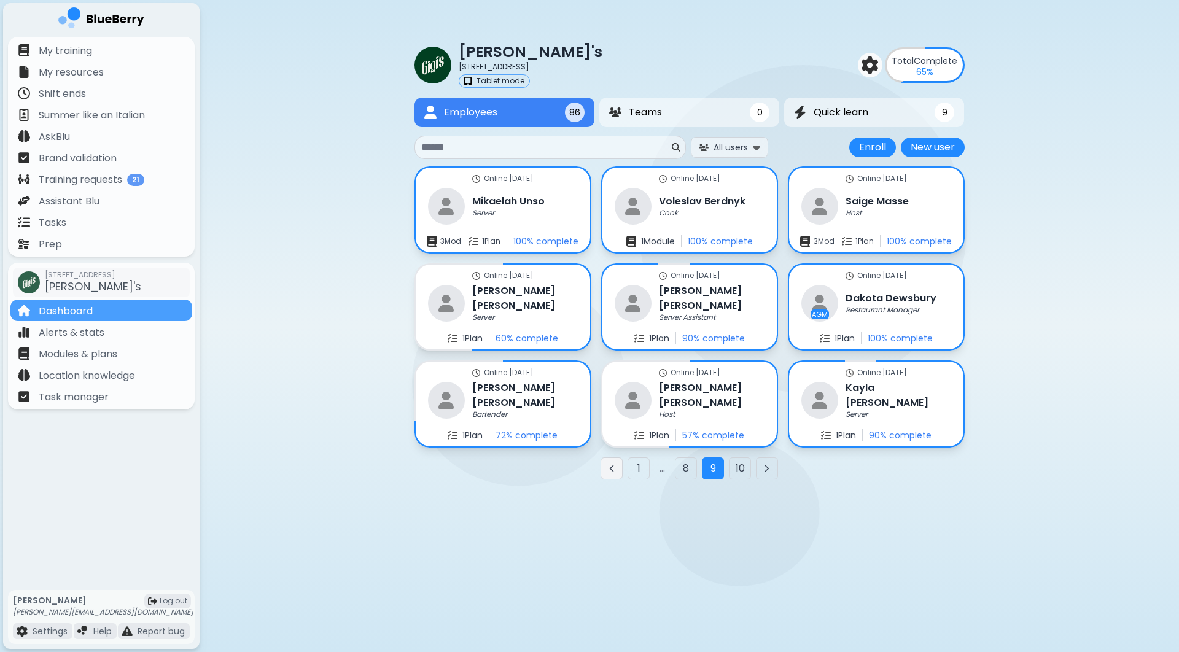
click at [617, 467] on button "Previous page" at bounding box center [612, 469] width 22 height 22
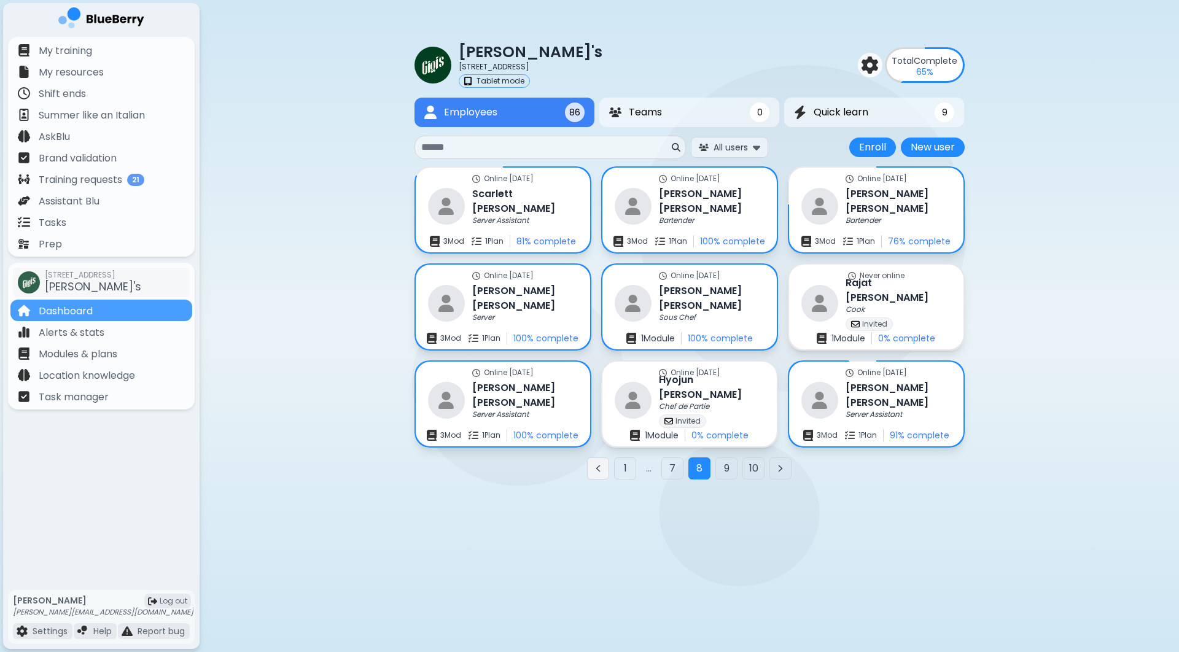
click at [604, 475] on button "Previous page" at bounding box center [598, 469] width 22 height 22
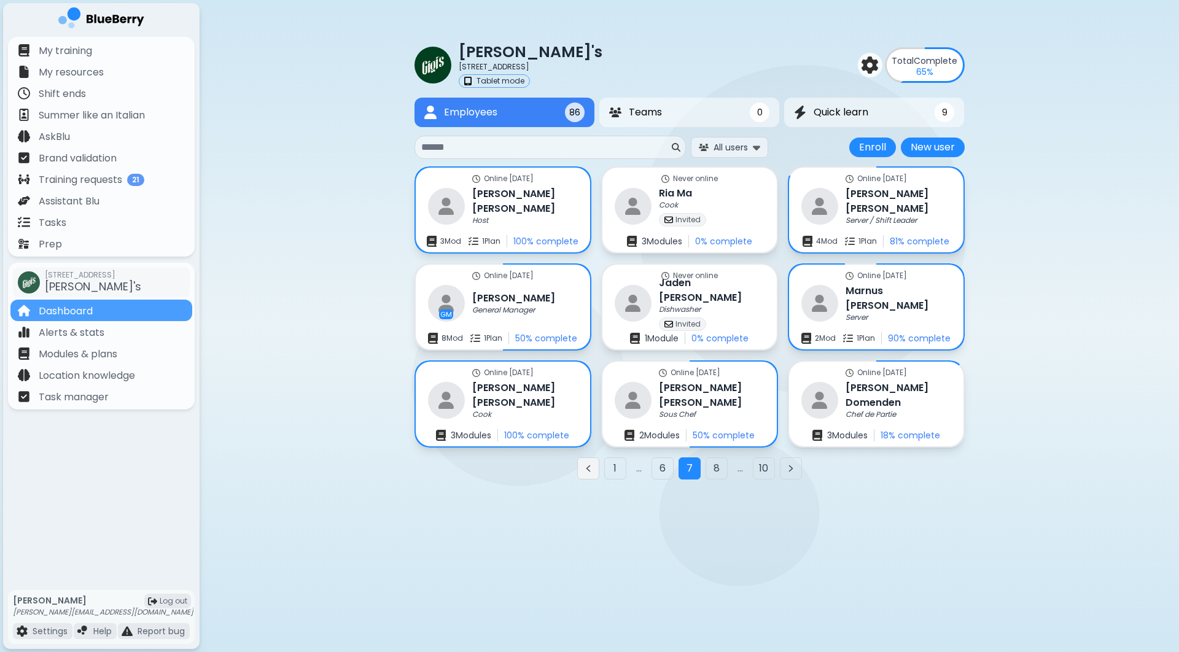
click at [593, 475] on button "Previous page" at bounding box center [588, 469] width 22 height 22
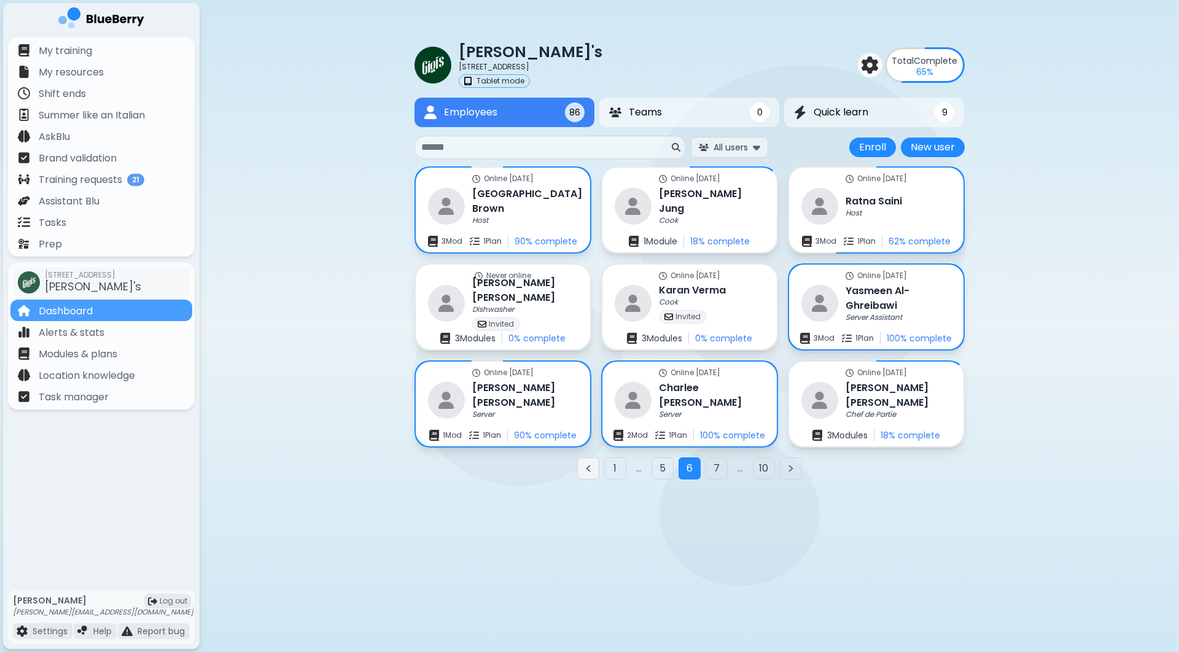
click at [585, 470] on icon "Previous page" at bounding box center [589, 469] width 10 height 10
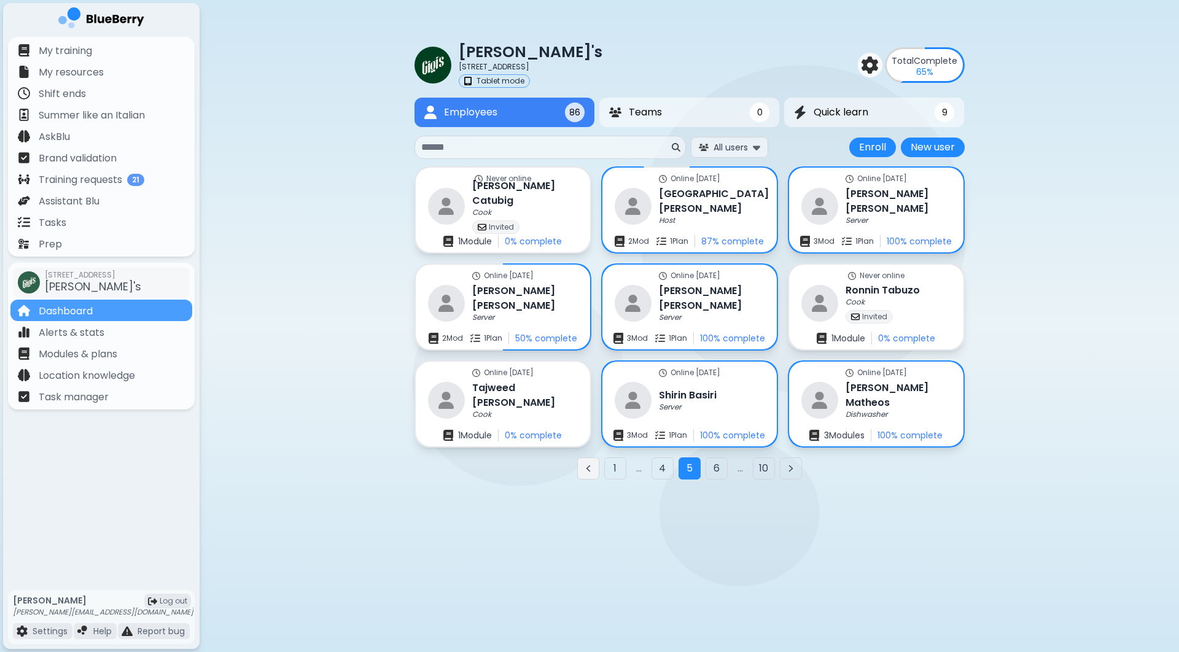
click at [585, 471] on icon "Previous page" at bounding box center [589, 469] width 10 height 10
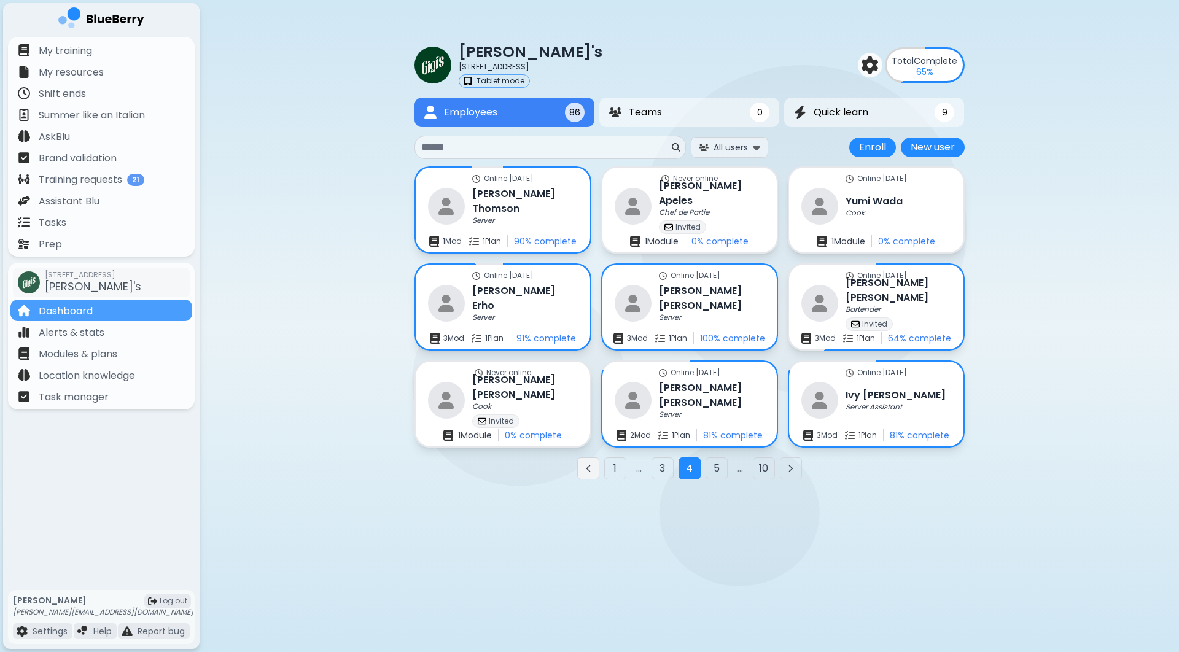
click at [585, 471] on icon "Previous page" at bounding box center [589, 469] width 10 height 10
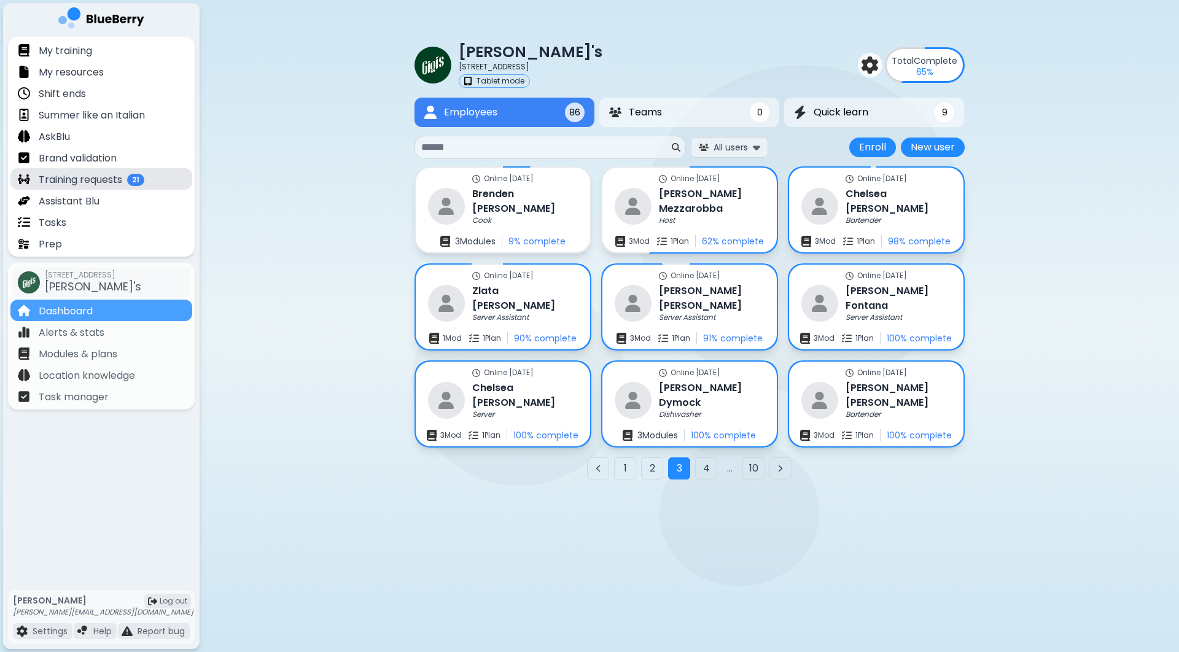
click at [116, 183] on p "Training requests" at bounding box center [81, 180] width 84 height 15
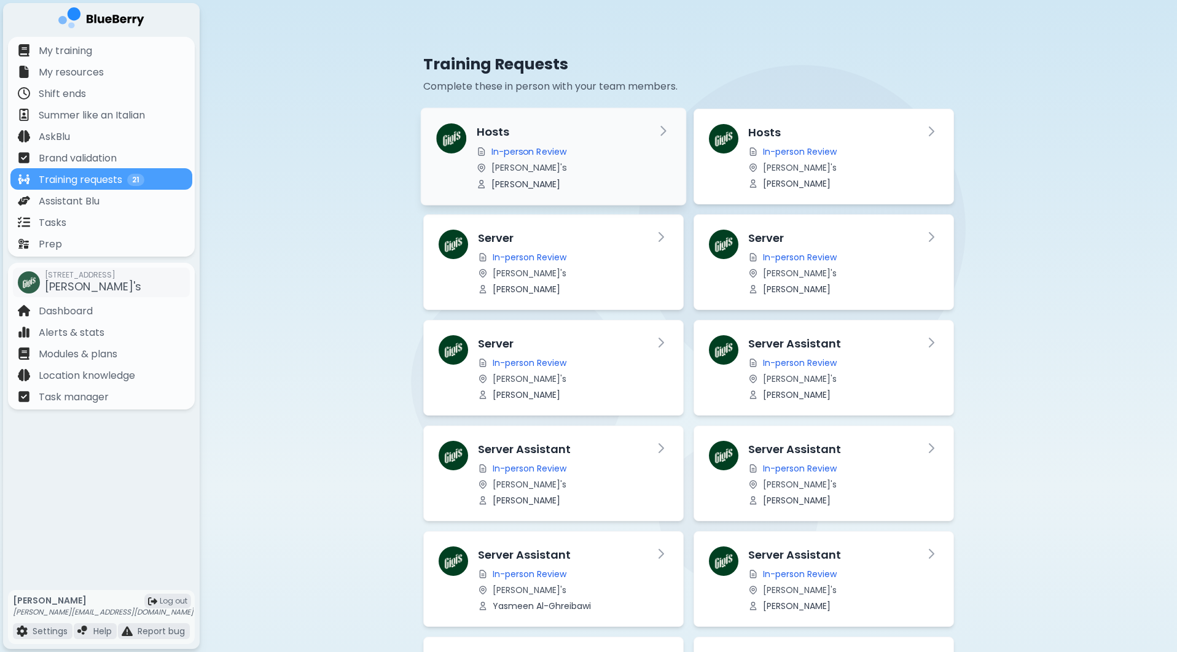
click at [622, 158] on div "Hosts In-person Review [PERSON_NAME]'s [PERSON_NAME]" at bounding box center [560, 156] width 169 height 66
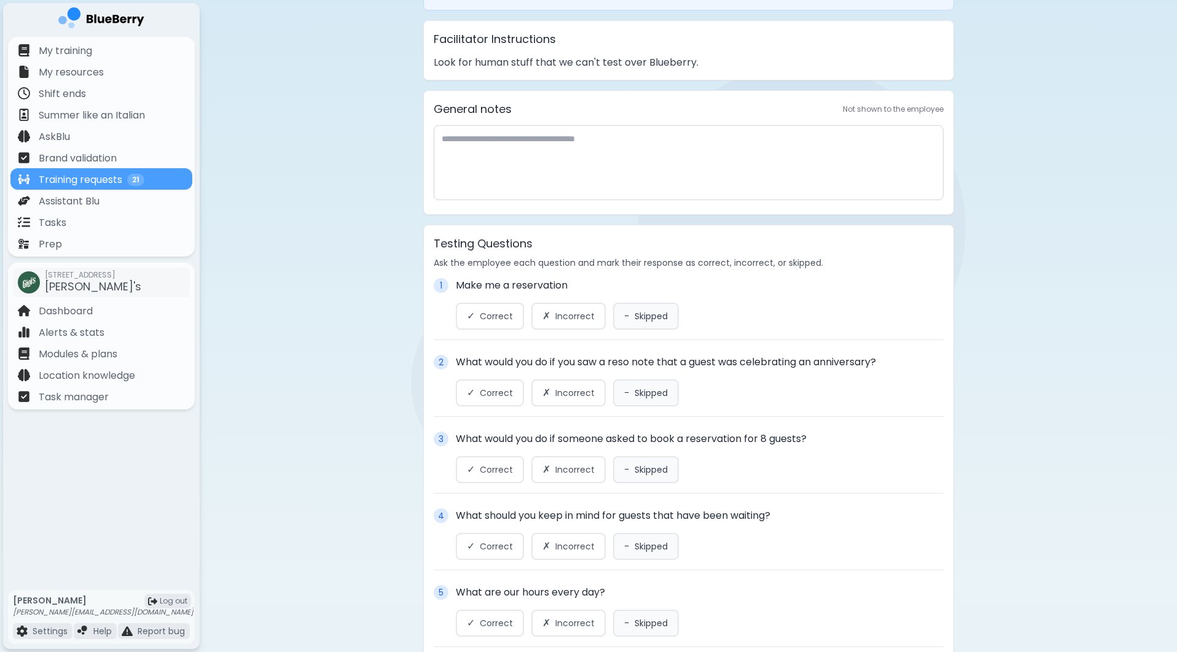
scroll to position [204, 0]
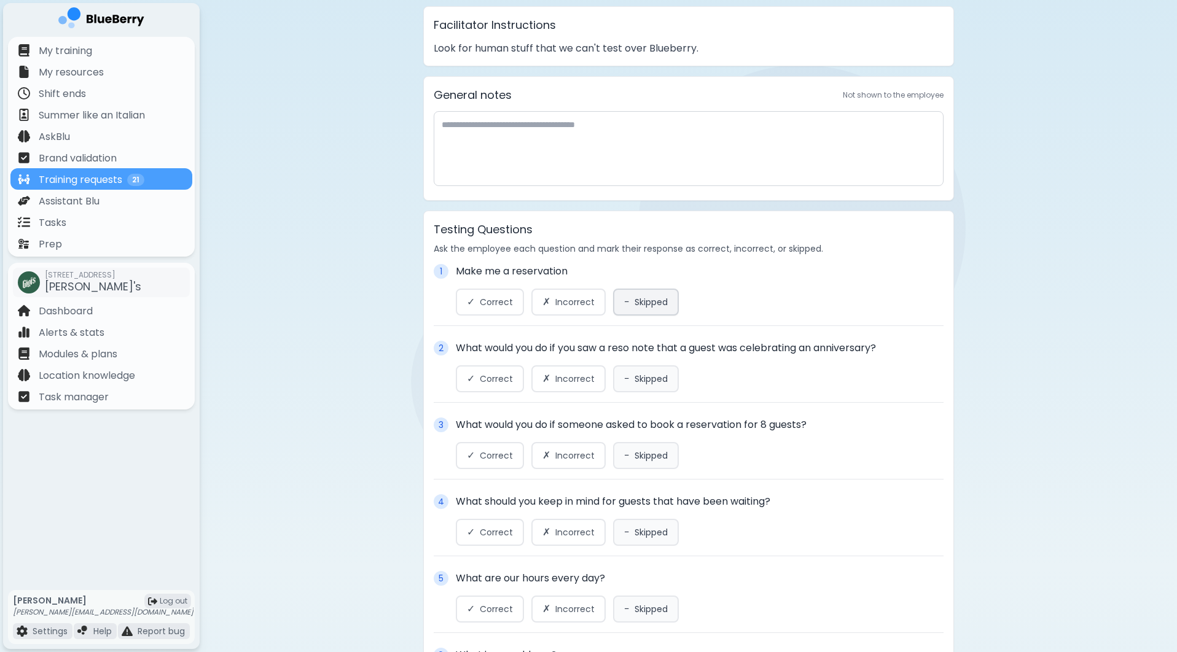
click at [649, 302] on span "Skipped" at bounding box center [651, 302] width 33 height 11
click at [639, 379] on span "Skipped" at bounding box center [651, 378] width 33 height 11
click at [638, 448] on button "− Skipped" at bounding box center [646, 455] width 66 height 27
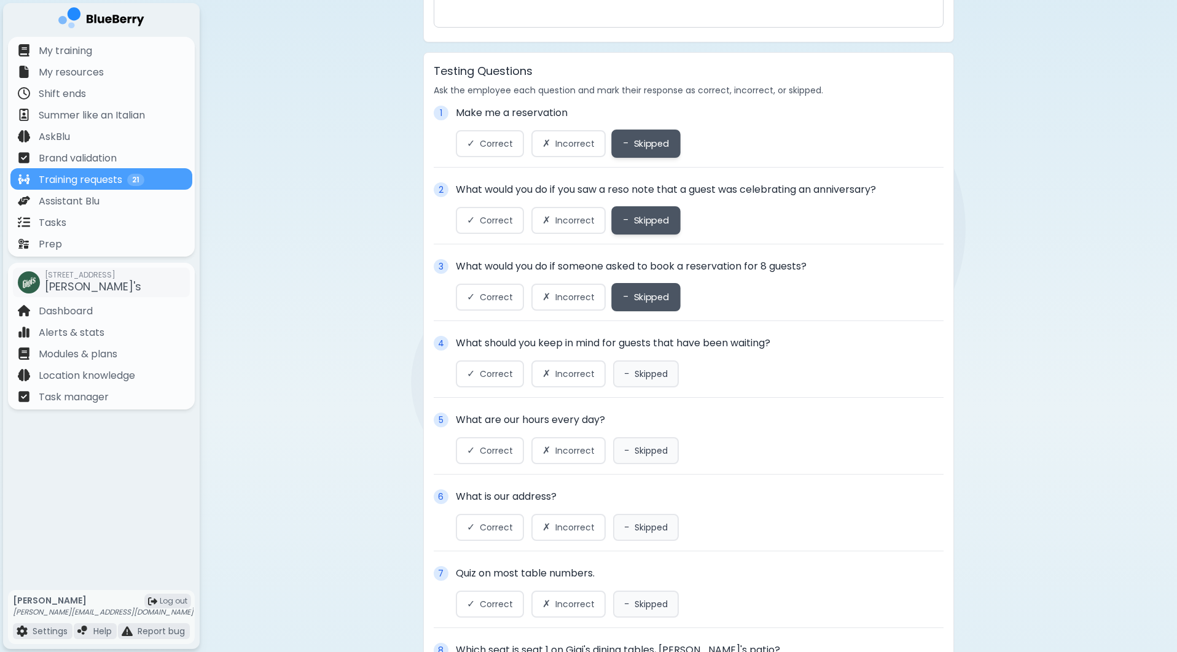
scroll to position [387, 0]
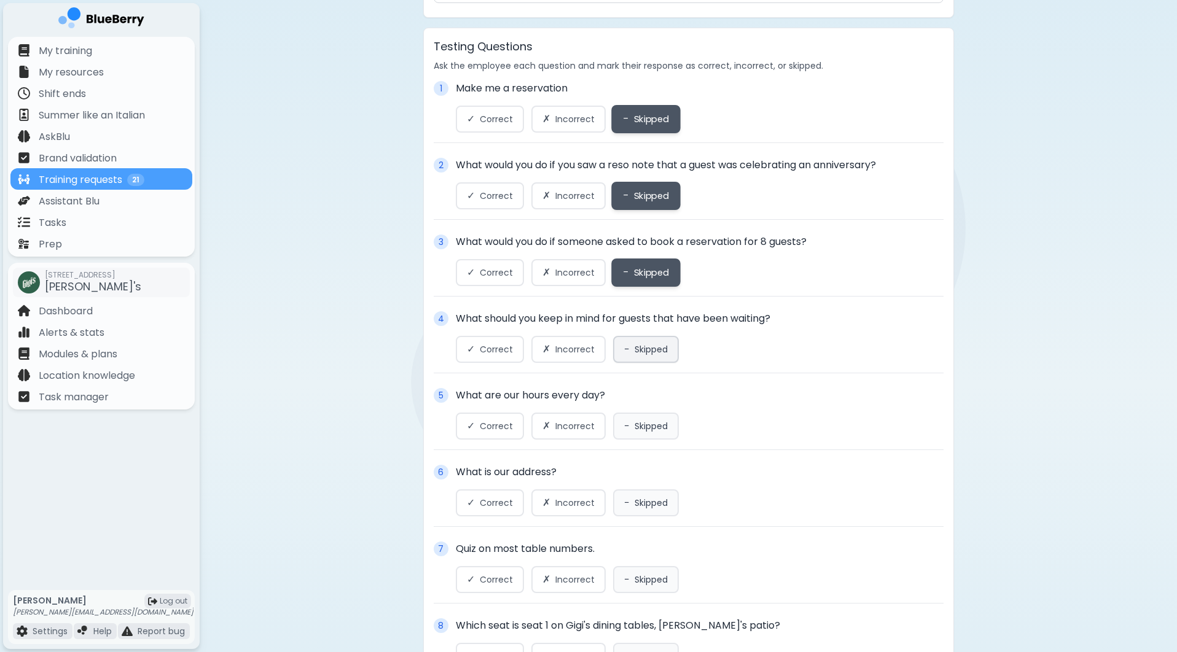
click at [654, 350] on span "Skipped" at bounding box center [651, 349] width 33 height 11
click at [647, 421] on span "Skipped" at bounding box center [651, 426] width 33 height 11
click at [646, 501] on span "Skipped" at bounding box center [651, 503] width 33 height 11
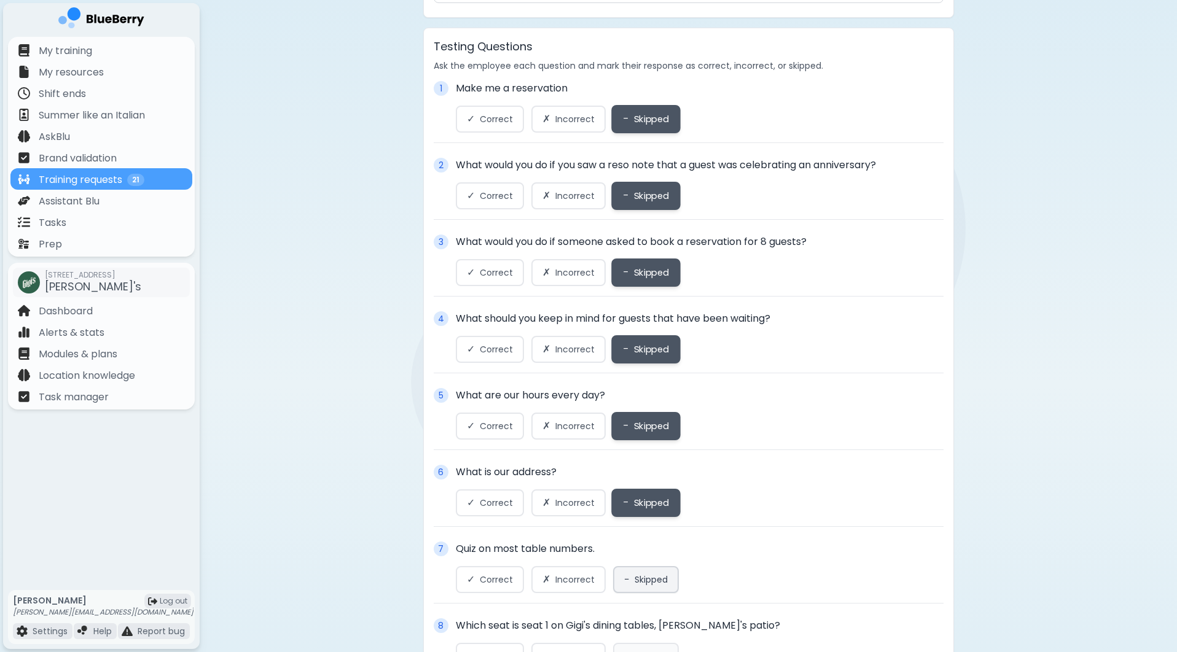
click at [644, 584] on span "Skipped" at bounding box center [651, 579] width 33 height 11
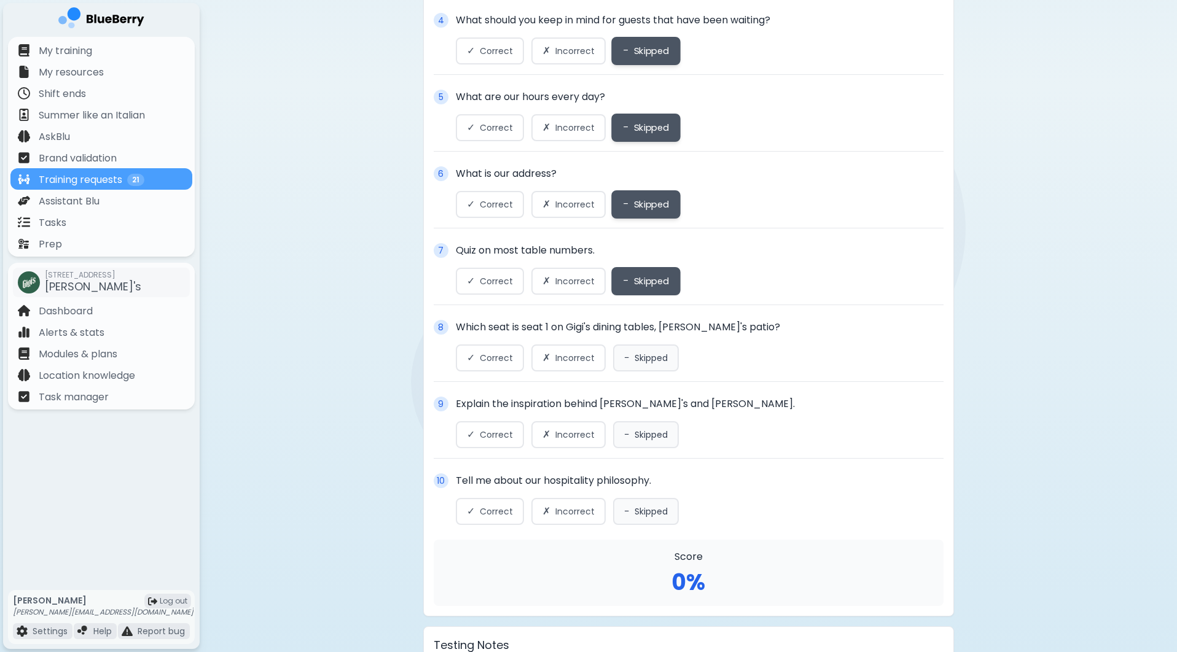
scroll to position [719, 0]
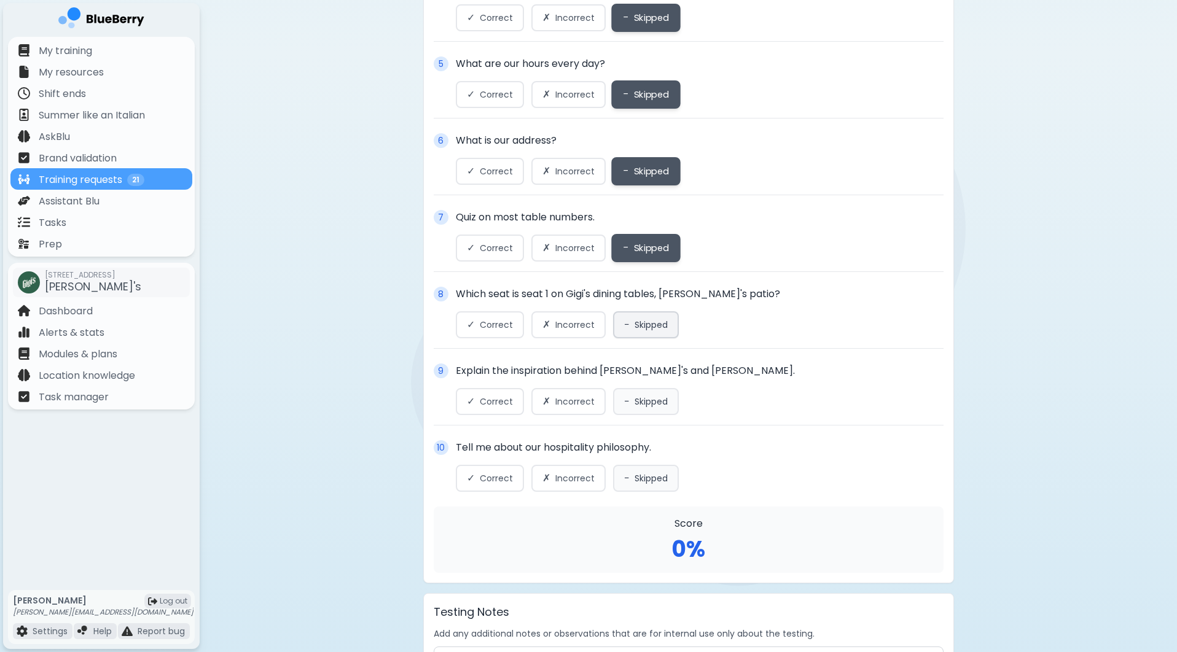
click at [644, 329] on span "Skipped" at bounding box center [651, 324] width 33 height 11
click at [637, 415] on button "− Skipped" at bounding box center [646, 401] width 66 height 27
click at [637, 466] on div "10 Tell me about our hospitality philosophy. ✓ Correct ✗ Incorrect − Skipped" at bounding box center [689, 466] width 510 height 52
click at [637, 479] on span "Skipped" at bounding box center [651, 478] width 33 height 11
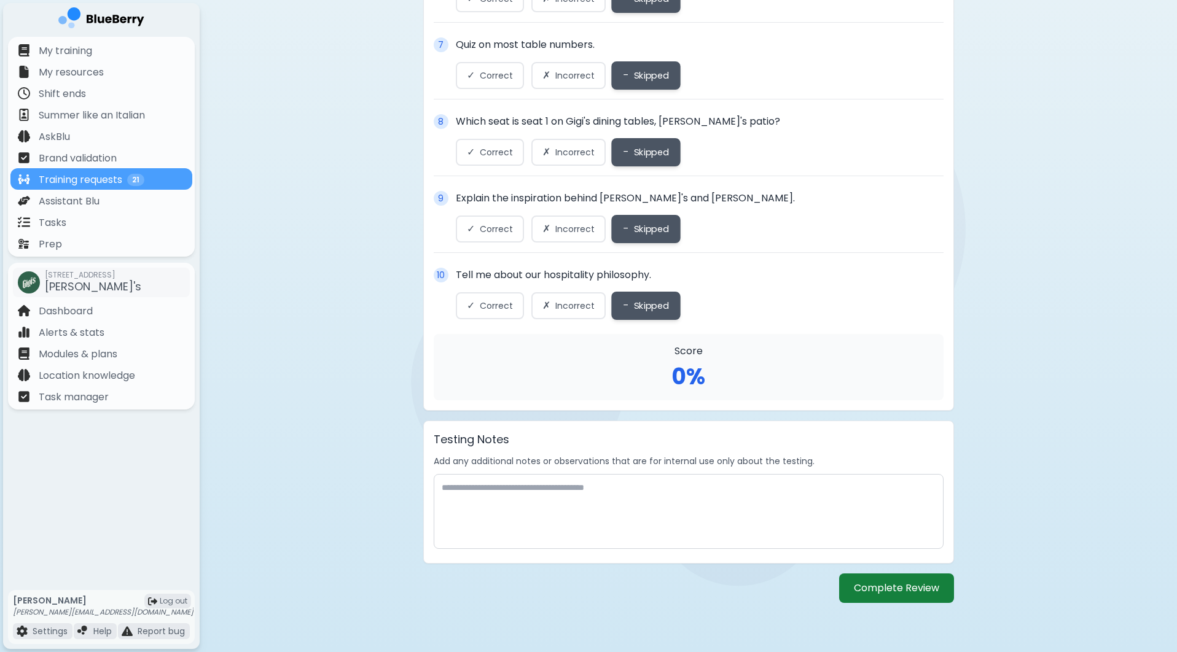
scroll to position [894, 0]
click at [910, 586] on button "Complete Review" at bounding box center [896, 588] width 115 height 29
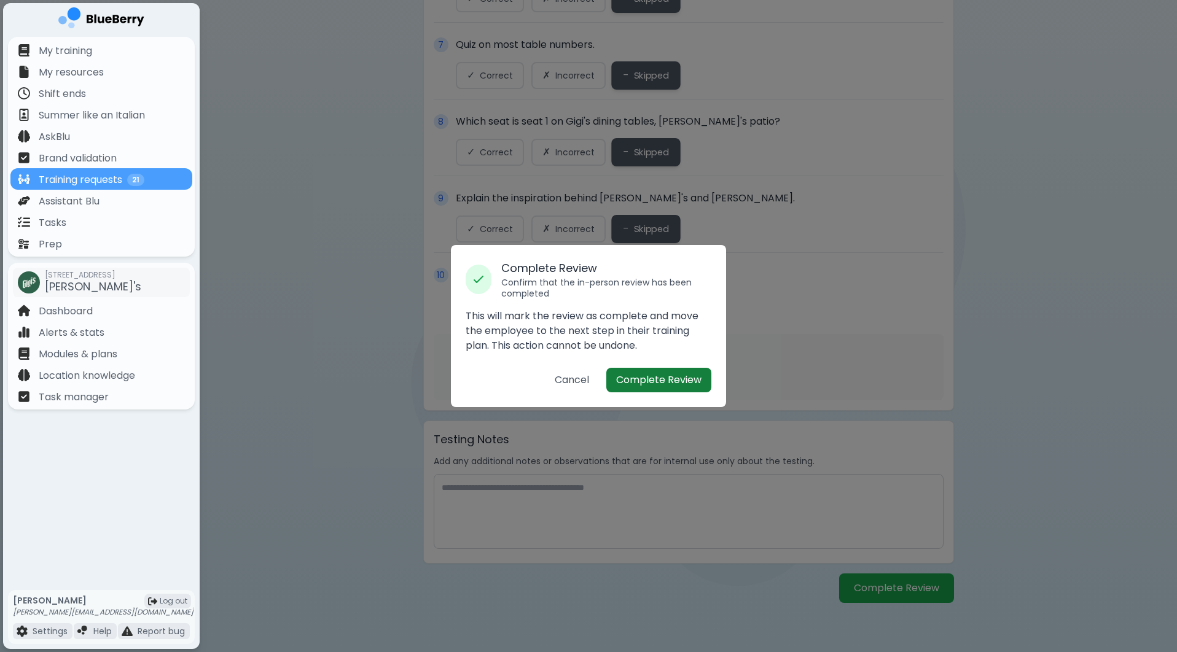
click at [663, 375] on button "Complete Review" at bounding box center [658, 380] width 105 height 25
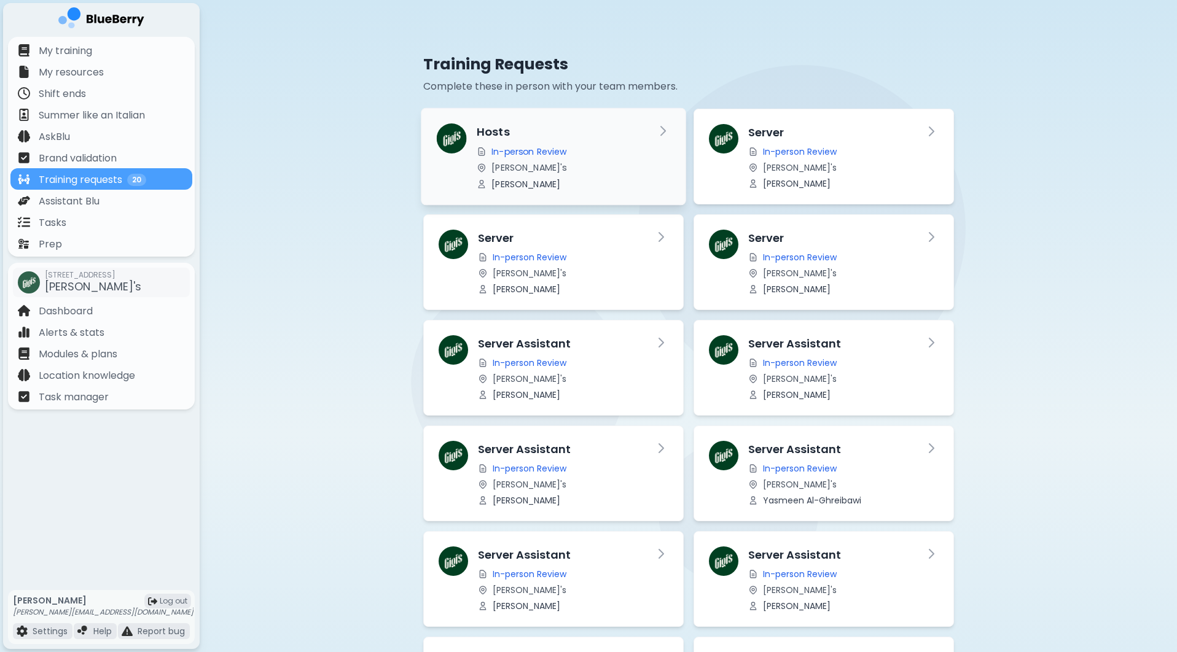
click at [617, 146] on div "Hosts In-person Review [PERSON_NAME]'s [PERSON_NAME]" at bounding box center [560, 156] width 169 height 66
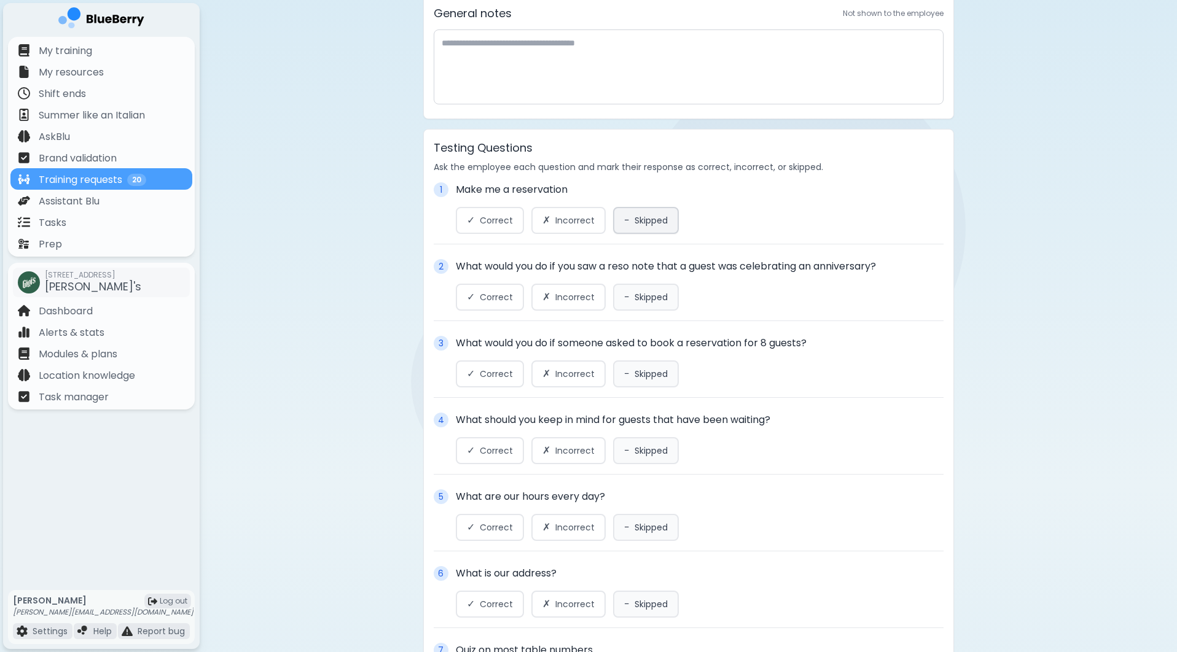
scroll to position [317, 0]
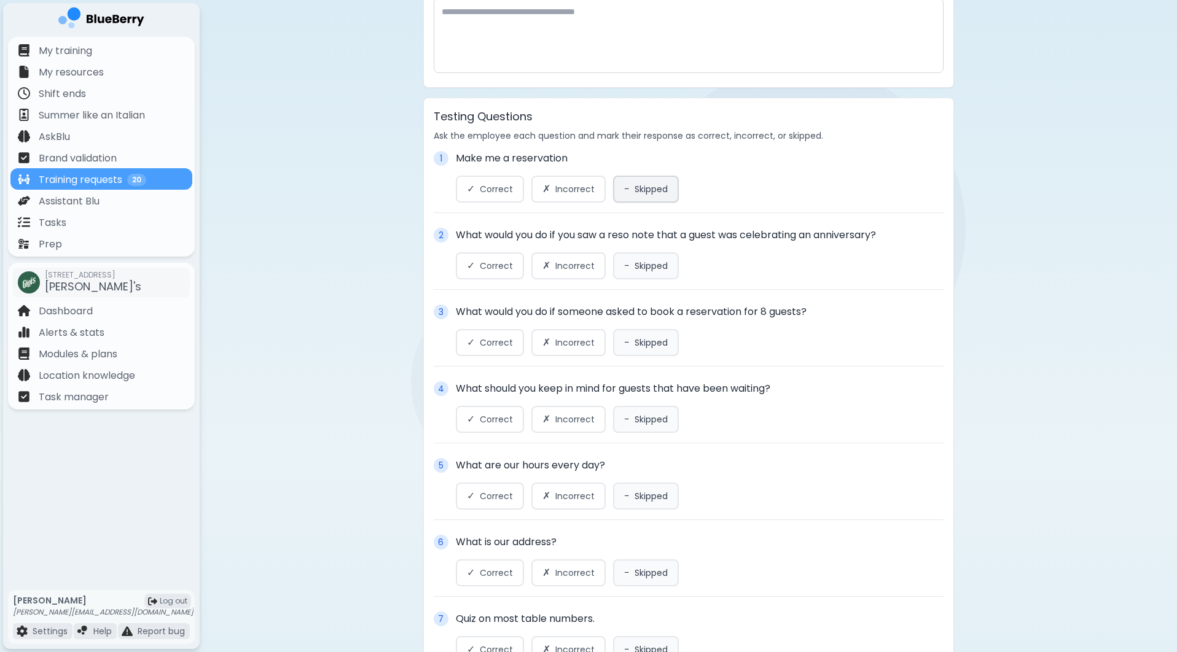
click at [624, 190] on span "−" at bounding box center [627, 189] width 6 height 15
click at [624, 252] on div "2 What would you do if you saw a reso note that a guest was celebrating an anni…" at bounding box center [689, 259] width 510 height 62
click at [624, 263] on span "−" at bounding box center [627, 266] width 6 height 15
click at [634, 352] on button "− Skipped" at bounding box center [646, 342] width 66 height 27
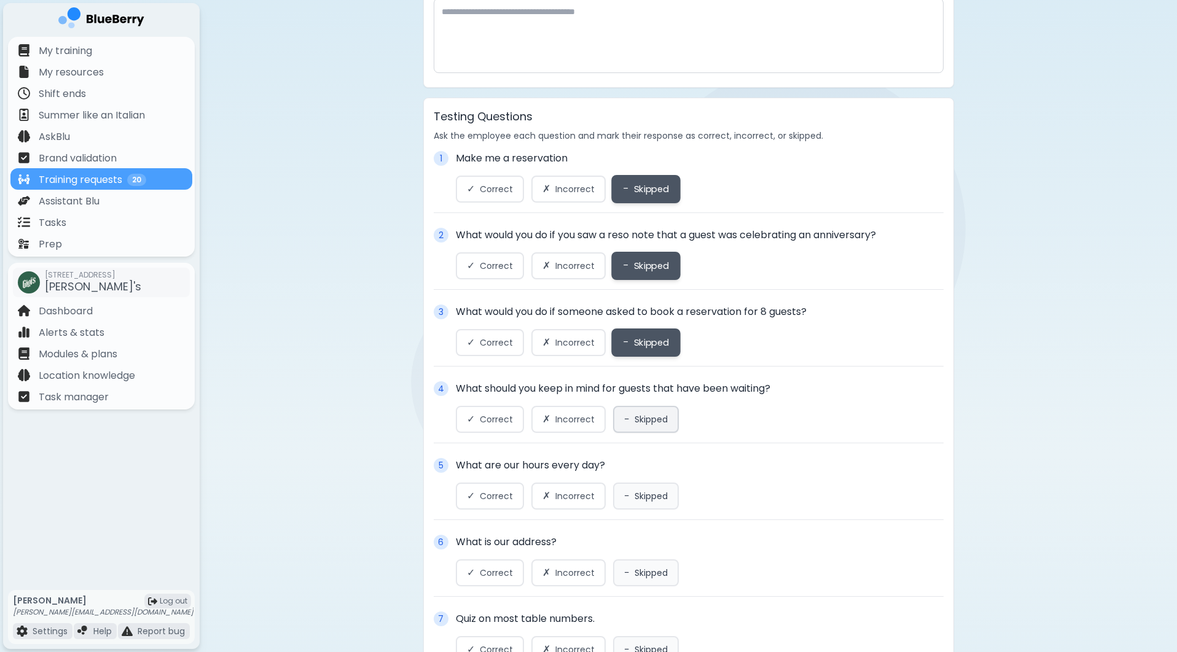
click at [635, 411] on button "− Skipped" at bounding box center [646, 419] width 66 height 27
click at [631, 488] on button "− Skipped" at bounding box center [646, 496] width 66 height 27
click at [636, 597] on div "6 What is our address? ✓ Correct ✗ Incorrect − Skipped" at bounding box center [689, 566] width 510 height 62
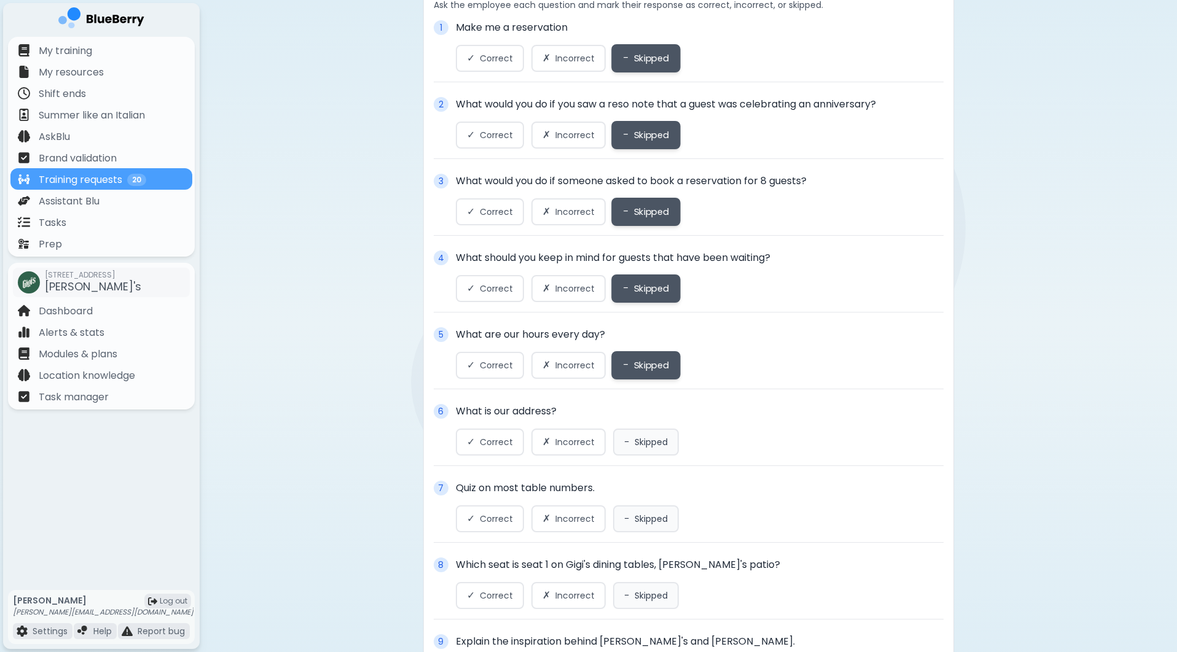
scroll to position [469, 0]
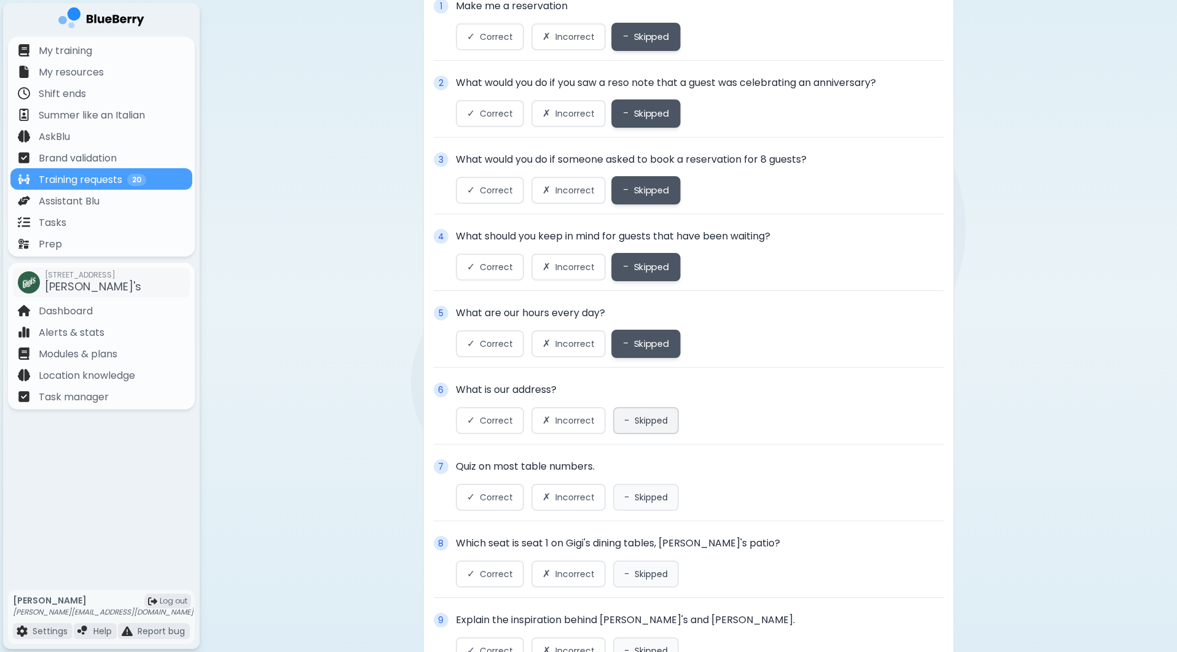
click at [643, 418] on span "Skipped" at bounding box center [651, 420] width 33 height 11
click at [632, 522] on div "7 Quiz on most table numbers. ✓ Correct ✗ Incorrect − Skipped" at bounding box center [689, 490] width 510 height 62
click at [638, 509] on button "− Skipped" at bounding box center [646, 497] width 66 height 27
click at [638, 568] on button "− Skipped" at bounding box center [646, 574] width 66 height 27
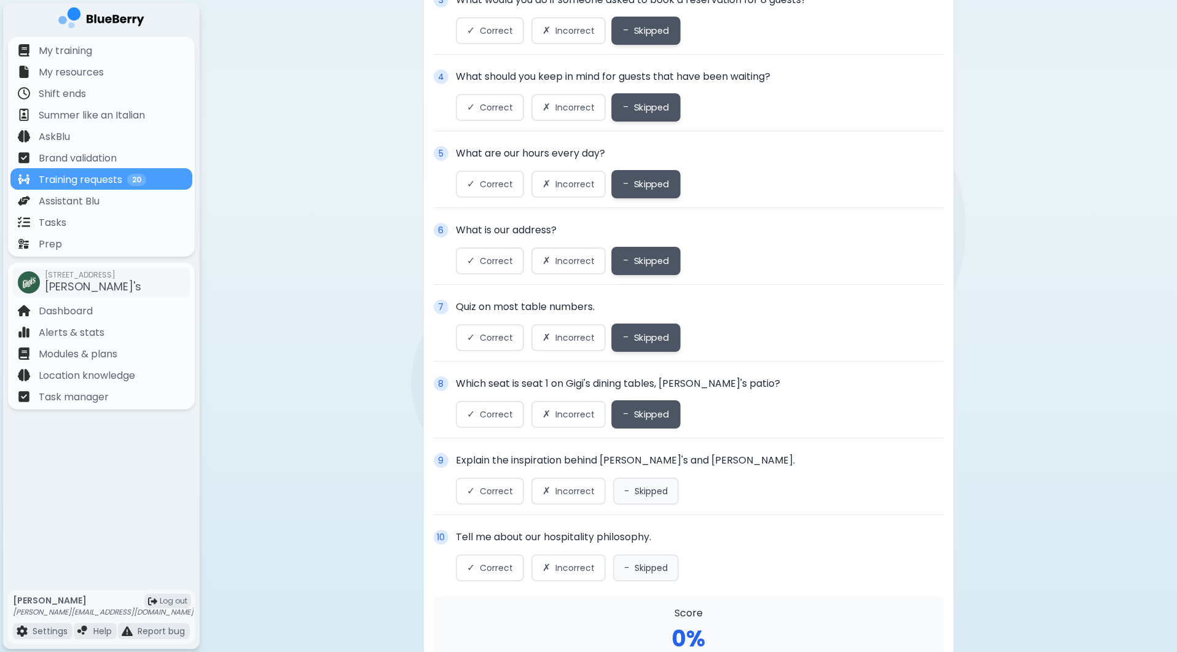
scroll to position [632, 0]
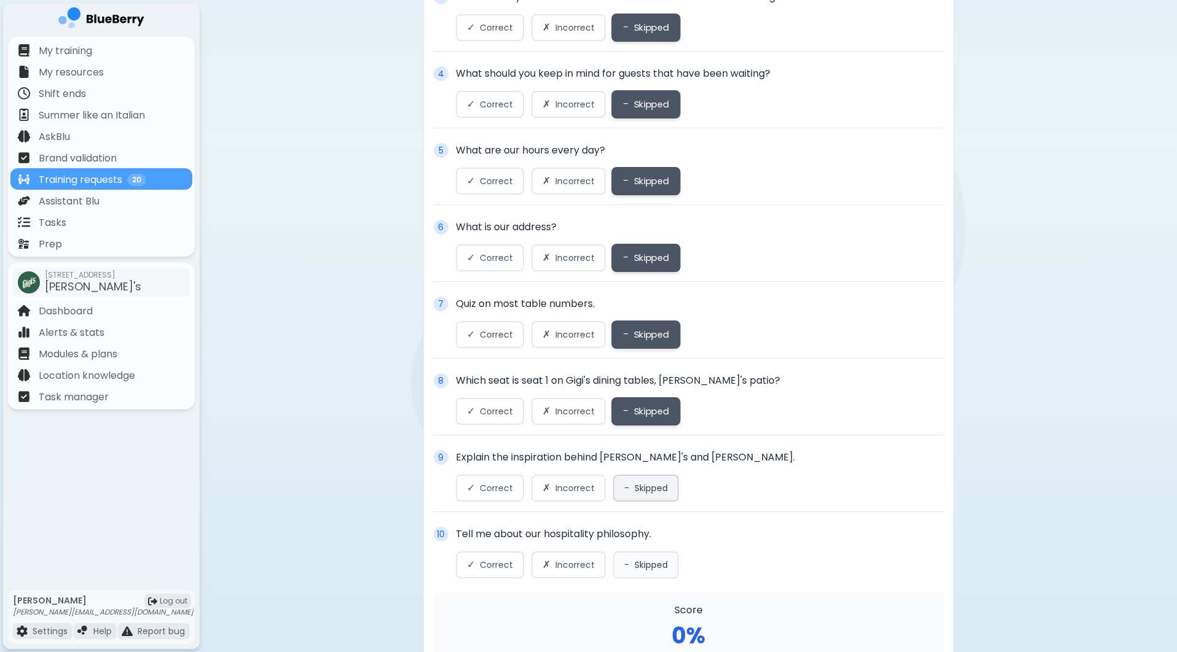
click at [642, 485] on span "Skipped" at bounding box center [651, 488] width 33 height 11
click at [641, 551] on div "10 Tell me about our hospitality philosophy. ✓ Correct ✗ Incorrect − Skipped" at bounding box center [689, 553] width 510 height 52
click at [641, 571] on span "Skipped" at bounding box center [651, 565] width 33 height 11
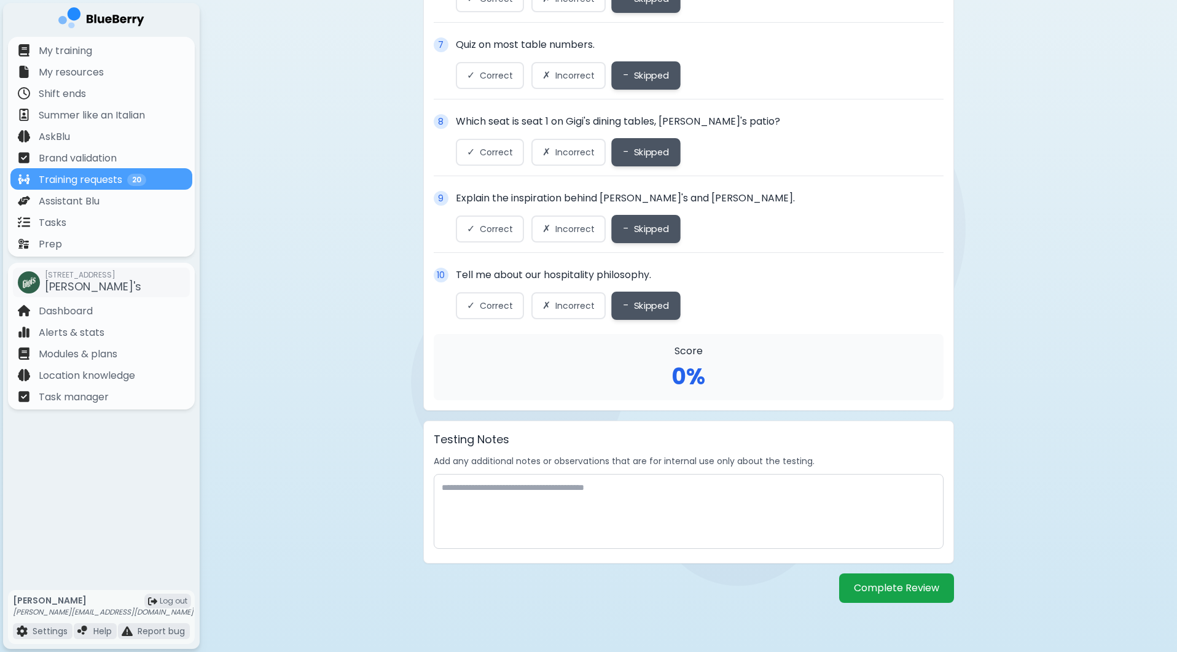
scroll to position [894, 0]
click at [866, 579] on button "Complete Review" at bounding box center [896, 588] width 115 height 29
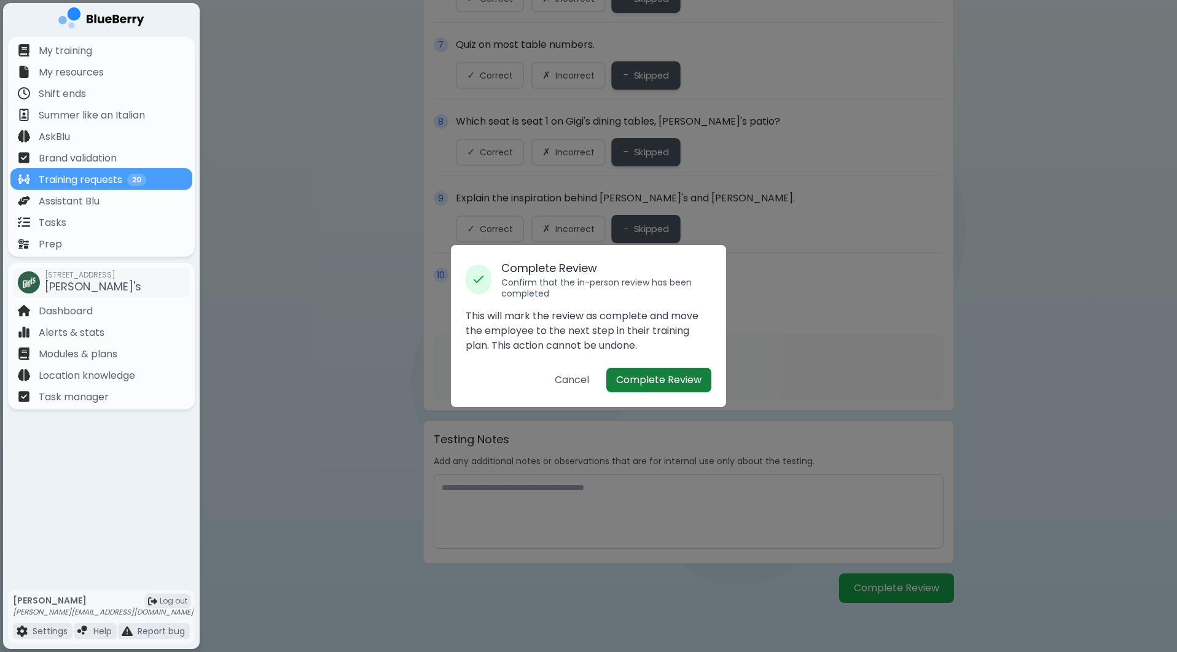
click at [662, 369] on button "Complete Review" at bounding box center [658, 380] width 105 height 25
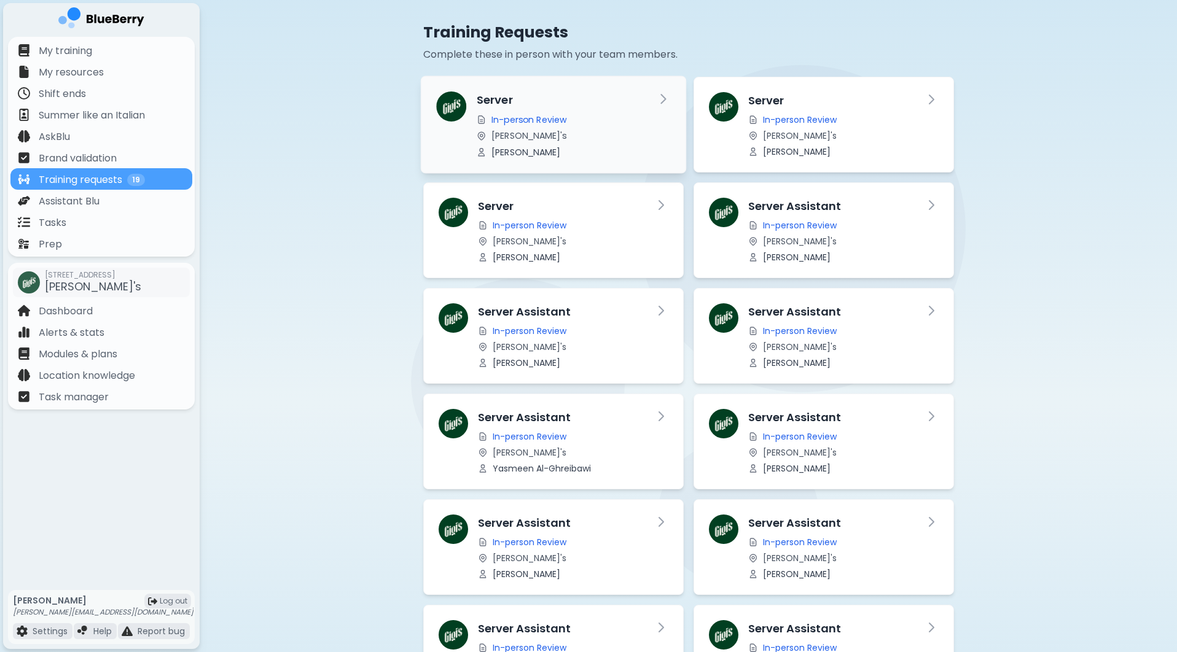
scroll to position [33, 0]
click at [895, 123] on div "In-person Review" at bounding box center [831, 119] width 168 height 11
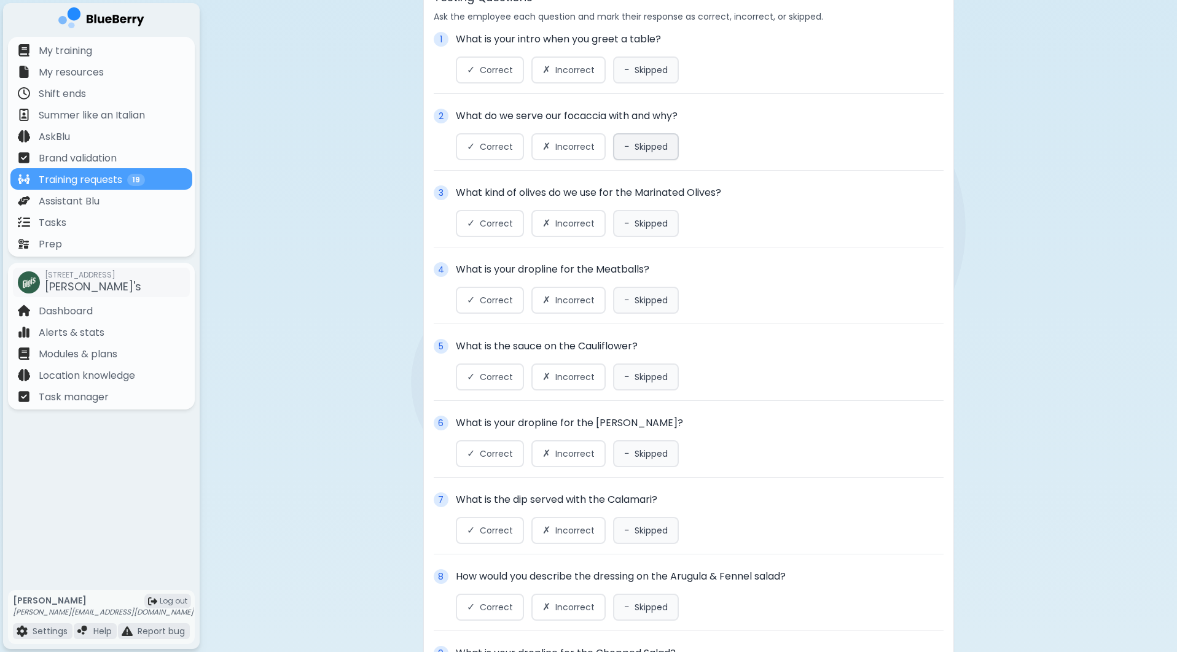
scroll to position [418, 0]
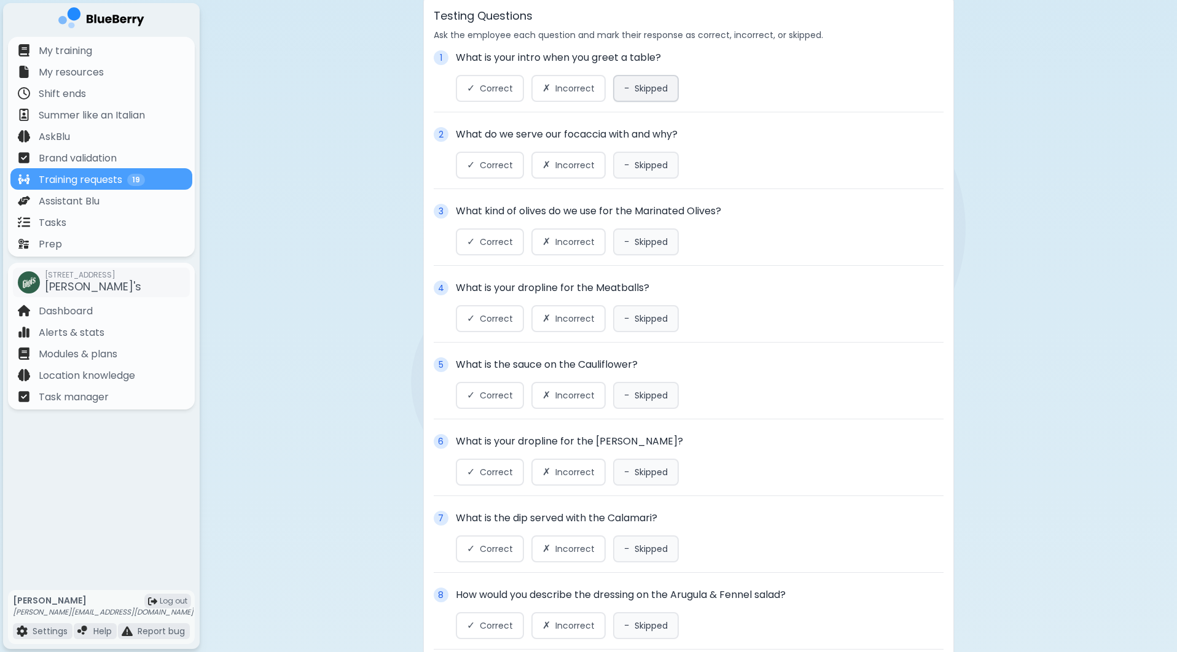
click at [644, 101] on button "− Skipped" at bounding box center [646, 88] width 66 height 27
click at [643, 184] on div "2 What do we serve our focaccia with and why? ✓ Correct ✗ Incorrect − Skipped" at bounding box center [689, 158] width 510 height 62
click at [649, 171] on span "Skipped" at bounding box center [651, 165] width 33 height 11
click at [638, 256] on button "− Skipped" at bounding box center [646, 242] width 66 height 27
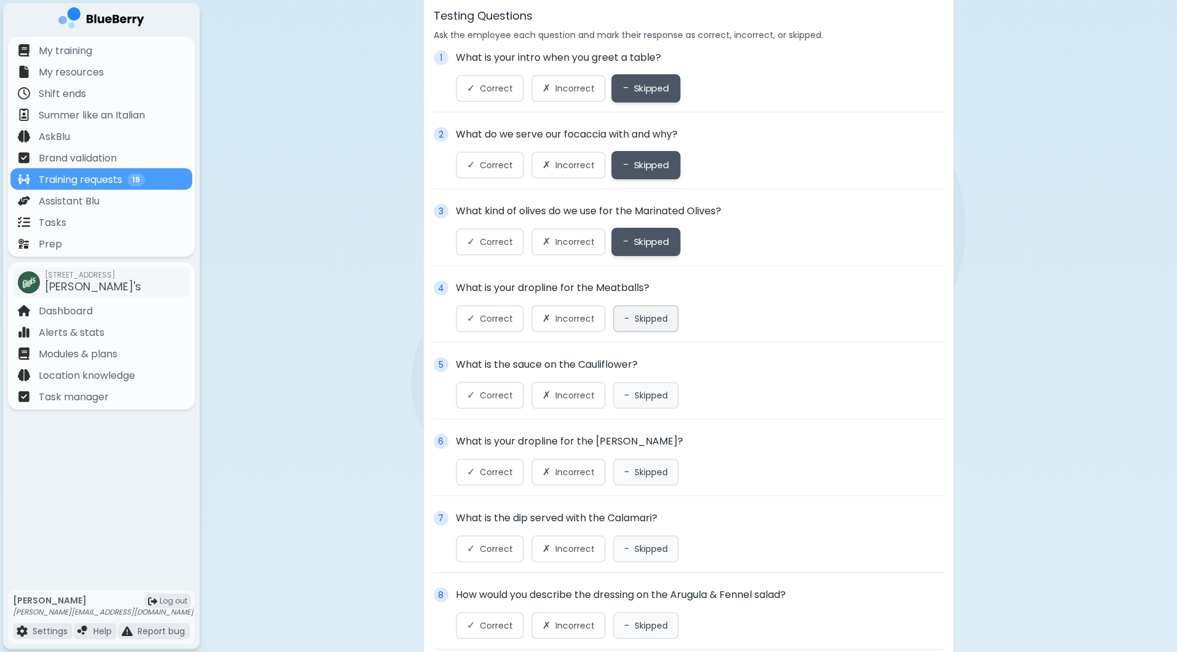
click at [635, 320] on span "Skipped" at bounding box center [651, 318] width 33 height 11
click at [635, 387] on button "− Skipped" at bounding box center [646, 395] width 66 height 27
click at [638, 490] on div "6 What is your dropline for the [PERSON_NAME]? ✓ Correct ✗ Incorrect − Skipped" at bounding box center [689, 465] width 510 height 62
click at [640, 473] on span "Skipped" at bounding box center [651, 472] width 33 height 11
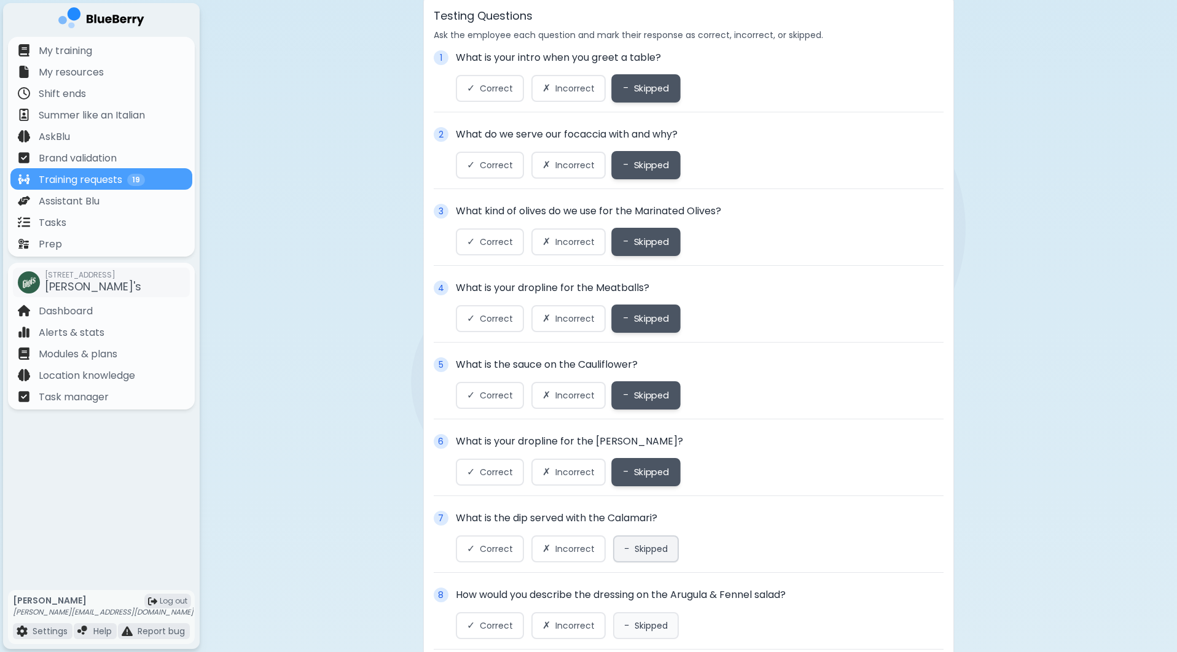
click at [636, 546] on span "Skipped" at bounding box center [651, 549] width 33 height 11
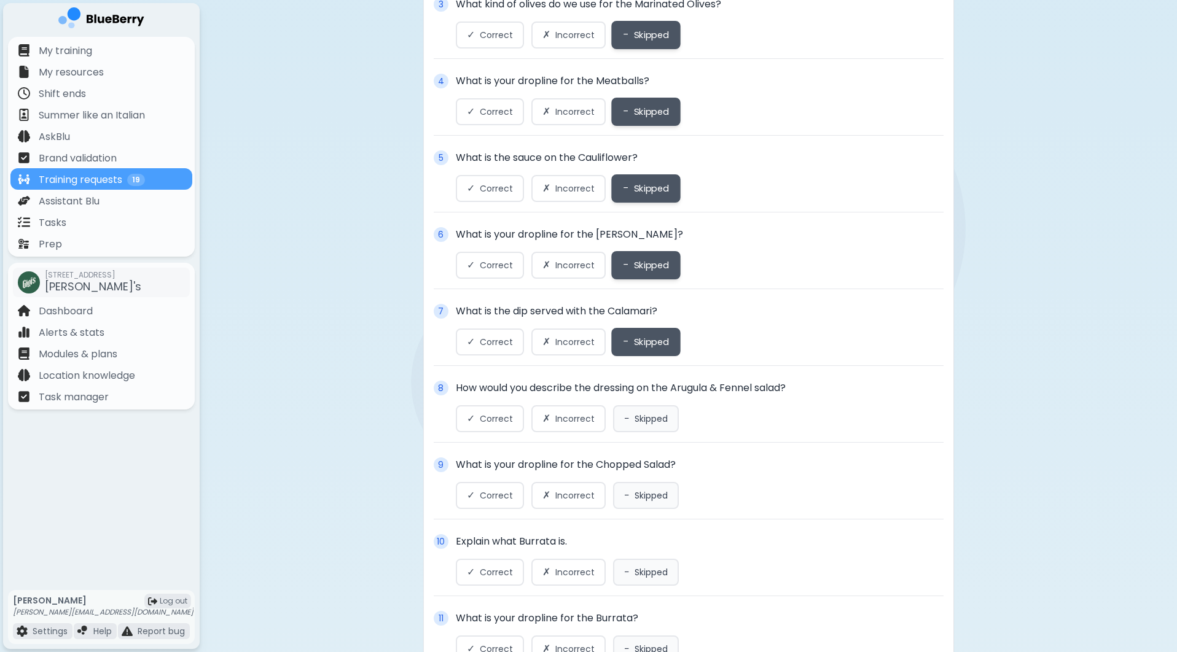
scroll to position [629, 0]
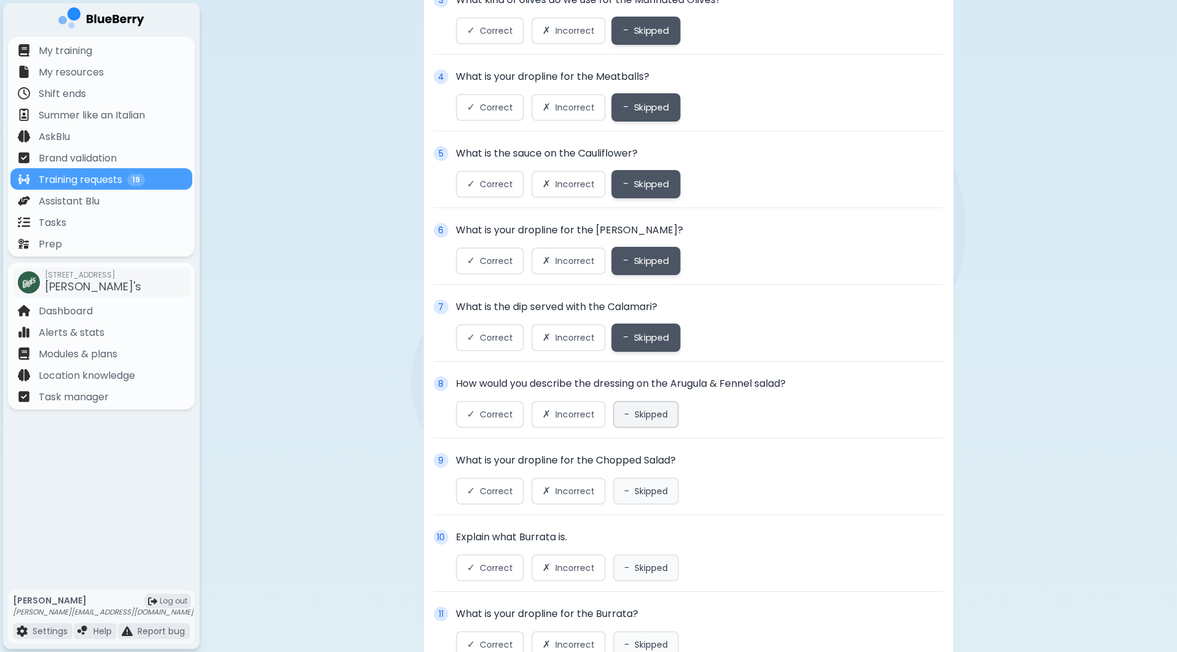
click at [646, 408] on button "− Skipped" at bounding box center [646, 414] width 66 height 27
click at [644, 492] on span "Skipped" at bounding box center [651, 491] width 33 height 11
click at [644, 571] on span "Skipped" at bounding box center [651, 568] width 33 height 11
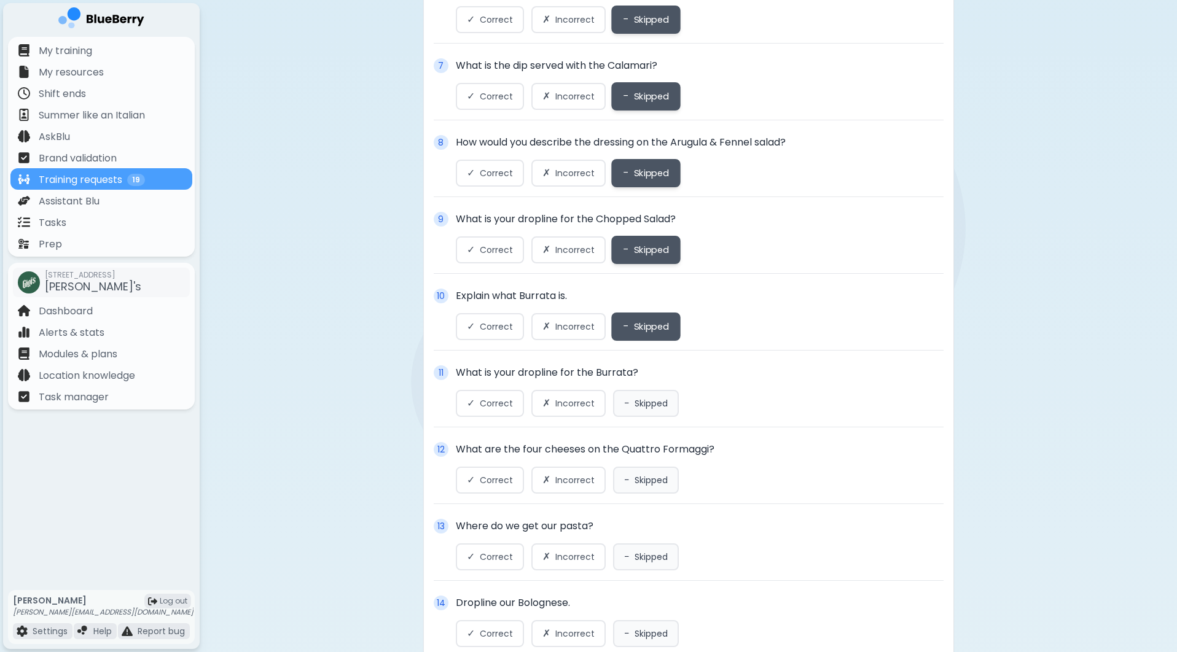
scroll to position [897, 0]
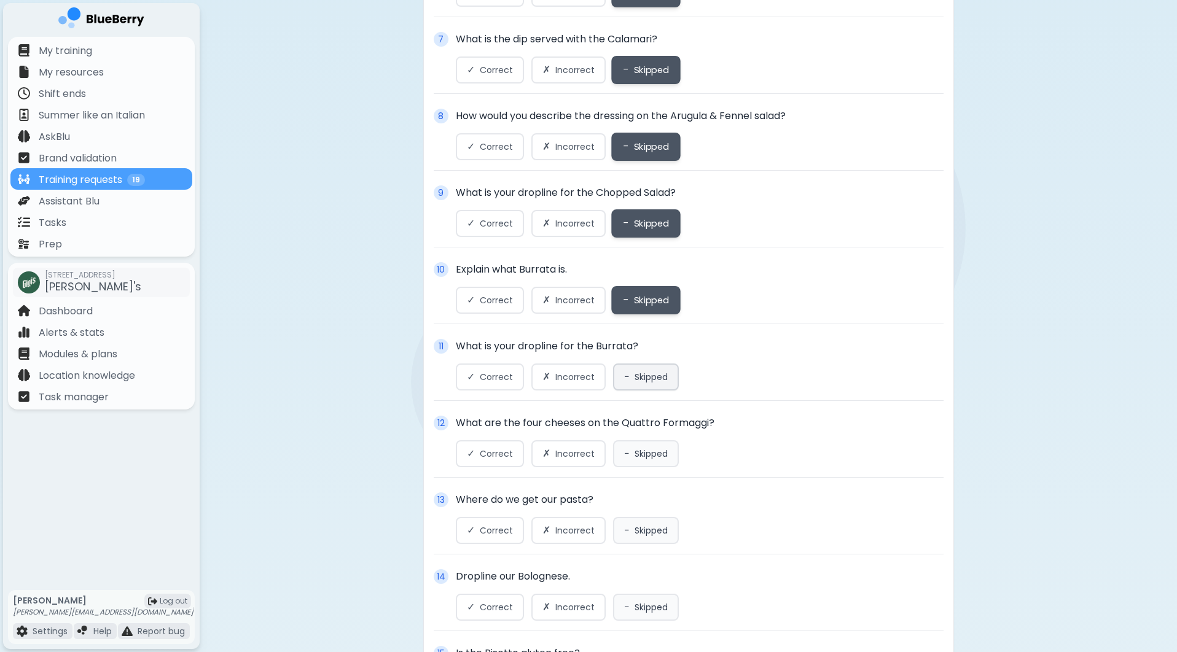
click at [641, 375] on span "Skipped" at bounding box center [651, 377] width 33 height 11
click at [641, 474] on div "12 What are the four cheeses on the Quattro Formaggi? ✓ Correct ✗ Incorrect − S…" at bounding box center [689, 447] width 510 height 62
click at [646, 463] on button "− Skipped" at bounding box center [646, 453] width 66 height 27
click at [644, 531] on span "Skipped" at bounding box center [651, 530] width 33 height 11
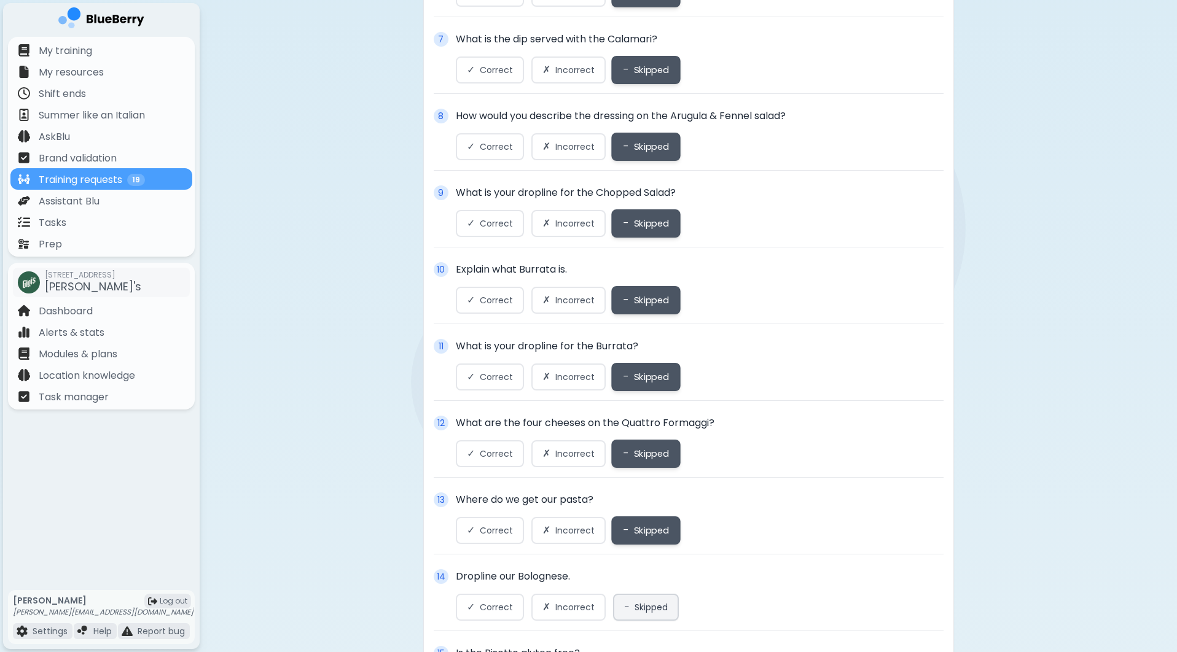
click at [644, 598] on button "− Skipped" at bounding box center [646, 607] width 66 height 27
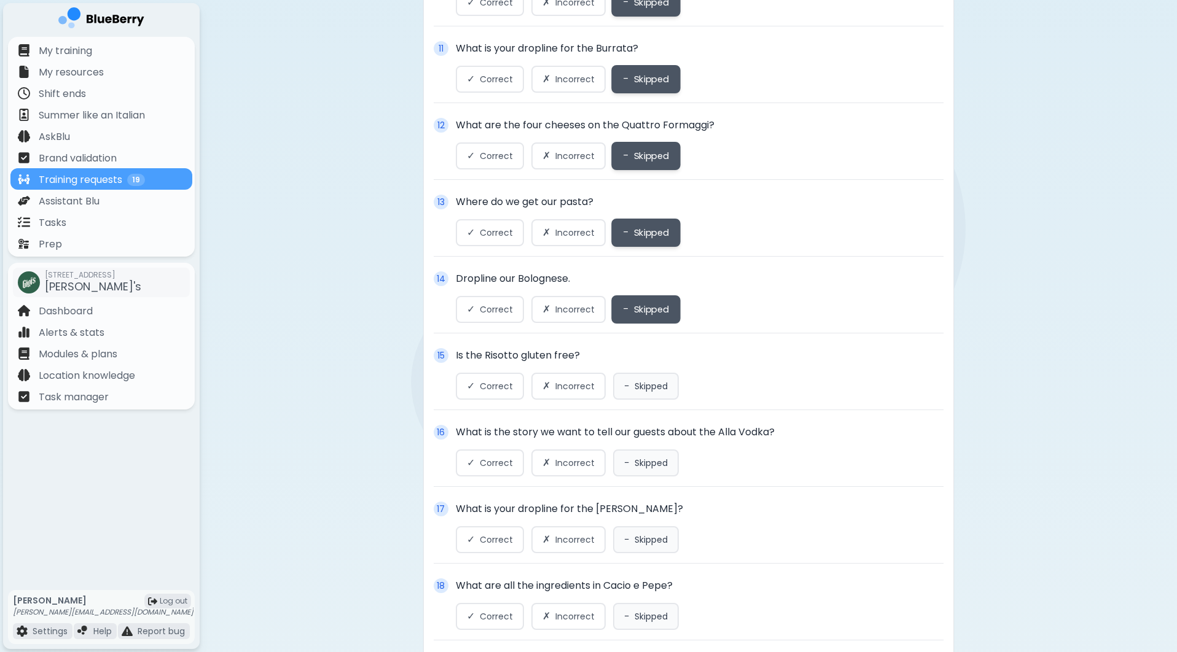
scroll to position [1217, 0]
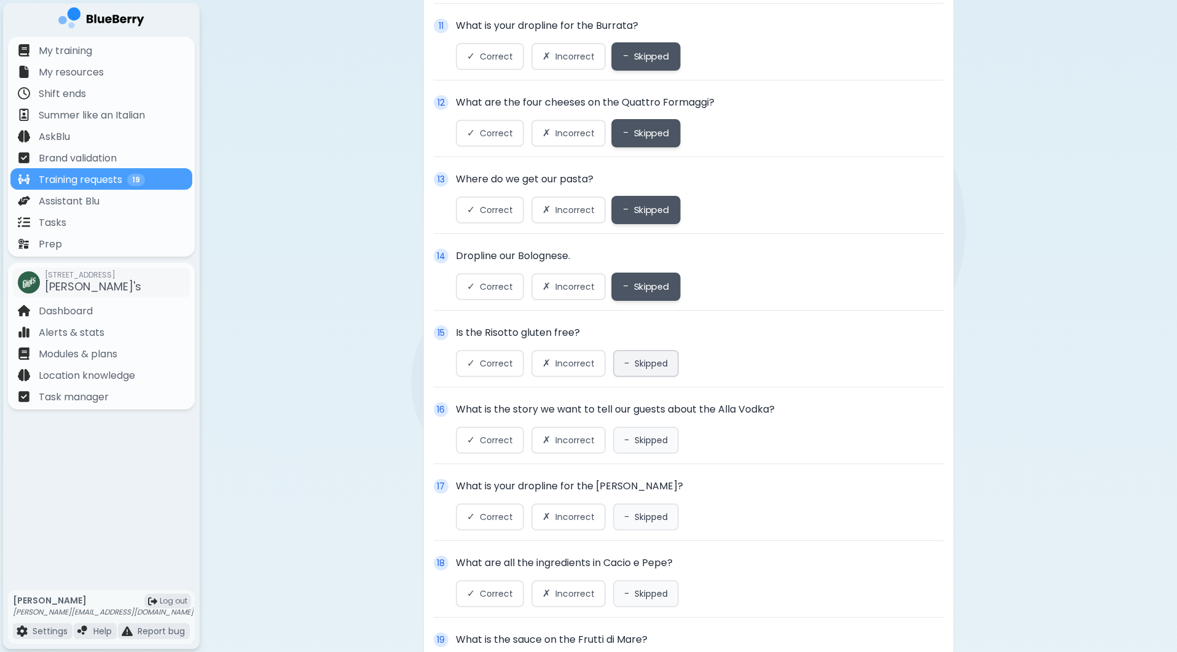
click at [649, 367] on span "Skipped" at bounding box center [651, 363] width 33 height 11
click at [644, 450] on button "− Skipped" at bounding box center [646, 440] width 66 height 27
click at [643, 520] on span "Skipped" at bounding box center [651, 517] width 33 height 11
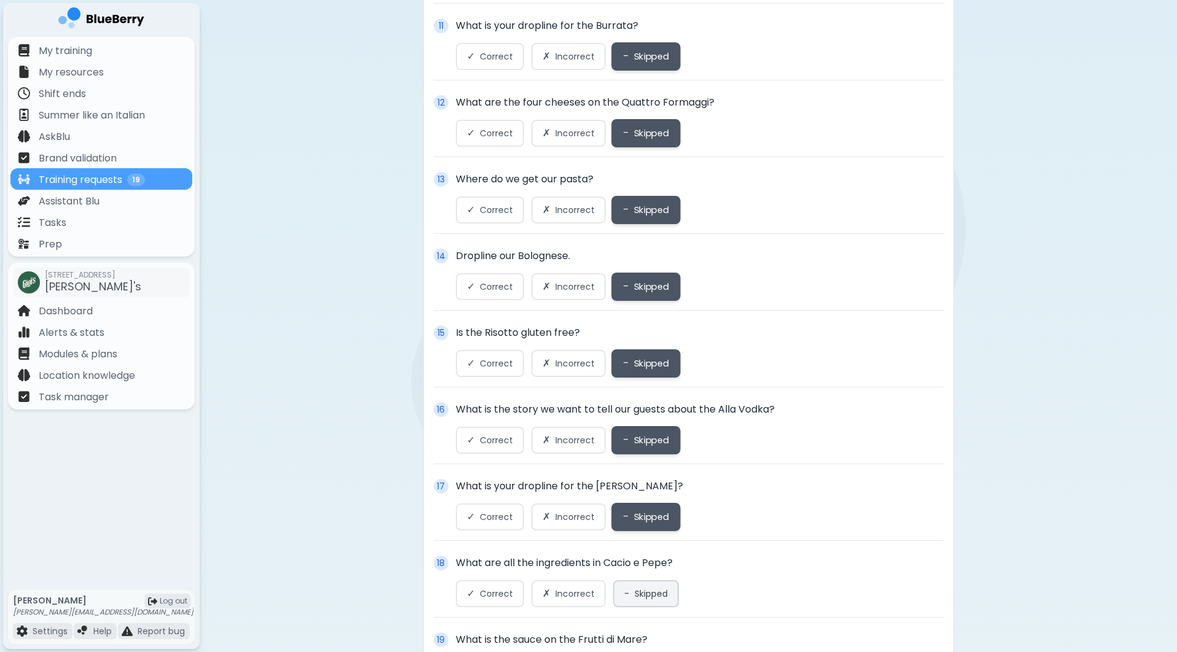
click at [643, 593] on span "Skipped" at bounding box center [651, 593] width 33 height 11
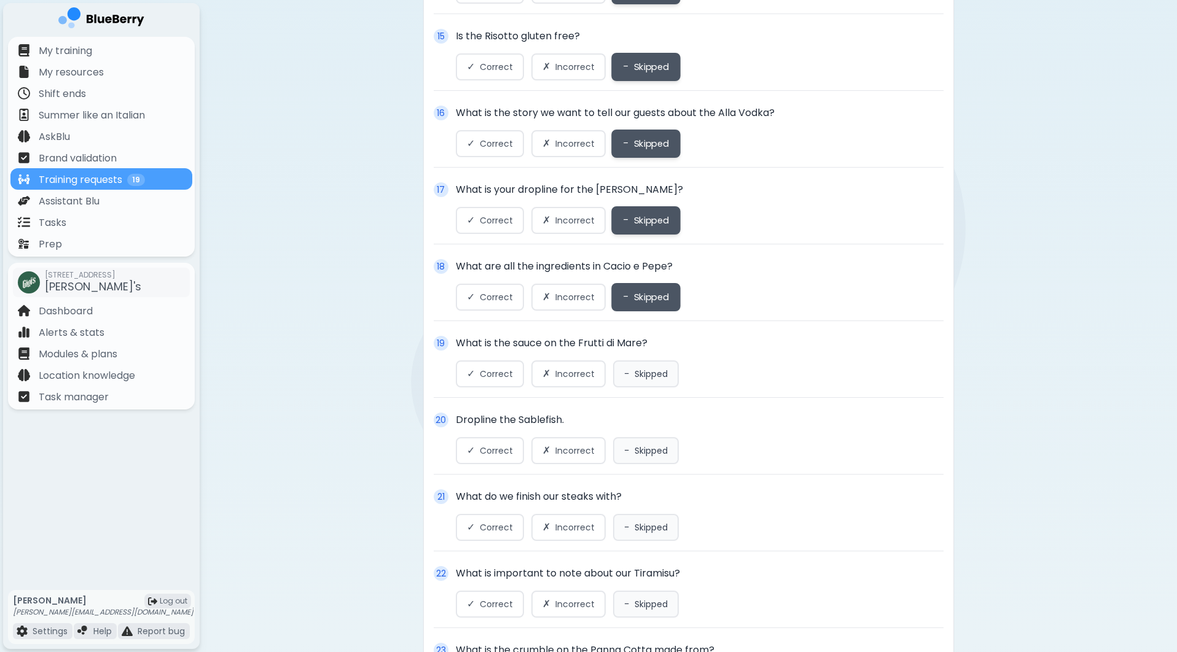
scroll to position [1514, 0]
click at [638, 378] on span "Skipped" at bounding box center [651, 374] width 33 height 11
click at [638, 456] on span "Skipped" at bounding box center [651, 451] width 33 height 11
click at [638, 552] on div "21 What do we finish our steaks with? ✓ Correct ✗ Incorrect − Skipped" at bounding box center [689, 521] width 510 height 62
click at [640, 542] on button "− Skipped" at bounding box center [646, 528] width 66 height 27
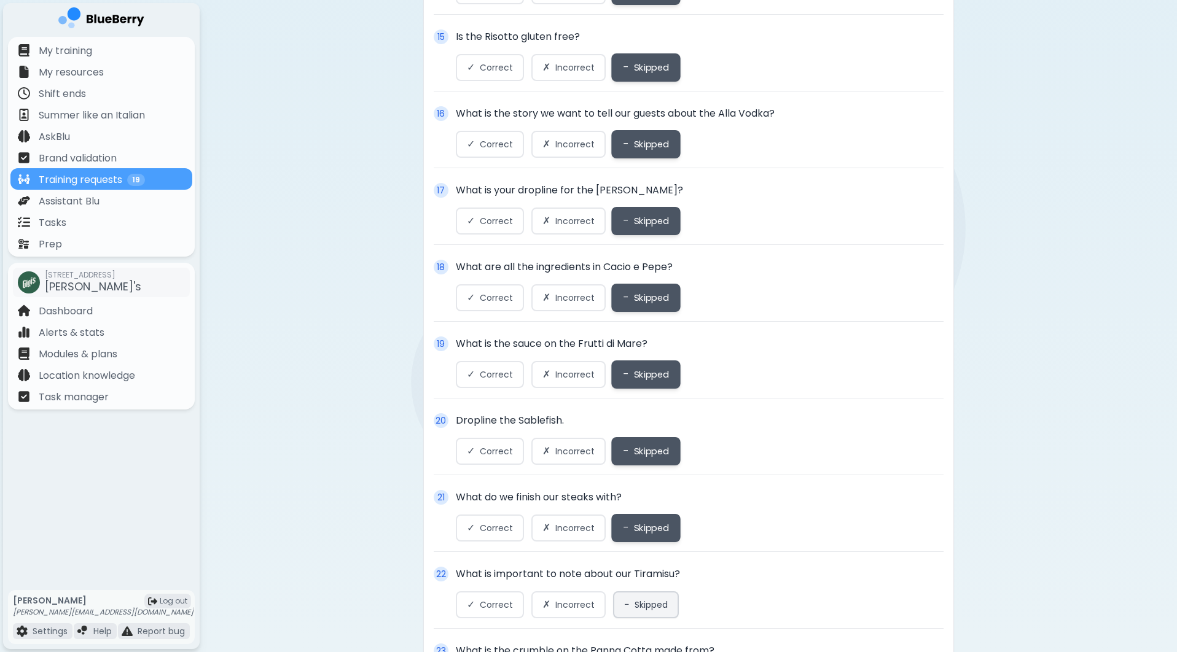
click at [640, 611] on span "Skipped" at bounding box center [651, 605] width 33 height 11
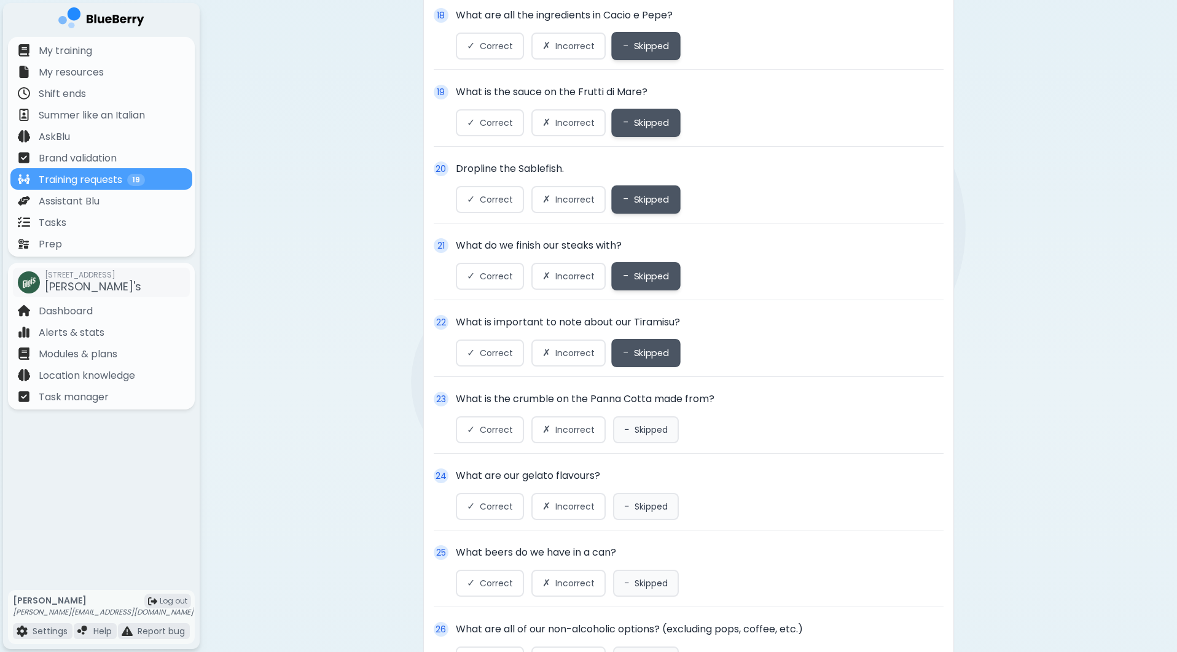
scroll to position [1802, 0]
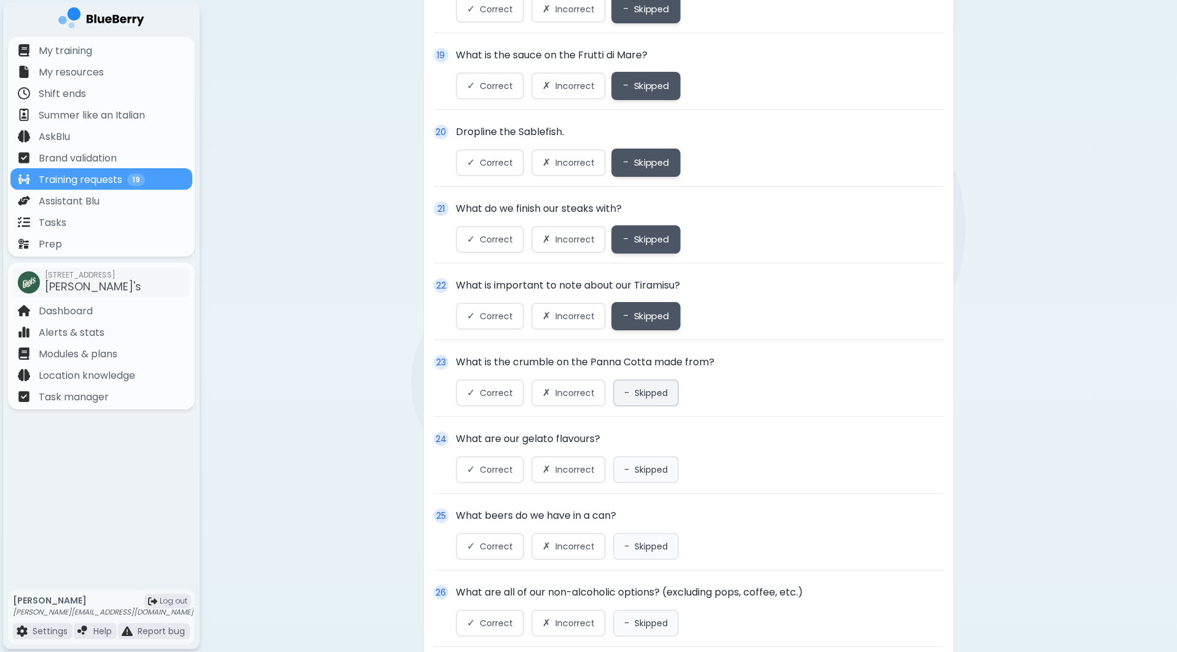
click at [643, 393] on span "Skipped" at bounding box center [651, 393] width 33 height 11
click at [642, 453] on div "24 What are our gelato flavours? ✓ Correct ✗ Incorrect − Skipped" at bounding box center [689, 463] width 510 height 62
click at [641, 474] on span "Skipped" at bounding box center [651, 469] width 33 height 11
click at [639, 552] on span "Skipped" at bounding box center [651, 546] width 33 height 11
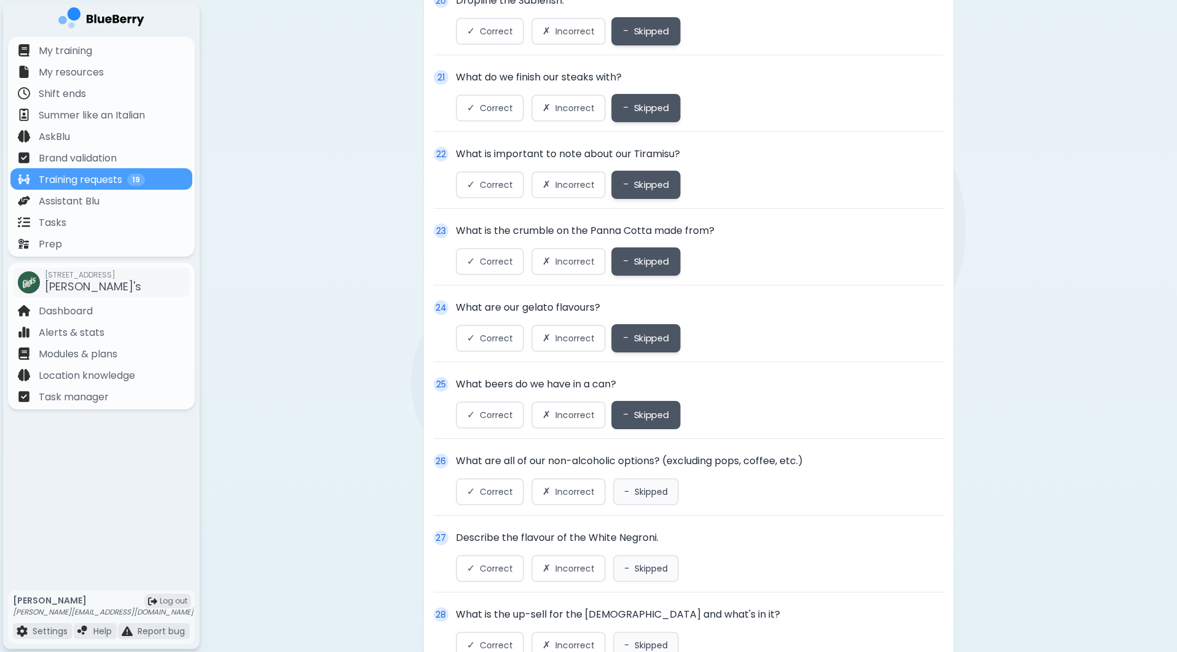
scroll to position [1939, 0]
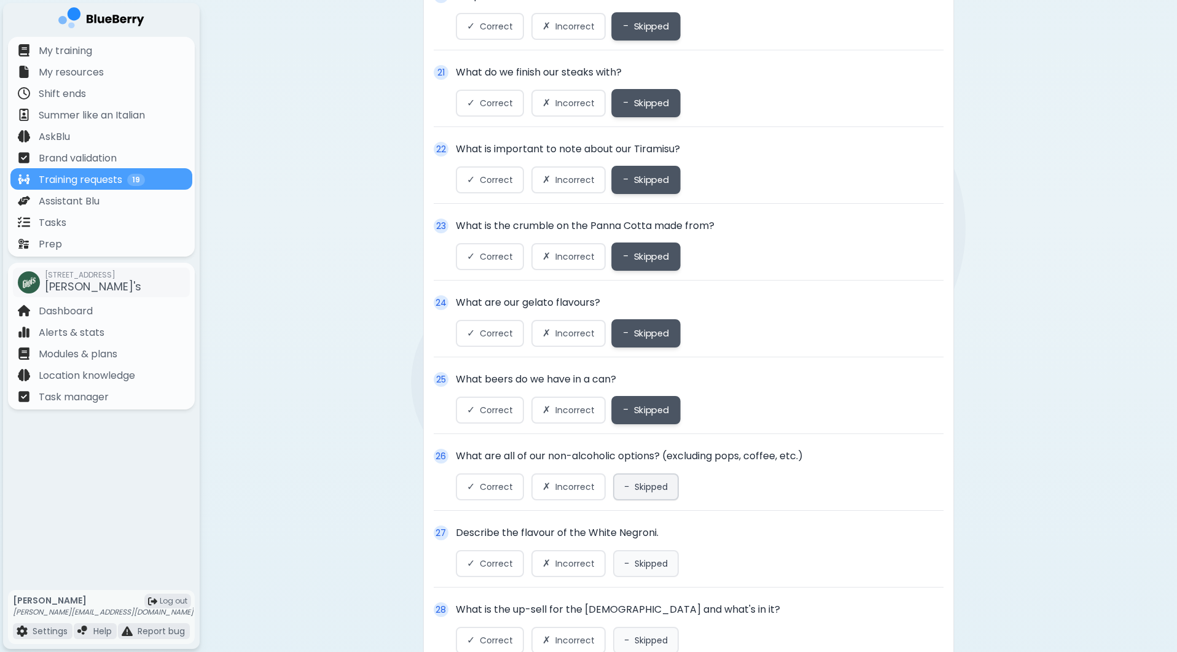
click at [647, 491] on span "Skipped" at bounding box center [651, 487] width 33 height 11
click at [647, 561] on button "− Skipped" at bounding box center [646, 563] width 66 height 27
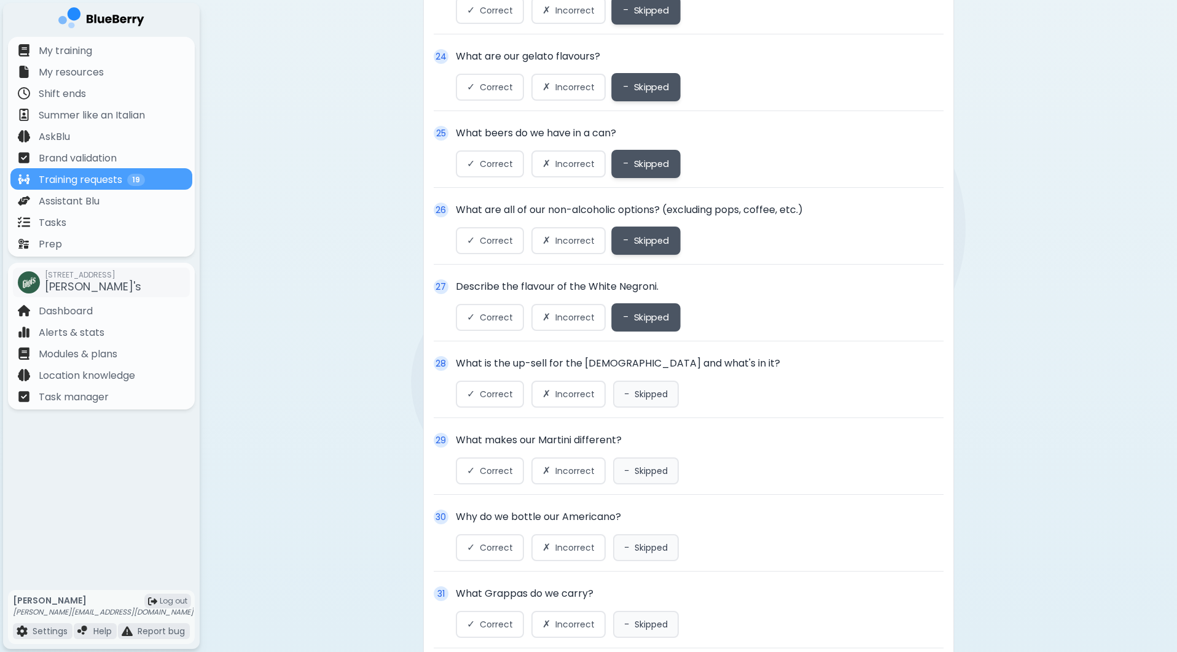
scroll to position [2248, 0]
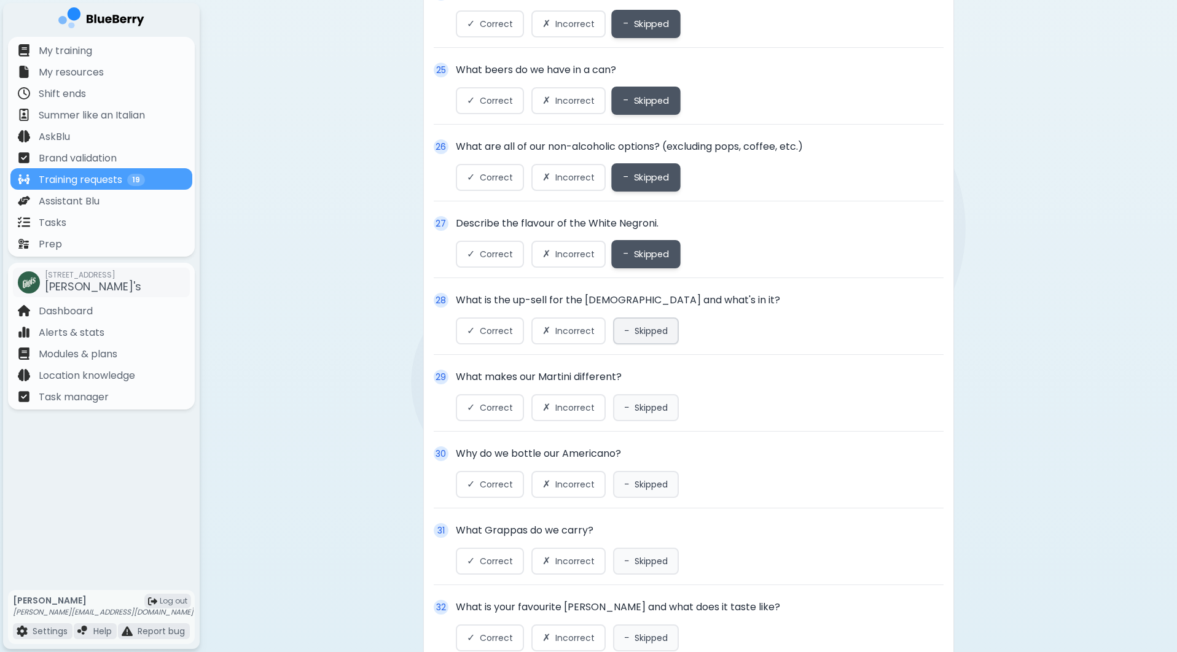
click at [647, 345] on button "− Skipped" at bounding box center [646, 331] width 66 height 27
click at [644, 408] on button "− Skipped" at bounding box center [646, 407] width 66 height 27
click at [642, 490] on span "Skipped" at bounding box center [651, 484] width 33 height 11
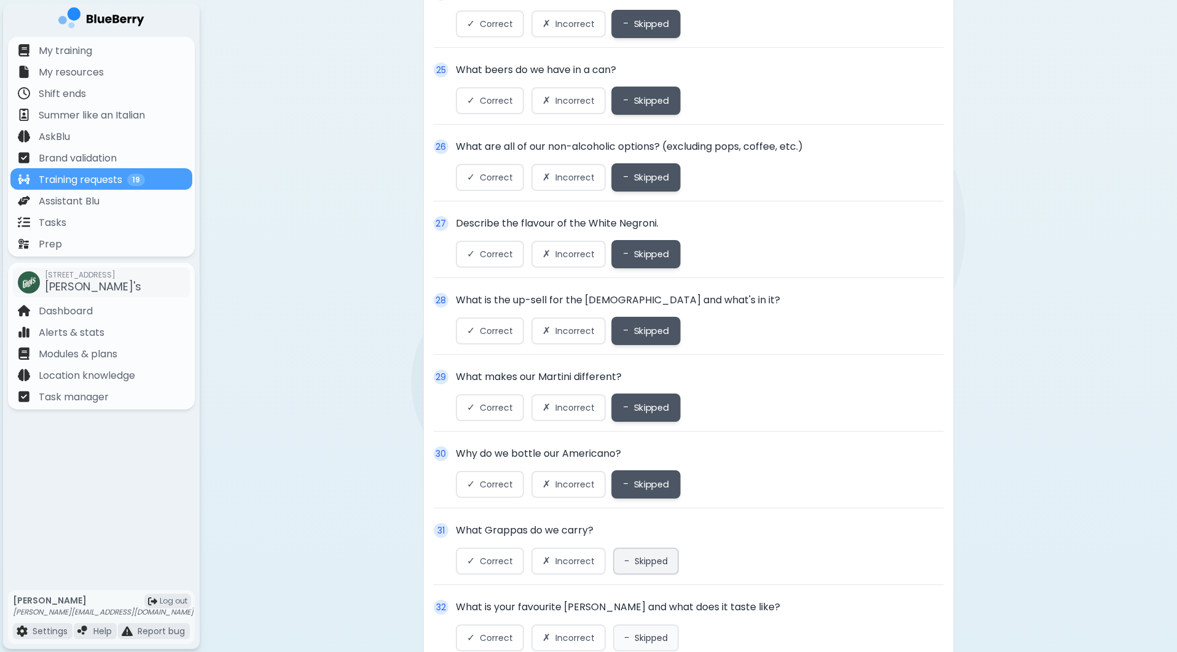
click at [642, 563] on span "Skipped" at bounding box center [651, 561] width 33 height 11
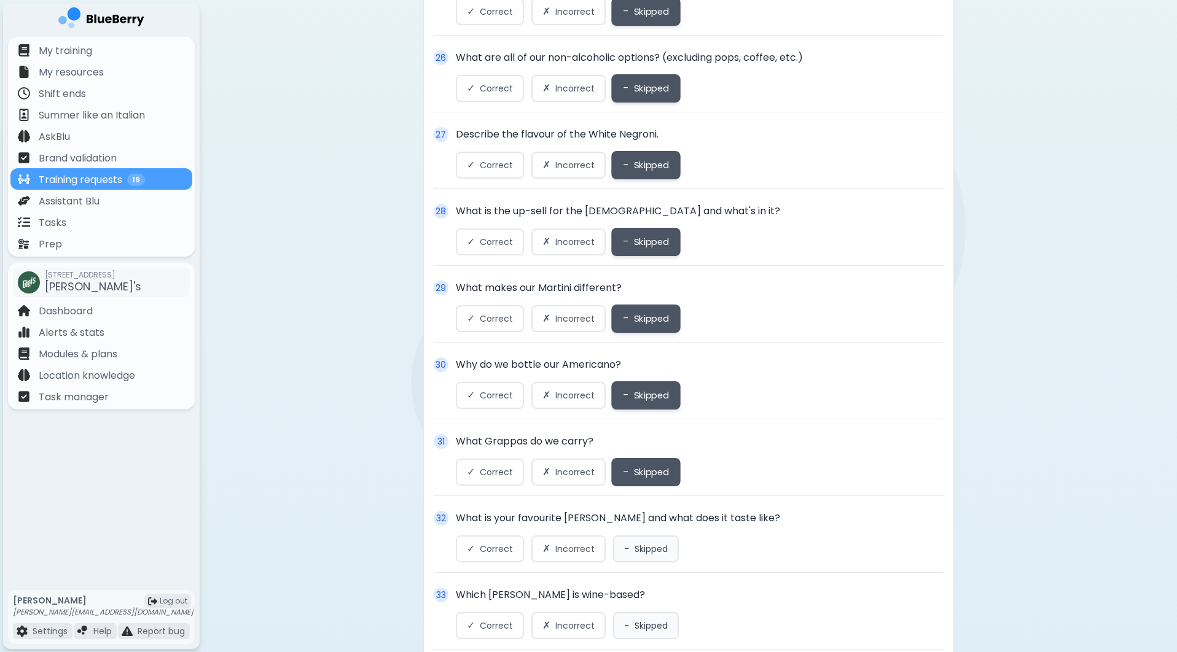
scroll to position [2509, 0]
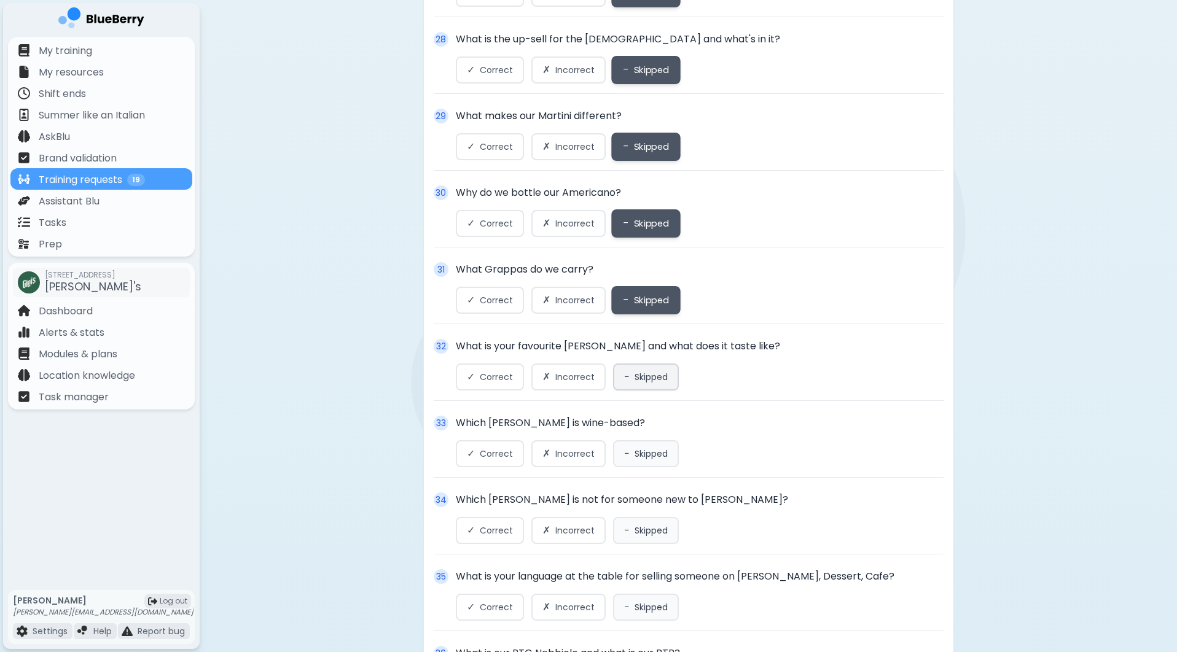
click at [651, 391] on button "− Skipped" at bounding box center [646, 377] width 66 height 27
click at [645, 459] on span "Skipped" at bounding box center [651, 453] width 33 height 11
click at [643, 532] on span "Skipped" at bounding box center [651, 530] width 33 height 11
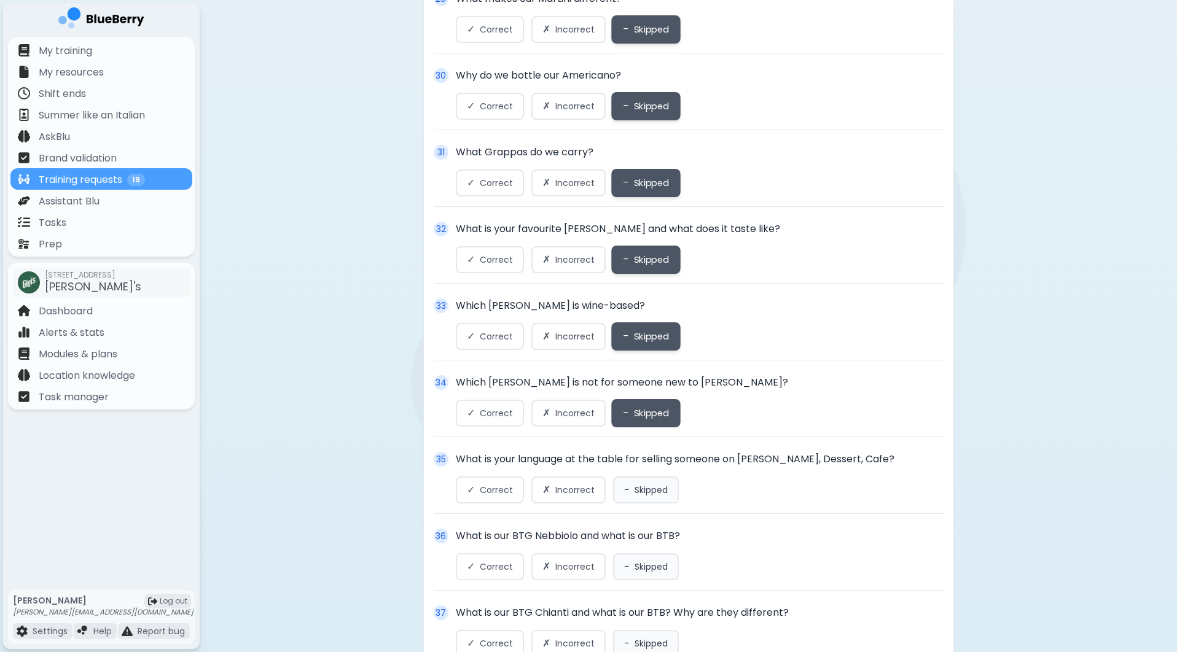
scroll to position [2644, 0]
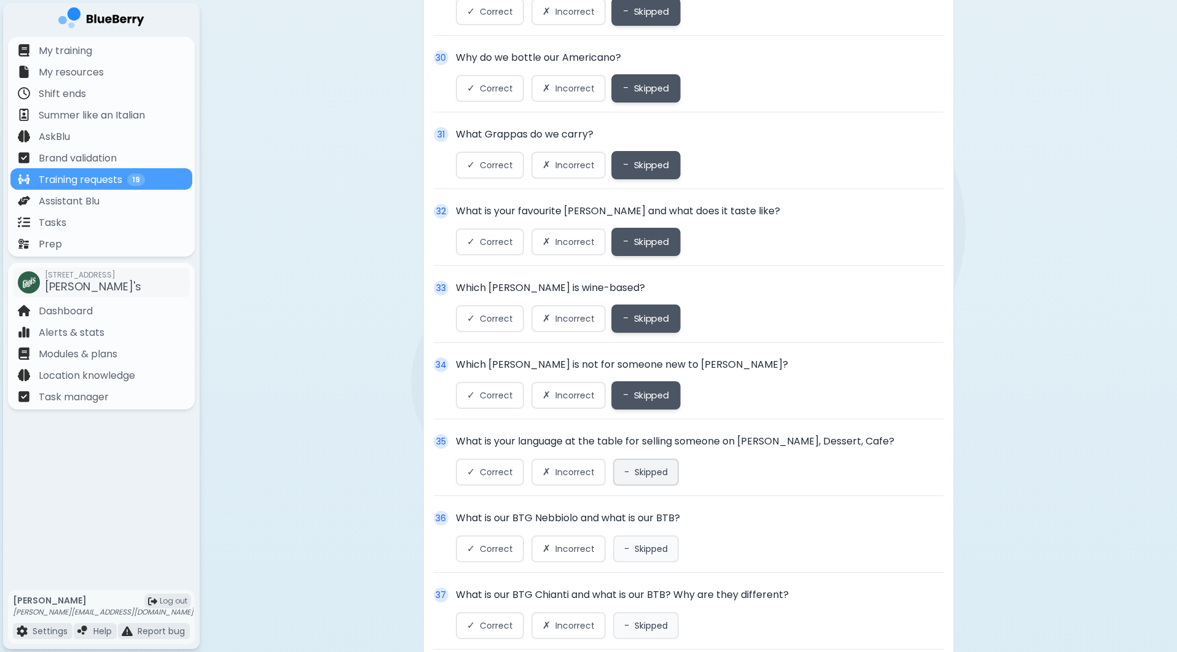
click at [645, 486] on button "− Skipped" at bounding box center [646, 472] width 66 height 27
click at [645, 555] on span "Skipped" at bounding box center [651, 549] width 33 height 11
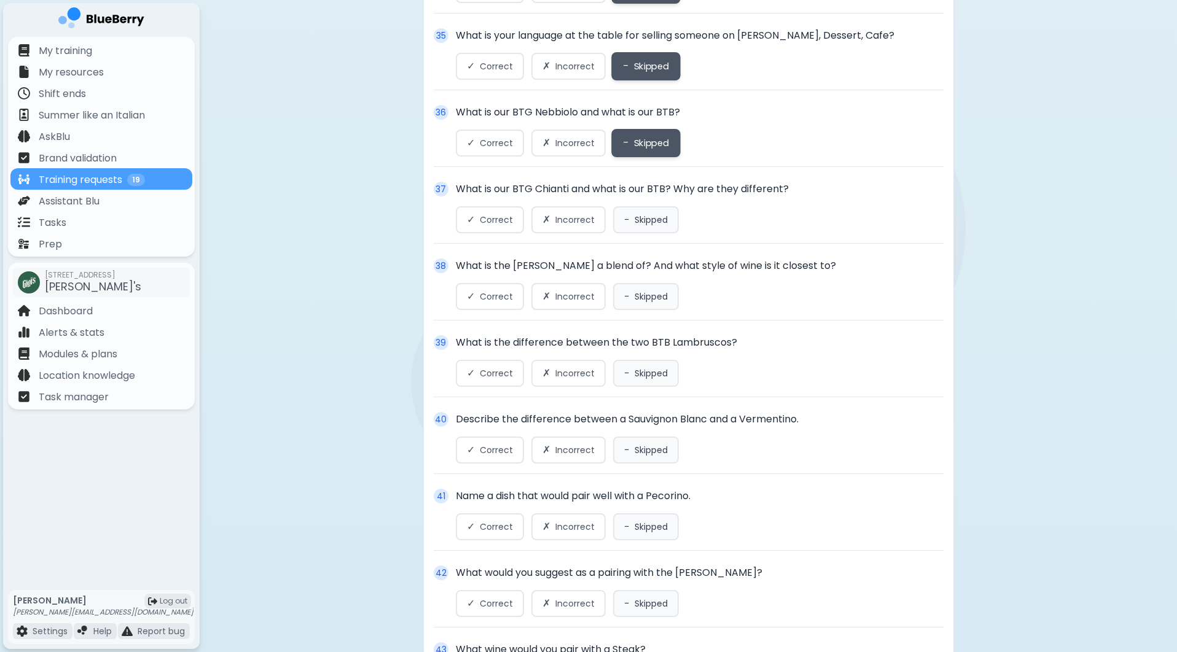
scroll to position [2985, 0]
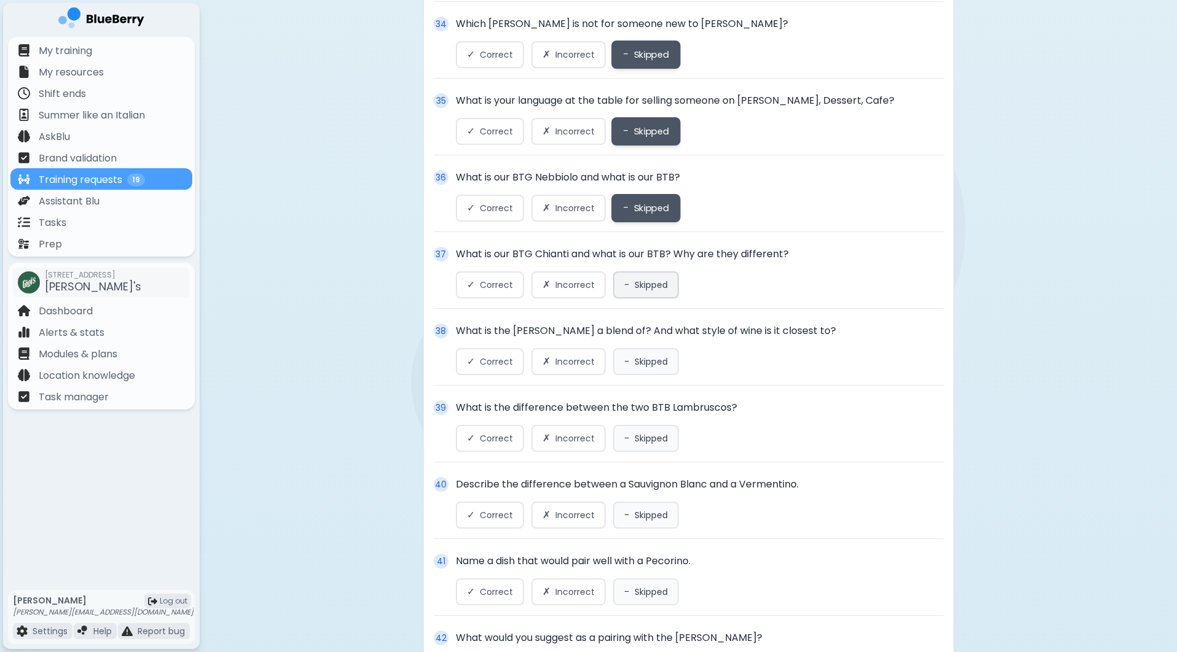
click at [635, 280] on button "− Skipped" at bounding box center [646, 285] width 66 height 27
click at [635, 367] on span "Skipped" at bounding box center [651, 361] width 33 height 11
click at [633, 452] on button "− Skipped" at bounding box center [646, 438] width 66 height 27
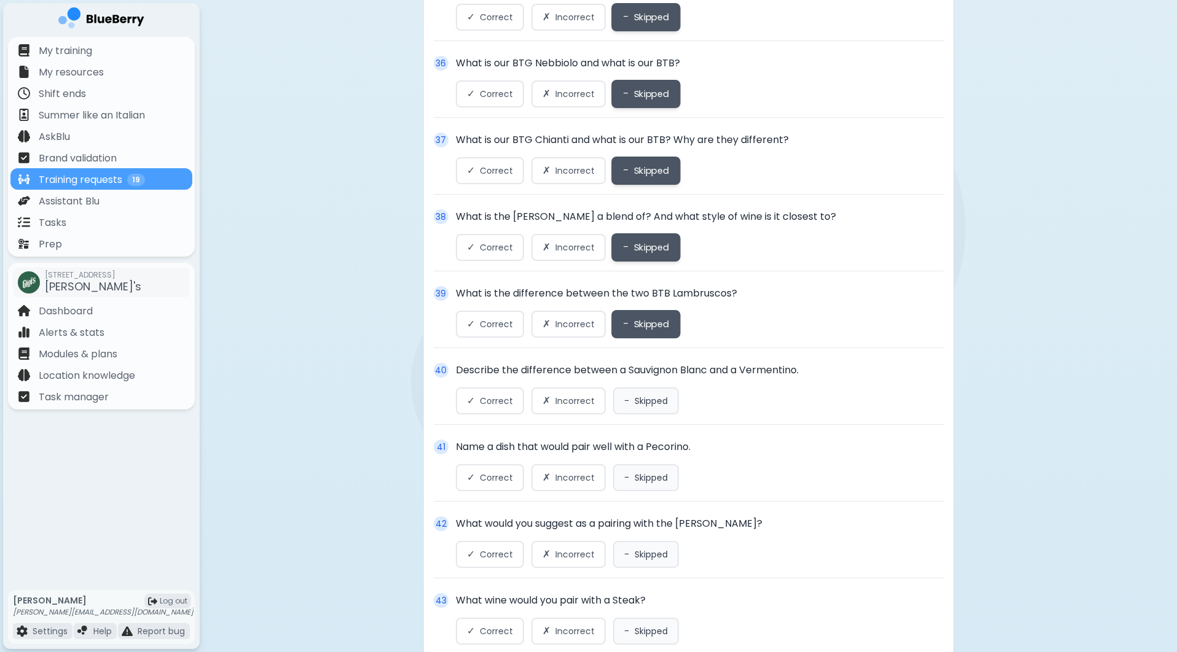
scroll to position [3101, 0]
click at [639, 405] on span "Skipped" at bounding box center [651, 399] width 33 height 11
click at [638, 499] on div "41 Name a dish that would pair well with a Pecorino. ✓ Correct ✗ Incorrect − Sk…" at bounding box center [689, 470] width 510 height 62
click at [639, 552] on button "− Skipped" at bounding box center [646, 553] width 66 height 27
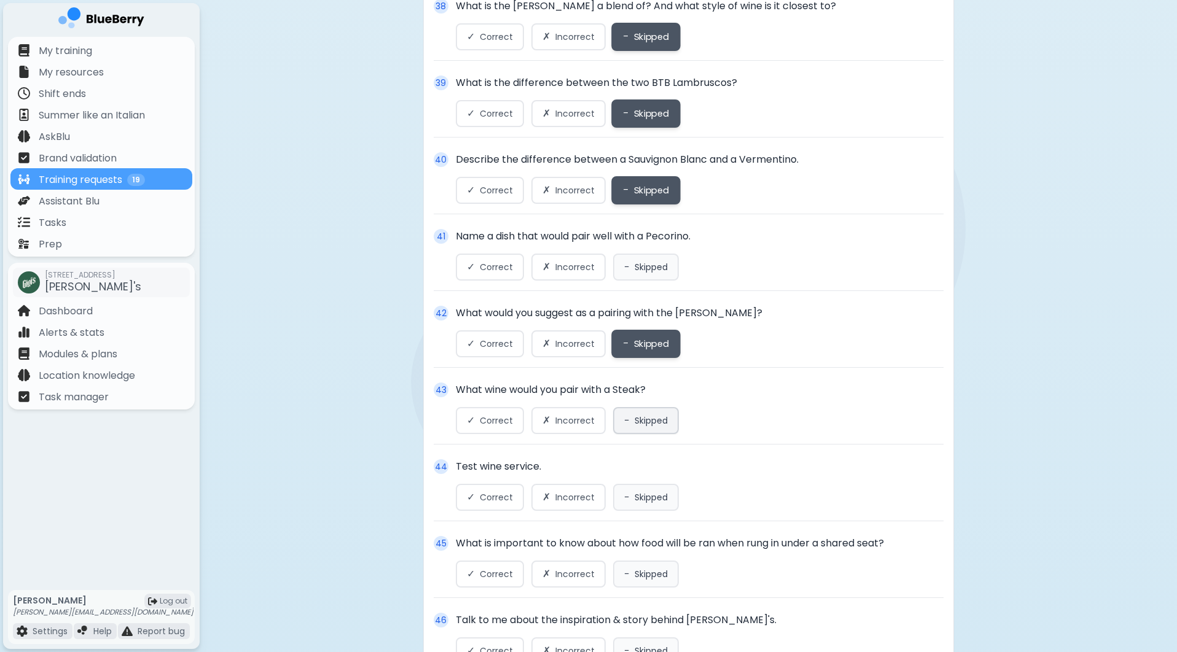
scroll to position [3321, 0]
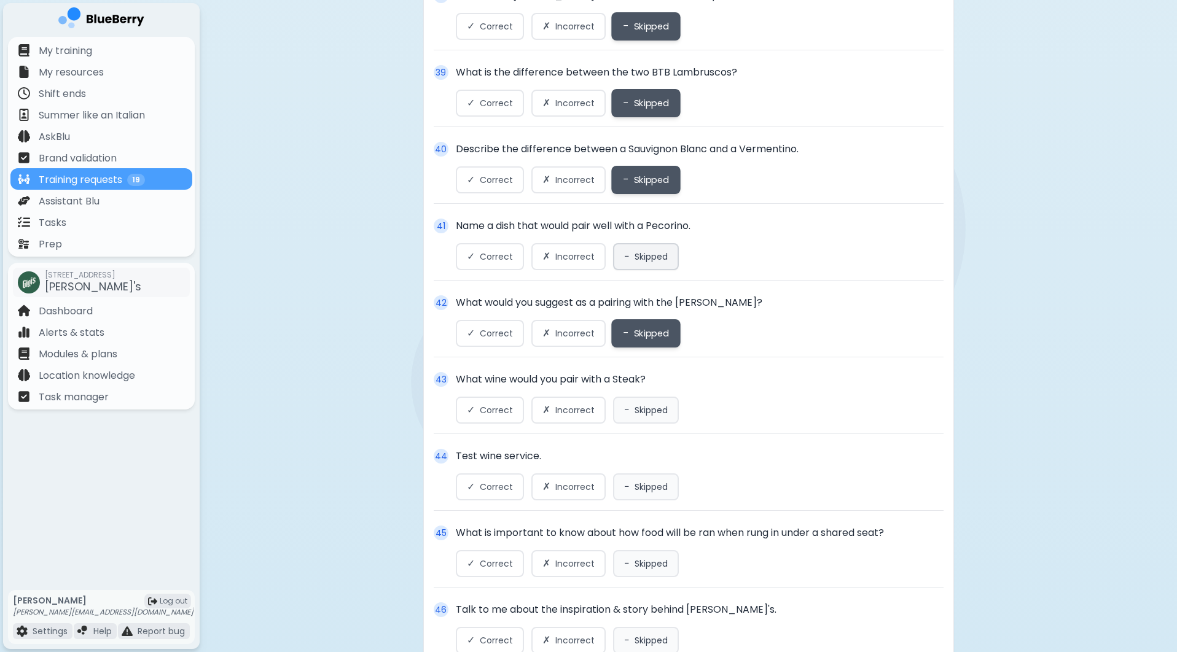
click at [646, 262] on span "Skipped" at bounding box center [651, 256] width 33 height 11
click at [646, 416] on span "Skipped" at bounding box center [651, 410] width 33 height 11
click at [646, 491] on span "Skipped" at bounding box center [651, 487] width 33 height 11
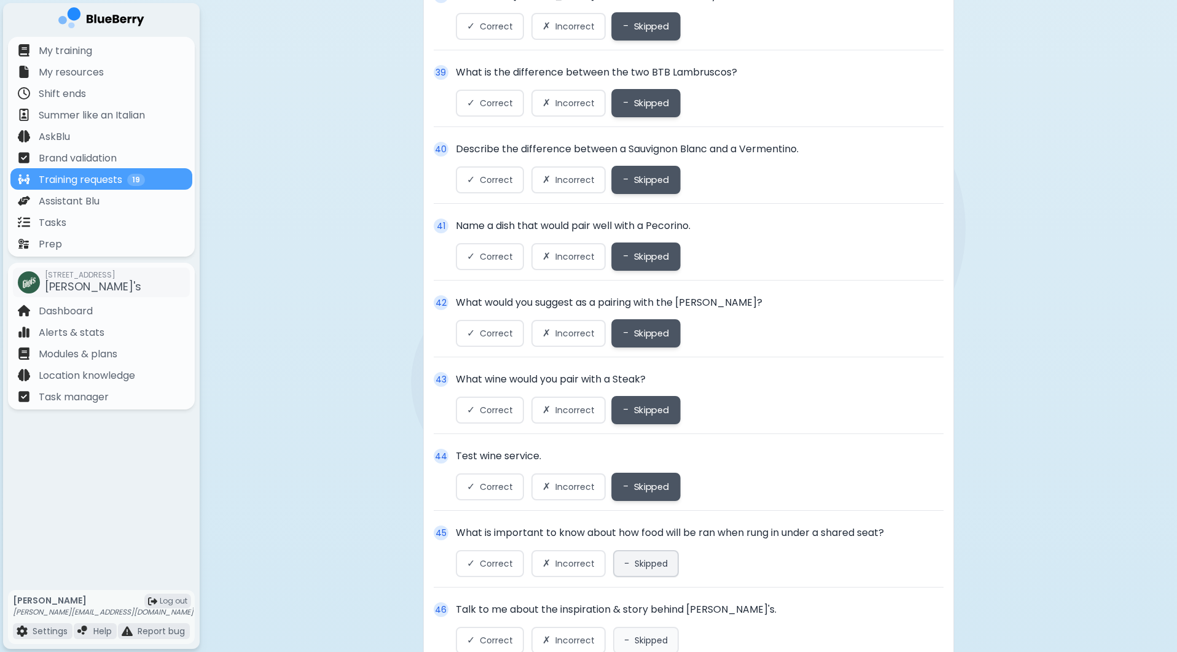
click at [645, 577] on button "− Skipped" at bounding box center [646, 563] width 66 height 27
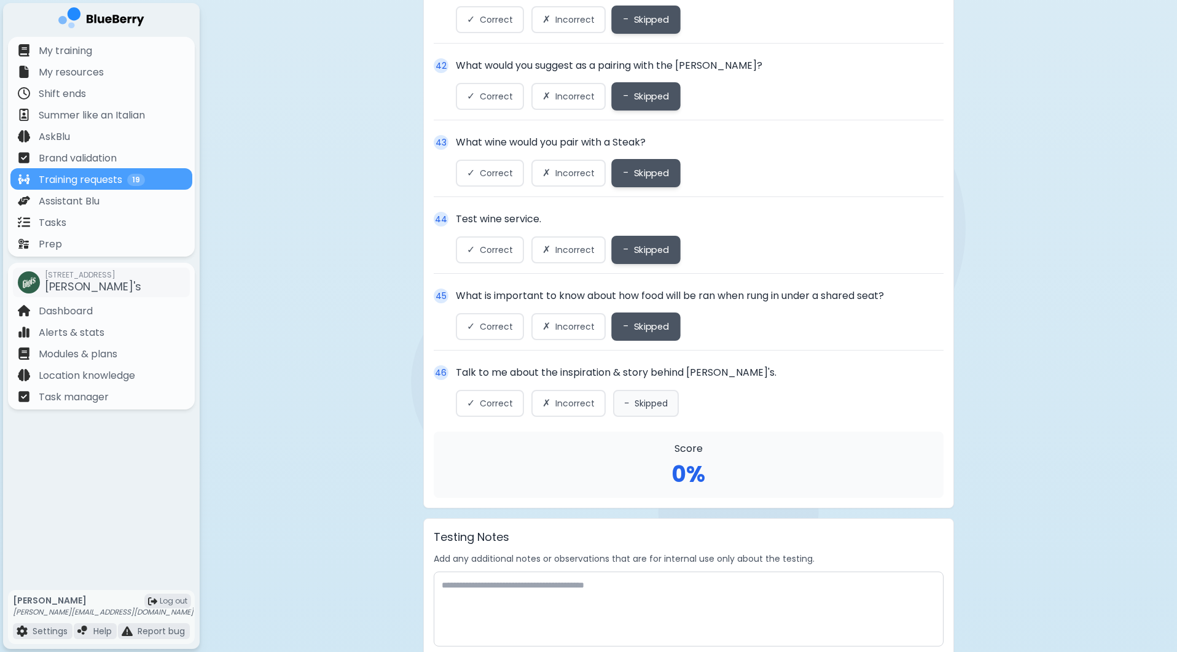
scroll to position [3558, 0]
click at [644, 408] on span "Skipped" at bounding box center [651, 402] width 33 height 11
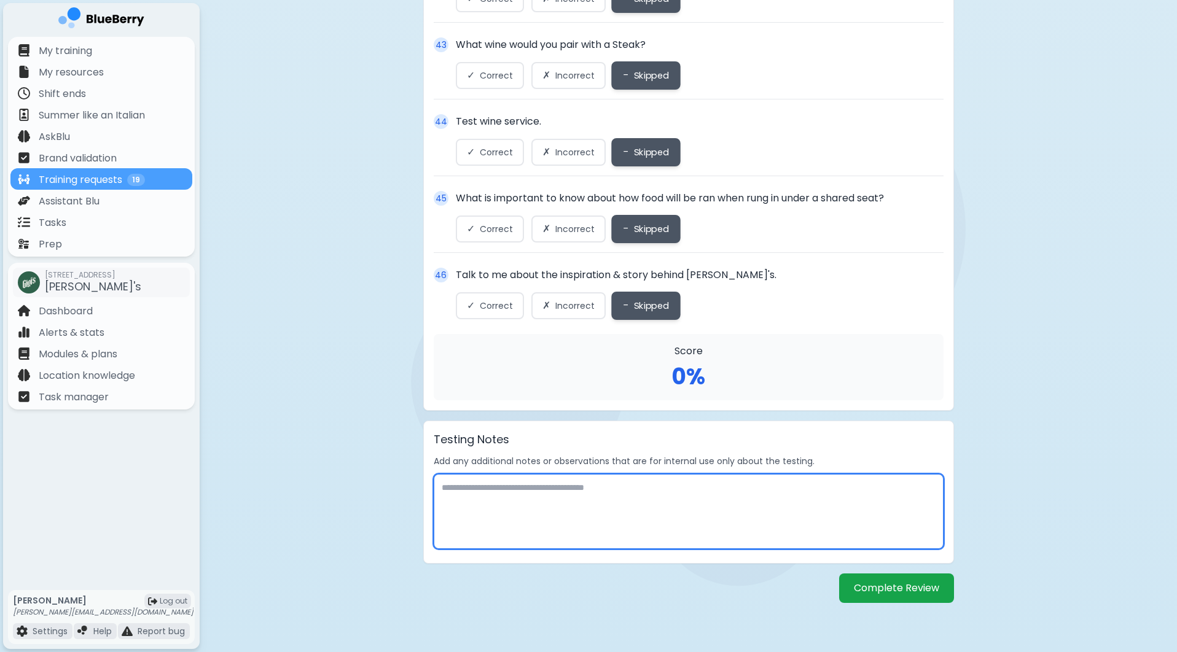
click at [619, 490] on textarea at bounding box center [689, 511] width 510 height 75
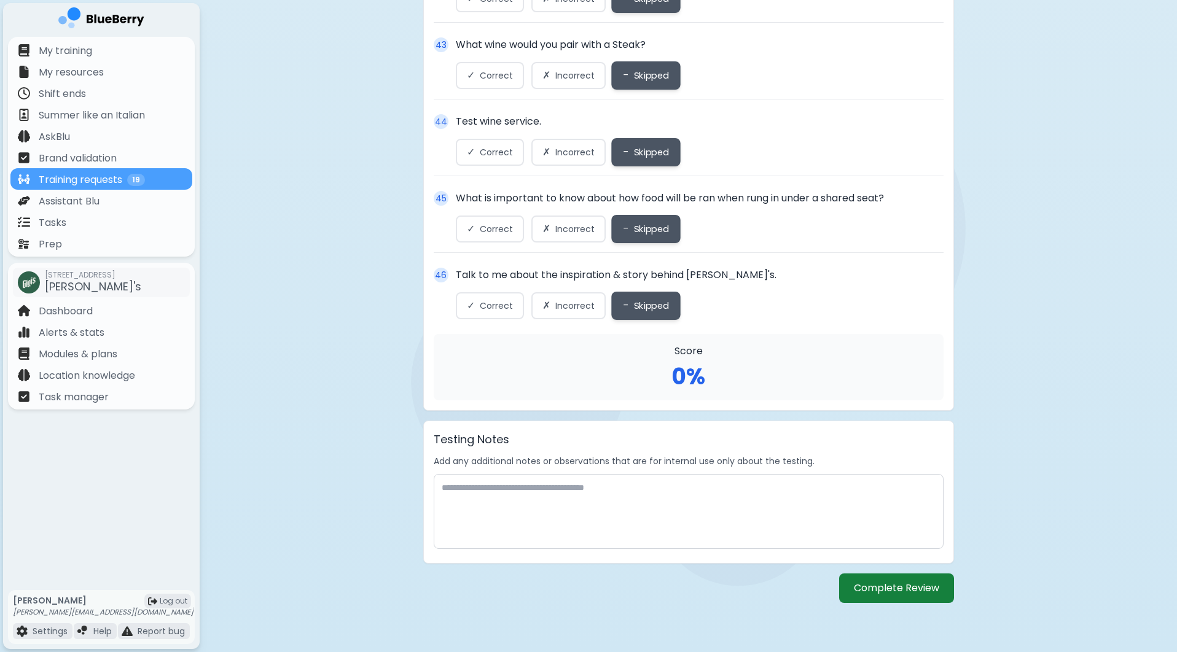
click at [875, 598] on button "Complete Review" at bounding box center [896, 588] width 115 height 29
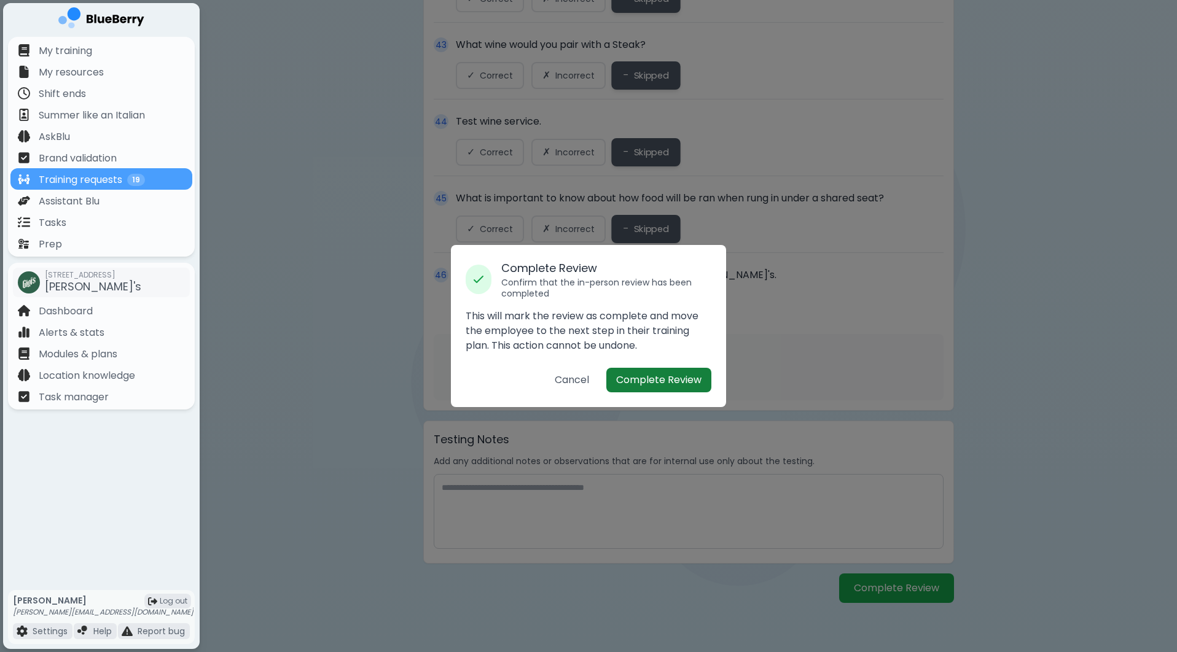
click at [658, 382] on button "Complete Review" at bounding box center [658, 380] width 105 height 25
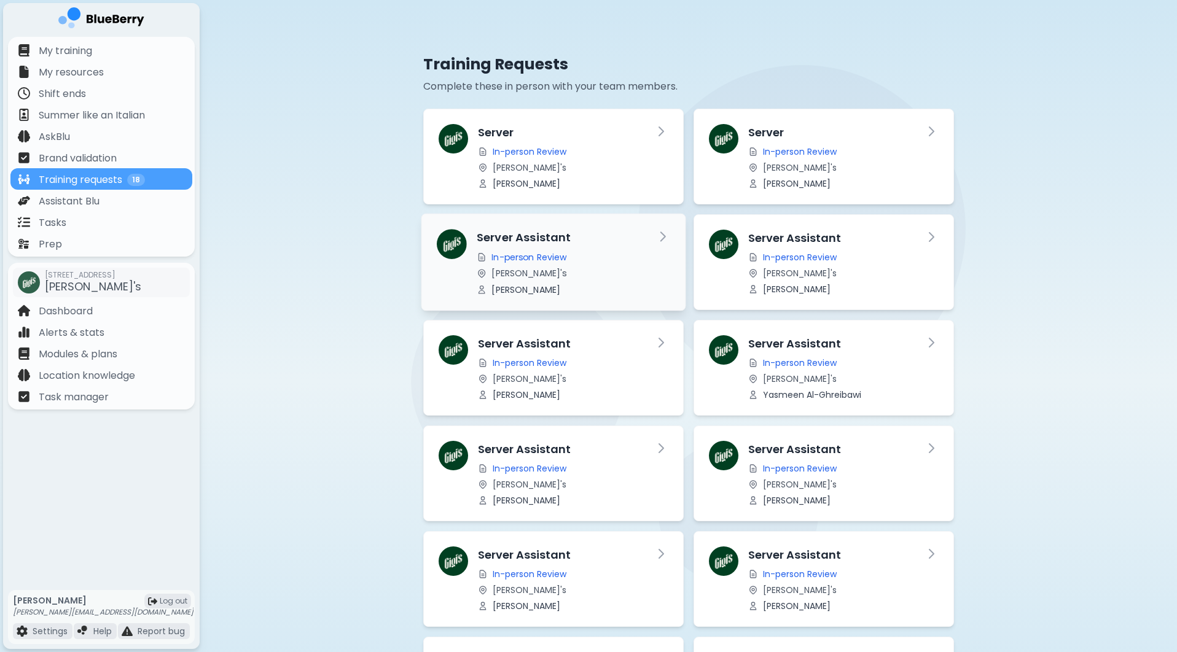
click at [605, 241] on h3 "Server Assistant" at bounding box center [561, 237] width 168 height 17
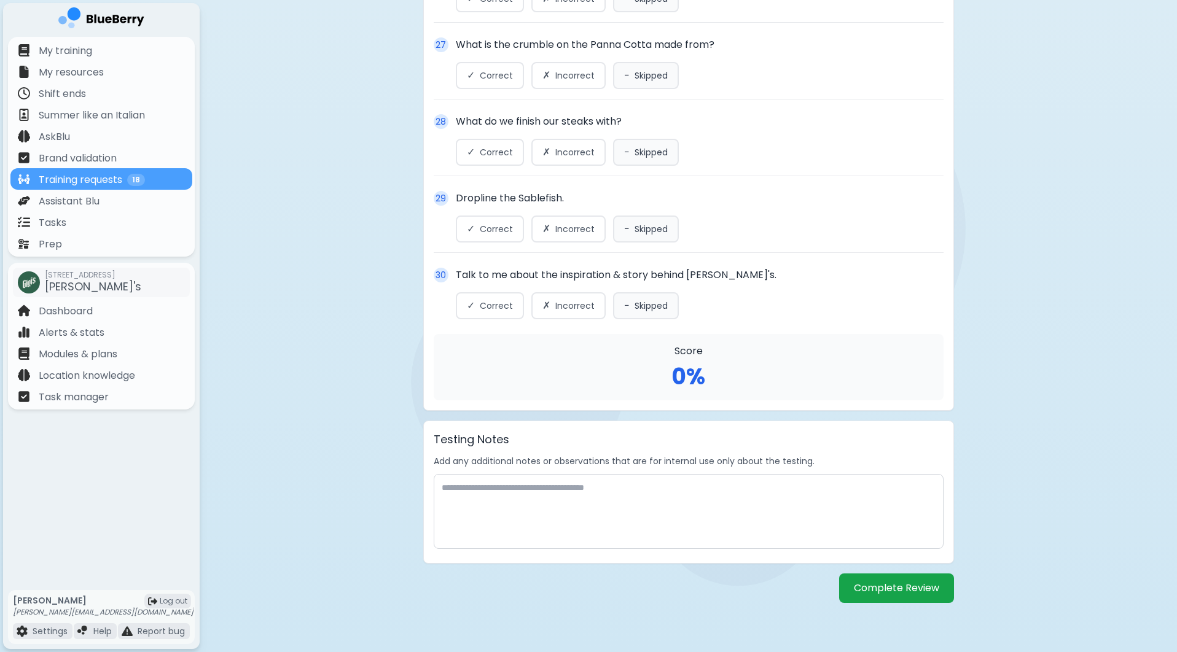
scroll to position [2434, 0]
click at [900, 590] on button "Complete Review" at bounding box center [896, 588] width 115 height 29
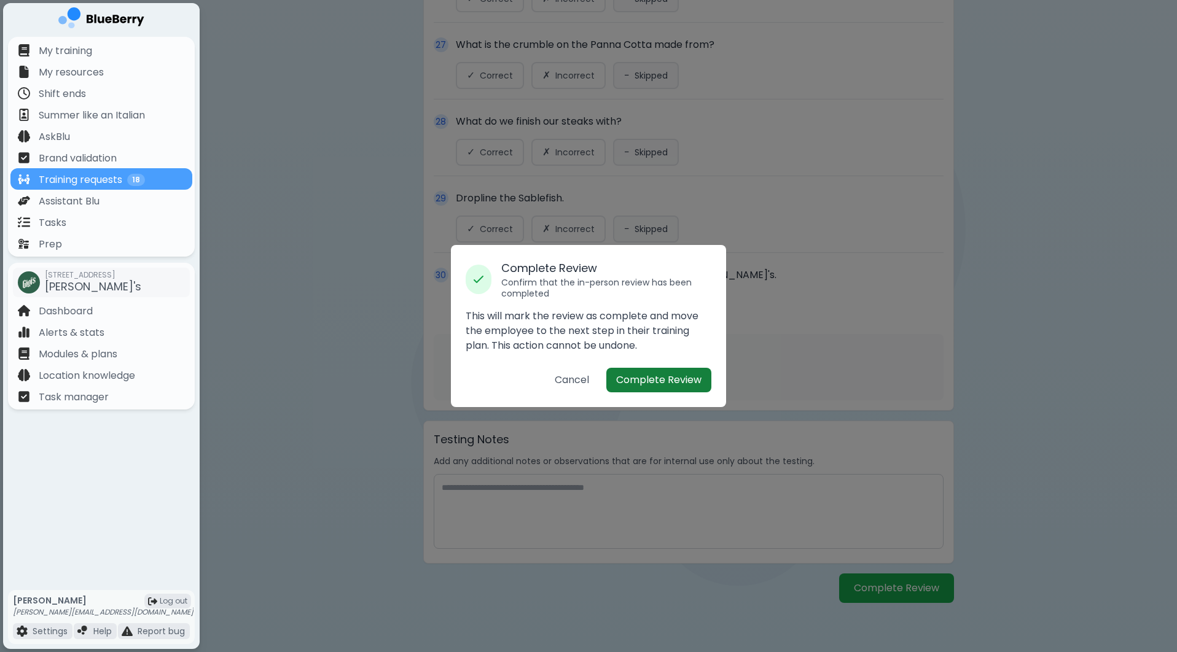
click at [643, 380] on button "Complete Review" at bounding box center [658, 380] width 105 height 25
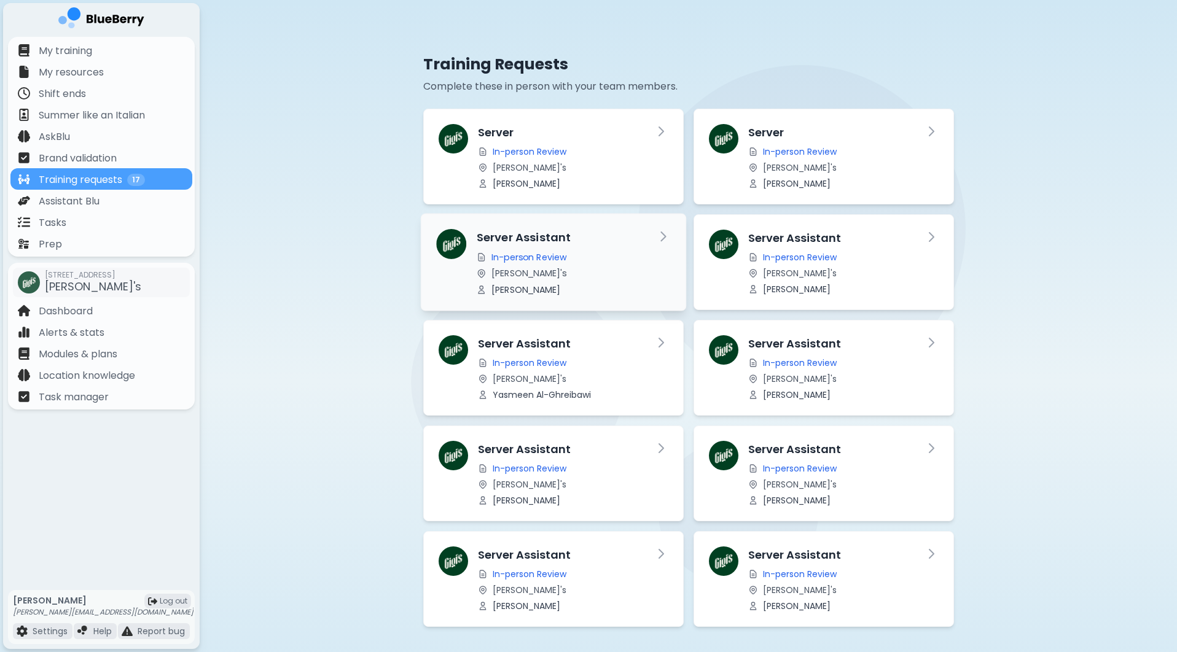
click at [629, 278] on div "Server Assistant In-person Review [PERSON_NAME]'s [PERSON_NAME]" at bounding box center [560, 262] width 169 height 66
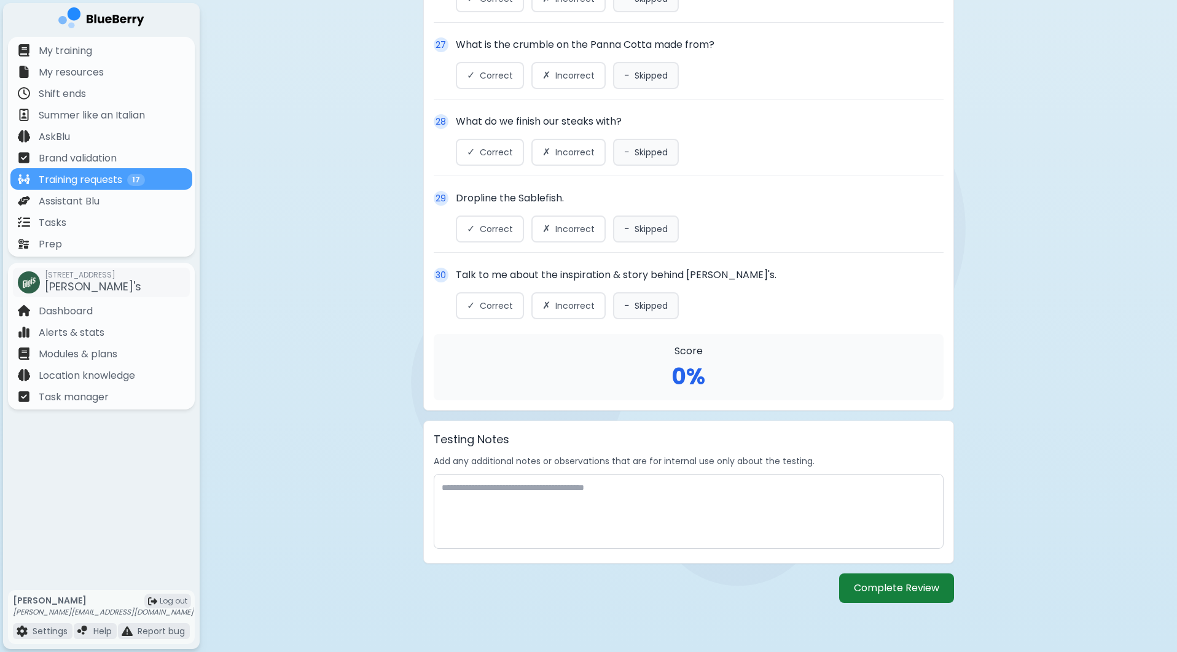
scroll to position [2434, 0]
click at [920, 593] on button "Complete Review" at bounding box center [896, 588] width 115 height 29
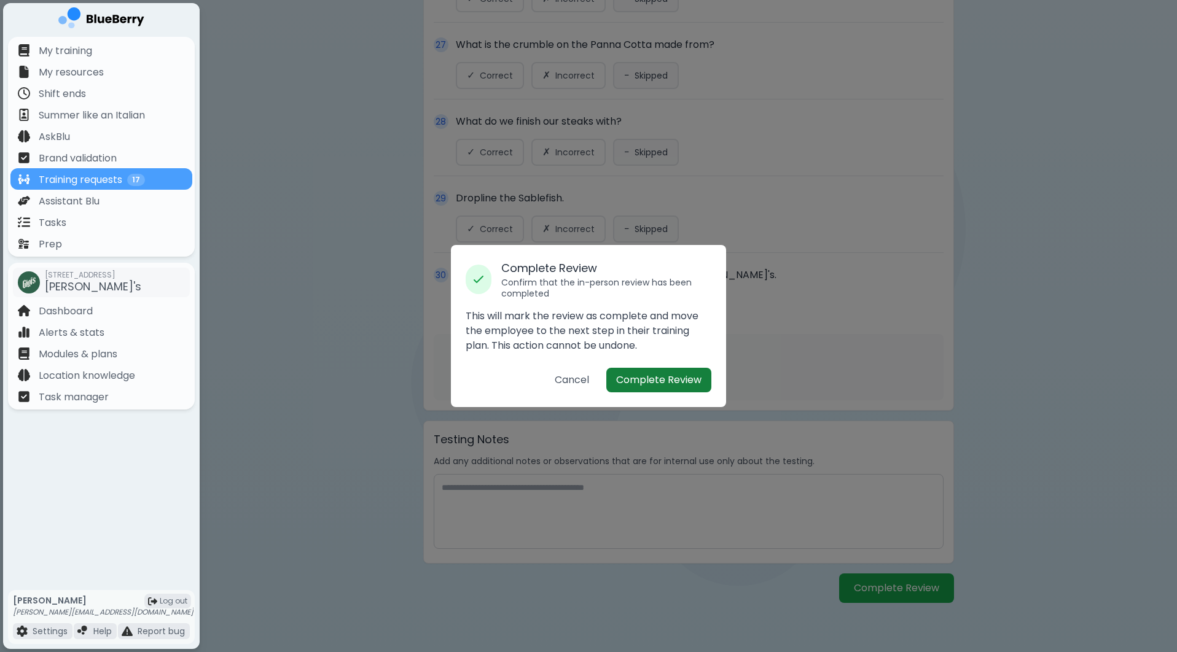
click at [662, 384] on button "Complete Review" at bounding box center [658, 380] width 105 height 25
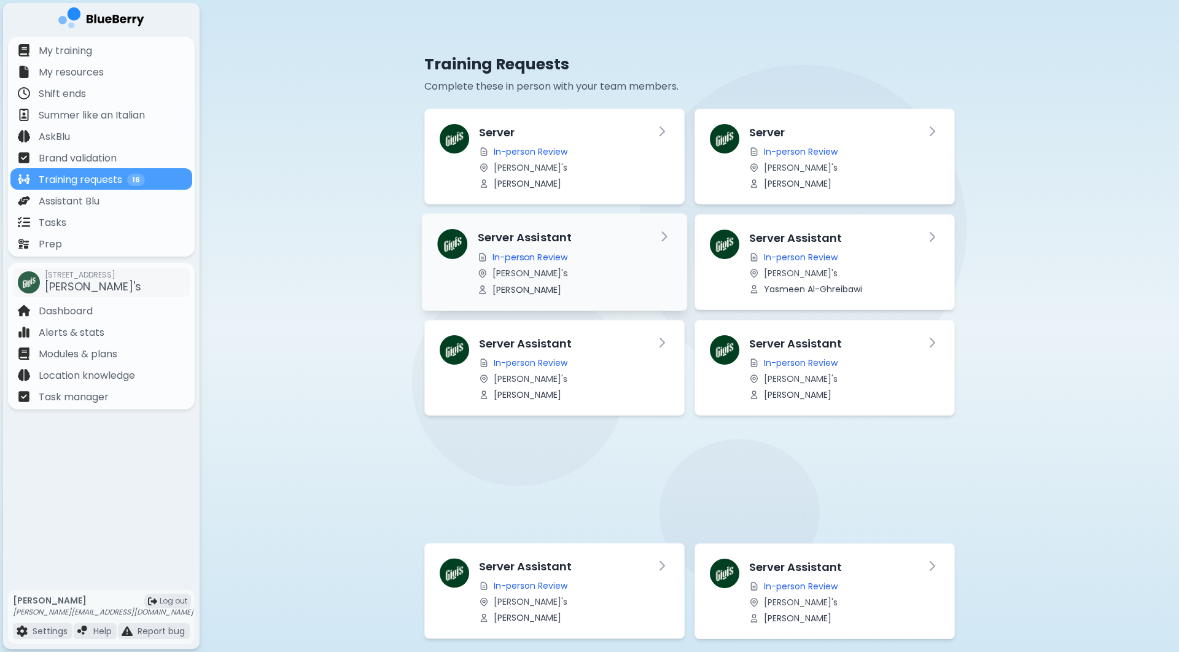
click at [600, 265] on div "Server Assistant In-person Review [PERSON_NAME]'s [PERSON_NAME]" at bounding box center [561, 262] width 169 height 66
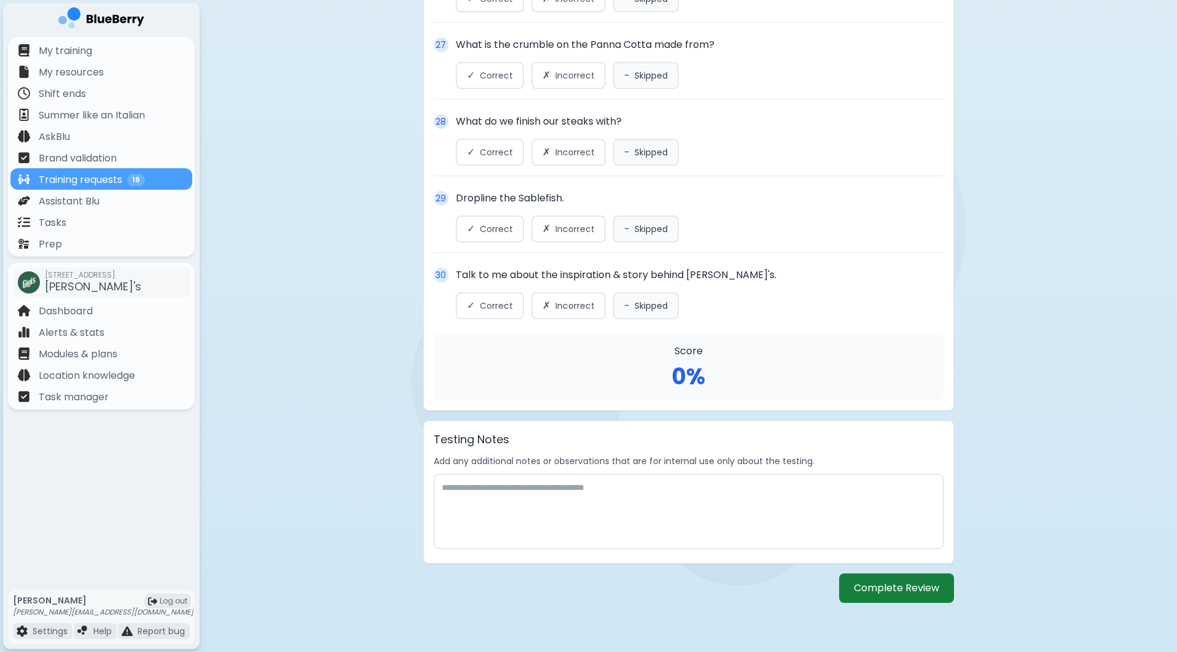
scroll to position [2434, 0]
click at [915, 594] on button "Complete Review" at bounding box center [896, 588] width 115 height 29
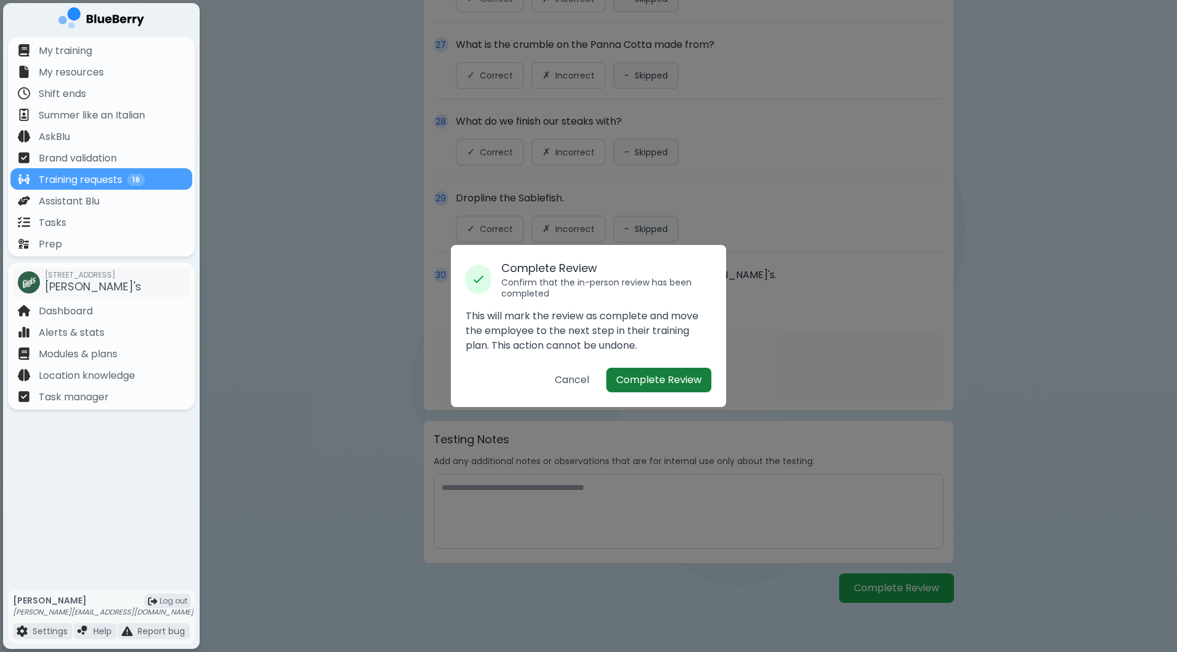
click at [649, 382] on button "Complete Review" at bounding box center [658, 380] width 105 height 25
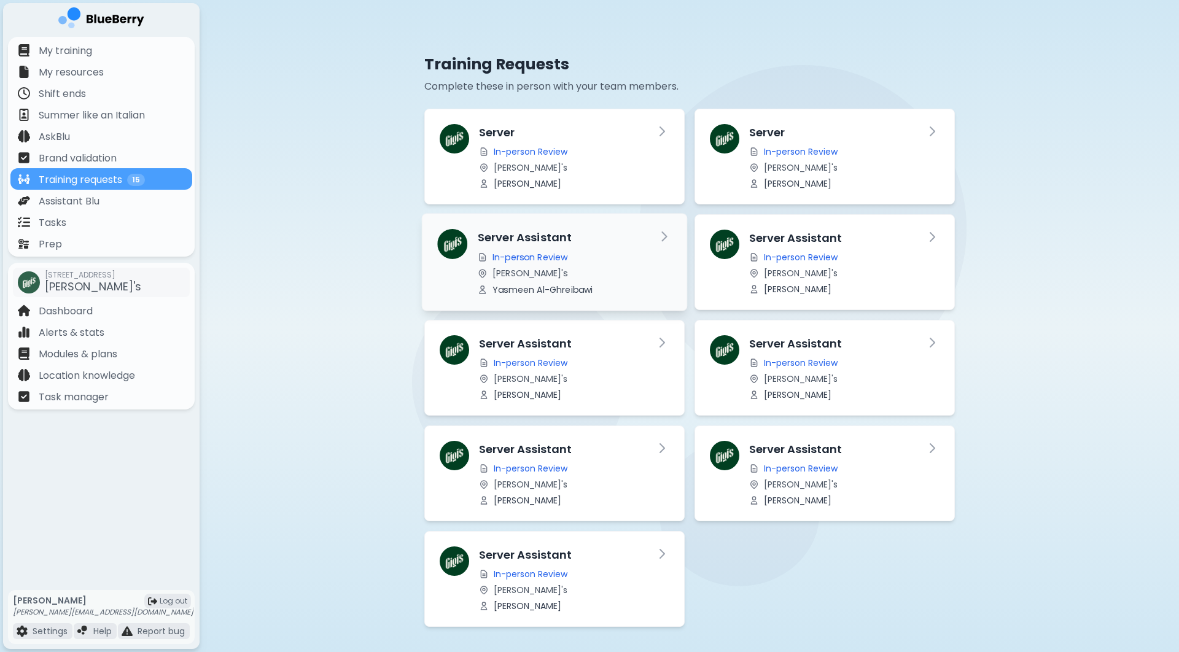
click at [625, 248] on div "Server Assistant In-person Review [PERSON_NAME]'s Yasmeen Al-Ghreibawi" at bounding box center [561, 262] width 169 height 66
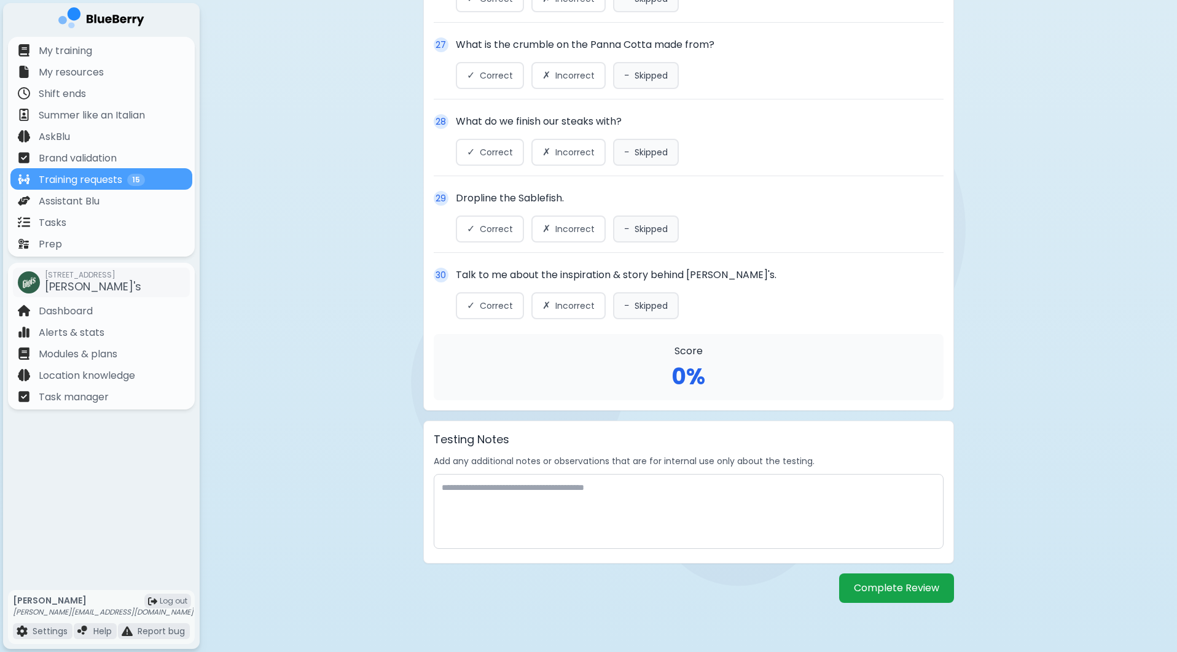
scroll to position [2434, 0]
click at [926, 596] on button "Complete Review" at bounding box center [896, 588] width 115 height 29
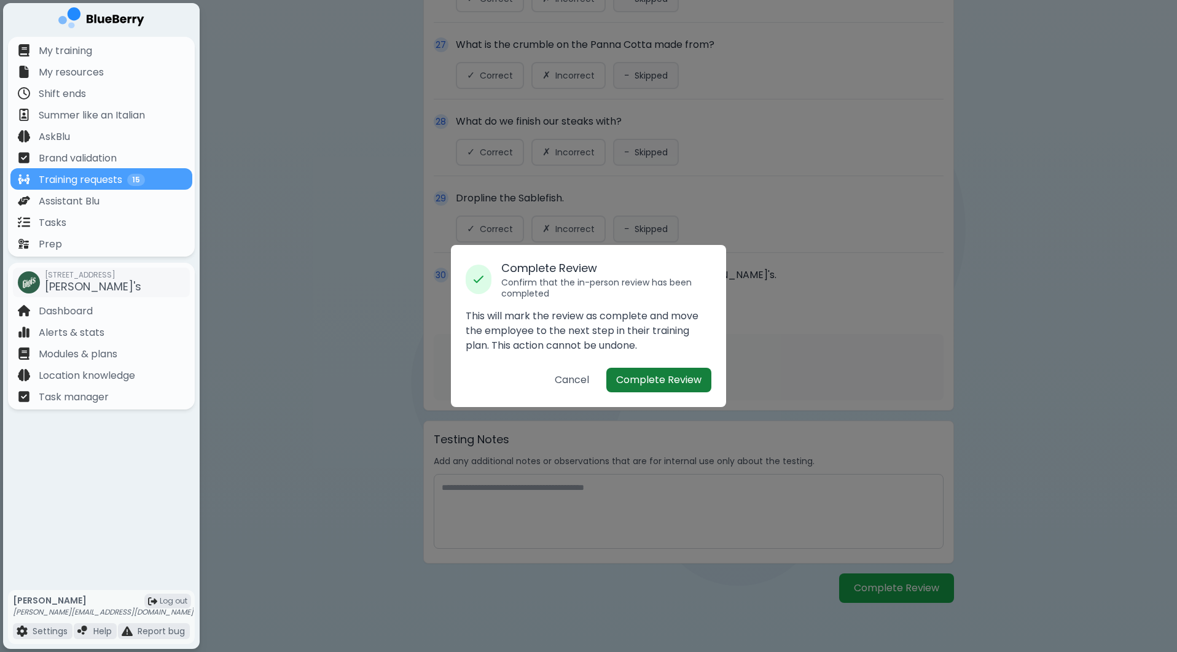
click at [645, 370] on button "Complete Review" at bounding box center [658, 380] width 105 height 25
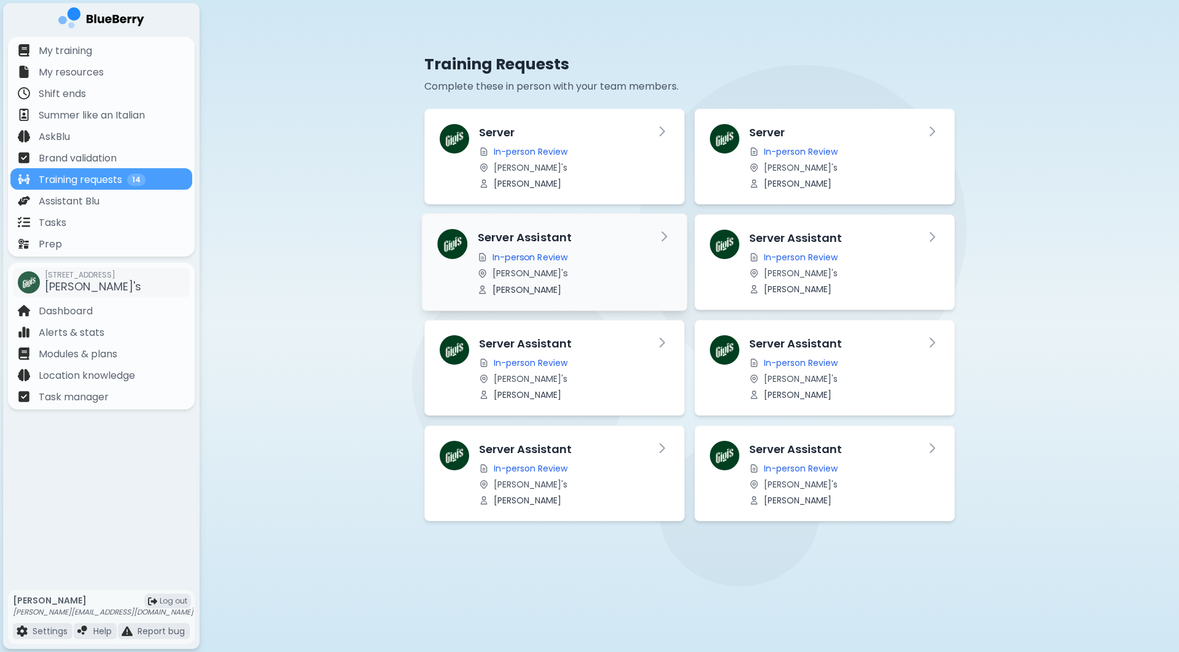
click at [569, 252] on div "In-person Review" at bounding box center [561, 257] width 169 height 11
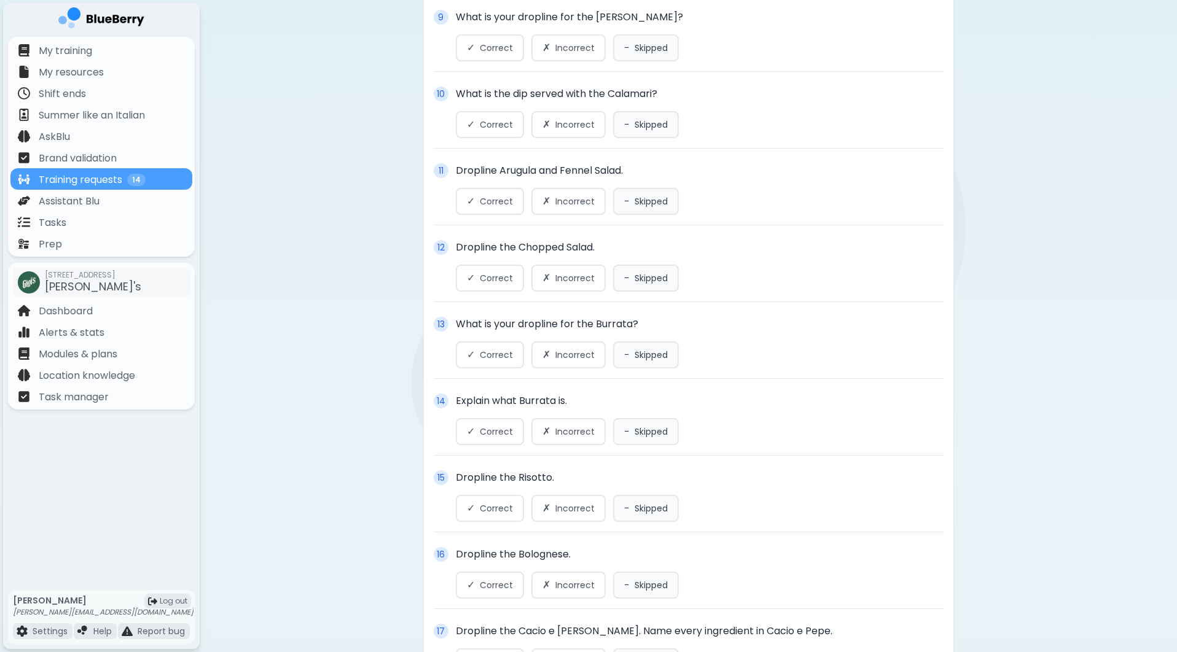
scroll to position [1375, 0]
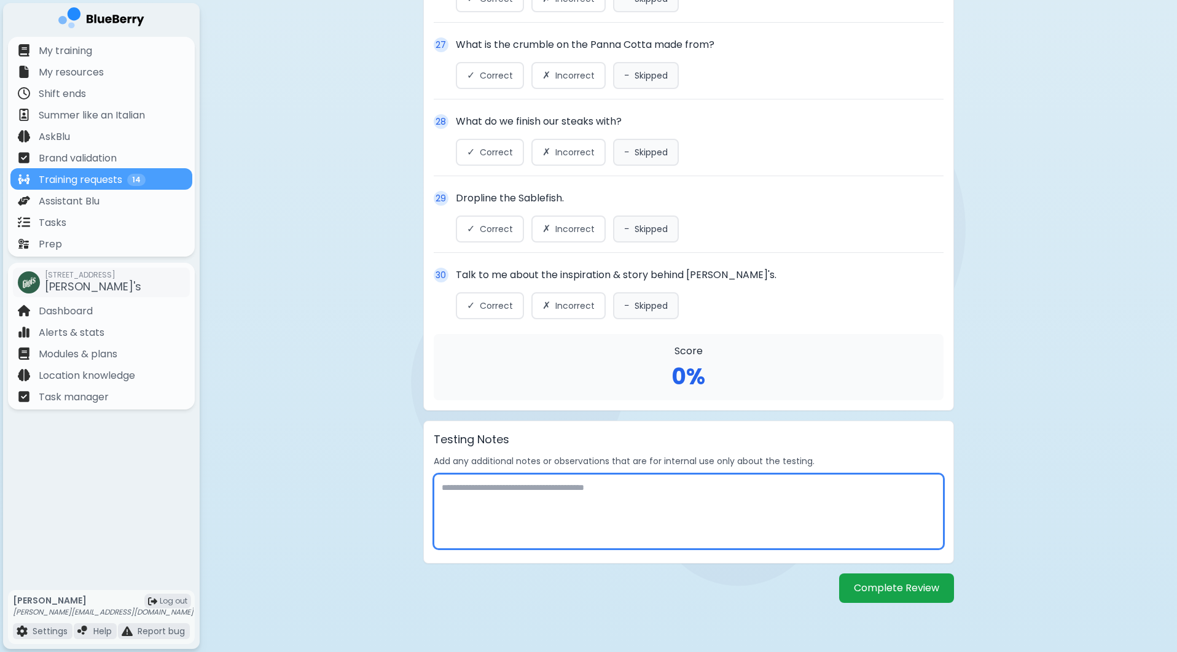
click at [876, 517] on textarea at bounding box center [689, 511] width 510 height 75
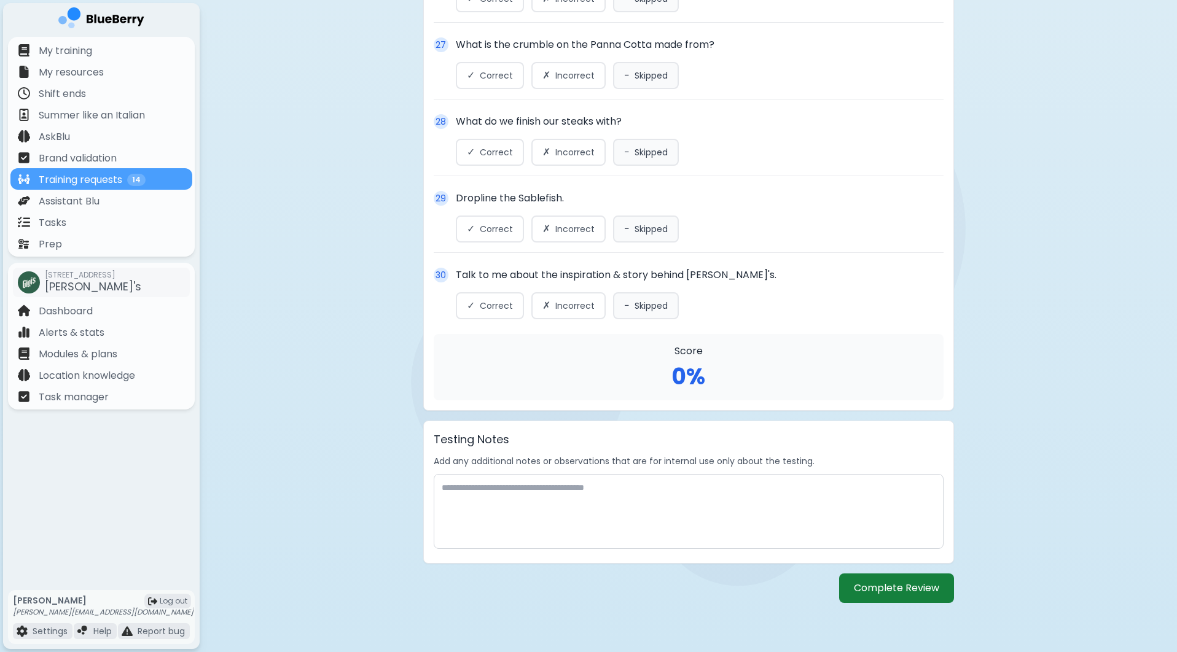
click at [887, 590] on button "Complete Review" at bounding box center [896, 588] width 115 height 29
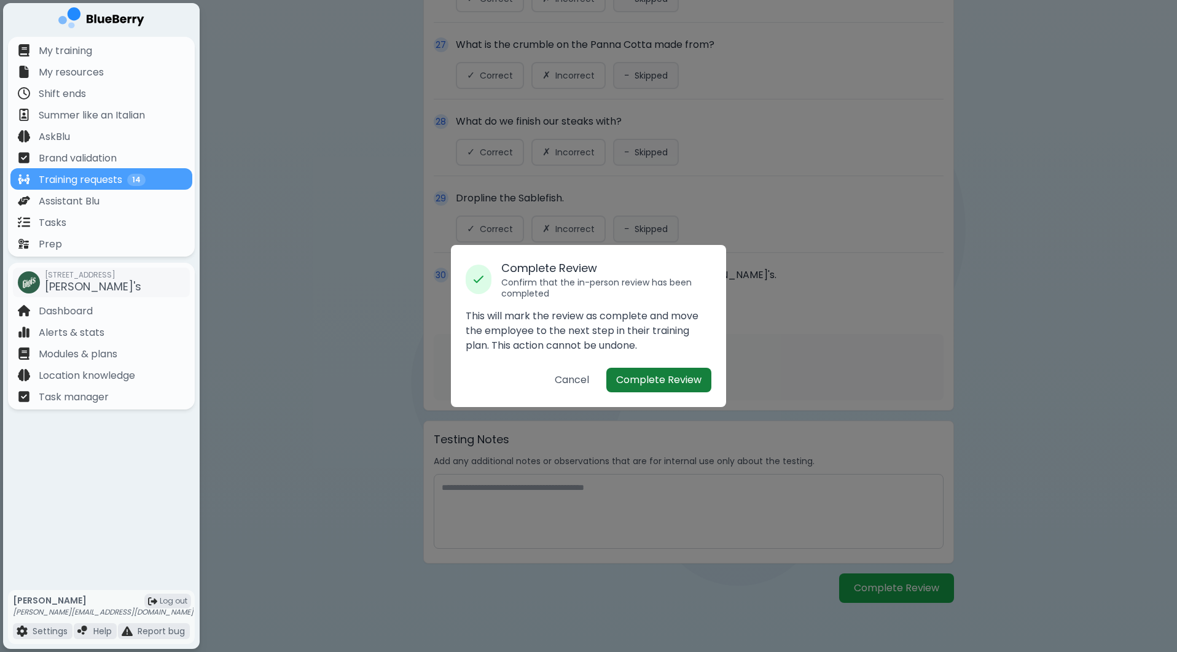
click at [647, 374] on button "Complete Review" at bounding box center [658, 380] width 105 height 25
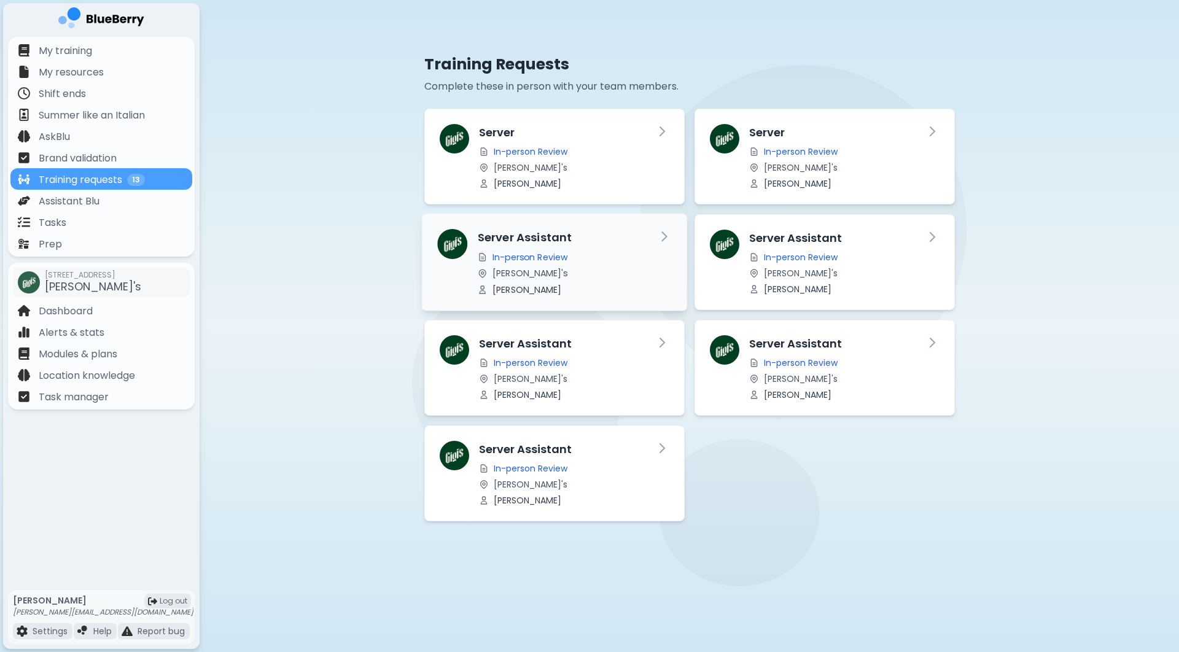
click at [620, 262] on div "Server Assistant In-person Review [PERSON_NAME]'s [PERSON_NAME]" at bounding box center [561, 262] width 169 height 66
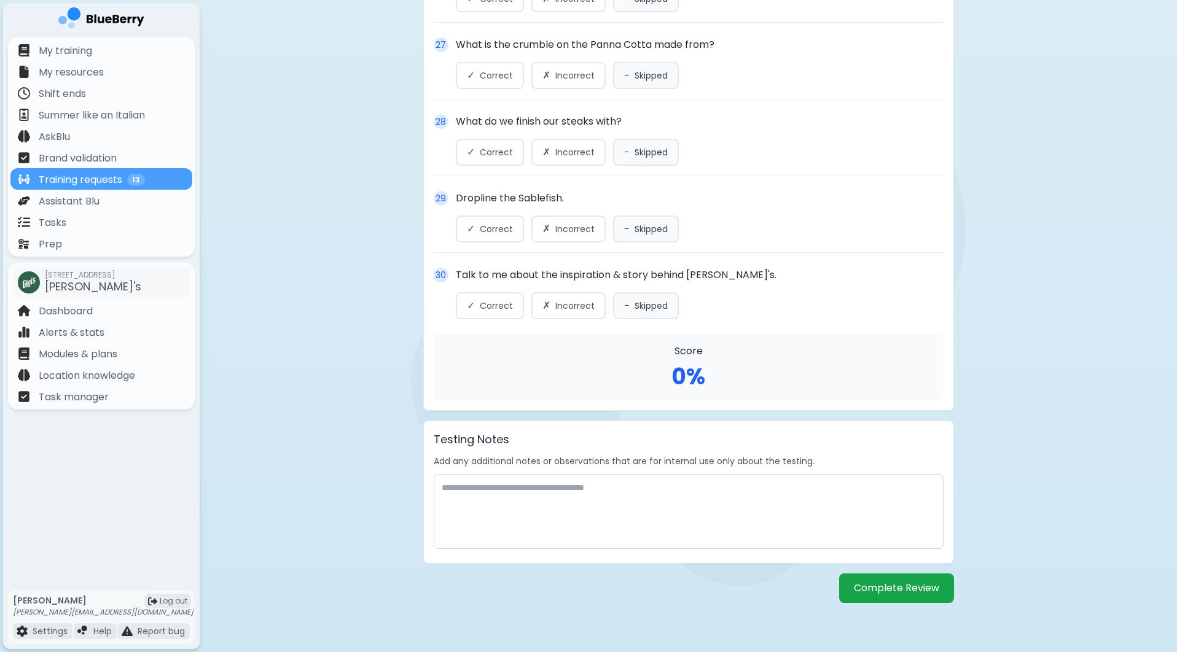
scroll to position [2434, 0]
click at [890, 587] on button "Complete Review" at bounding box center [896, 588] width 115 height 29
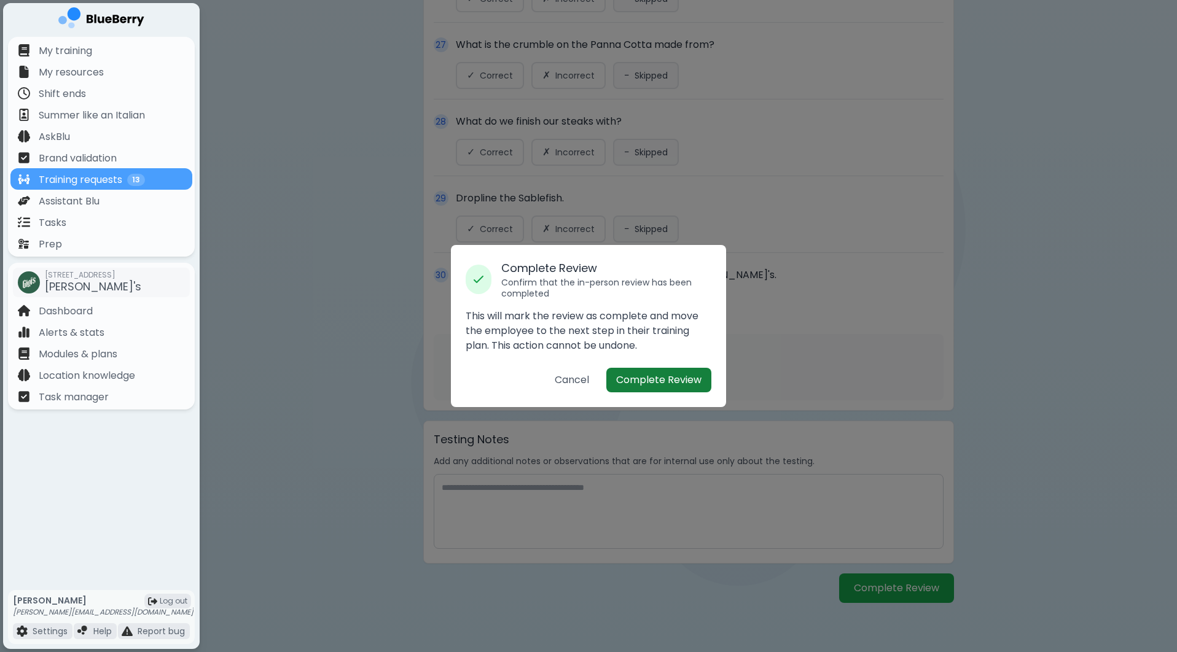
click at [679, 386] on button "Complete Review" at bounding box center [658, 380] width 105 height 25
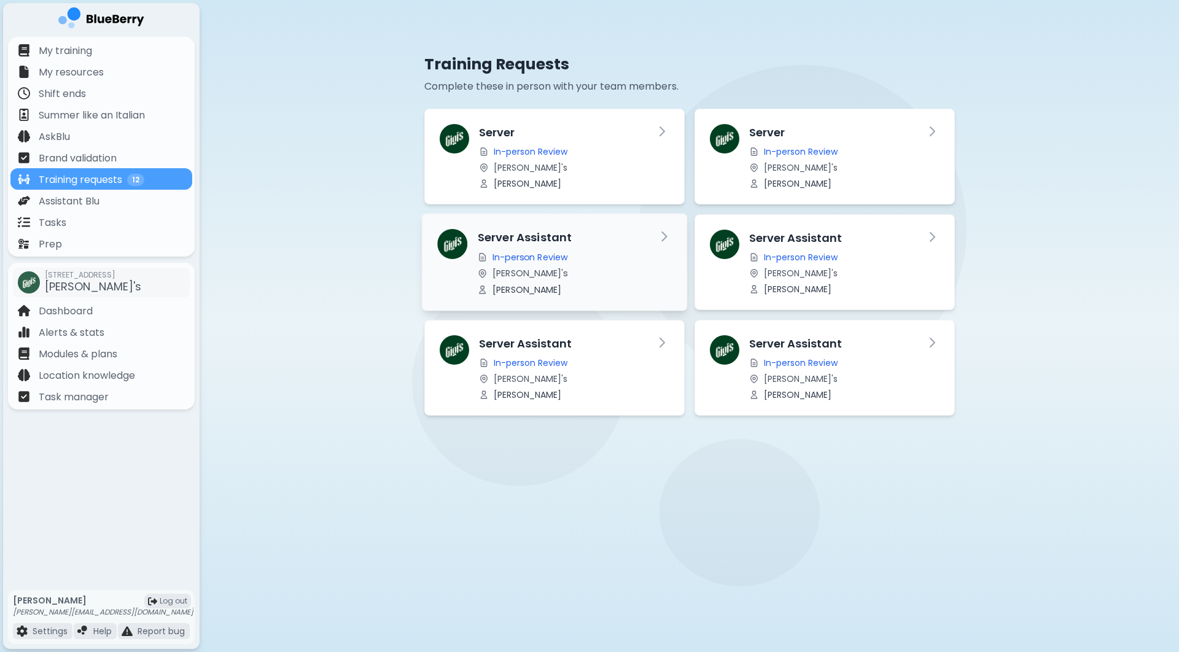
click at [605, 265] on div "Server Assistant In-person Review [PERSON_NAME]'s [PERSON_NAME]" at bounding box center [561, 262] width 169 height 66
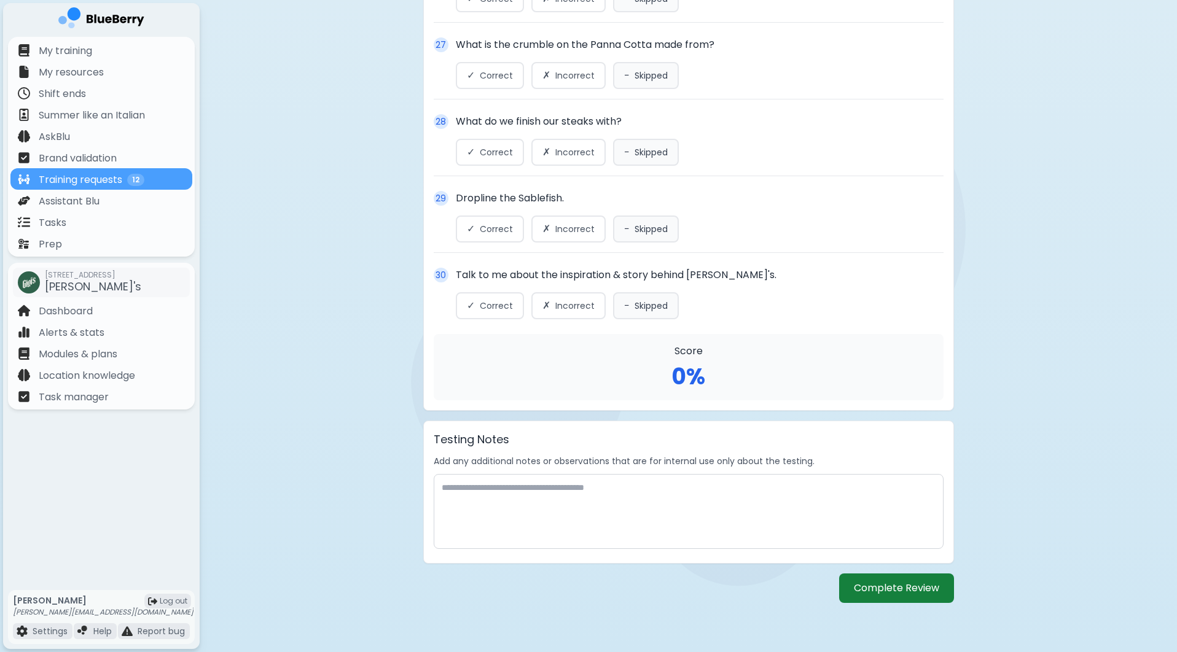
scroll to position [2434, 0]
click at [892, 592] on button "Complete Review" at bounding box center [896, 588] width 115 height 29
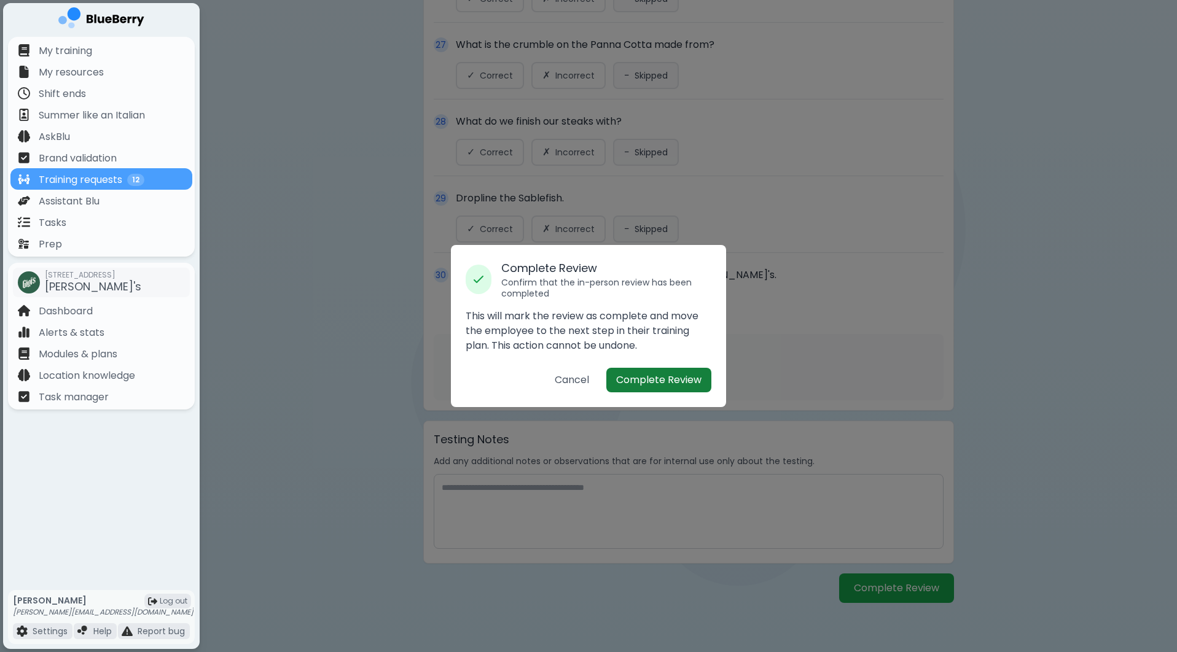
click at [631, 375] on button "Complete Review" at bounding box center [658, 380] width 105 height 25
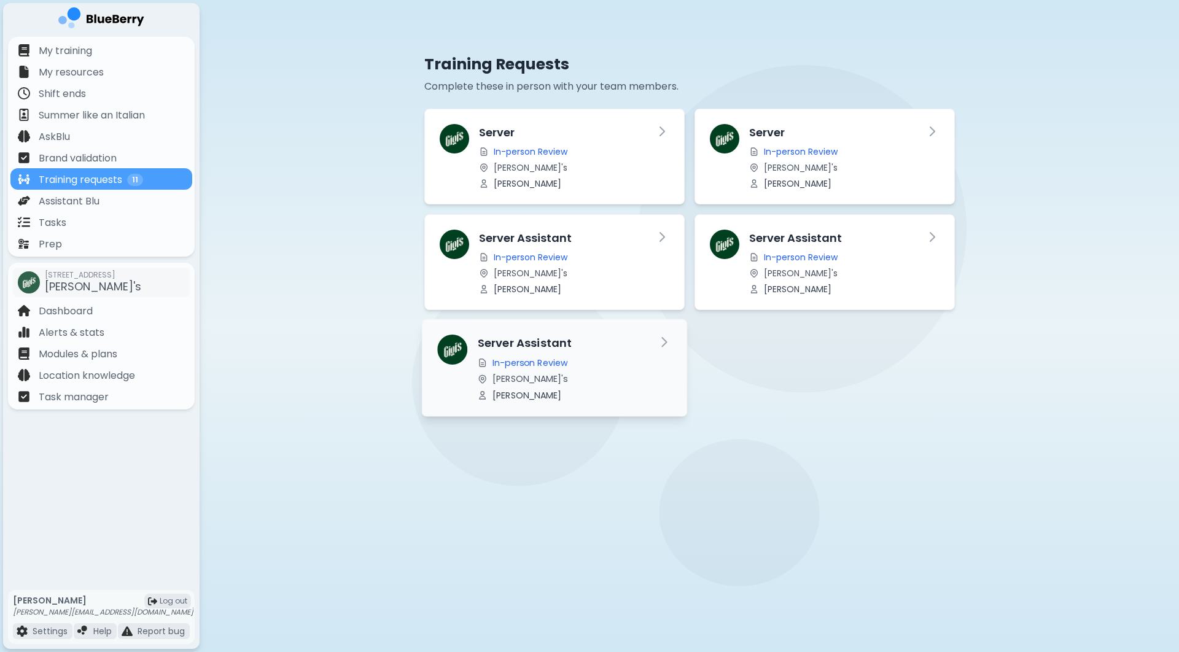
click at [612, 359] on div "In-person Review" at bounding box center [561, 363] width 169 height 11
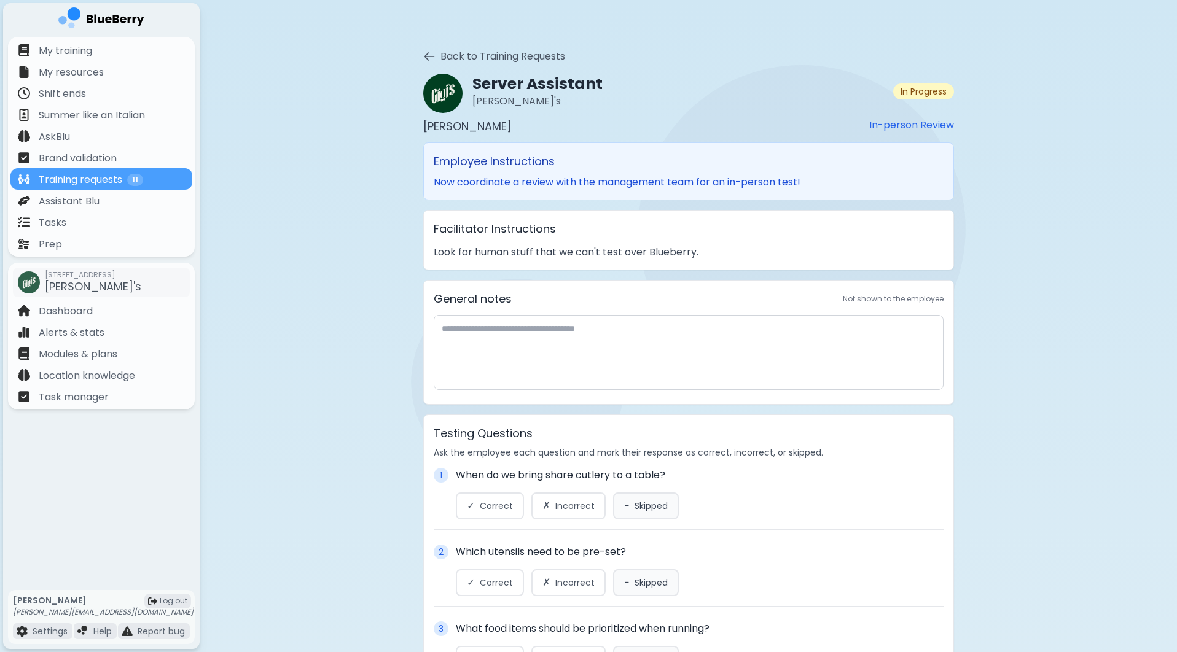
click at [433, 55] on icon at bounding box center [429, 56] width 12 height 12
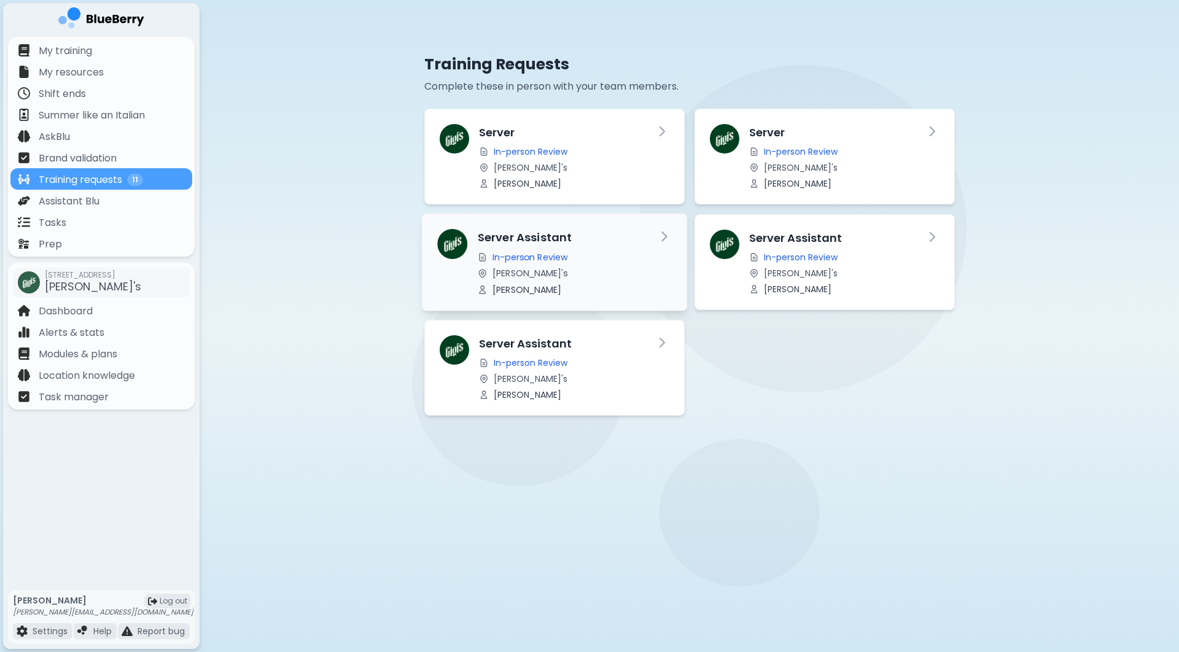
click at [588, 274] on div "[PERSON_NAME]'s" at bounding box center [561, 273] width 169 height 11
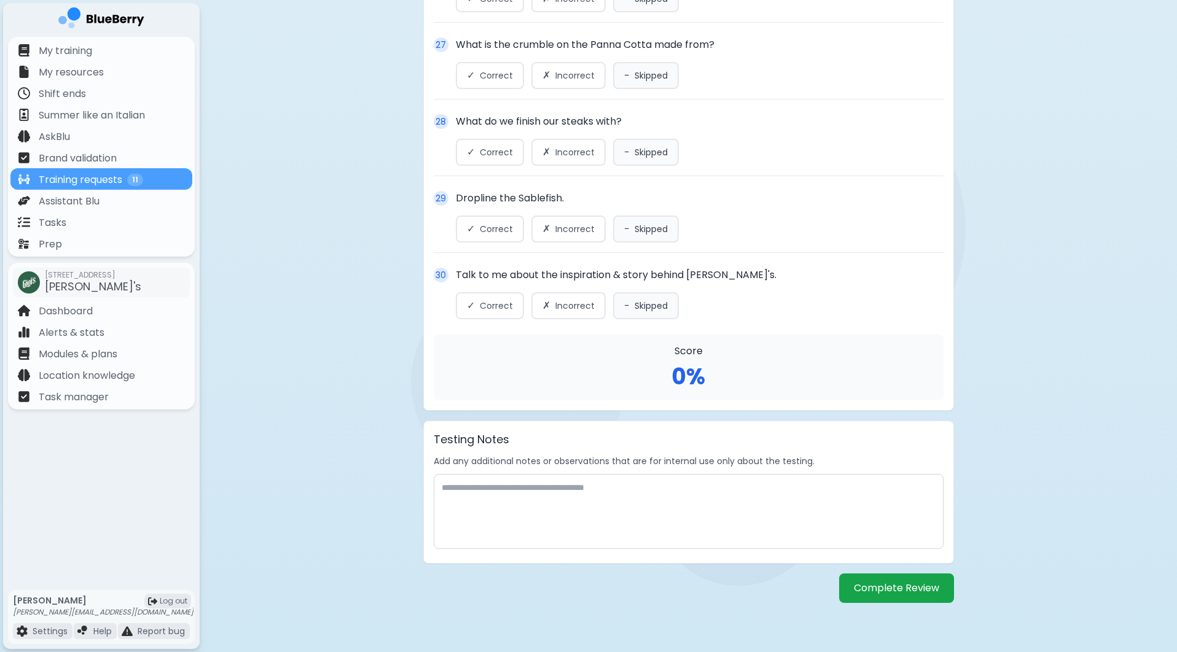
scroll to position [2434, 0]
click at [896, 590] on button "Complete Review" at bounding box center [896, 588] width 115 height 29
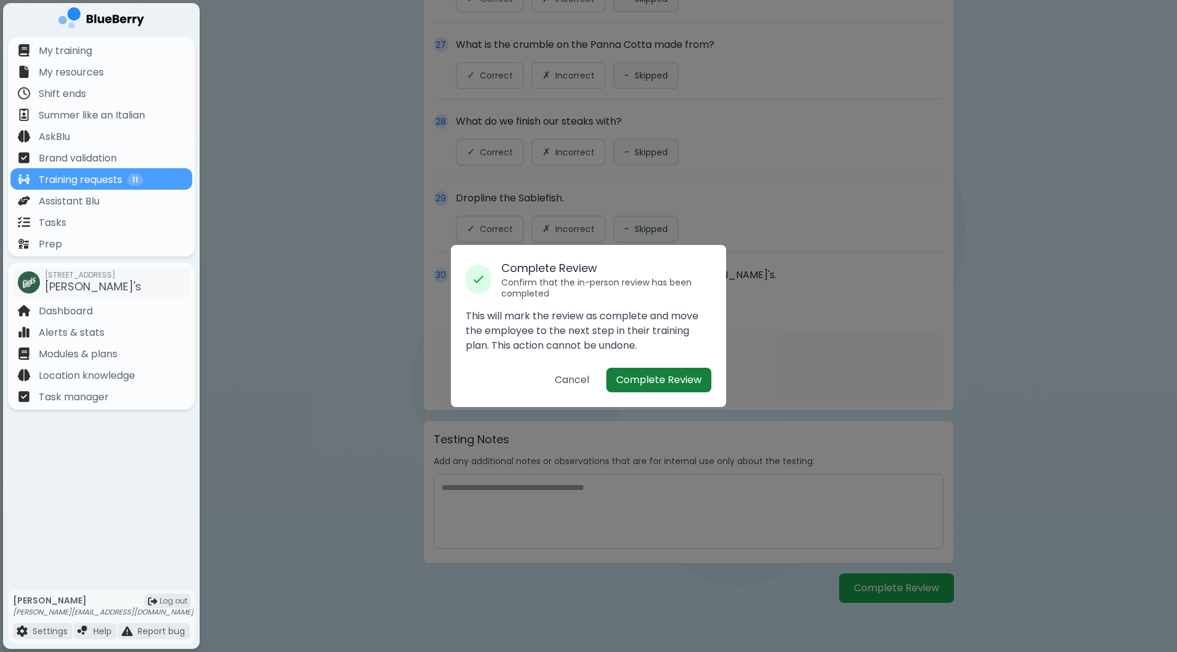
click at [666, 386] on button "Complete Review" at bounding box center [658, 380] width 105 height 25
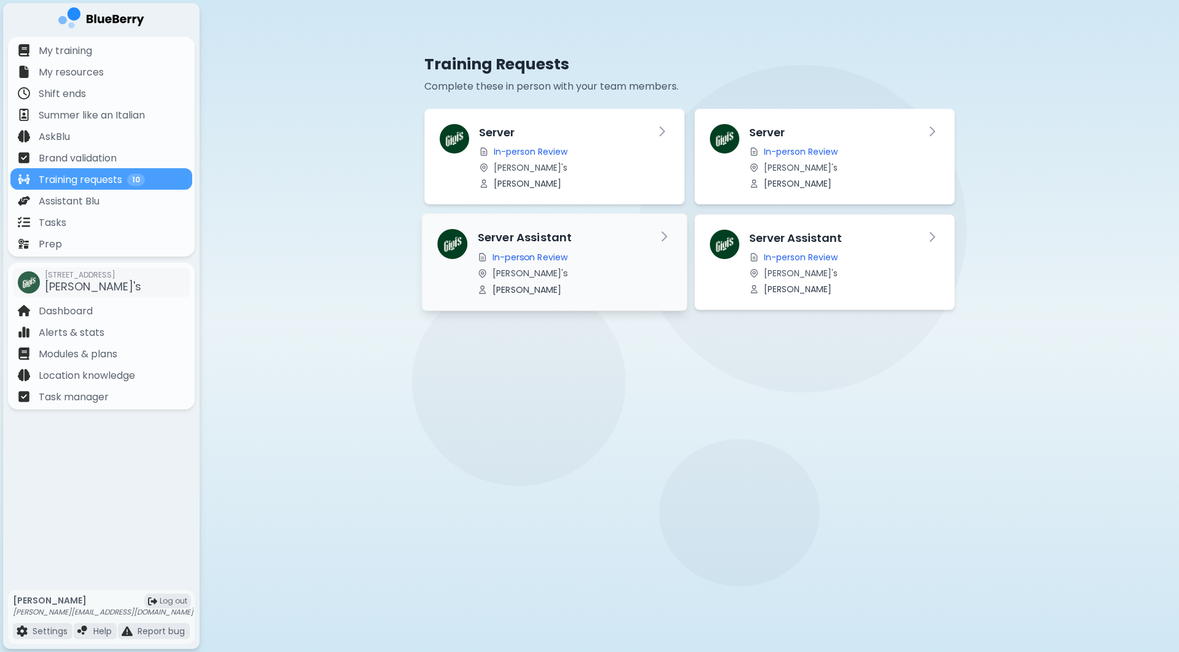
click at [585, 246] on div "Server Assistant In-person Review [PERSON_NAME]'s [PERSON_NAME]" at bounding box center [561, 262] width 169 height 66
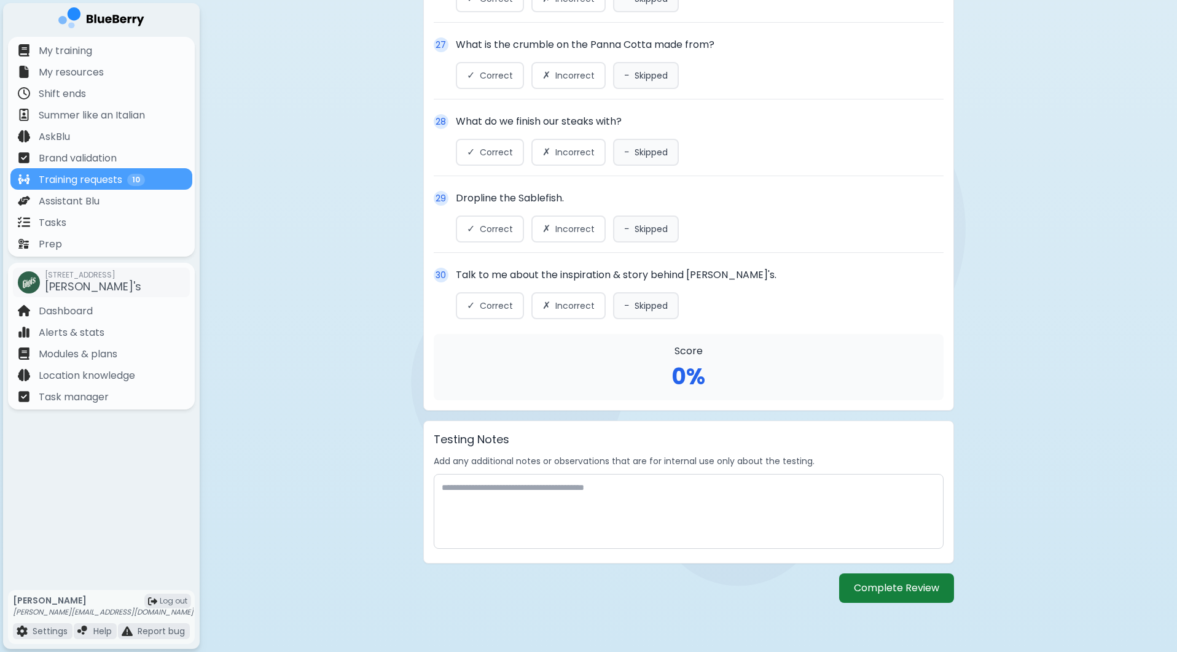
scroll to position [2434, 0]
click at [896, 588] on button "Complete Review" at bounding box center [896, 588] width 115 height 29
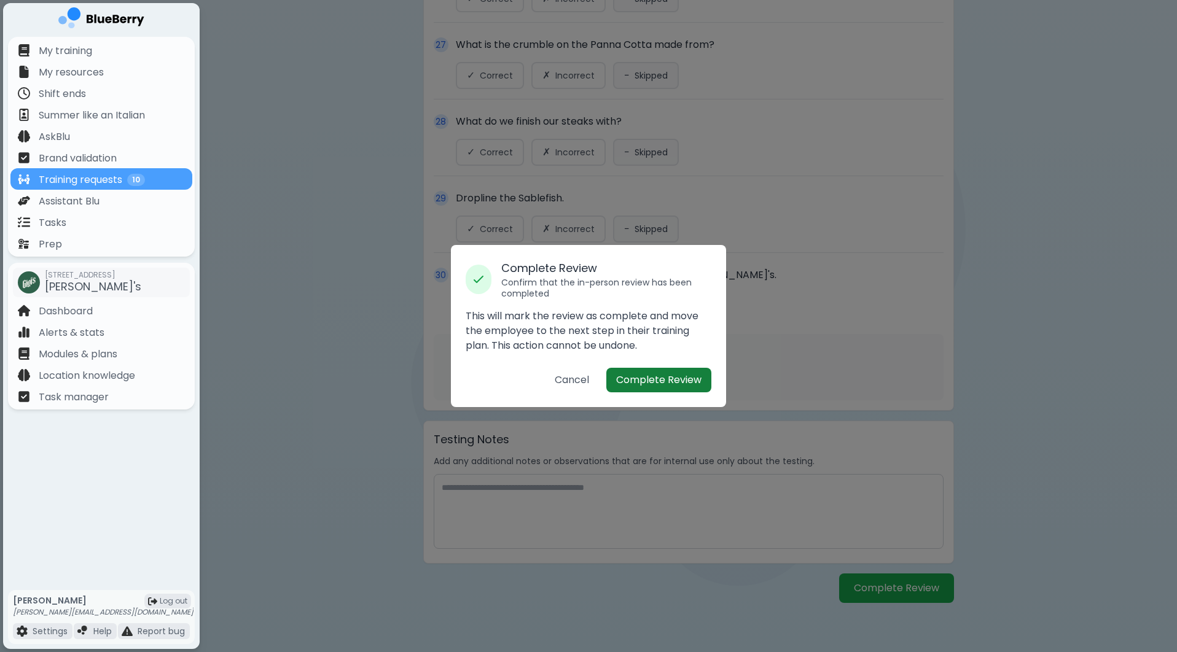
click at [674, 382] on button "Complete Review" at bounding box center [658, 380] width 105 height 25
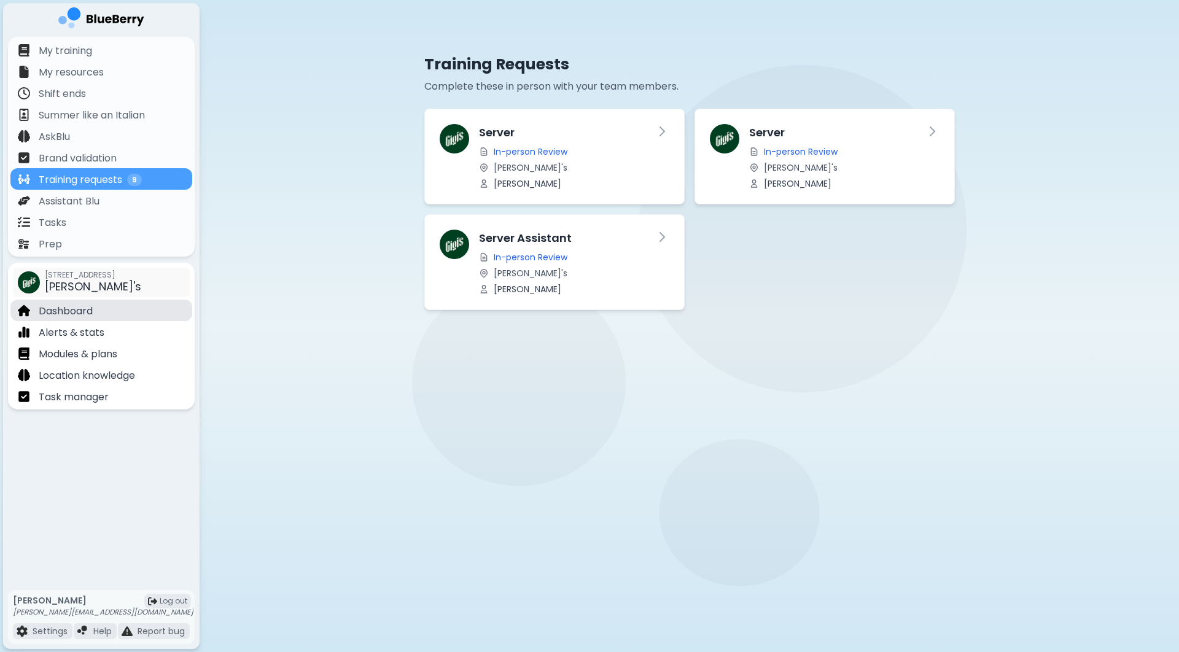
click at [118, 312] on div "Dashboard" at bounding box center [101, 310] width 182 height 21
